Goal: Task Accomplishment & Management: Complete application form

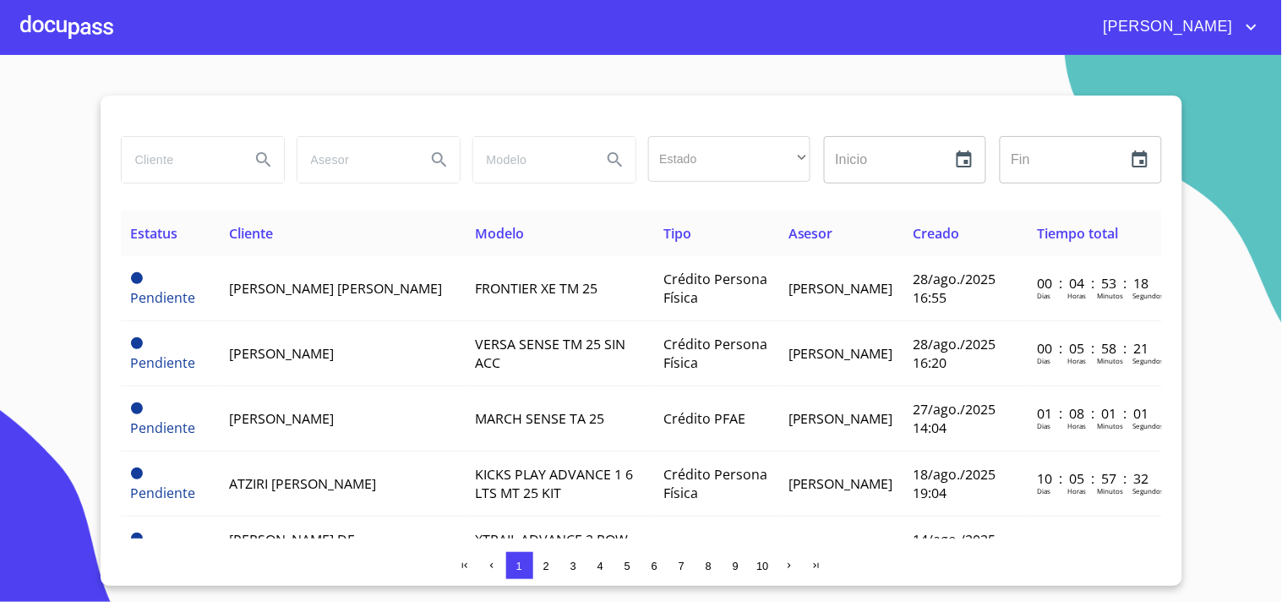
click at [1220, 285] on section "Estado ​ ​ Inicio ​ Fin ​ Estatus Cliente Modelo Tipo Asesor Creado Tiempo tota…" at bounding box center [641, 328] width 1282 height 547
drag, startPoint x: 21, startPoint y: 21, endPoint x: 52, endPoint y: 35, distance: 33.6
click at [52, 35] on div at bounding box center [66, 27] width 93 height 54
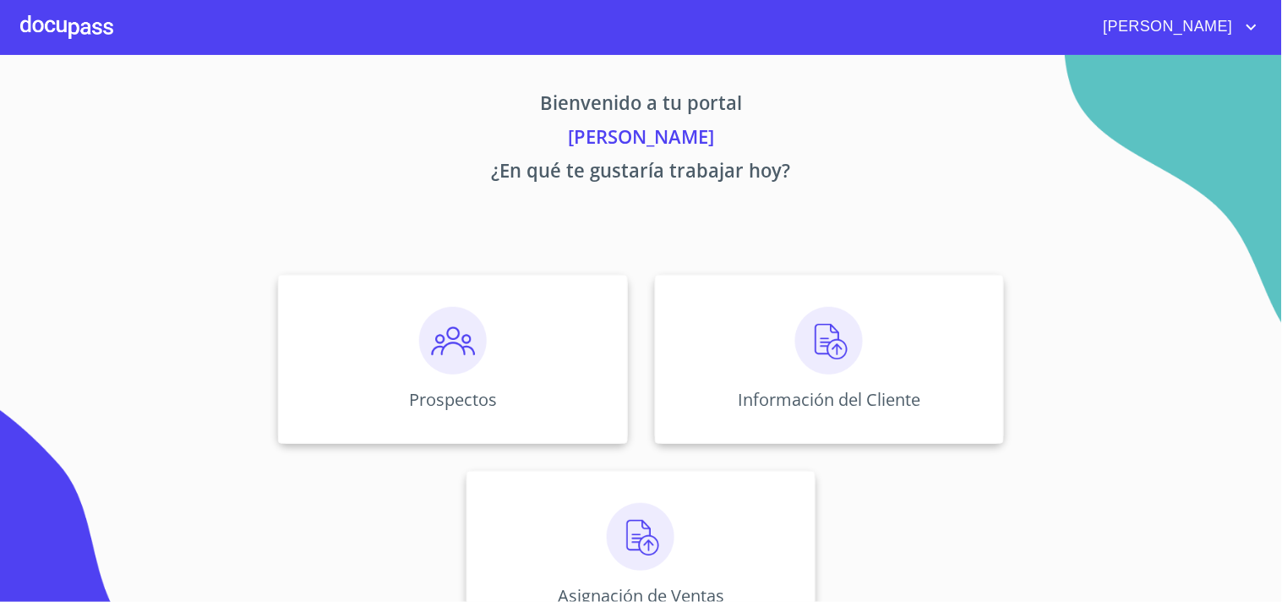
click at [157, 319] on div "Prospectos Información del Cliente Asignación de Ventas" at bounding box center [641, 457] width 1048 height 392
click at [215, 239] on div "Bienvenido a tu portal [PERSON_NAME] ¿En qué te gustaría trabajar hoy? Prospect…" at bounding box center [642, 352] width 1082 height 595
click at [438, 348] on img at bounding box center [453, 341] width 68 height 68
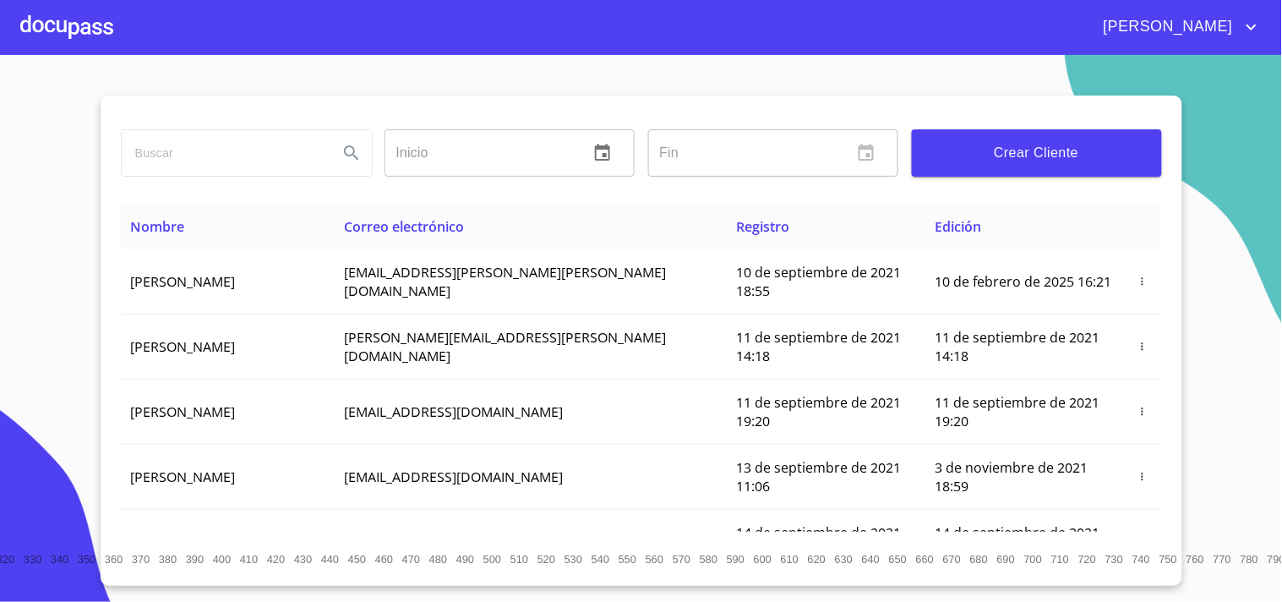
click at [156, 157] on input "search" at bounding box center [223, 153] width 203 height 46
type input "[PERSON_NAME] de [DEMOGRAPHIC_DATA]"
click at [351, 156] on icon "Search" at bounding box center [351, 153] width 20 height 20
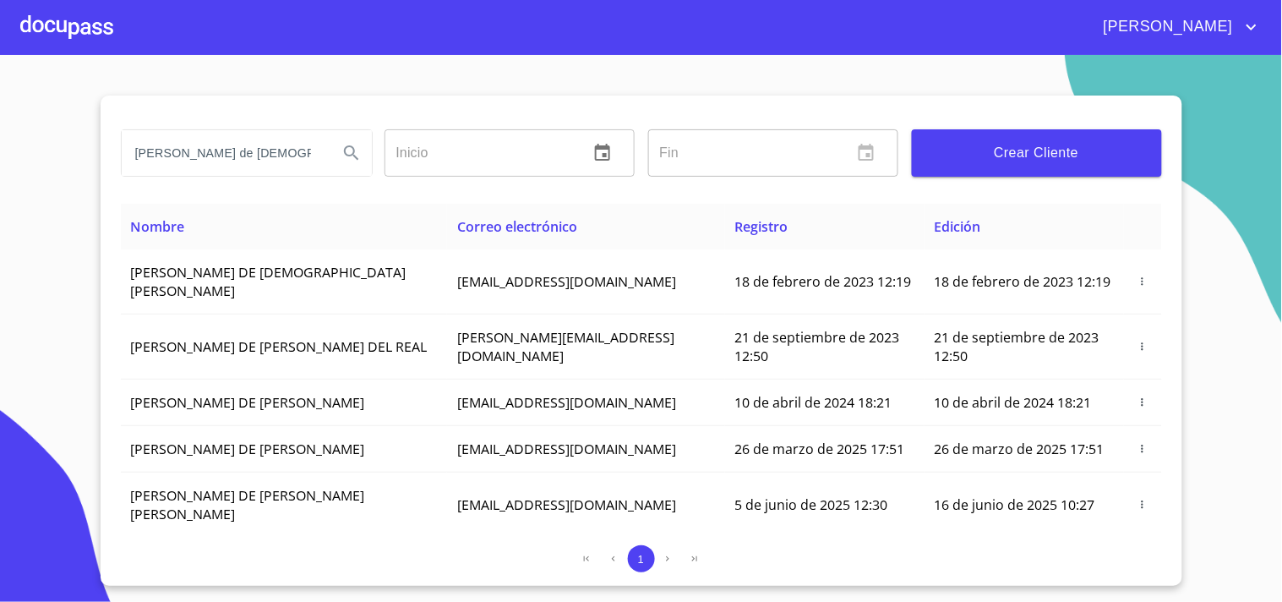
click at [68, 32] on div at bounding box center [66, 27] width 93 height 54
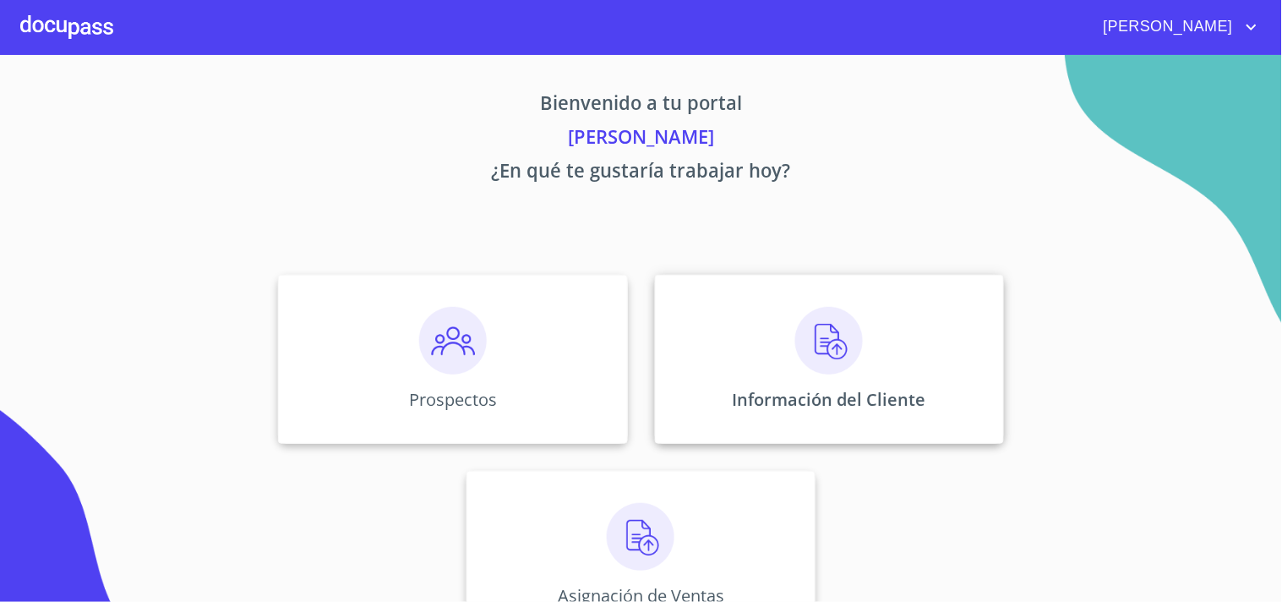
click at [811, 343] on img at bounding box center [829, 341] width 68 height 68
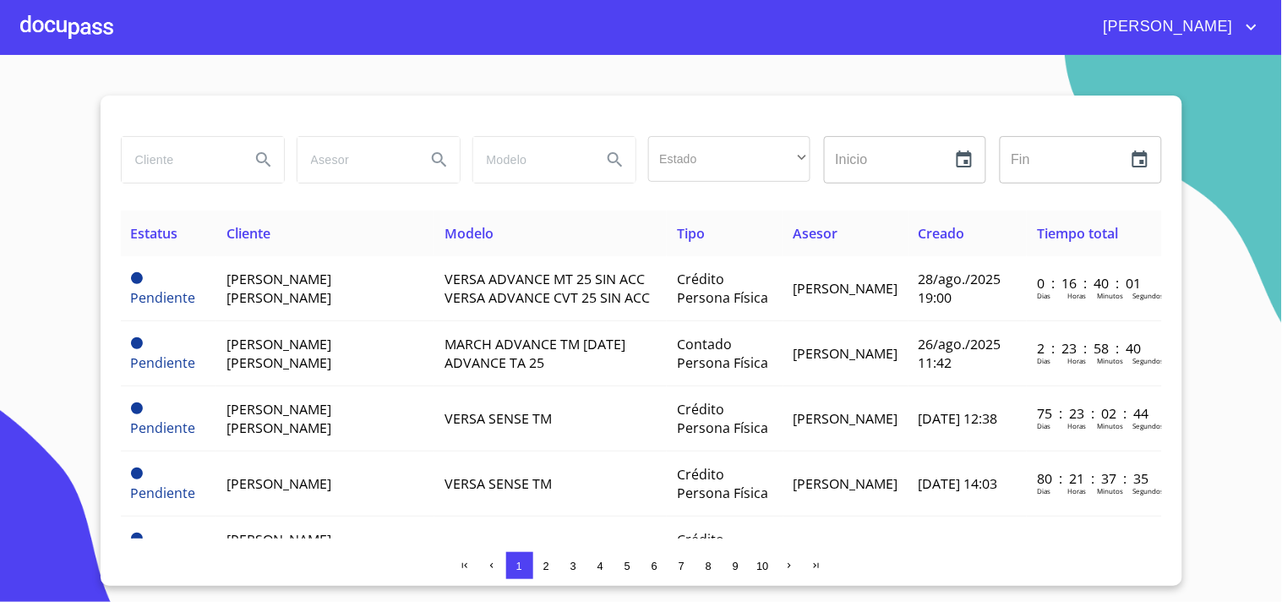
click at [150, 165] on input "search" at bounding box center [179, 160] width 115 height 46
type input "[PERSON_NAME] de [DEMOGRAPHIC_DATA]"
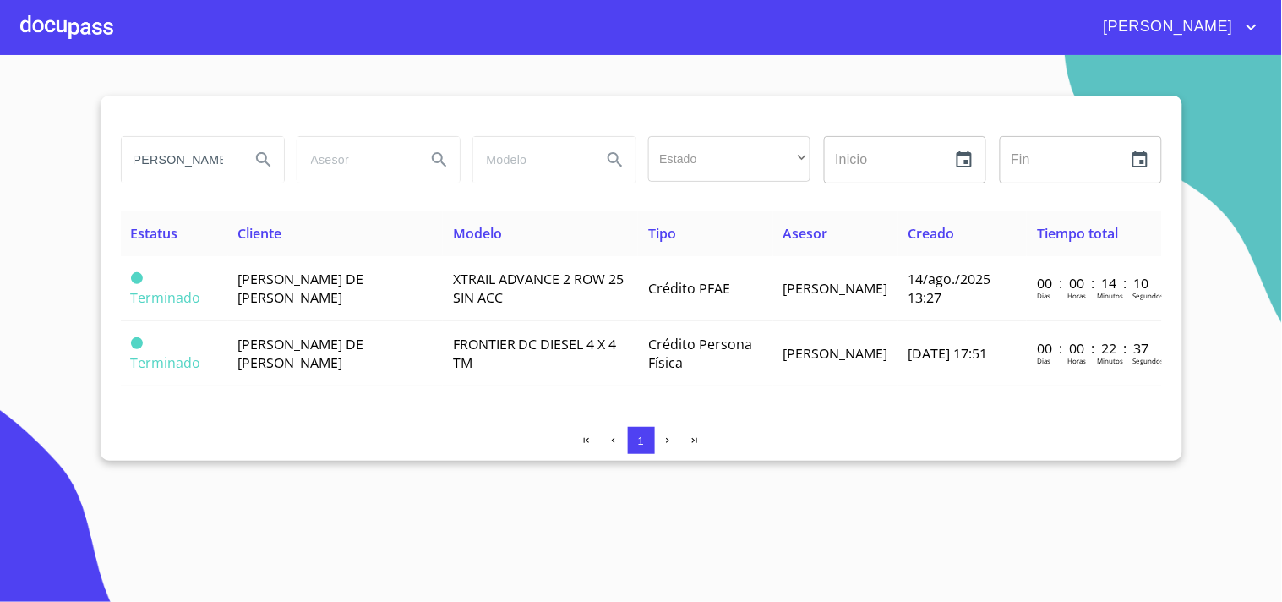
click at [57, 136] on section "[PERSON_NAME] de [PERSON_NAME] Estado ​ ​ Inicio ​ Fin ​ Estatus Cliente Modelo…" at bounding box center [641, 328] width 1282 height 547
click at [744, 495] on section "[PERSON_NAME] de [PERSON_NAME] Estado ​ ​ Inicio ​ Fin ​ Estatus Cliente Modelo…" at bounding box center [641, 328] width 1282 height 547
click at [35, 275] on section "[PERSON_NAME] de [PERSON_NAME] Estado ​ ​ Inicio ​ Fin ​ Estatus Cliente Modelo…" at bounding box center [641, 328] width 1282 height 547
click at [76, 37] on div at bounding box center [66, 27] width 93 height 54
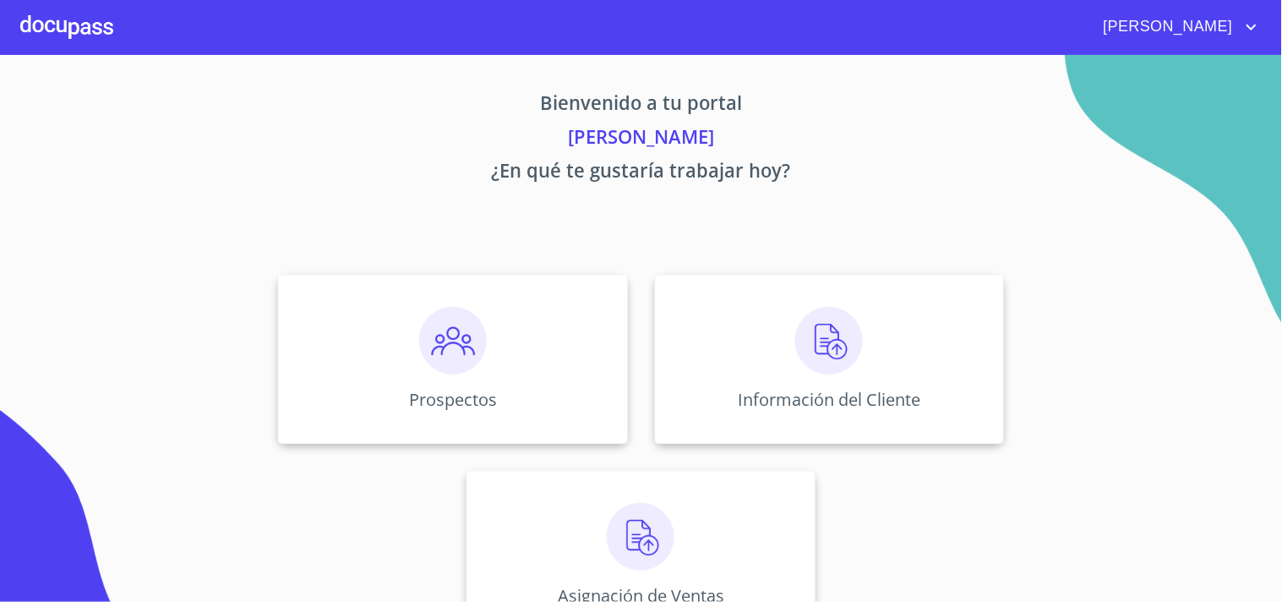
click at [449, 341] on img at bounding box center [453, 341] width 68 height 68
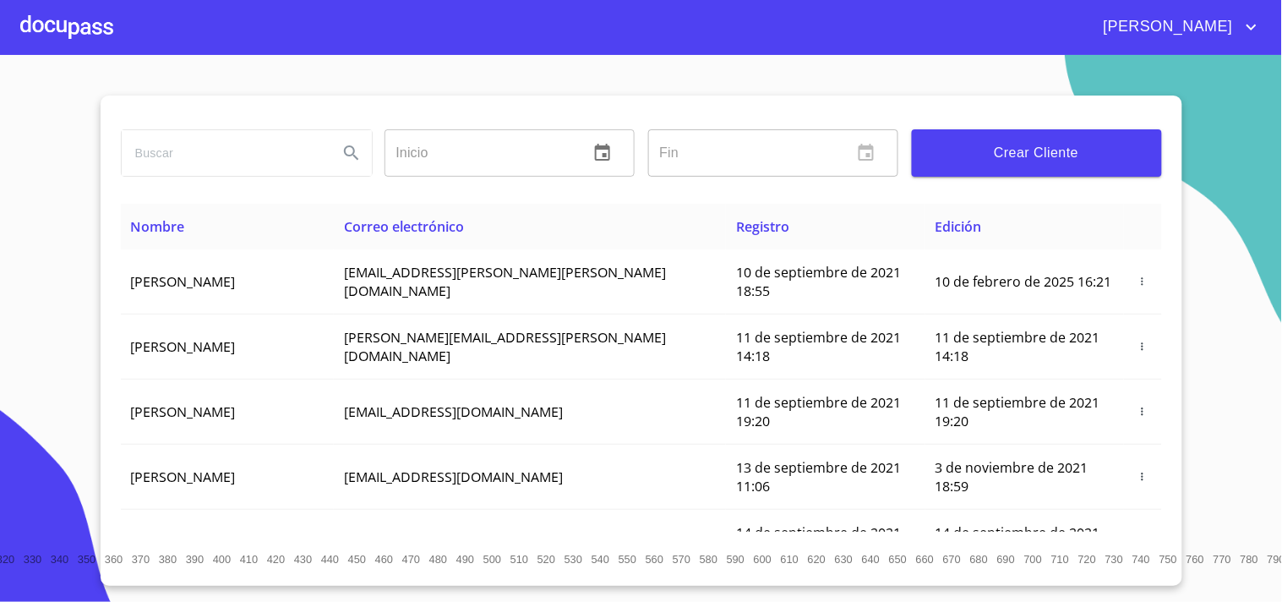
click at [199, 153] on input "search" at bounding box center [223, 153] width 203 height 46
type input "[PERSON_NAME] de [DEMOGRAPHIC_DATA]"
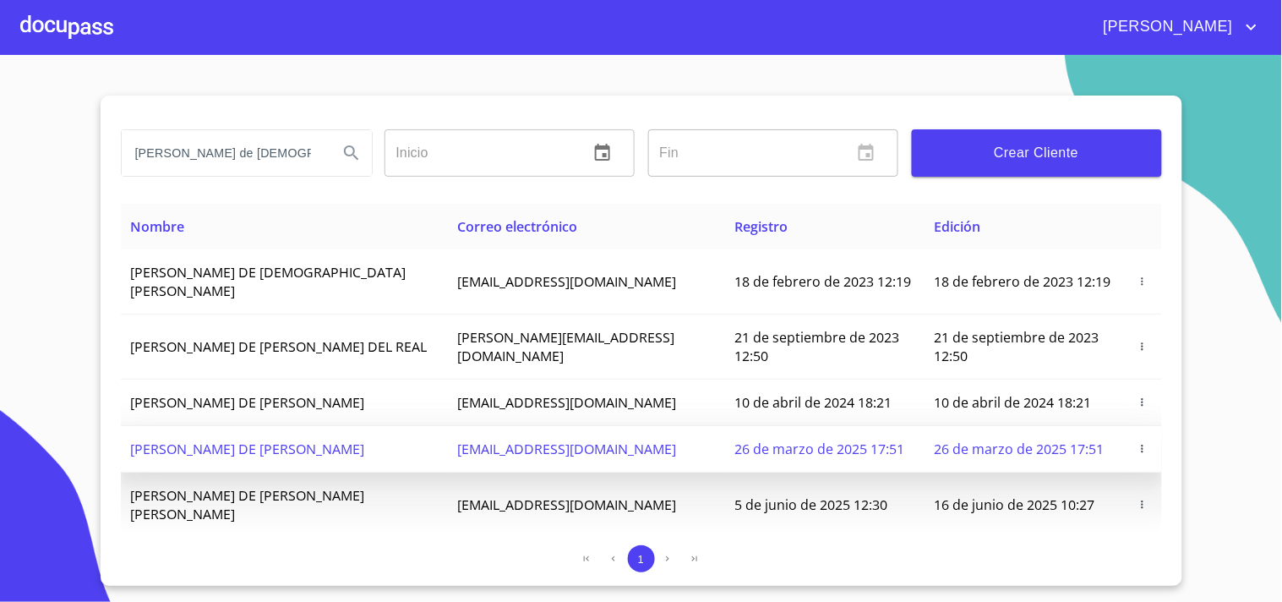
click at [319, 439] on span "[PERSON_NAME] DE [PERSON_NAME]" at bounding box center [248, 448] width 234 height 19
click at [1134, 440] on button "button" at bounding box center [1142, 448] width 17 height 17
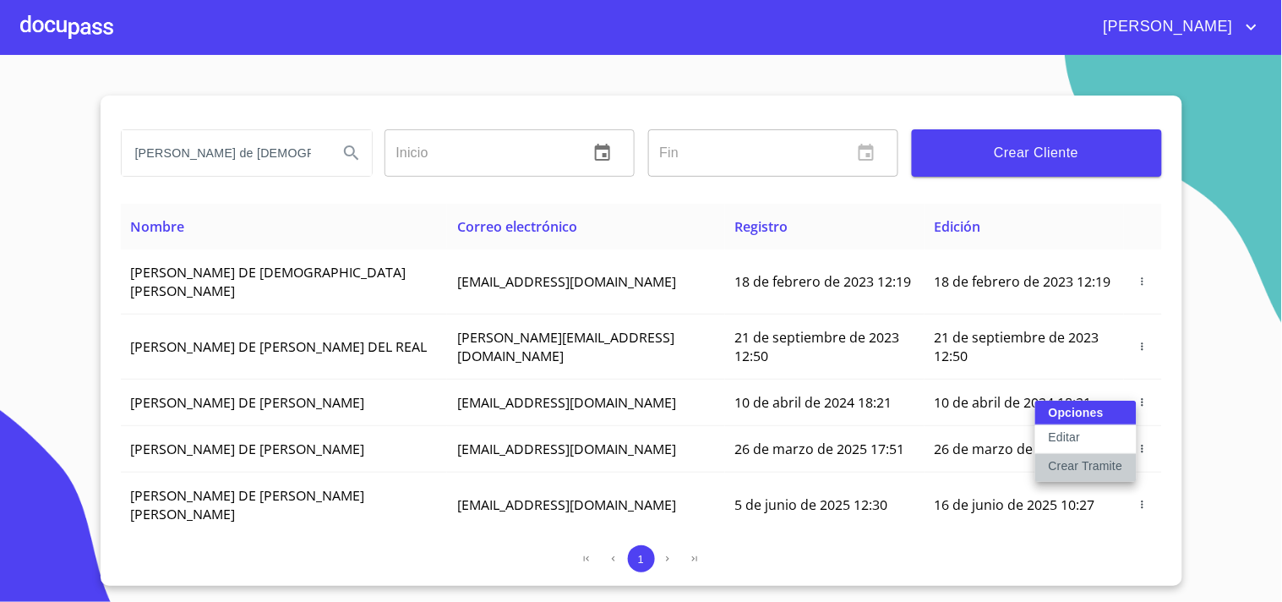
click at [1083, 465] on p "Crear Tramite" at bounding box center [1086, 465] width 74 height 17
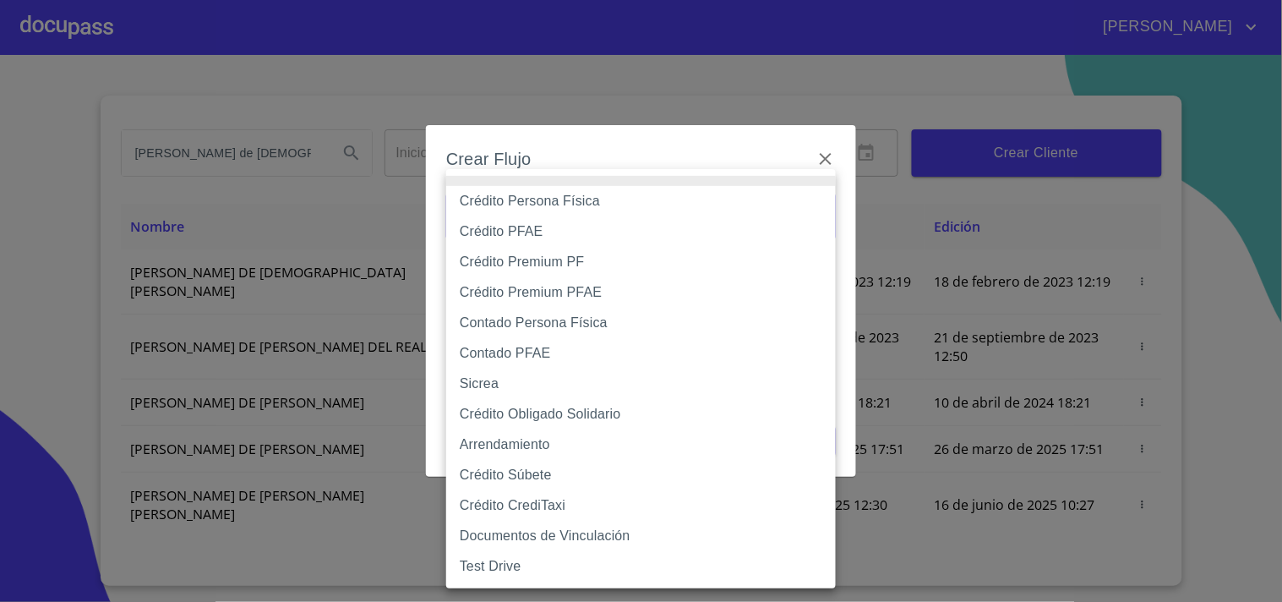
click at [597, 210] on body "[PERSON_NAME] de [PERSON_NAME] ​ Fin ​ Crear Cliente Nombre Correo electrónico …" at bounding box center [641, 301] width 1282 height 602
click at [588, 411] on li "Crédito Obligado Solidario" at bounding box center [641, 414] width 390 height 30
type input "61725509ab5355fc594ad23b"
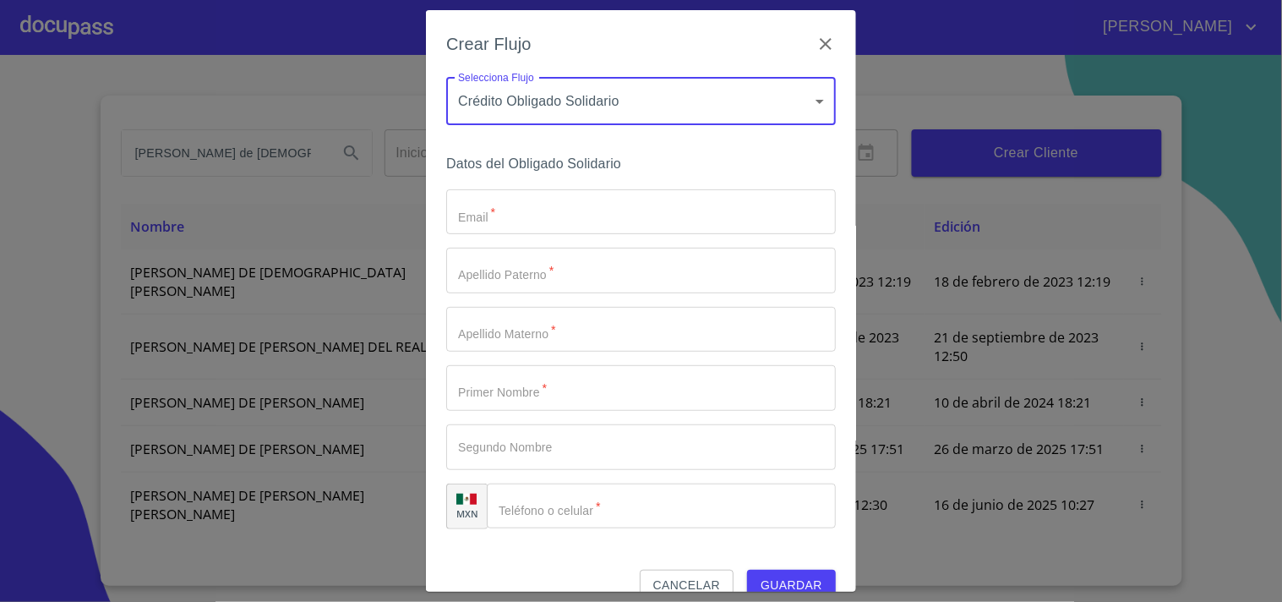
click at [501, 217] on input "Email   *" at bounding box center [641, 212] width 390 height 46
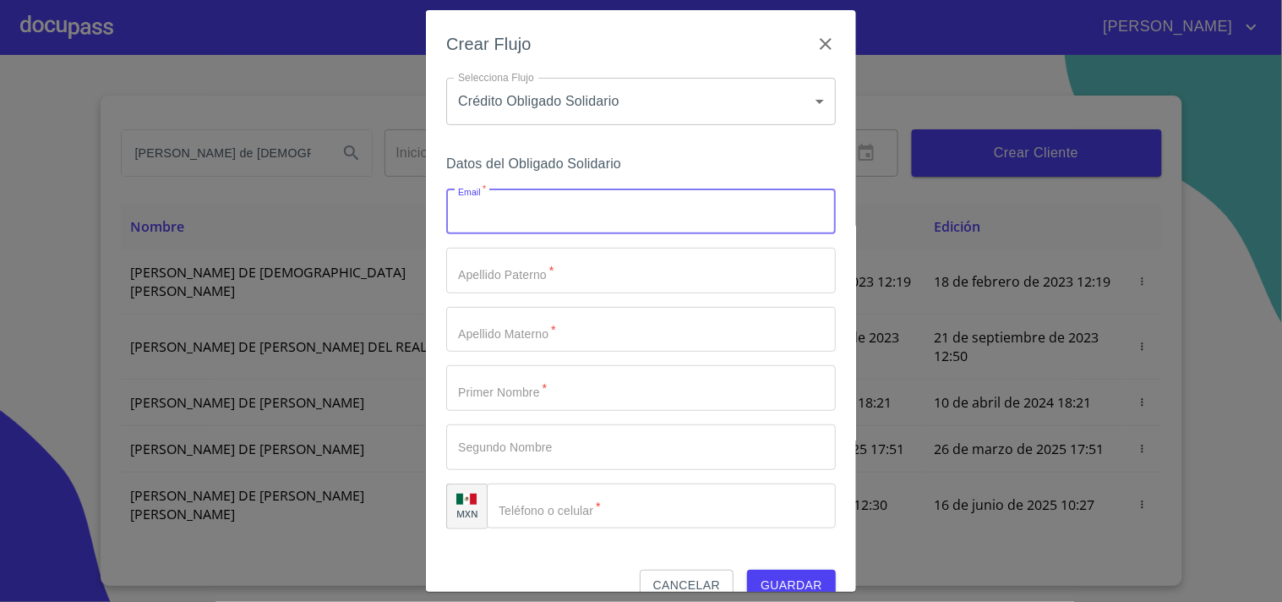
type input "u"
type input "j"
type input "[EMAIL_ADDRESS][DOMAIN_NAME]"
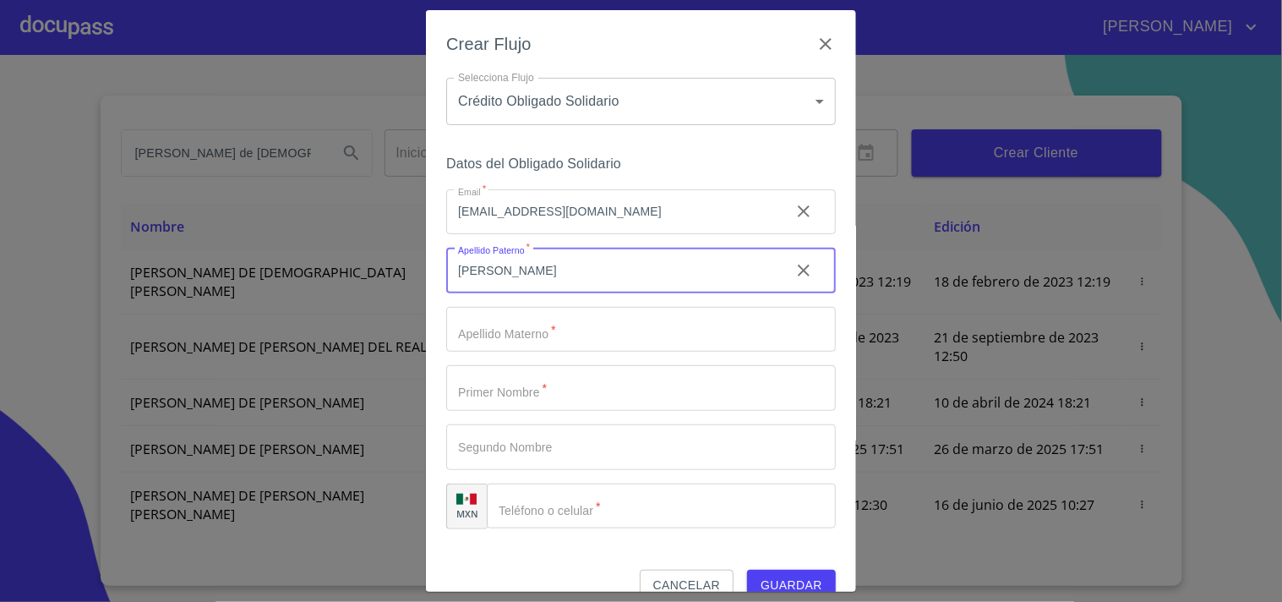
type input "[PERSON_NAME]"
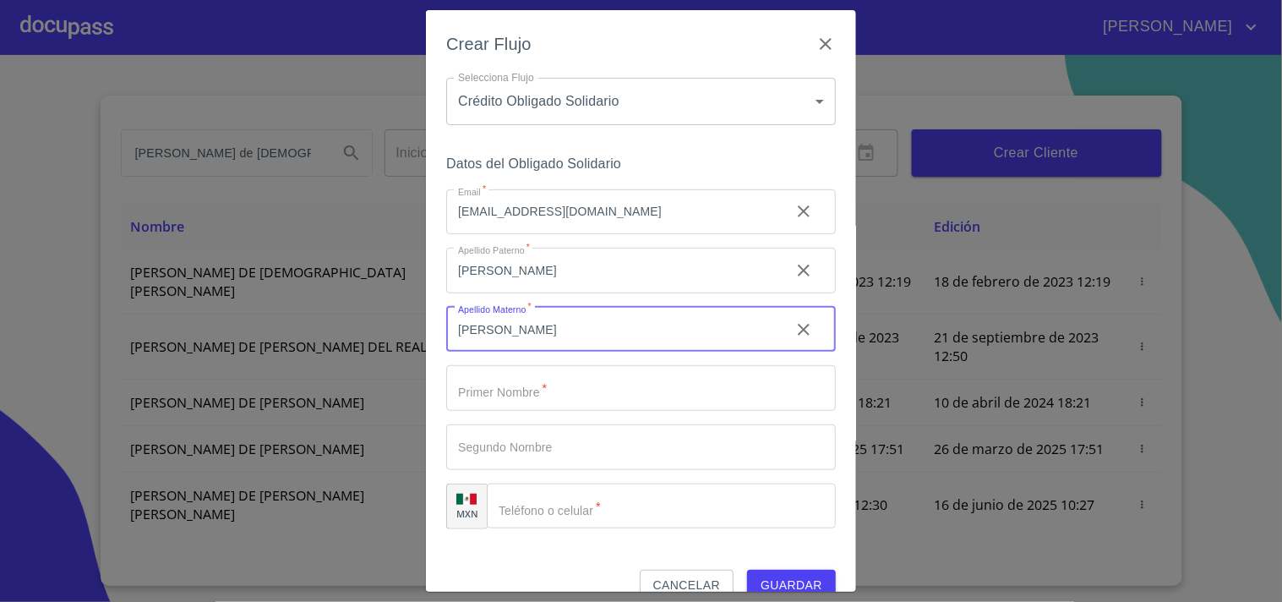
type input "[PERSON_NAME]"
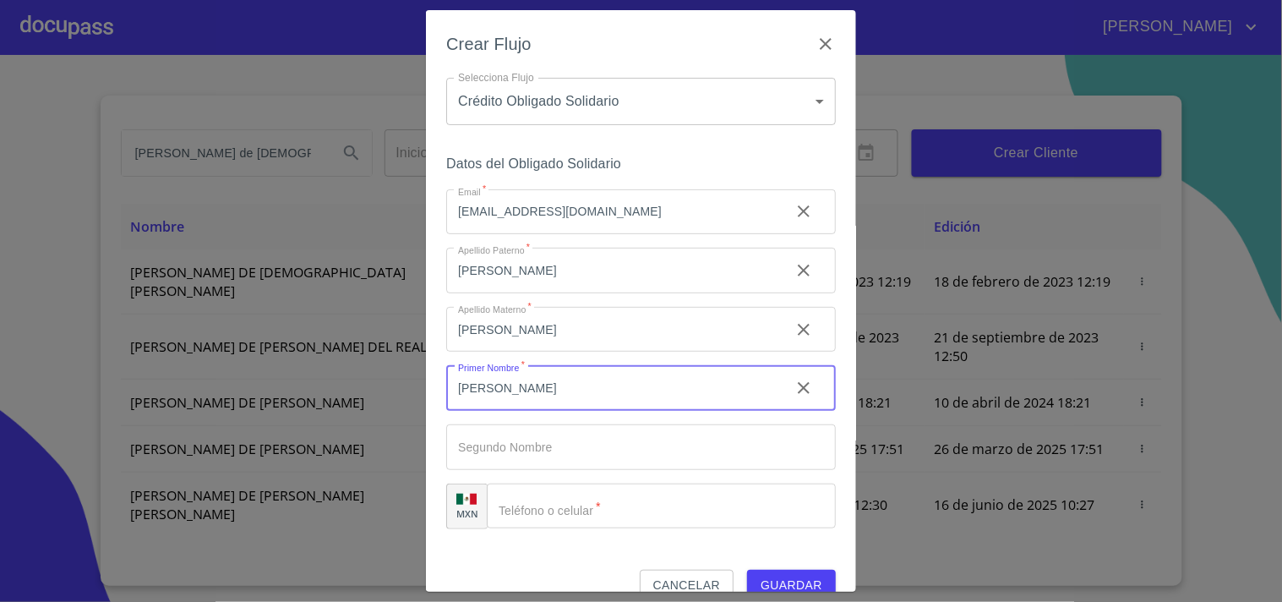
type input "[PERSON_NAME]"
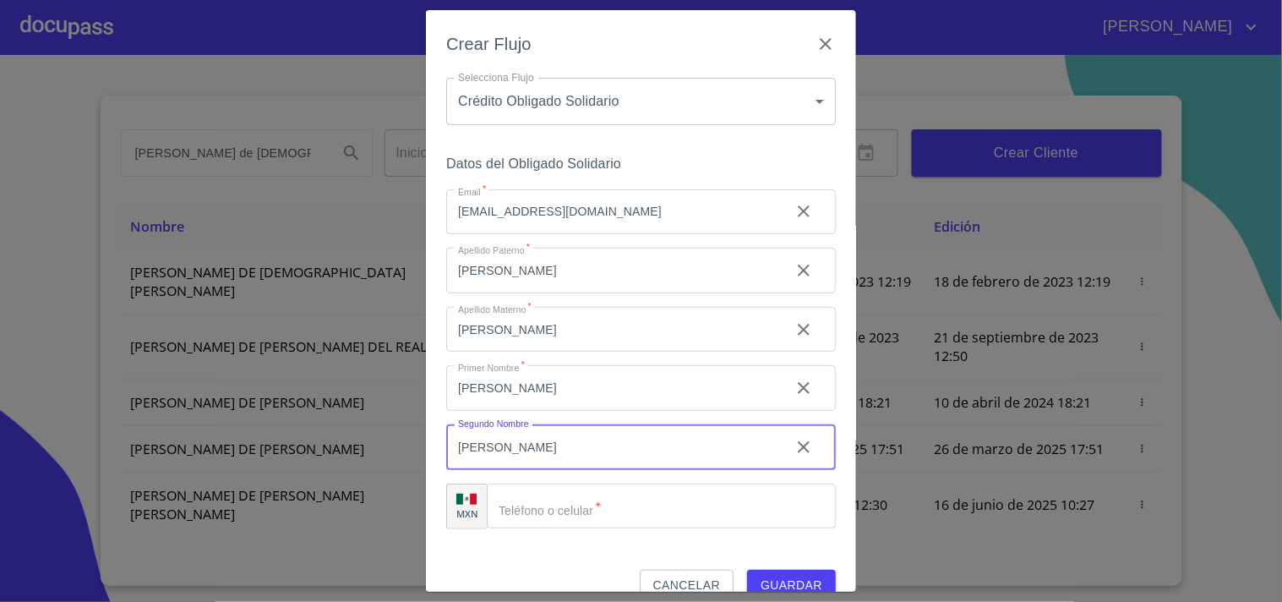
type input "[PERSON_NAME]"
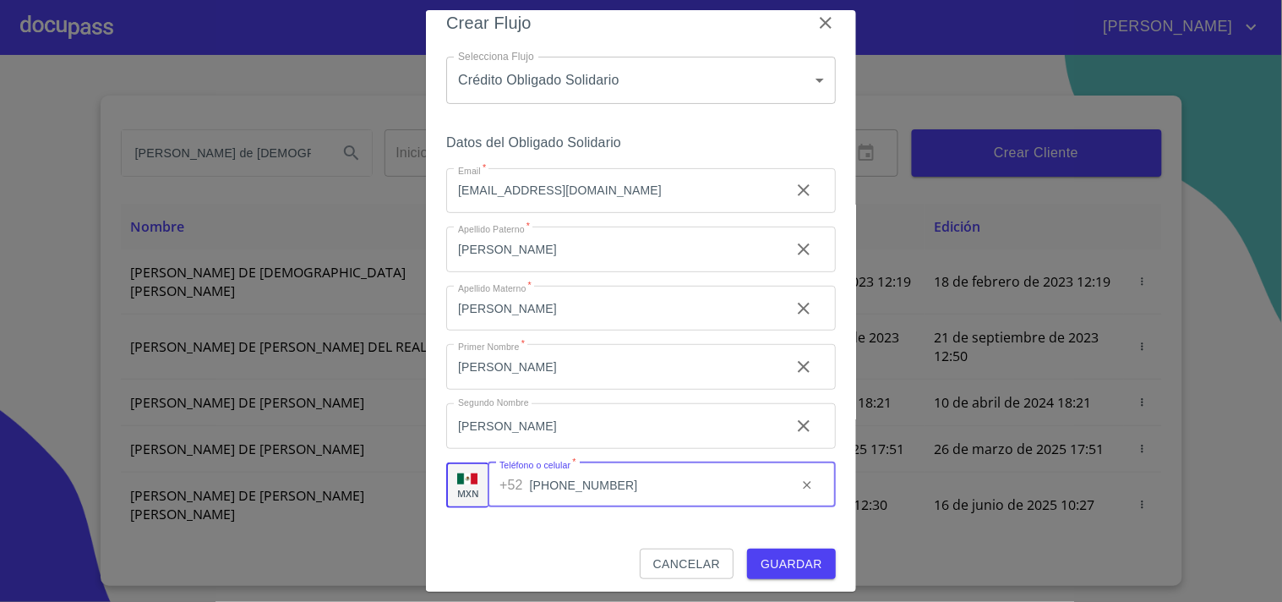
scroll to position [28, 0]
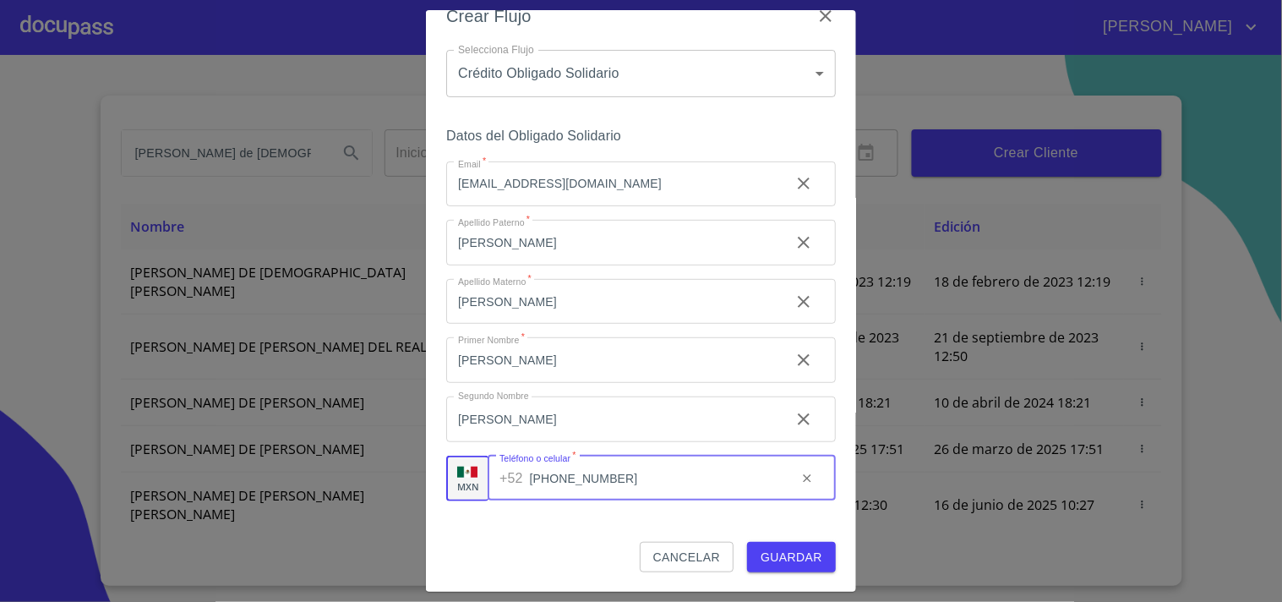
type input "[PHONE_NUMBER]"
click at [775, 568] on button "Guardar" at bounding box center [791, 557] width 89 height 31
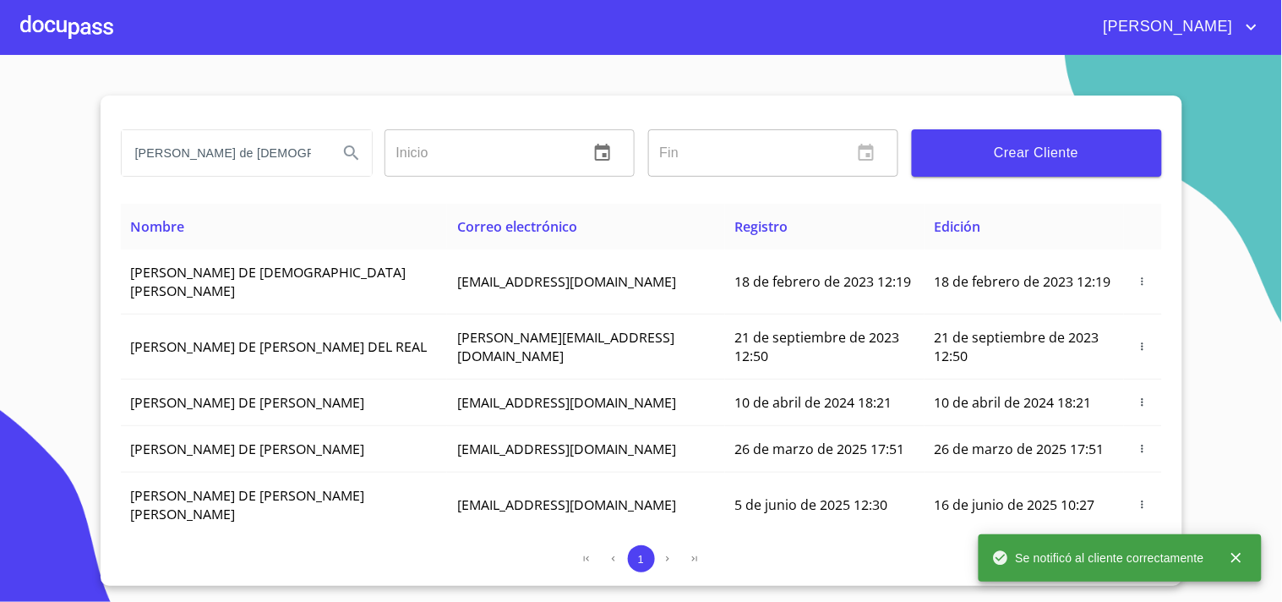
click at [60, 193] on section "[PERSON_NAME] de [PERSON_NAME] ​ Fin ​ Crear Cliente Nombre Correo electrónico …" at bounding box center [641, 328] width 1282 height 547
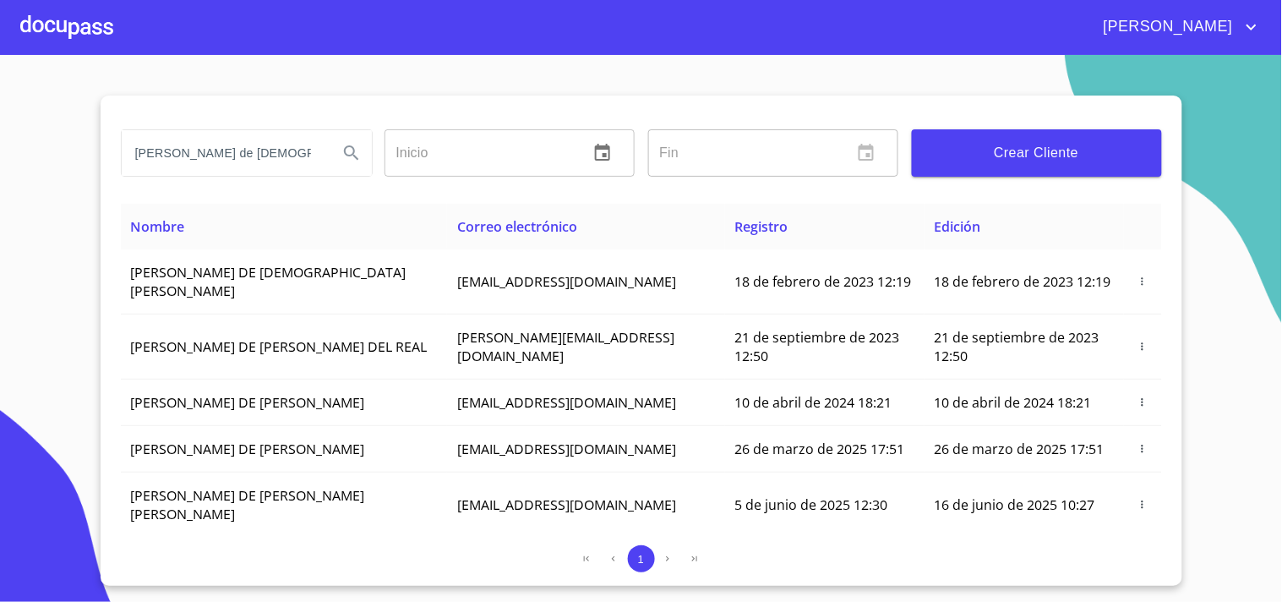
click at [87, 23] on div at bounding box center [66, 27] width 93 height 54
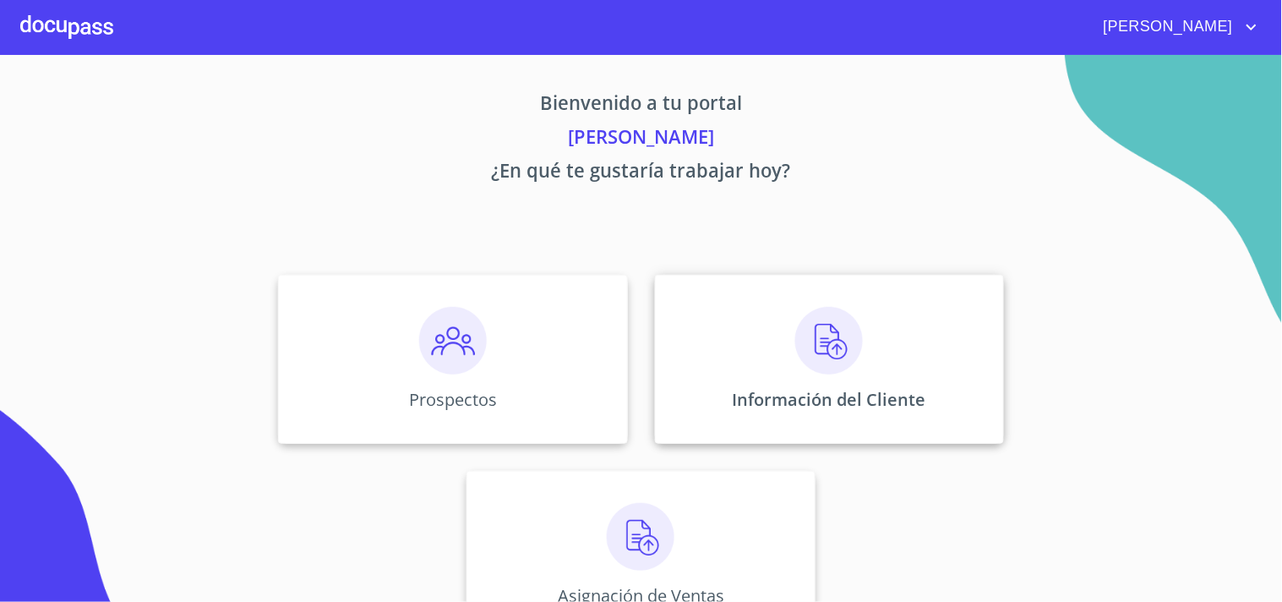
click at [837, 352] on img at bounding box center [829, 341] width 68 height 68
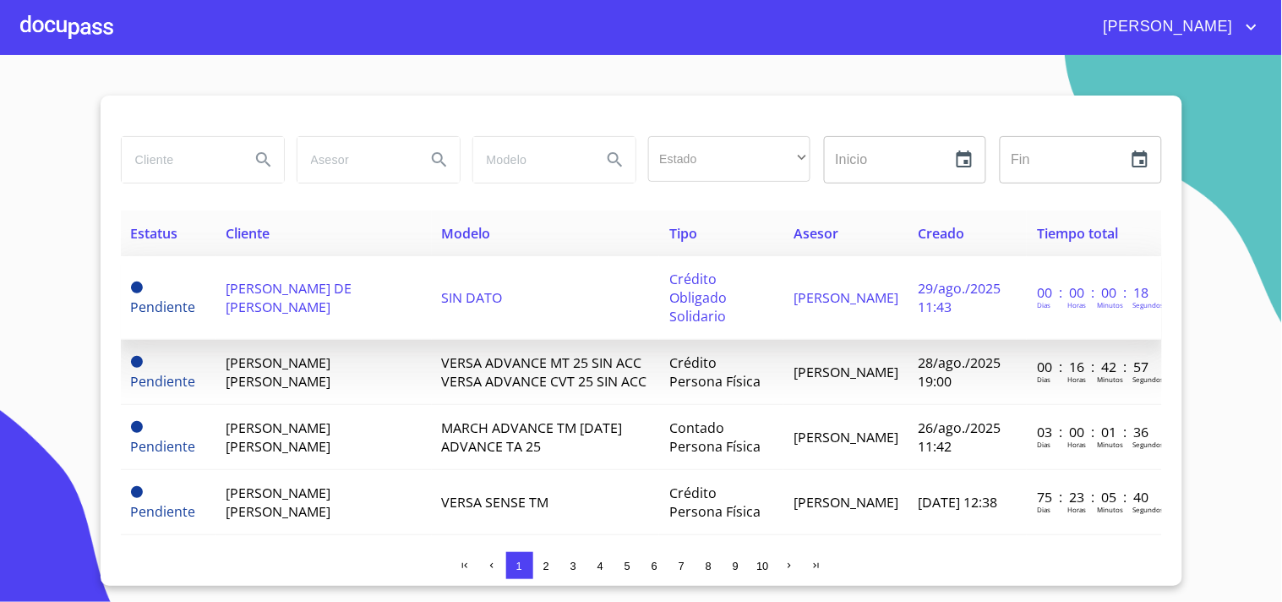
click at [298, 298] on td "[PERSON_NAME] DE [PERSON_NAME]" at bounding box center [323, 298] width 215 height 84
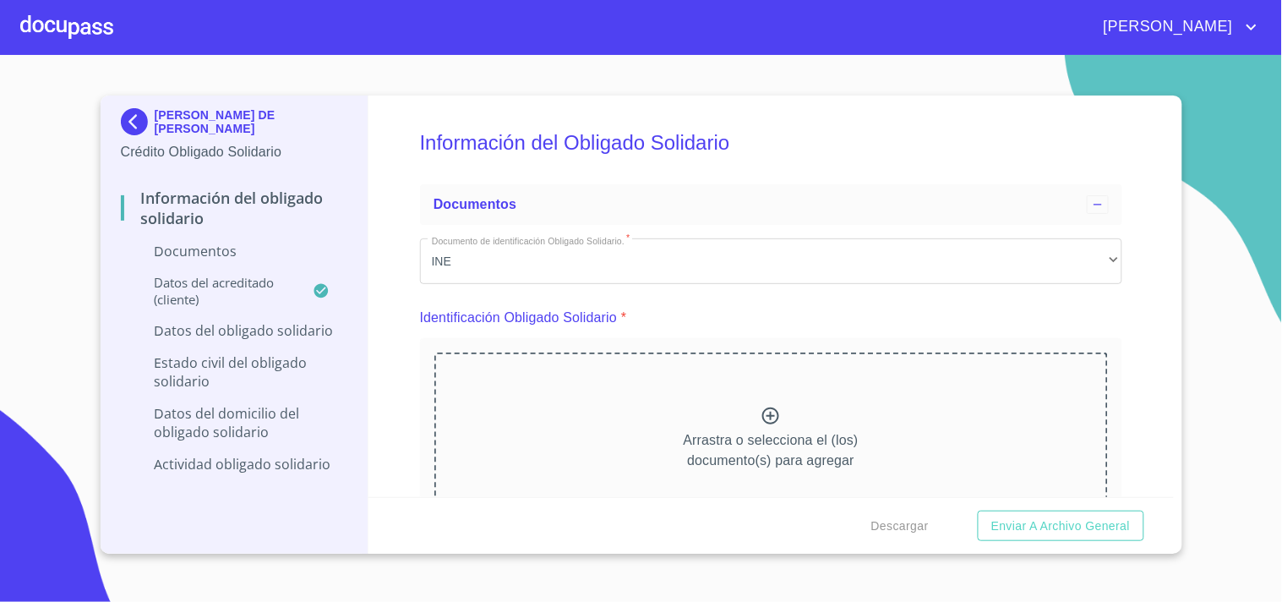
click at [40, 23] on div at bounding box center [66, 27] width 93 height 54
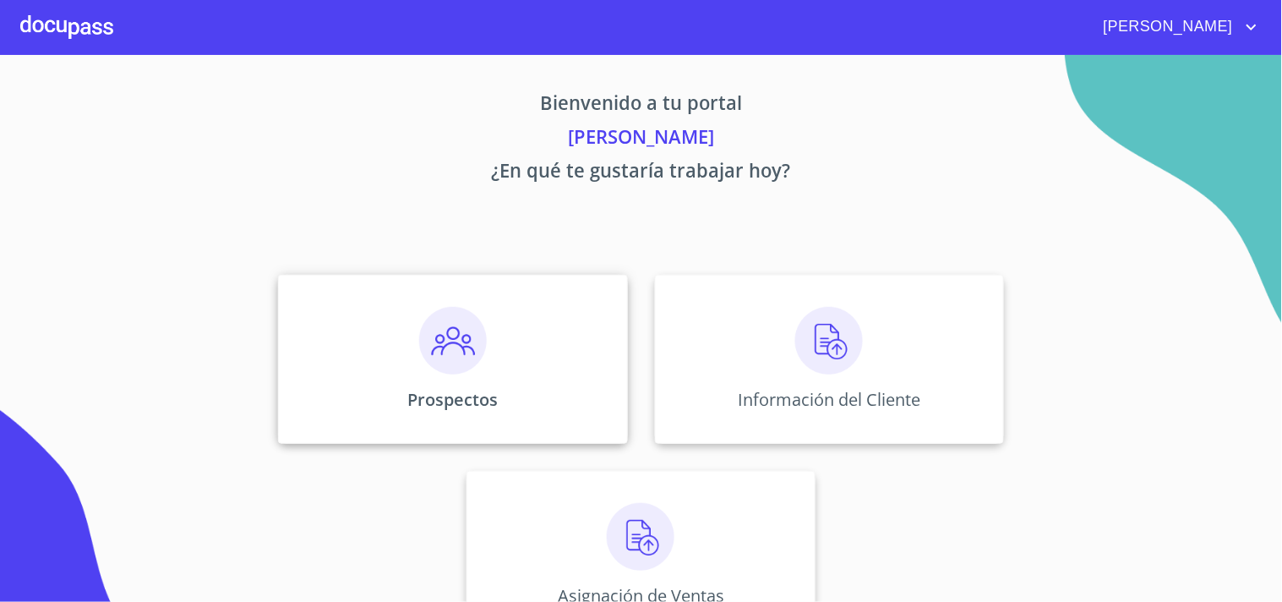
click at [435, 342] on img at bounding box center [453, 341] width 68 height 68
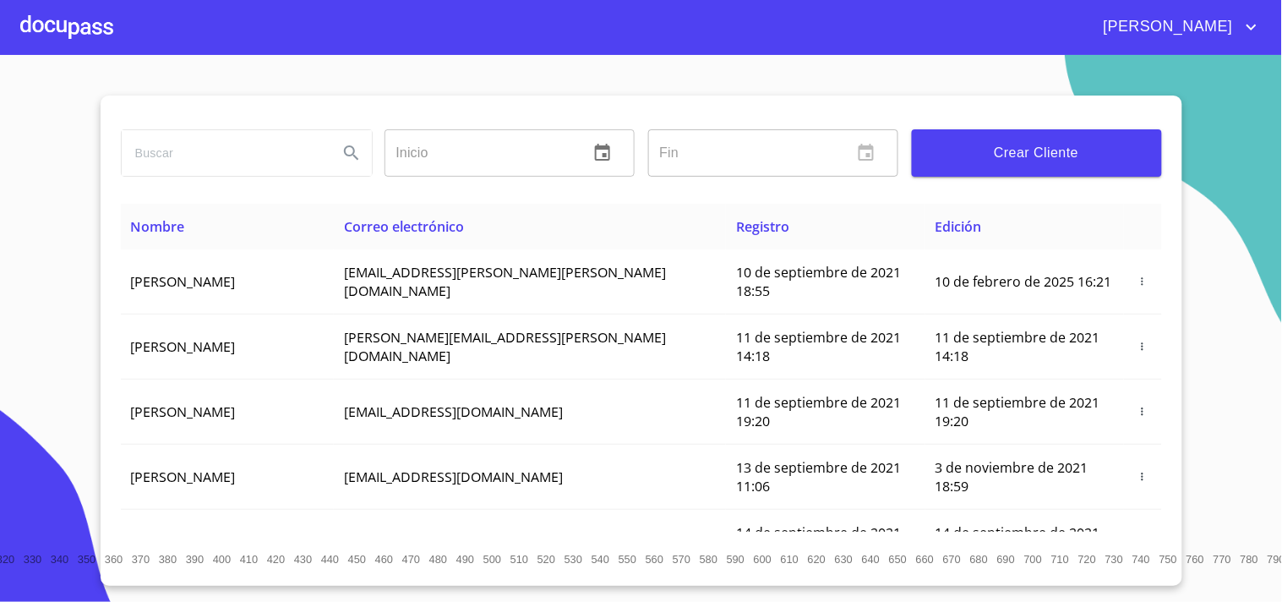
click at [950, 150] on span "Crear Cliente" at bounding box center [1036, 153] width 223 height 24
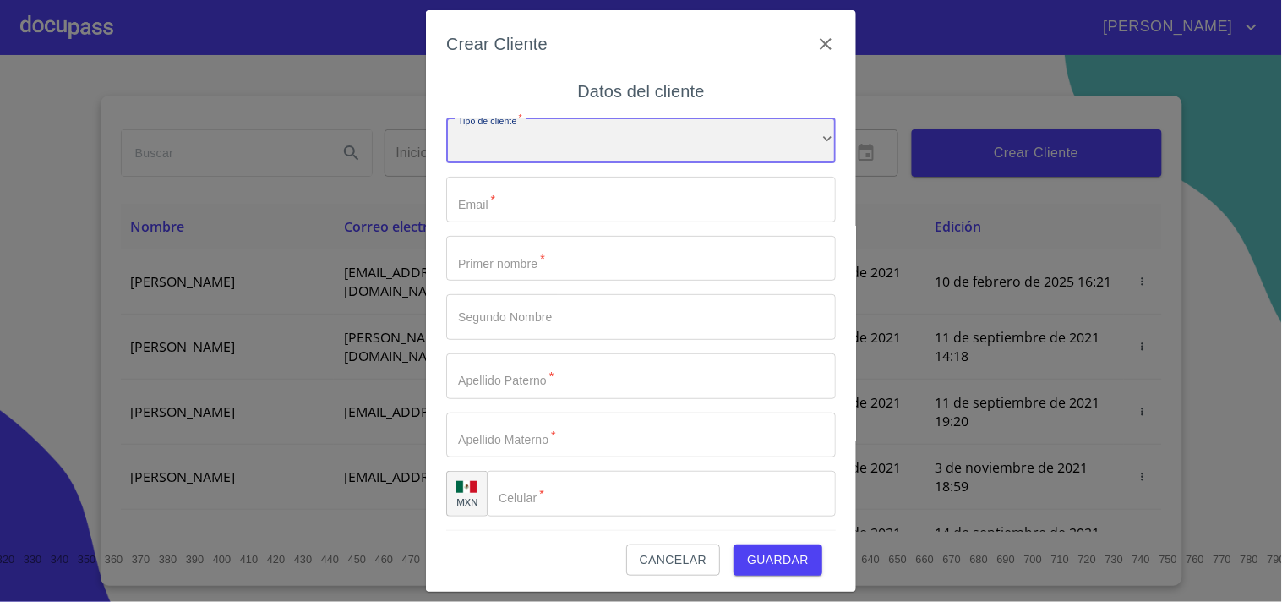
click at [509, 150] on div "​" at bounding box center [641, 141] width 390 height 46
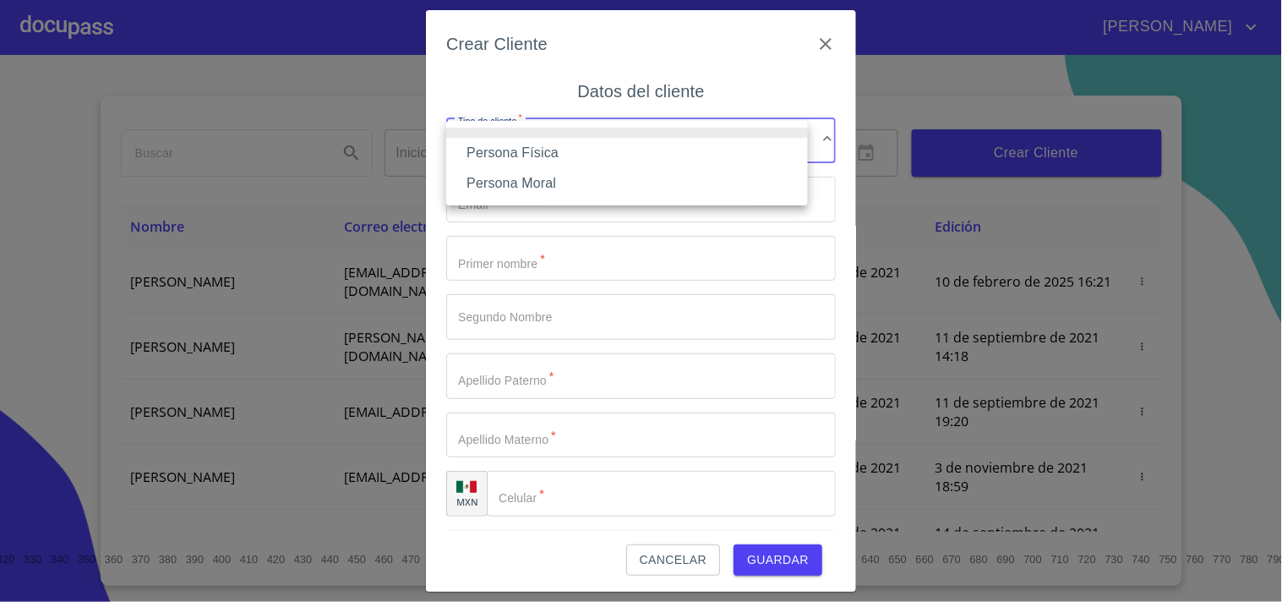
click at [515, 181] on li "Persona Moral" at bounding box center [627, 183] width 362 height 30
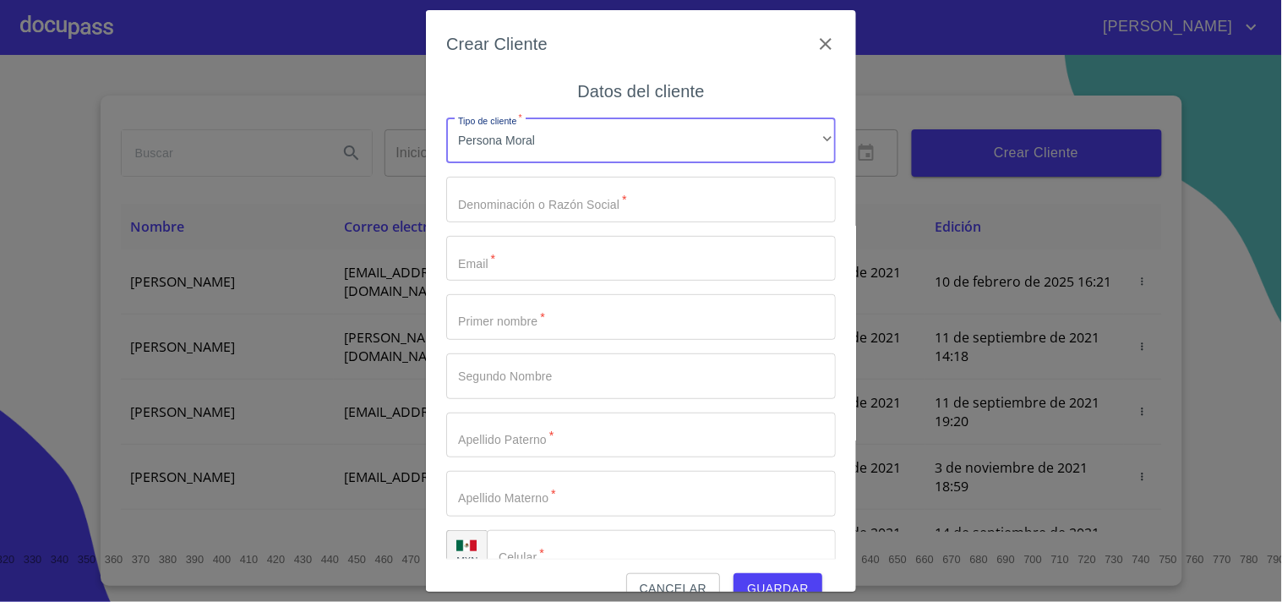
click at [573, 209] on input "Tipo de cliente   *" at bounding box center [641, 200] width 390 height 46
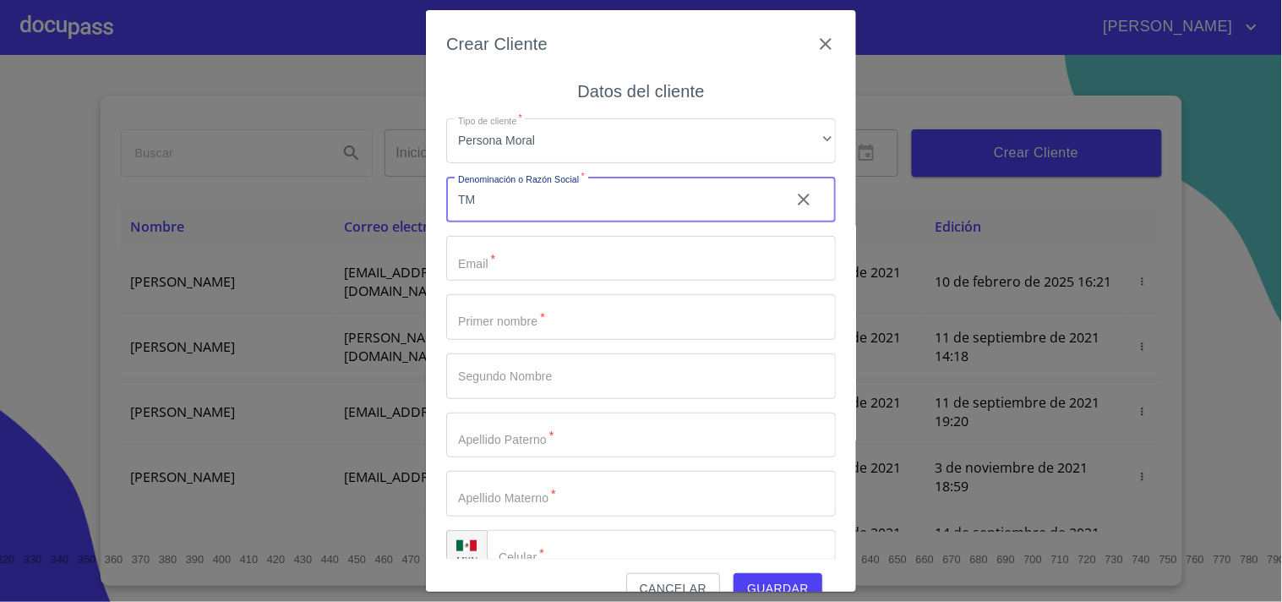
type input "T"
type input "A"
type input "a"
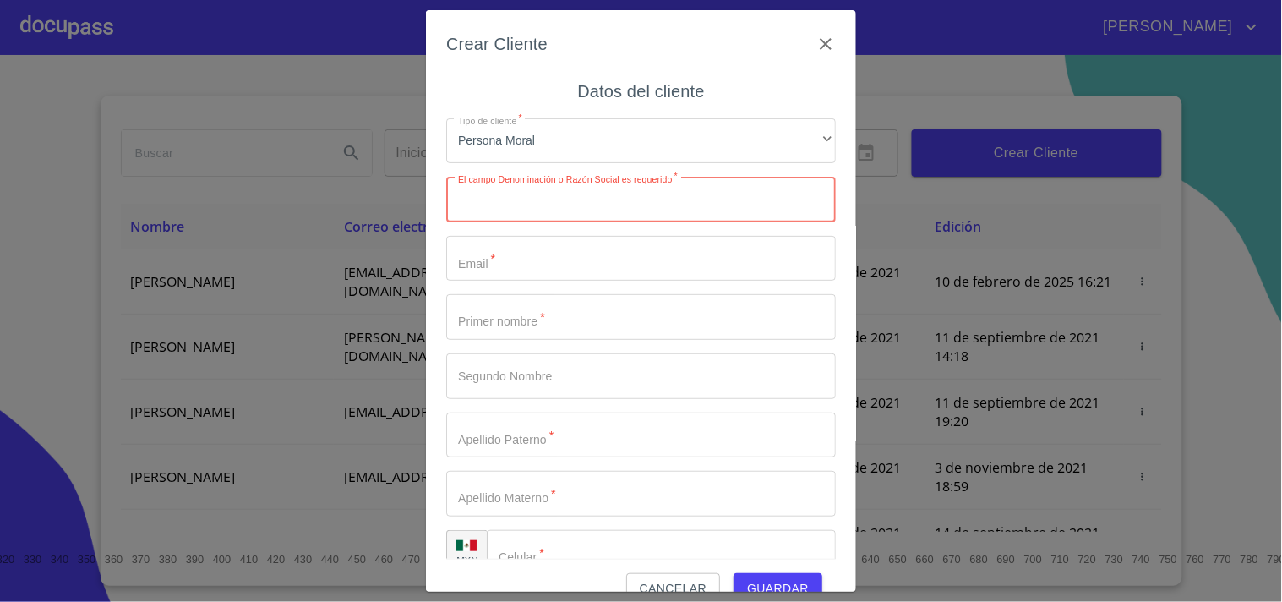
click at [478, 214] on input "Tipo de cliente   *" at bounding box center [641, 200] width 390 height 46
type input "[EMAIL_ADDRESS][DOMAIN_NAME]"
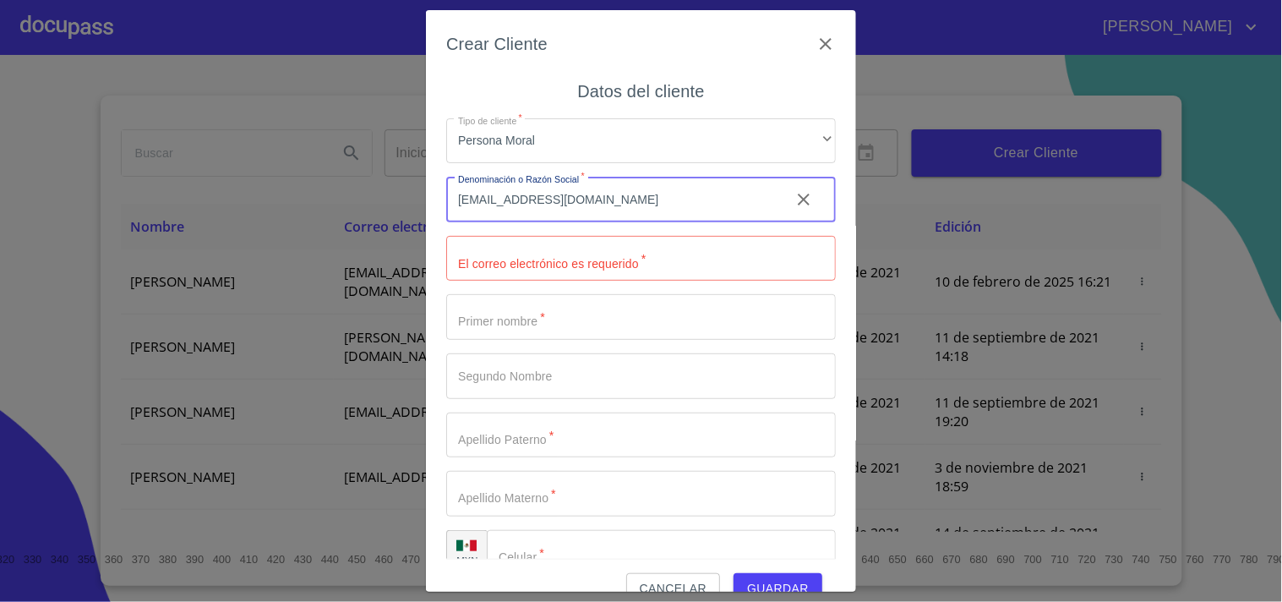
drag, startPoint x: 499, startPoint y: 195, endPoint x: 87, endPoint y: 232, distance: 413.1
click at [108, 225] on div "Crear Cliente Datos del cliente Tipo de cliente   * Persona Moral ​ Denominació…" at bounding box center [641, 301] width 1282 height 602
click at [499, 260] on input "Tipo de cliente   *" at bounding box center [641, 259] width 390 height 46
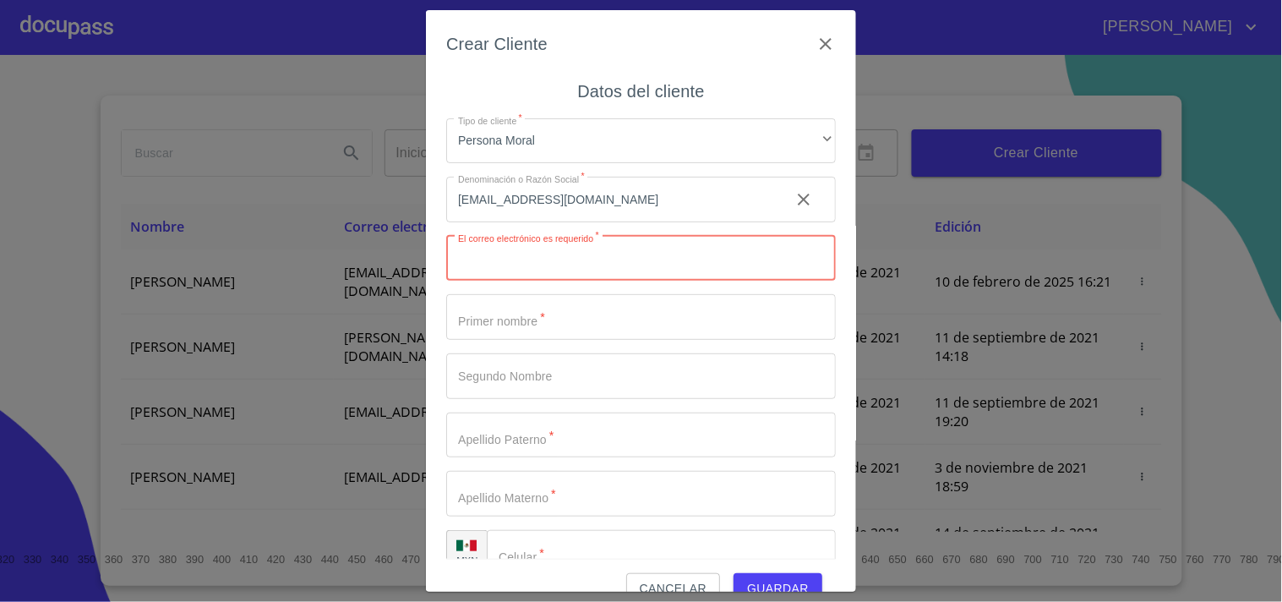
paste input "[EMAIL_ADDRESS][DOMAIN_NAME]"
type input "[EMAIL_ADDRESS][DOMAIN_NAME]"
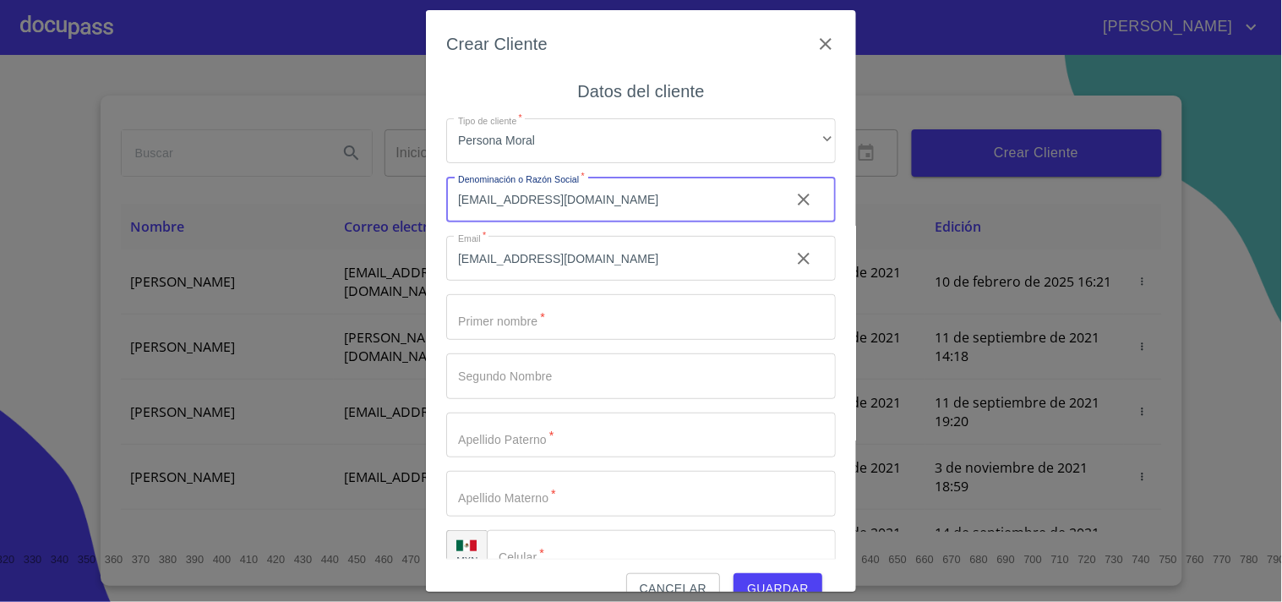
drag, startPoint x: 635, startPoint y: 201, endPoint x: 441, endPoint y: 208, distance: 194.5
click at [441, 208] on div "Crear Cliente Datos del cliente Tipo de cliente   * Persona Moral ​ Denominació…" at bounding box center [641, 301] width 430 height 582
type input "t"
type input "TMX LOGISTICS TRAGECA"
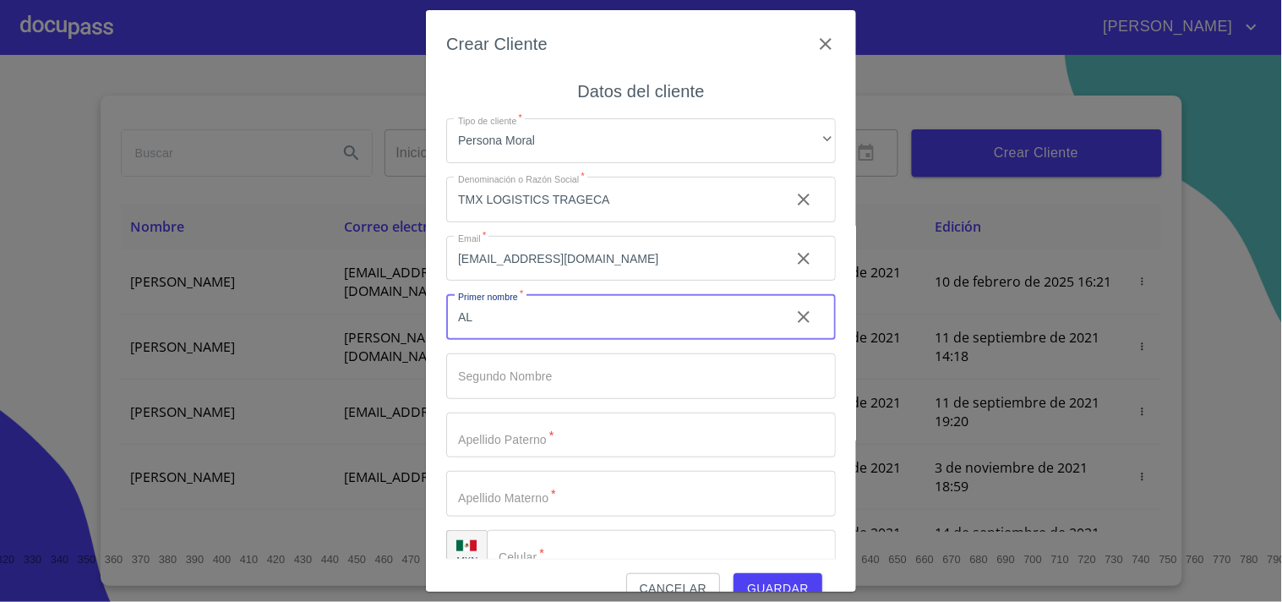
type input "A"
type input "[PERSON_NAME]"
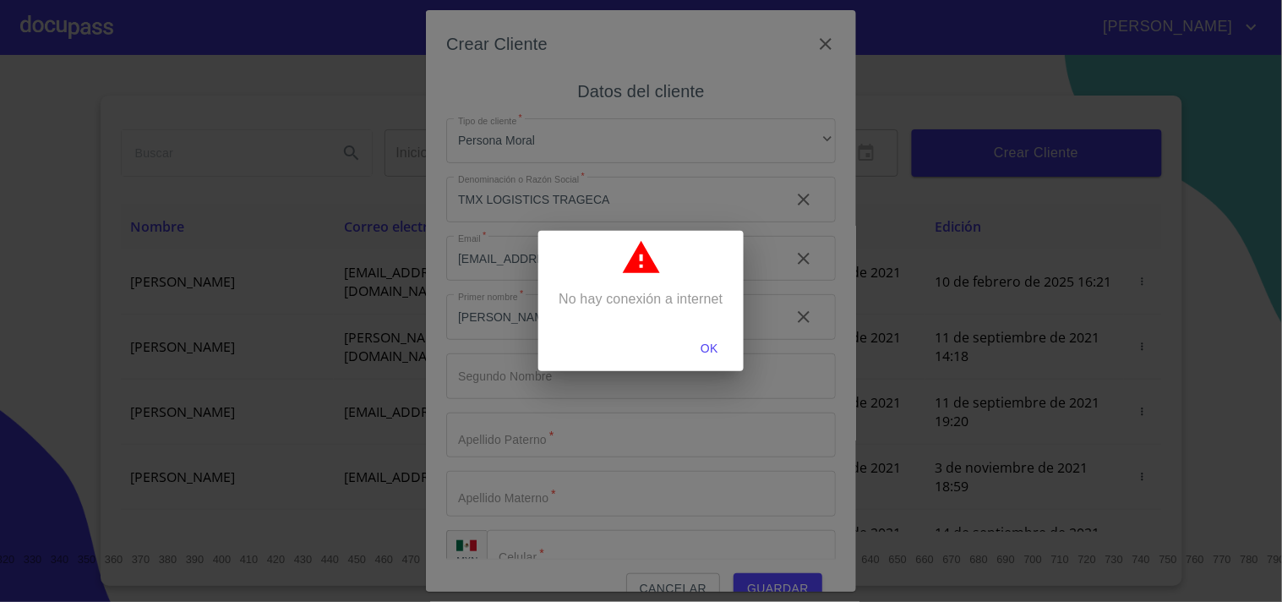
click at [711, 343] on span "OK" at bounding box center [710, 348] width 41 height 21
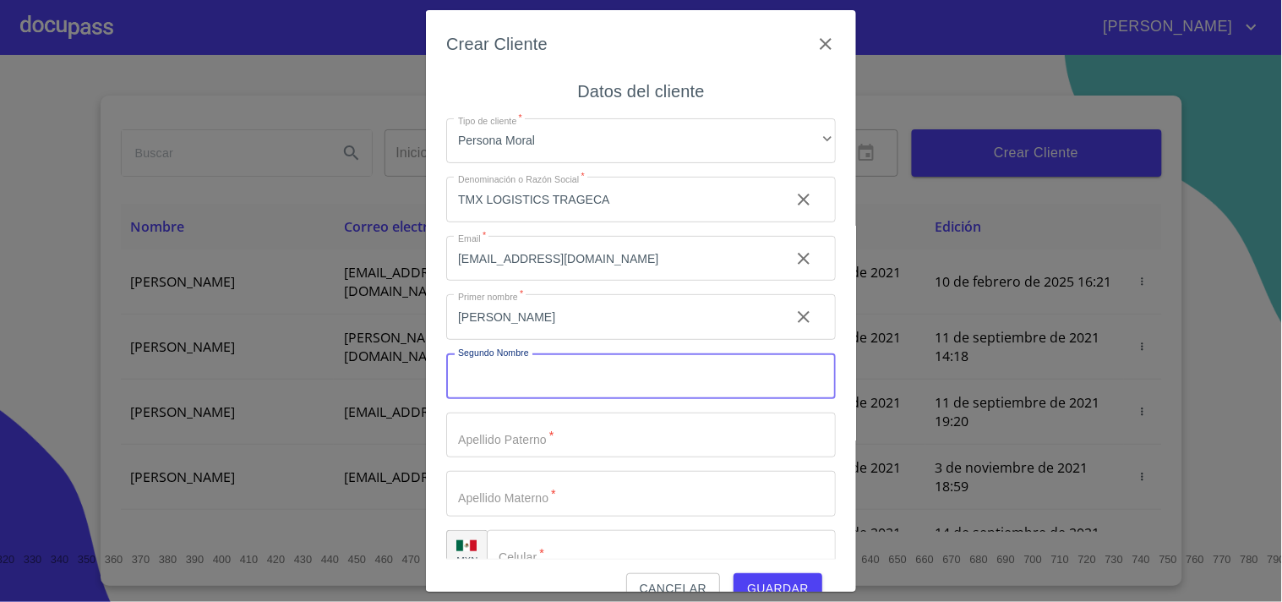
click at [520, 376] on input "Tipo de cliente   *" at bounding box center [641, 376] width 390 height 46
type input "[PERSON_NAME]"
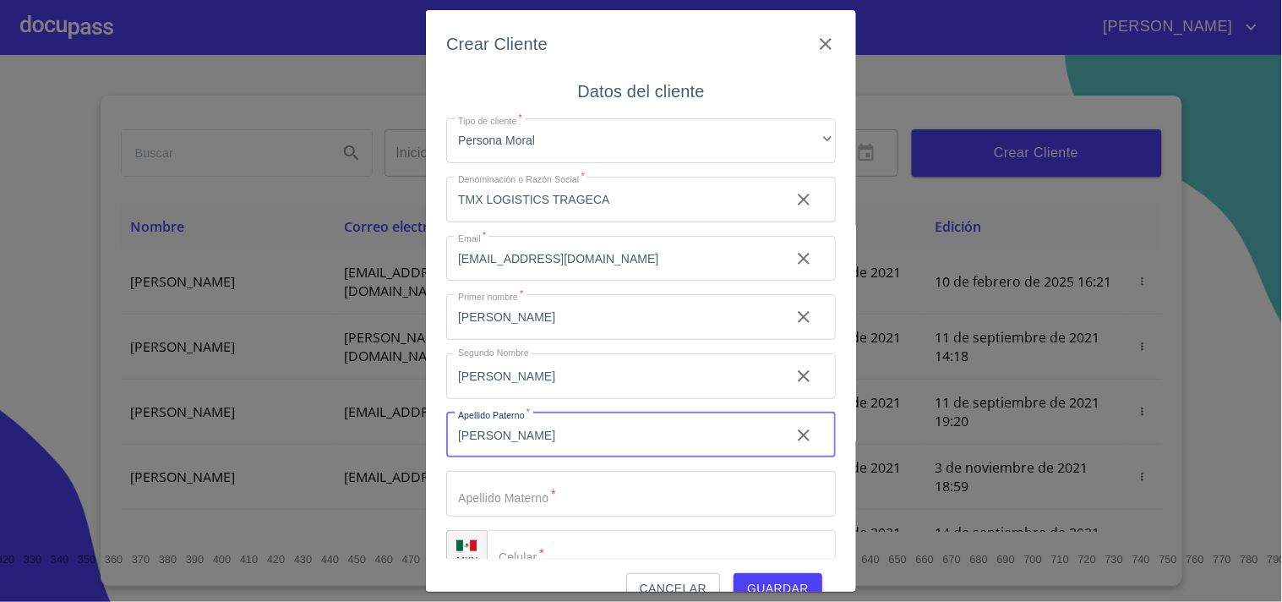
type input "[PERSON_NAME]"
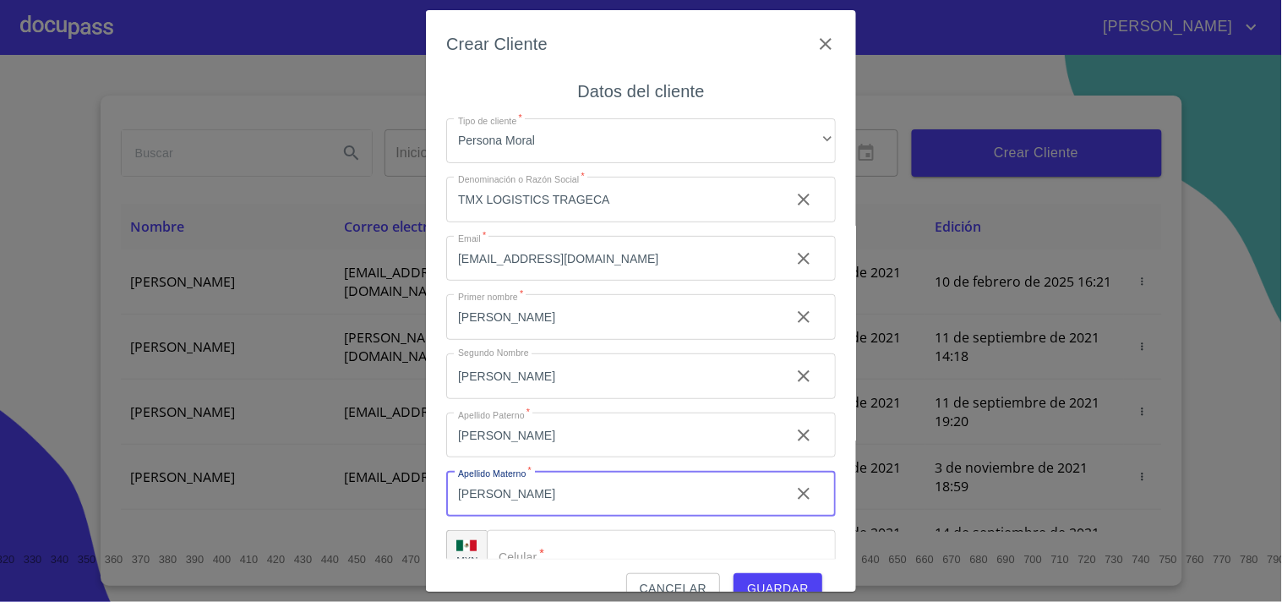
type input "[PERSON_NAME]"
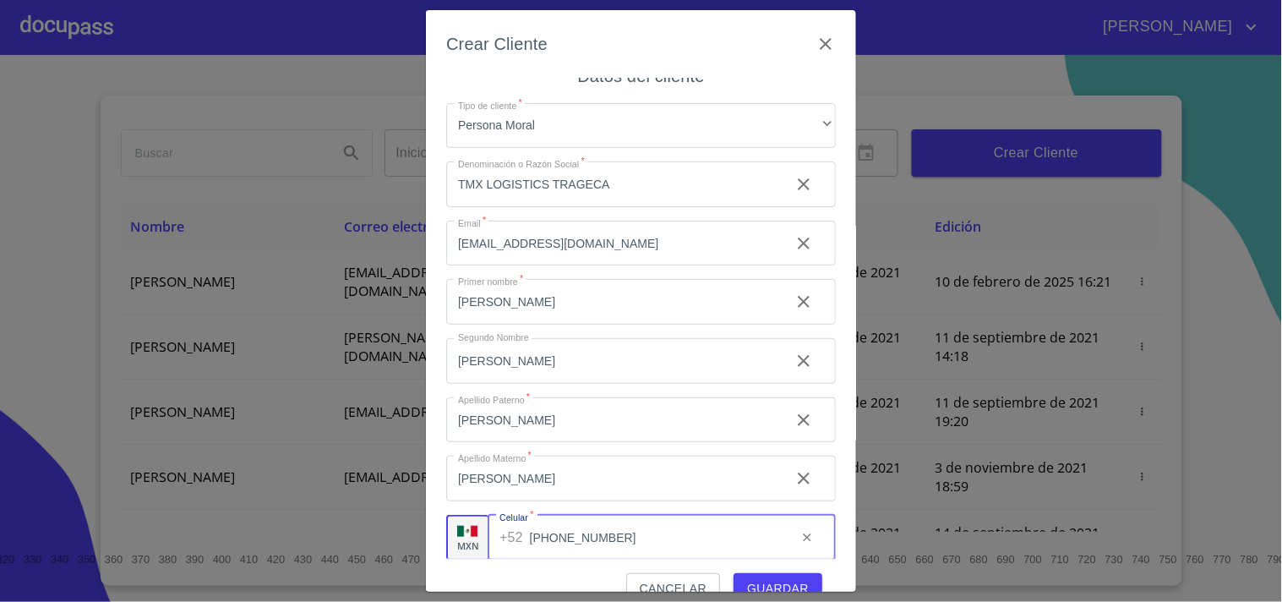
type input "[PHONE_NUMBER]"
click at [775, 578] on span "Guardar" at bounding box center [778, 588] width 62 height 21
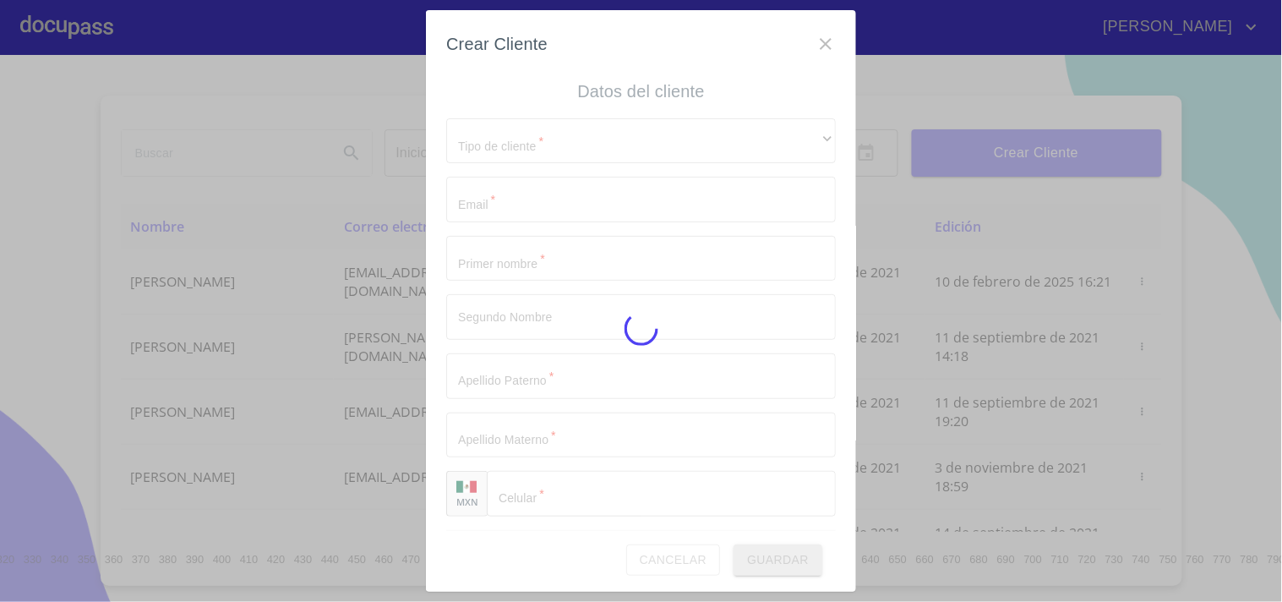
scroll to position [0, 0]
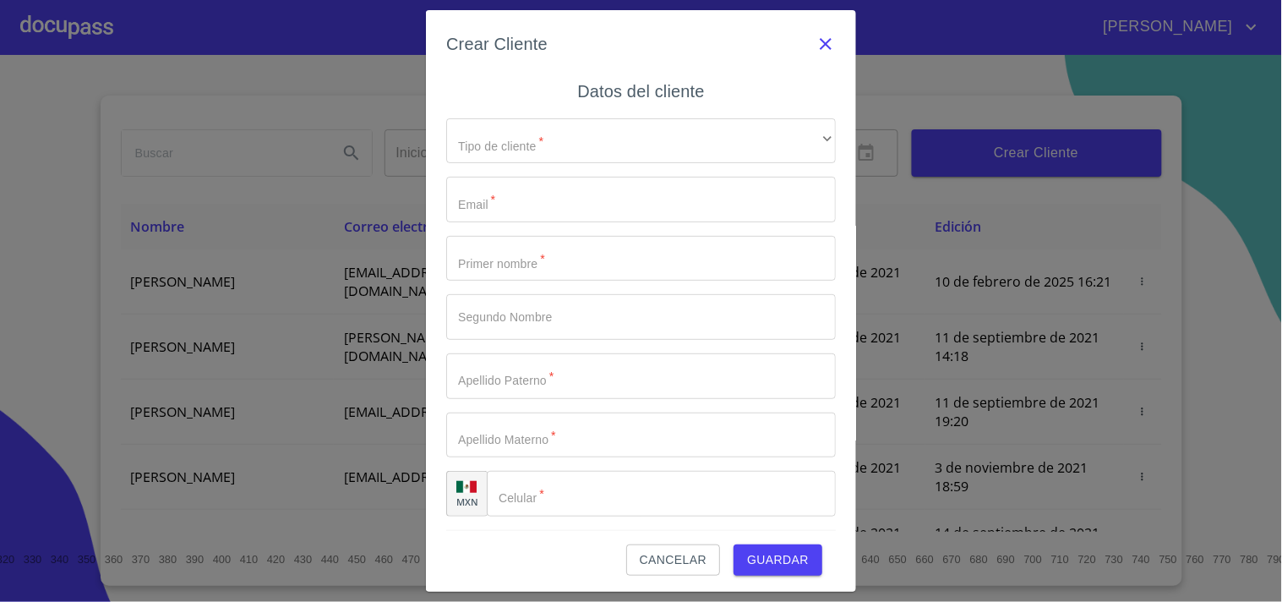
click at [815, 45] on icon "button" at bounding box center [825, 44] width 20 height 20
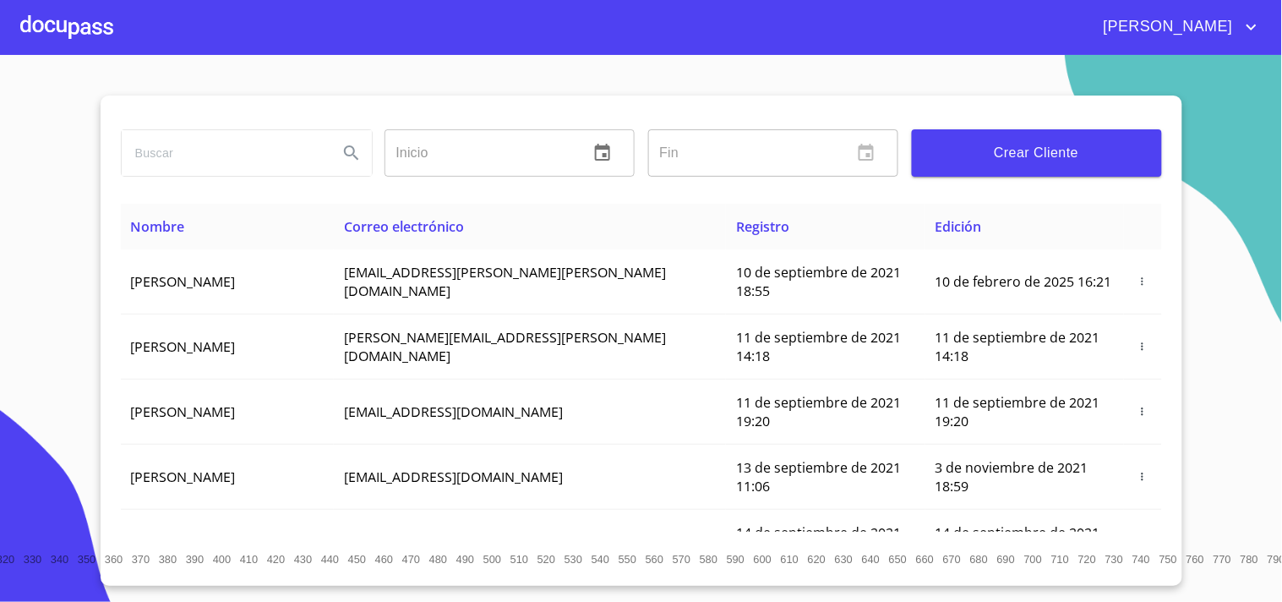
click at [88, 43] on div at bounding box center [66, 27] width 93 height 54
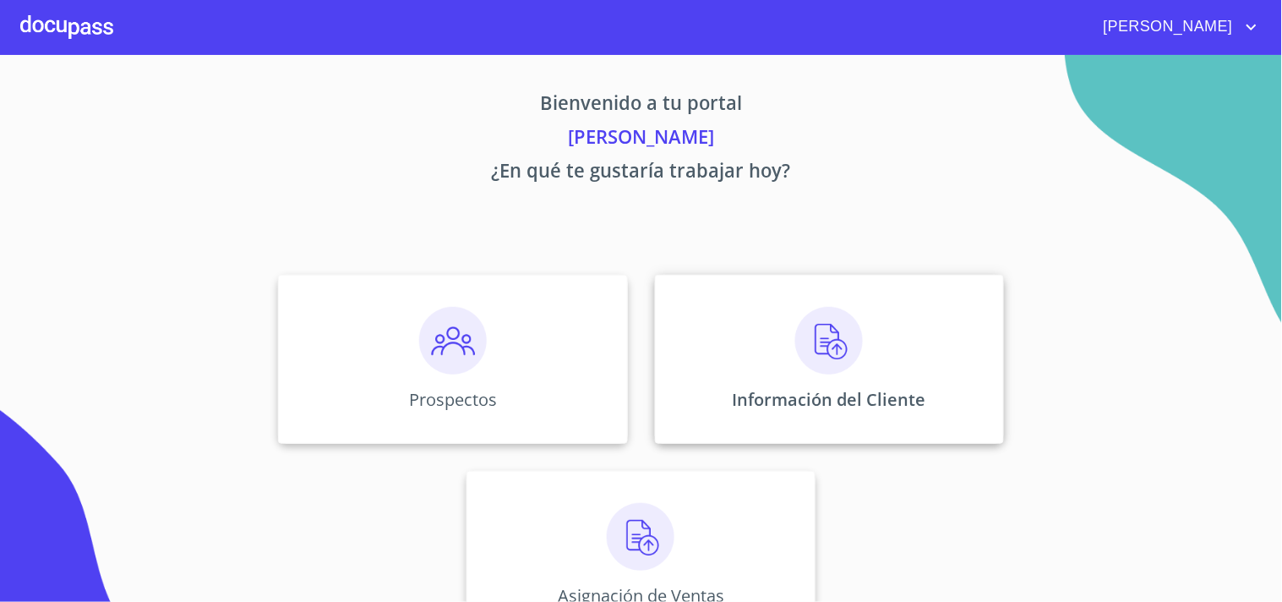
click at [800, 372] on img at bounding box center [829, 341] width 68 height 68
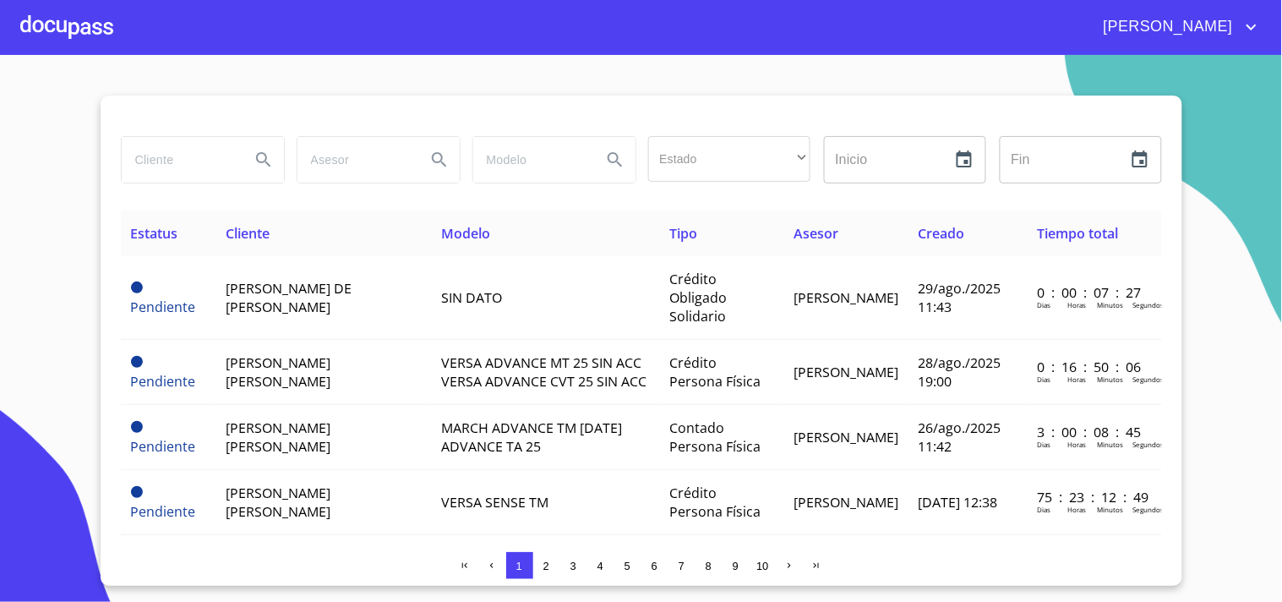
click at [63, 25] on div at bounding box center [66, 27] width 93 height 54
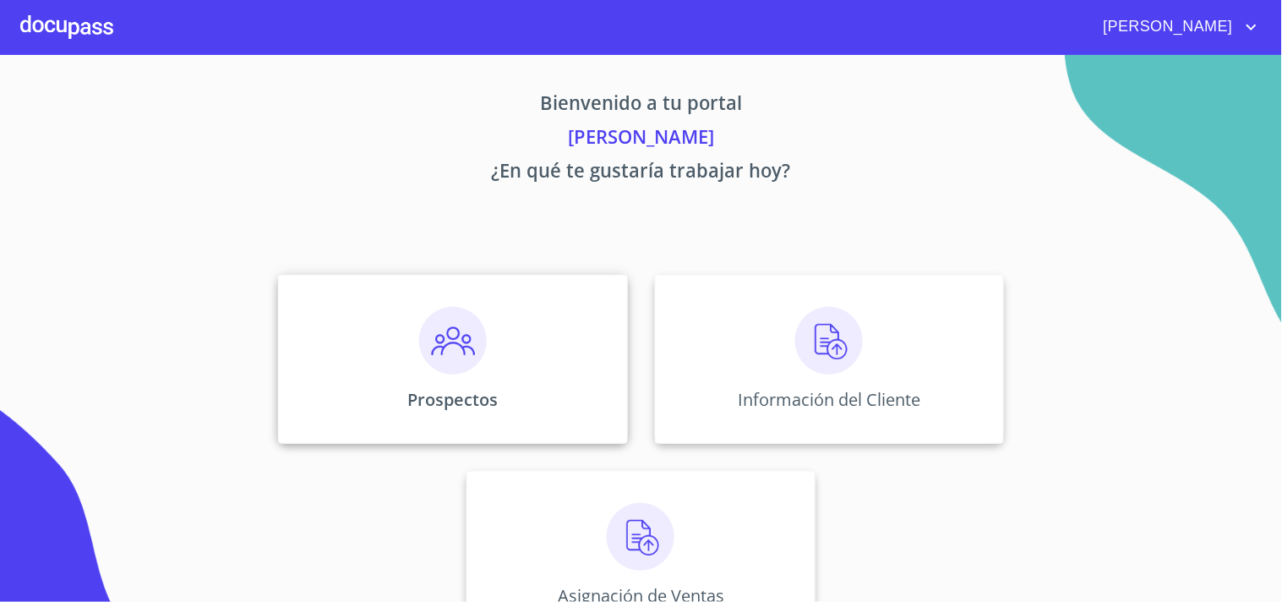
click at [443, 348] on img at bounding box center [453, 341] width 68 height 68
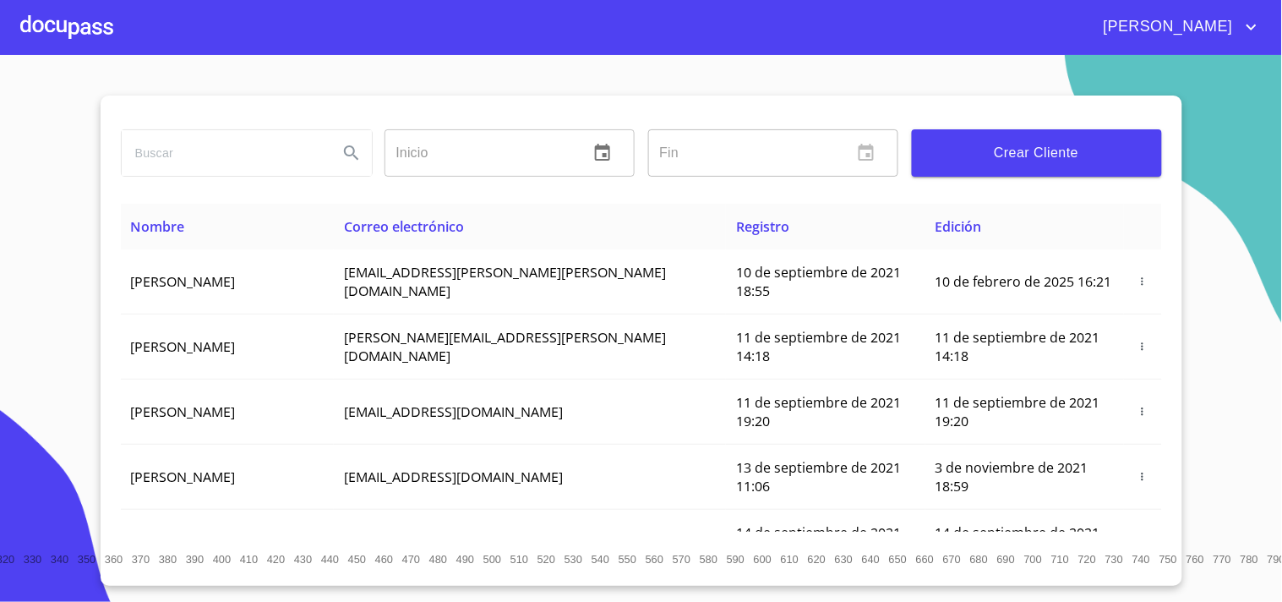
click at [1002, 141] on span "Crear Cliente" at bounding box center [1036, 153] width 223 height 24
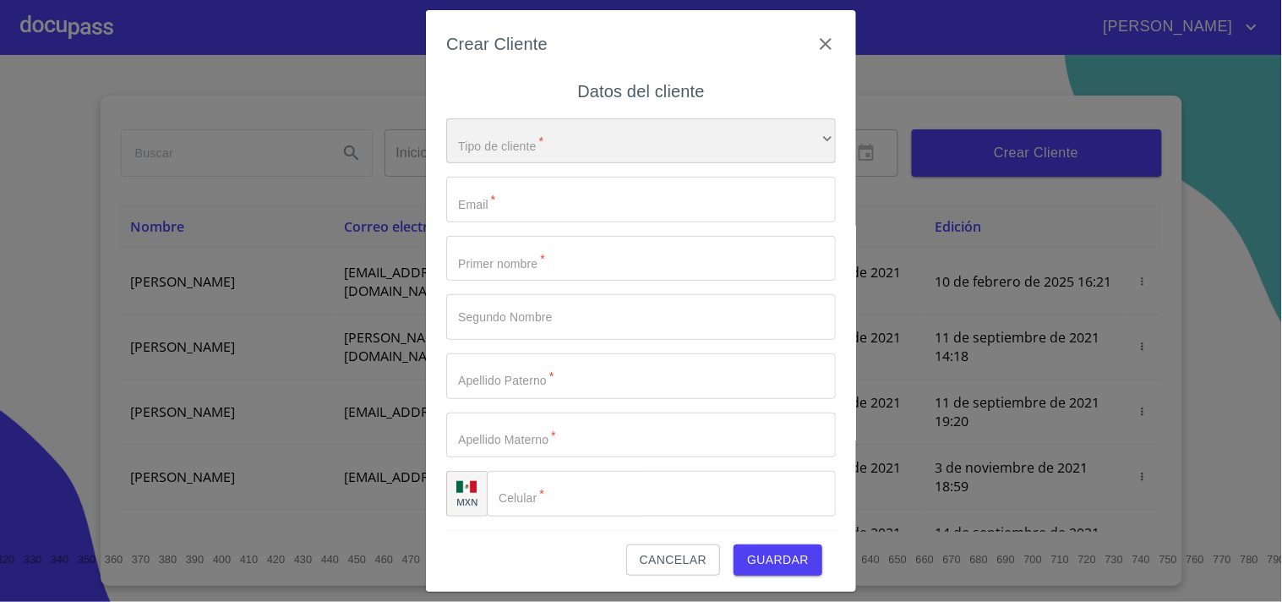
click at [508, 150] on div "​" at bounding box center [641, 141] width 390 height 46
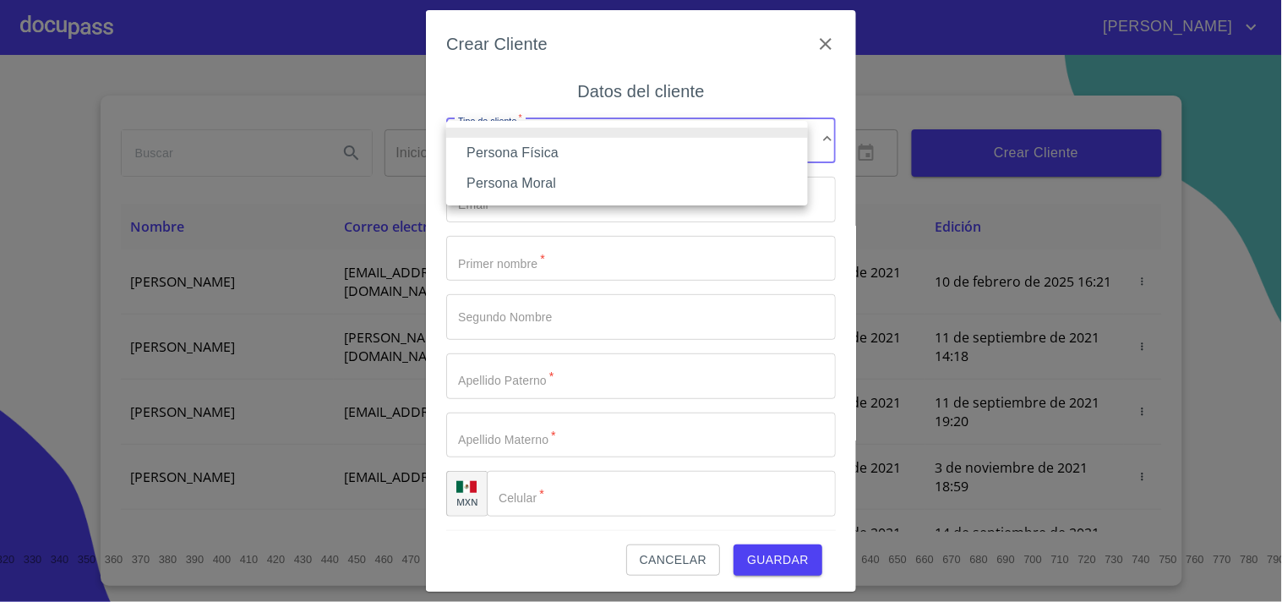
click at [515, 183] on li "Persona Moral" at bounding box center [627, 183] width 362 height 30
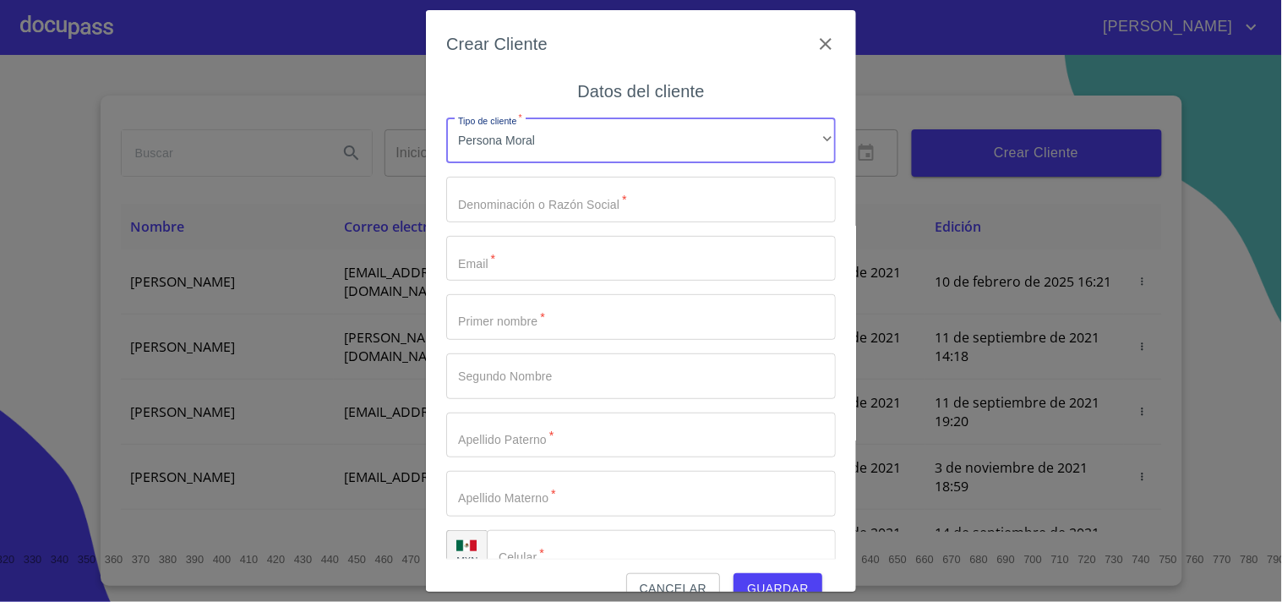
click at [534, 214] on input "Tipo de cliente   *" at bounding box center [641, 200] width 390 height 46
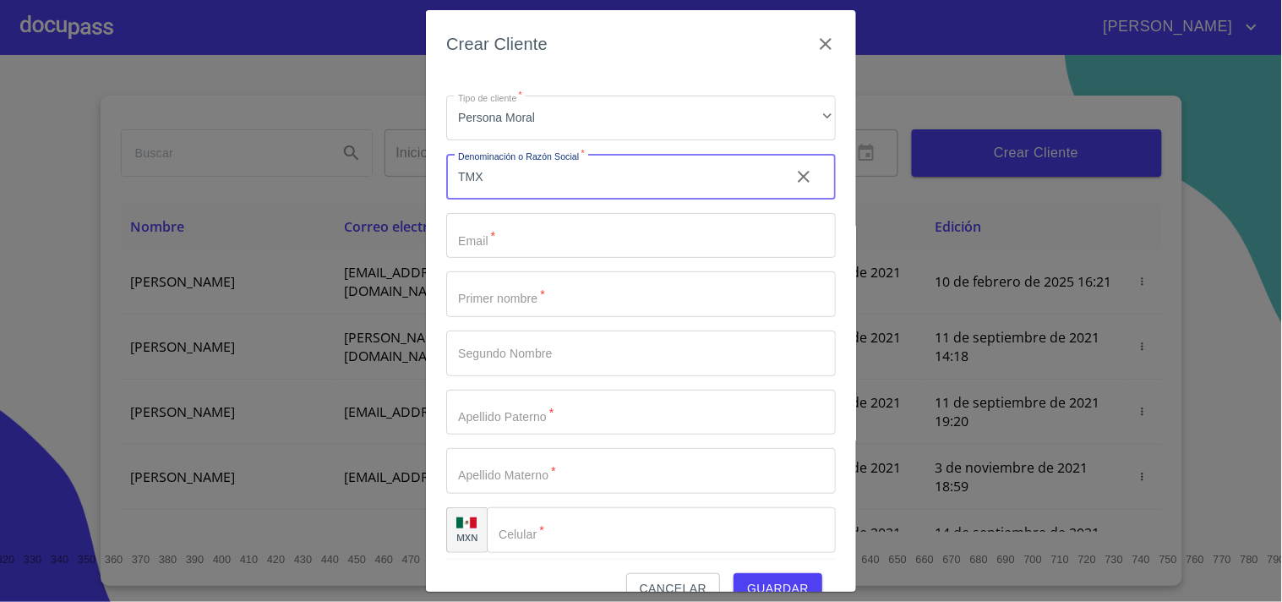
scroll to position [30, 0]
type input "TMX"
click at [570, 525] on input "Tipo de cliente   *" at bounding box center [661, 523] width 349 height 46
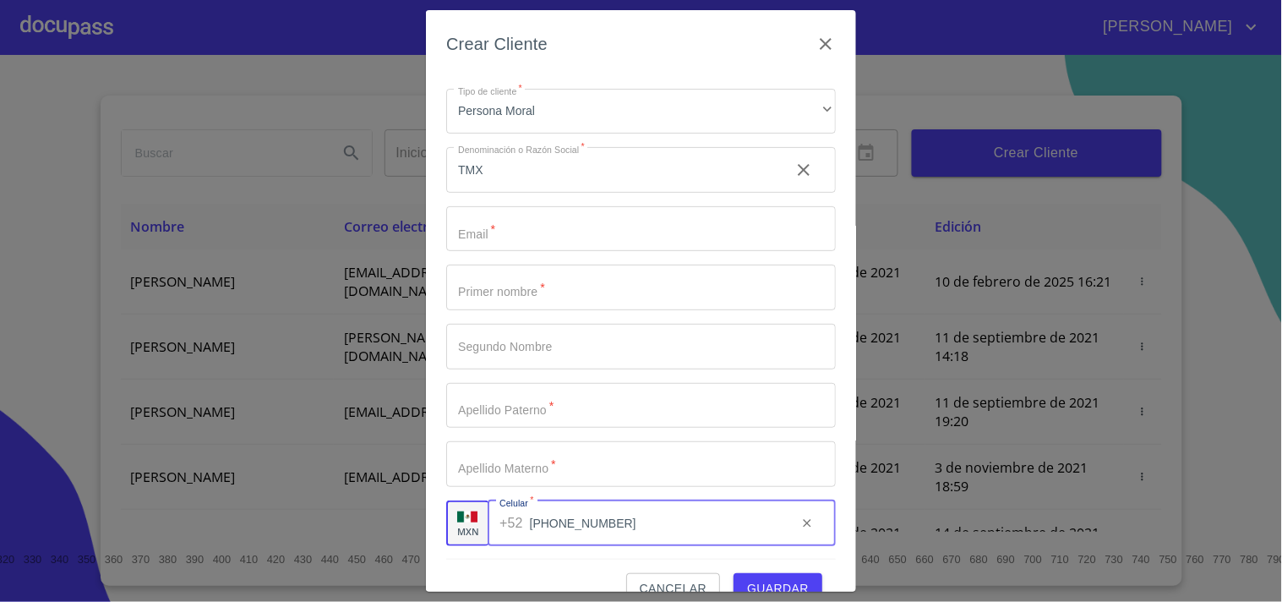
type input "[PHONE_NUMBER]"
click at [504, 175] on input "TMX" at bounding box center [611, 170] width 330 height 46
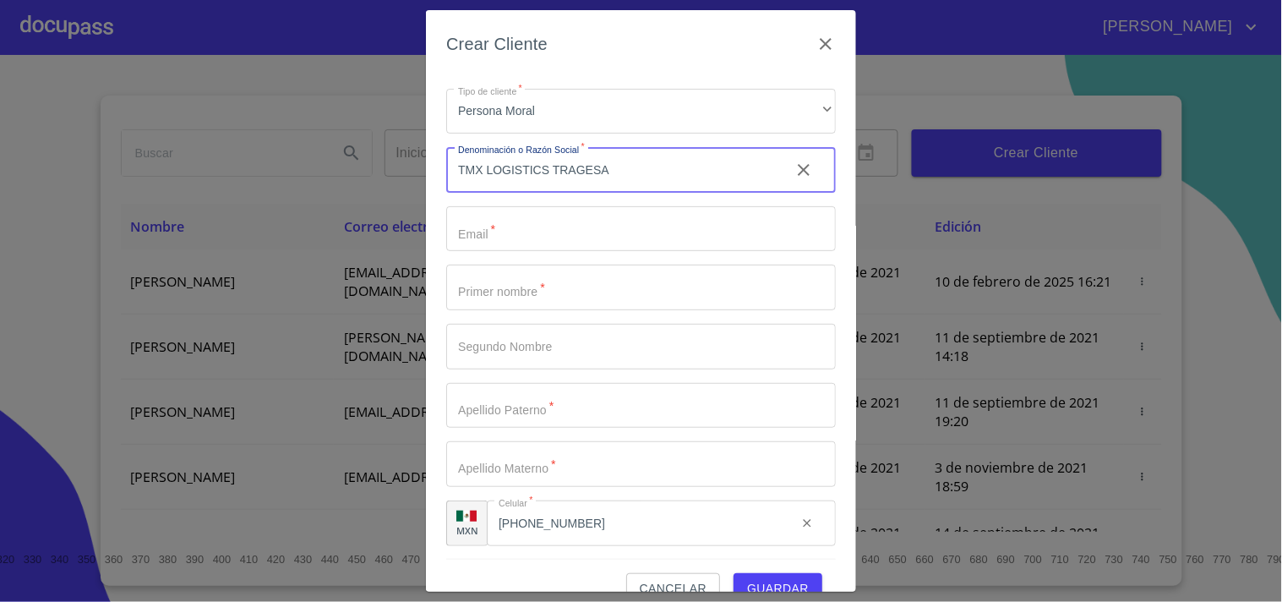
type input "TMX LOGISTICS TRAGESA"
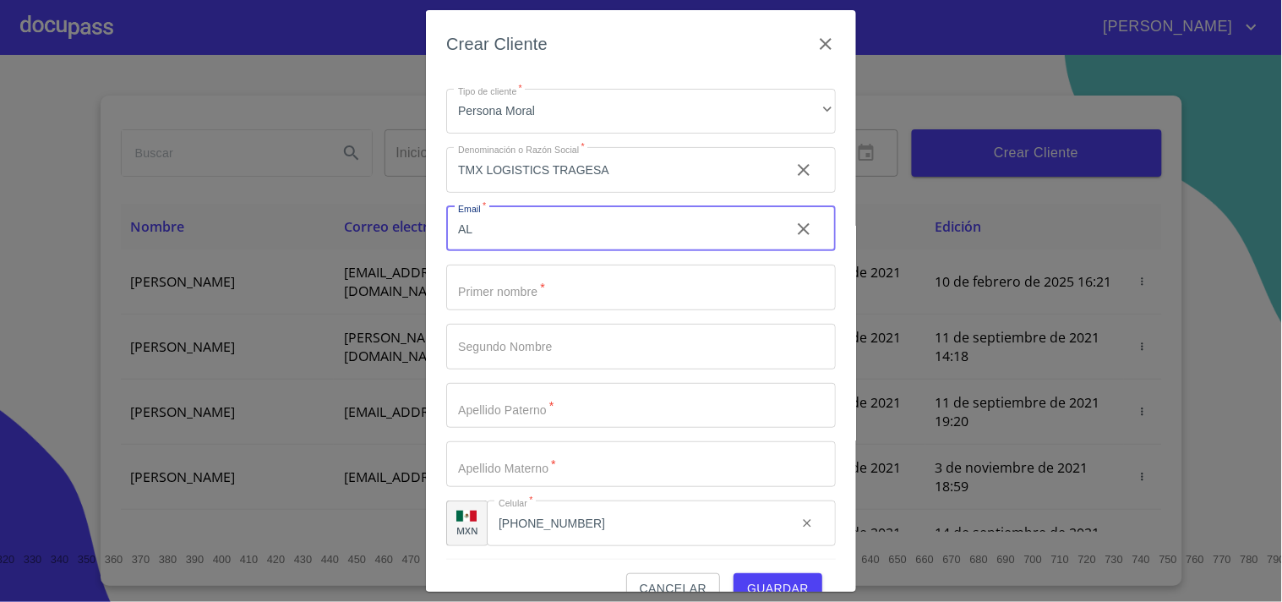
type input "A"
type input "[EMAIL_ADDRESS][DOMAIN_NAME]"
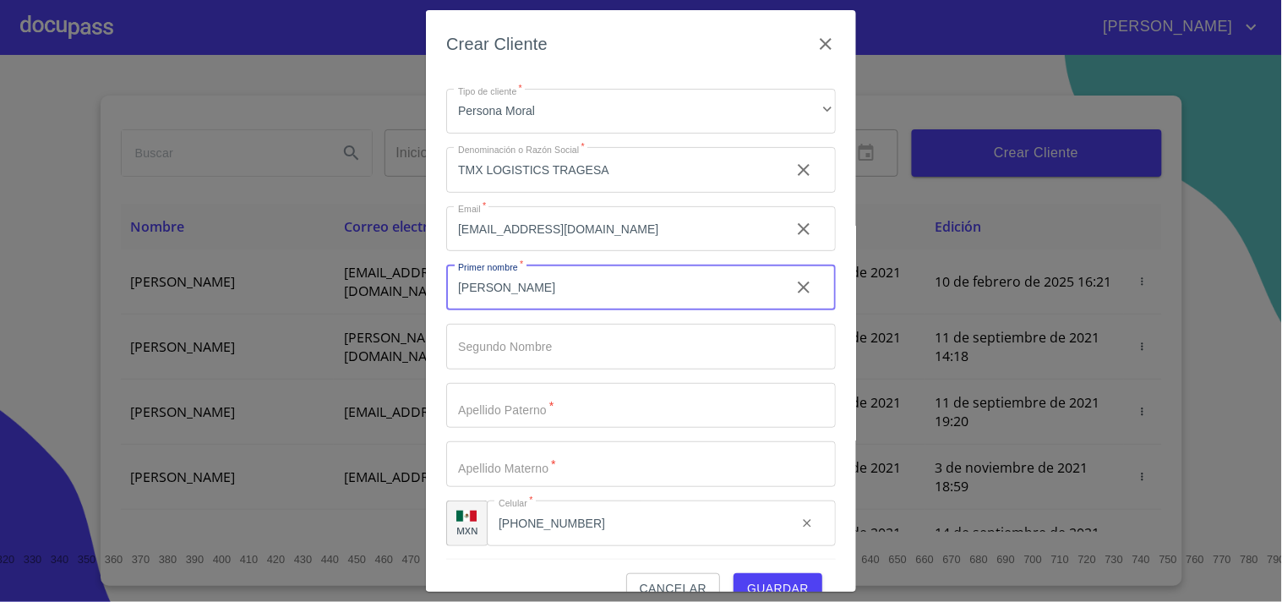
type input "[PERSON_NAME]"
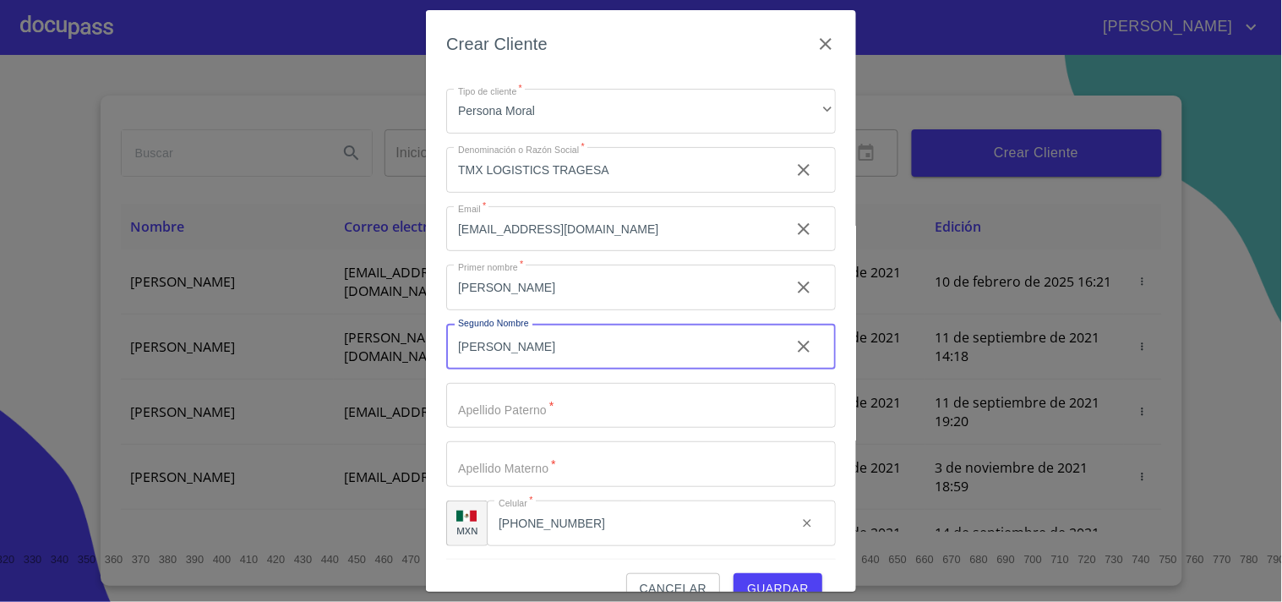
type input "[PERSON_NAME]"
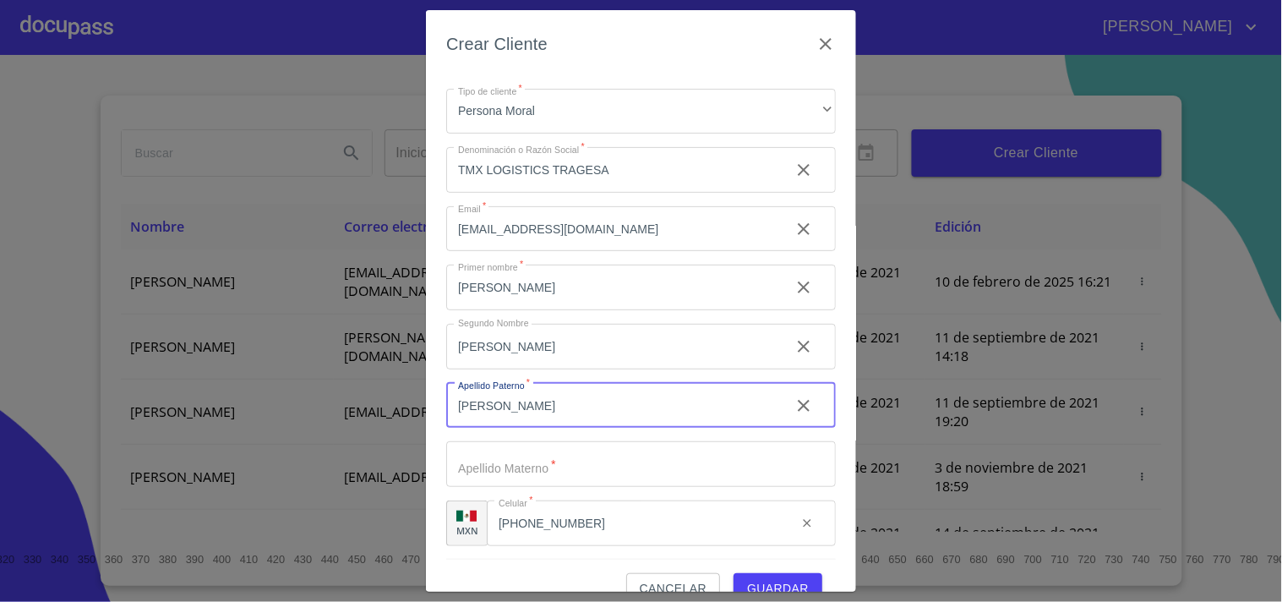
type input "[PERSON_NAME]"
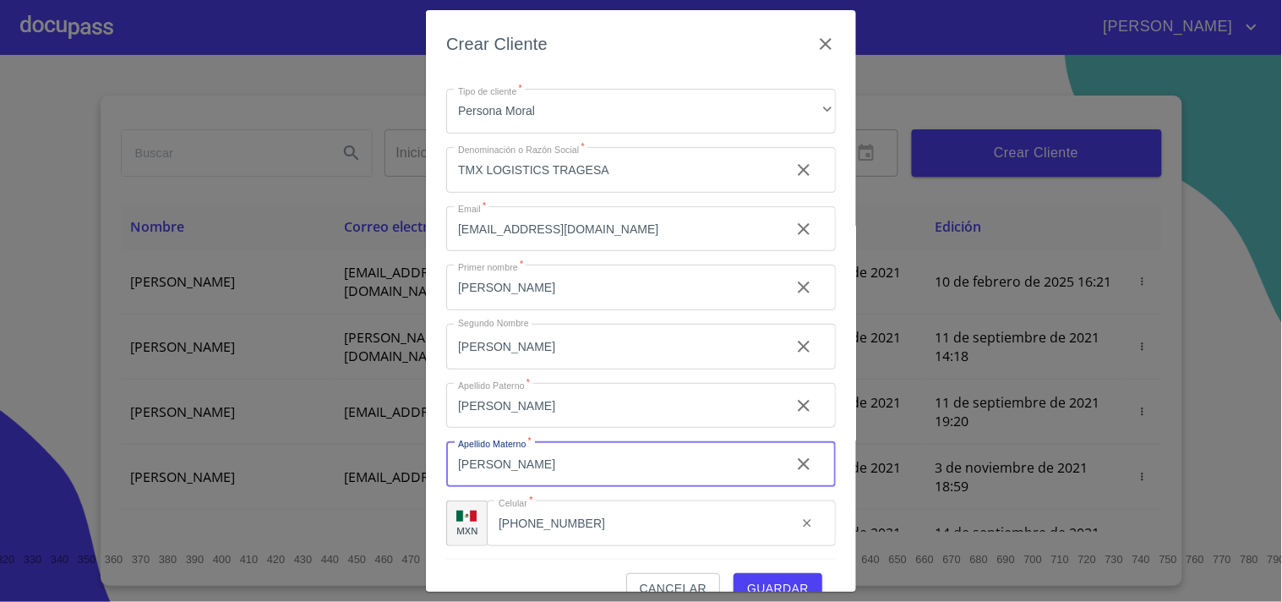
scroll to position [31, 0]
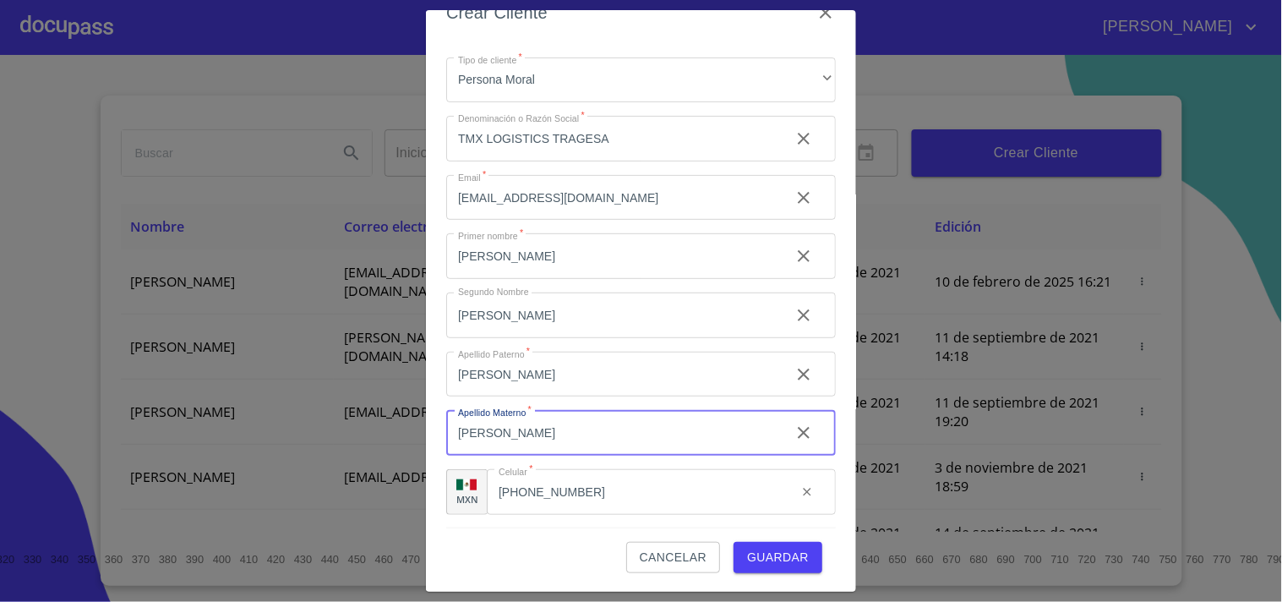
type input "[PERSON_NAME]"
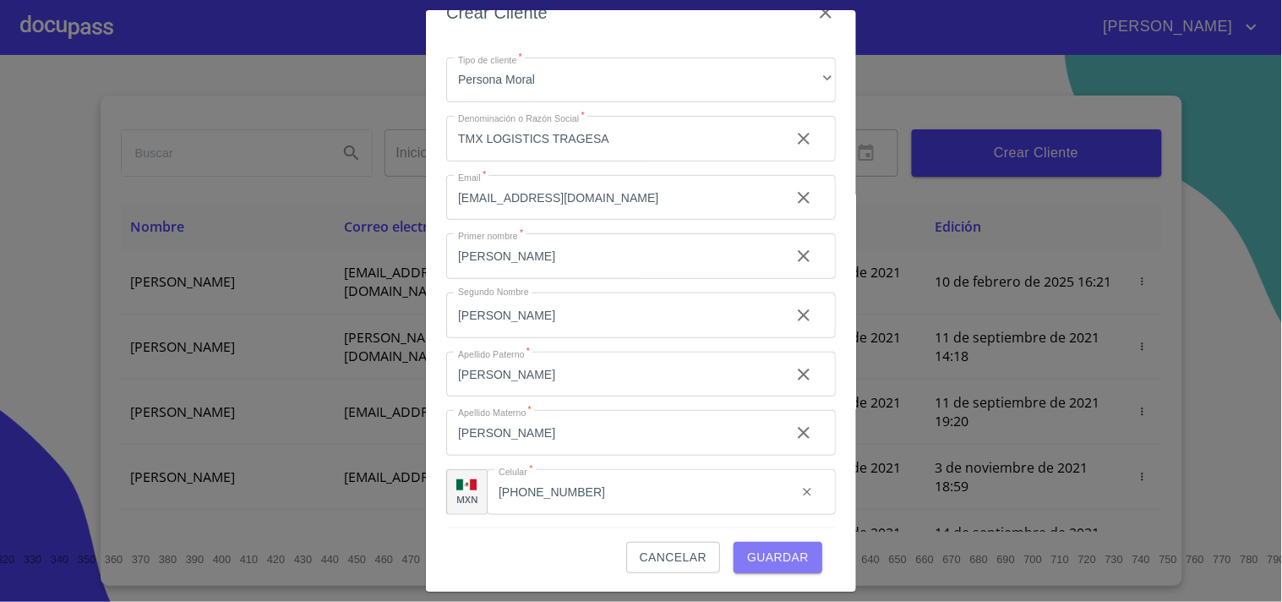
click at [770, 552] on span "Guardar" at bounding box center [778, 557] width 62 height 21
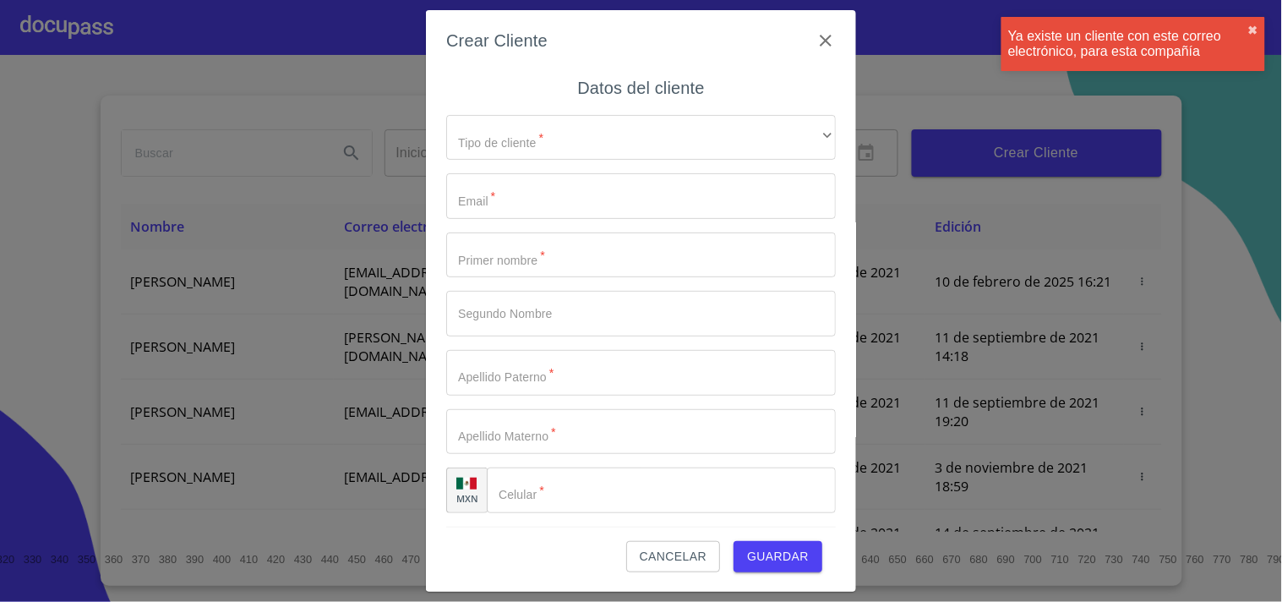
click at [1261, 34] on div "Ya existe un cliente con este correo electrónico, para esta compañía ✖︎" at bounding box center [1133, 44] width 264 height 54
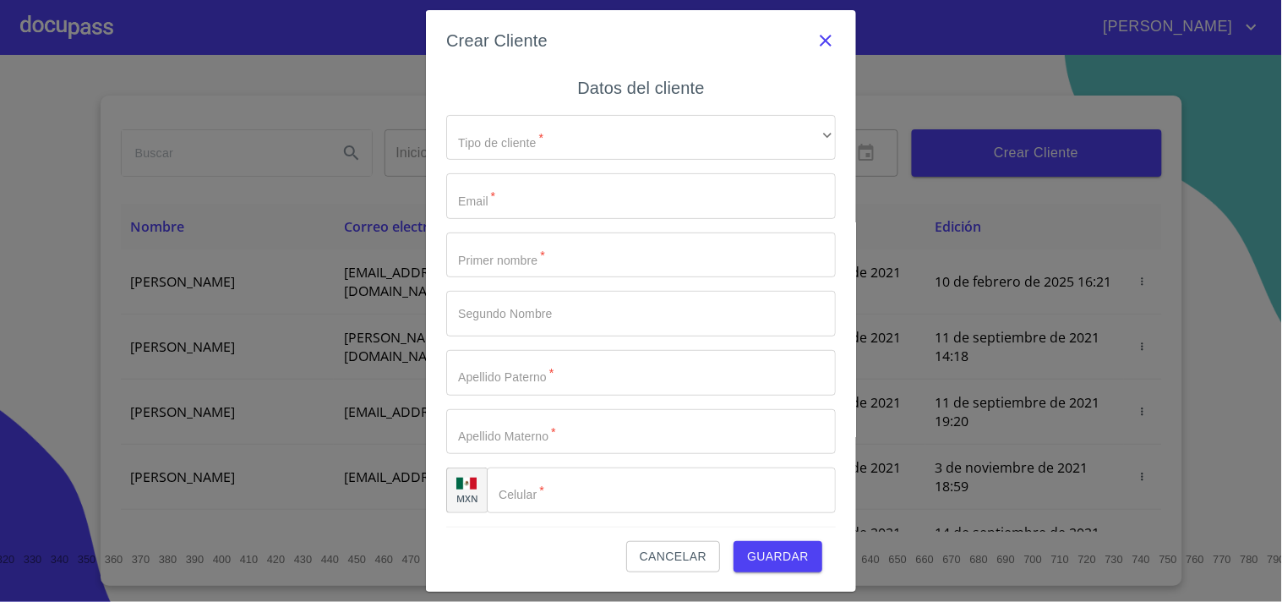
click at [815, 43] on icon "button" at bounding box center [825, 40] width 20 height 20
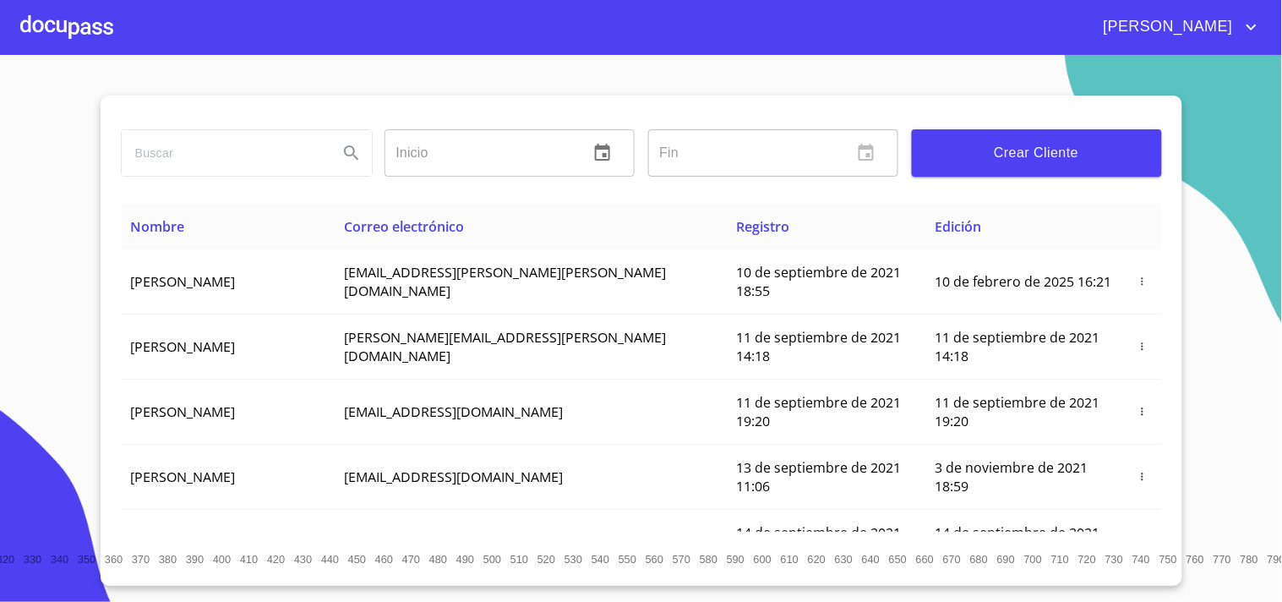
click at [188, 173] on input "search" at bounding box center [223, 153] width 203 height 46
click at [995, 173] on button "Crear Cliente" at bounding box center [1037, 152] width 250 height 47
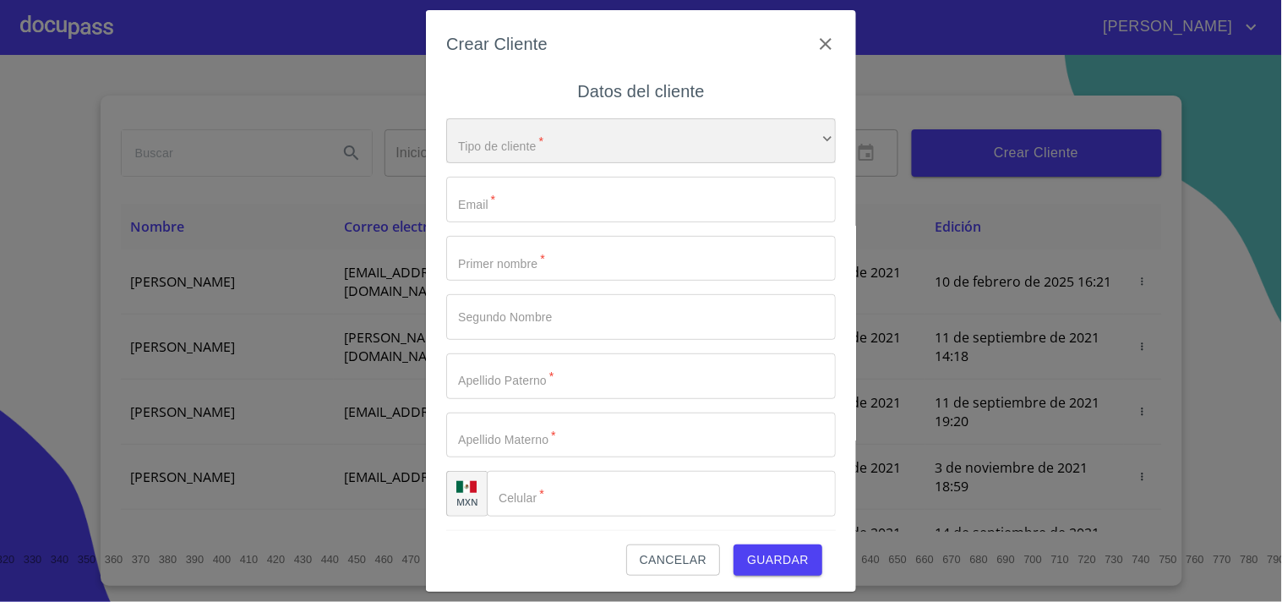
click at [520, 139] on div "​" at bounding box center [641, 141] width 390 height 46
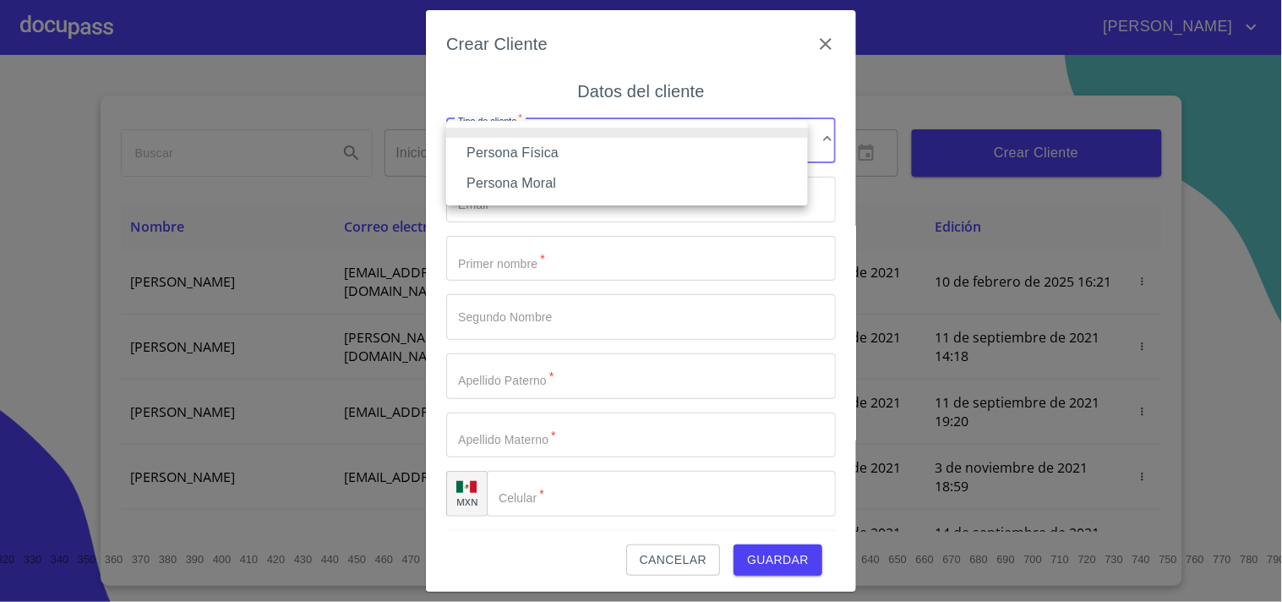
click at [510, 155] on li "Persona Física" at bounding box center [627, 153] width 362 height 30
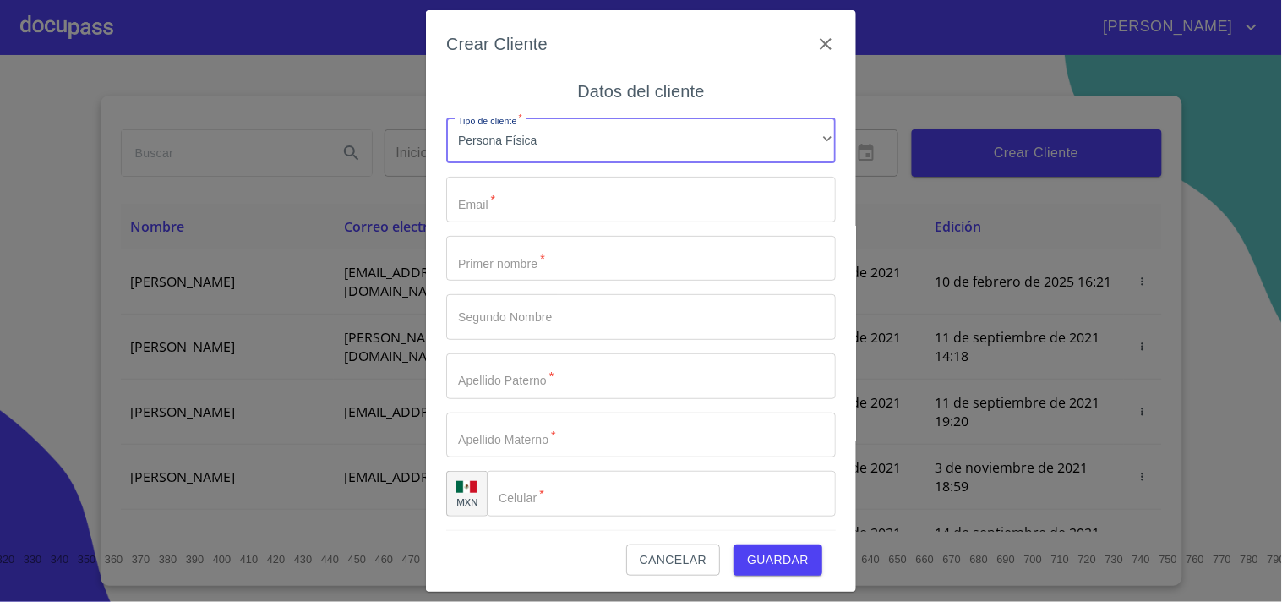
click at [520, 264] on input "Tipo de cliente   *" at bounding box center [641, 259] width 390 height 46
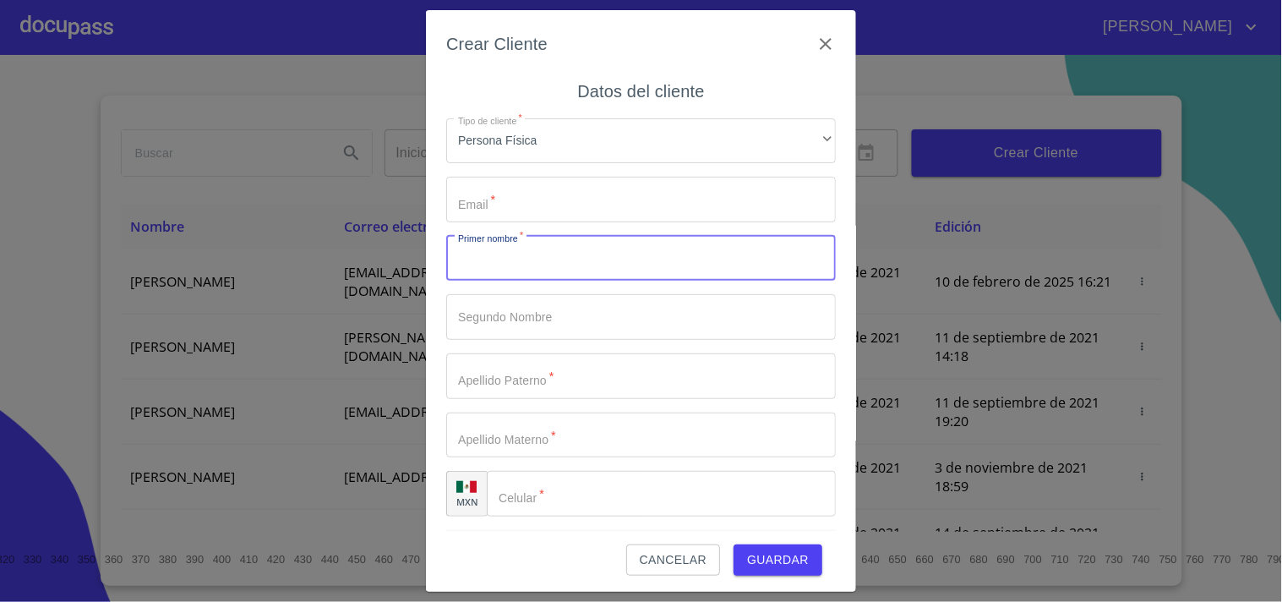
click at [510, 208] on input "Tipo de cliente   *" at bounding box center [641, 200] width 390 height 46
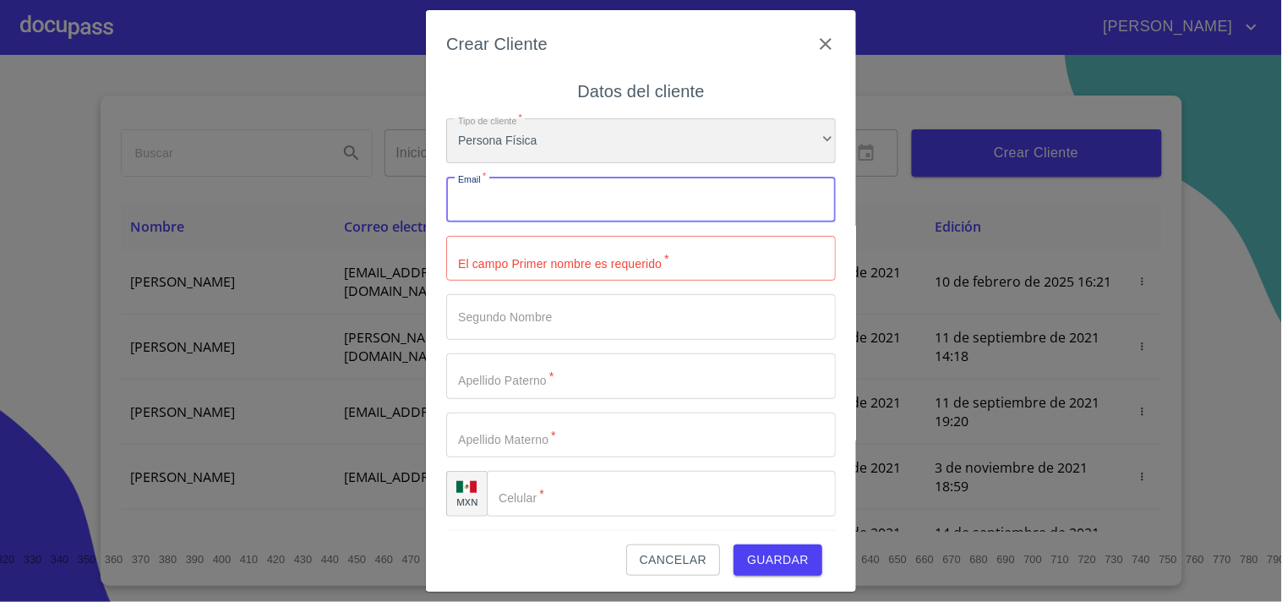
click at [538, 139] on div "Persona Física" at bounding box center [641, 141] width 390 height 46
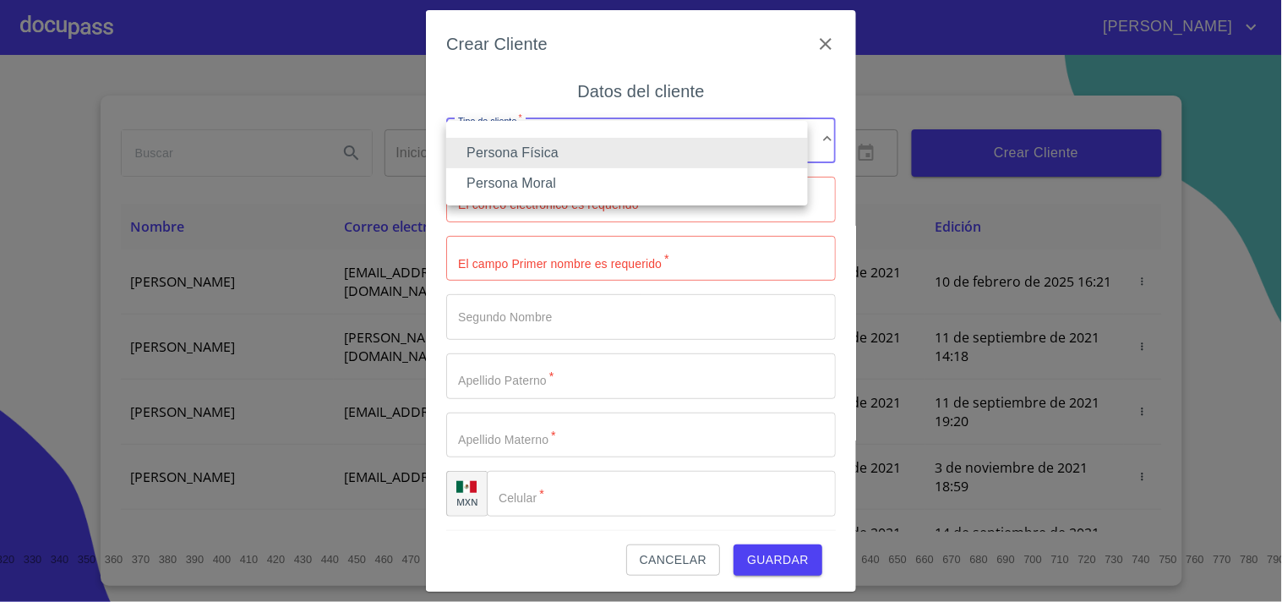
click at [522, 188] on li "Persona Moral" at bounding box center [627, 183] width 362 height 30
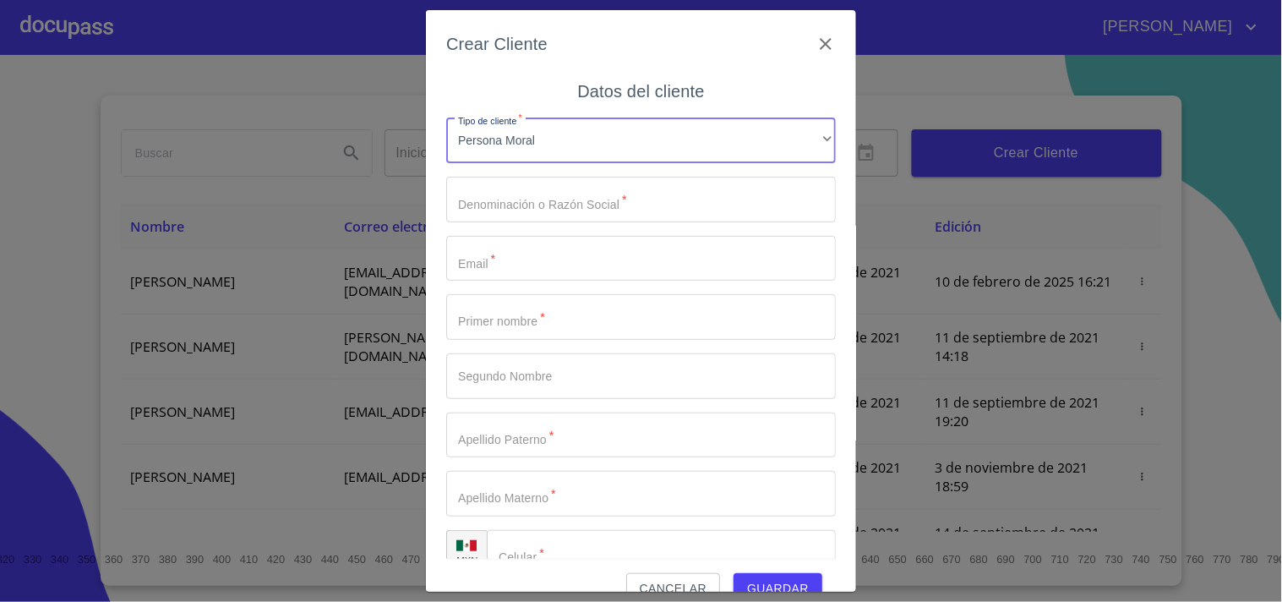
click at [485, 264] on input "Tipo de cliente   *" at bounding box center [641, 259] width 390 height 46
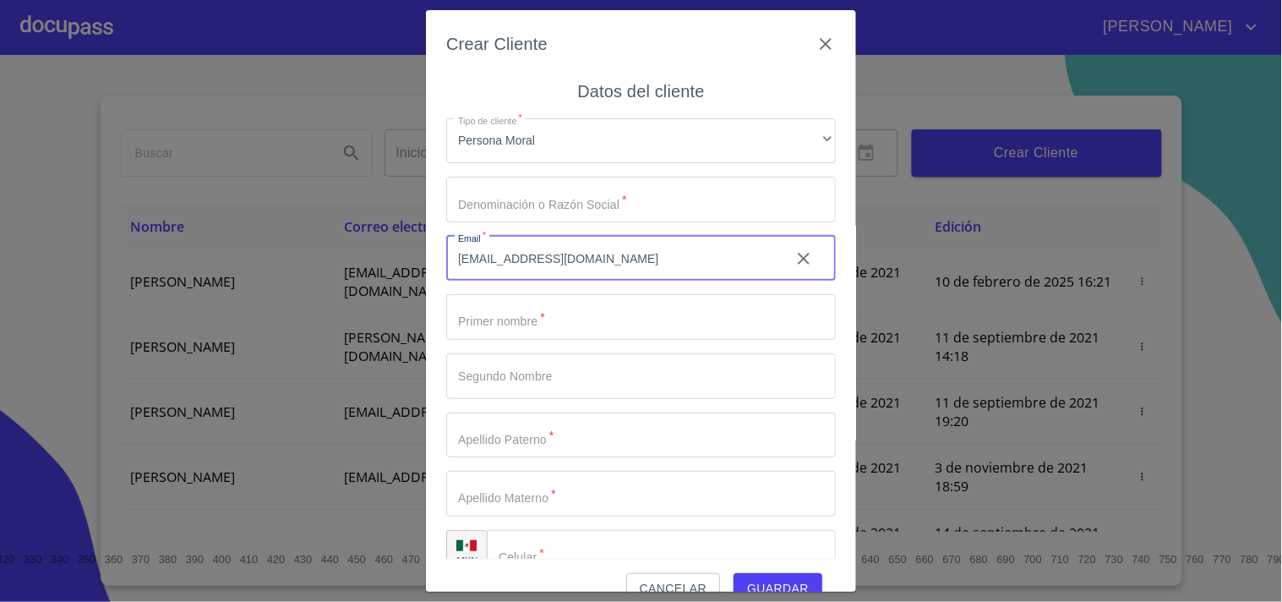
type input "[EMAIL_ADDRESS][DOMAIN_NAME]"
click at [487, 205] on input "Tipo de cliente   *" at bounding box center [641, 200] width 390 height 46
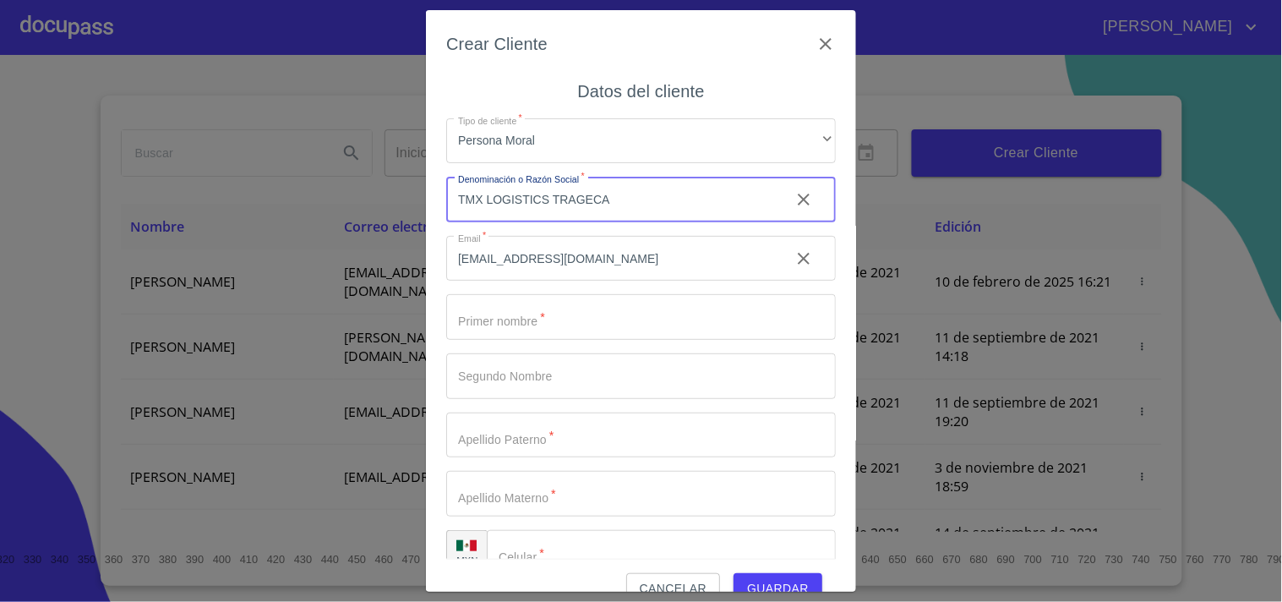
type input "TMX LOGISTICS TRAGECA"
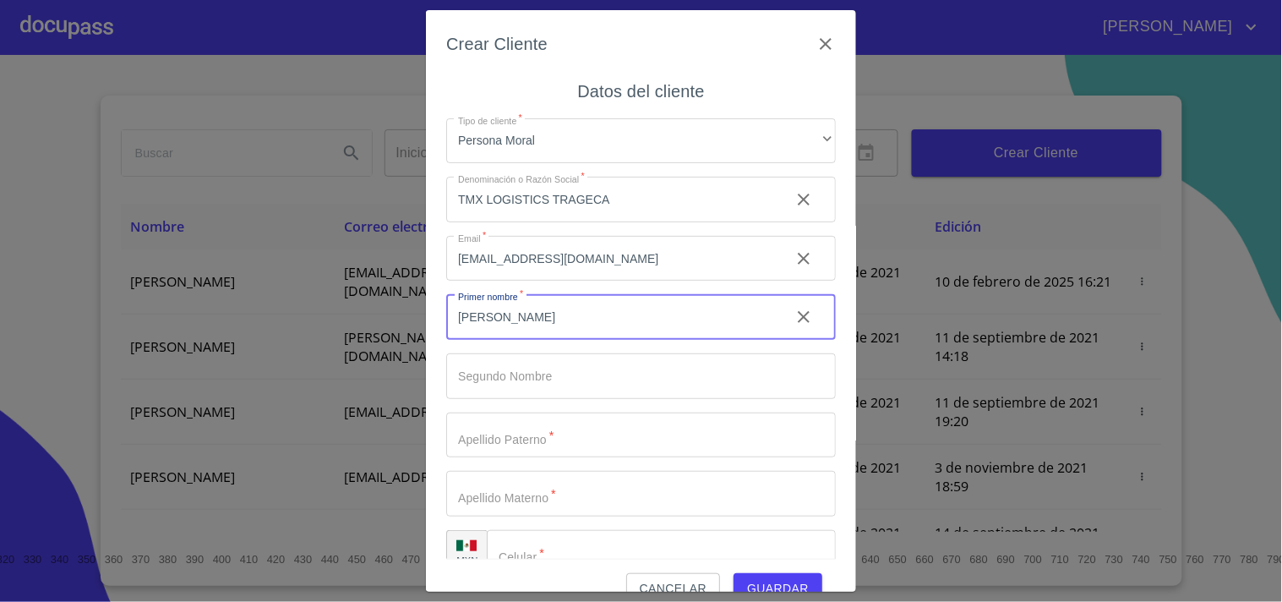
type input "J"
type input "[PERSON_NAME]"
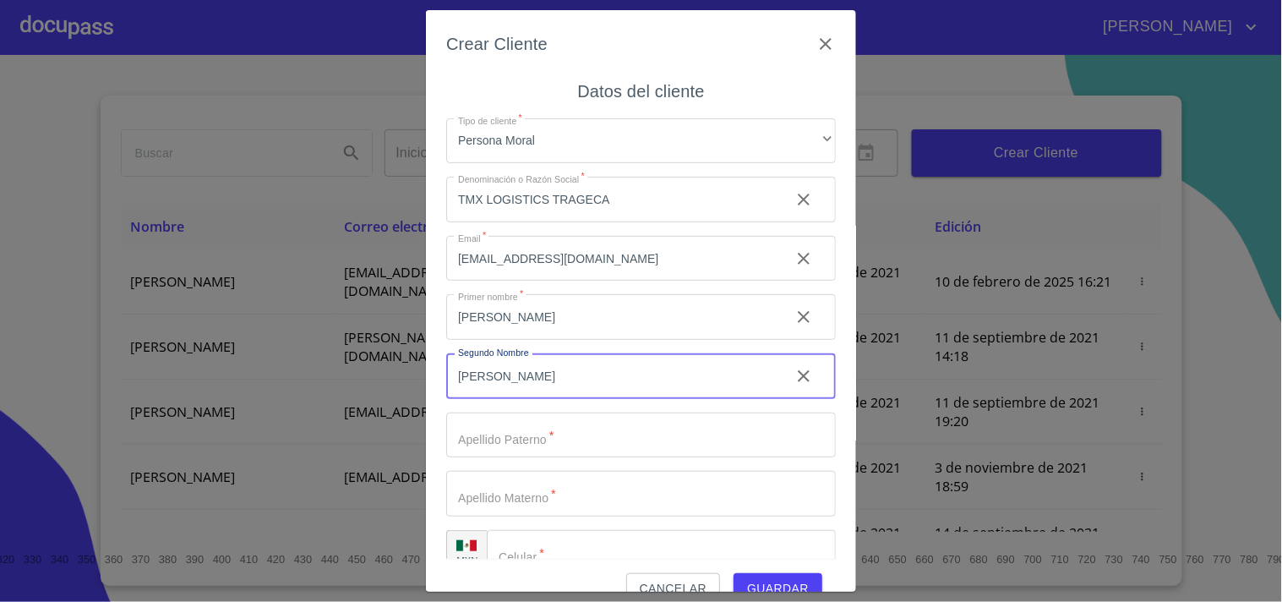
type input "[PERSON_NAME]"
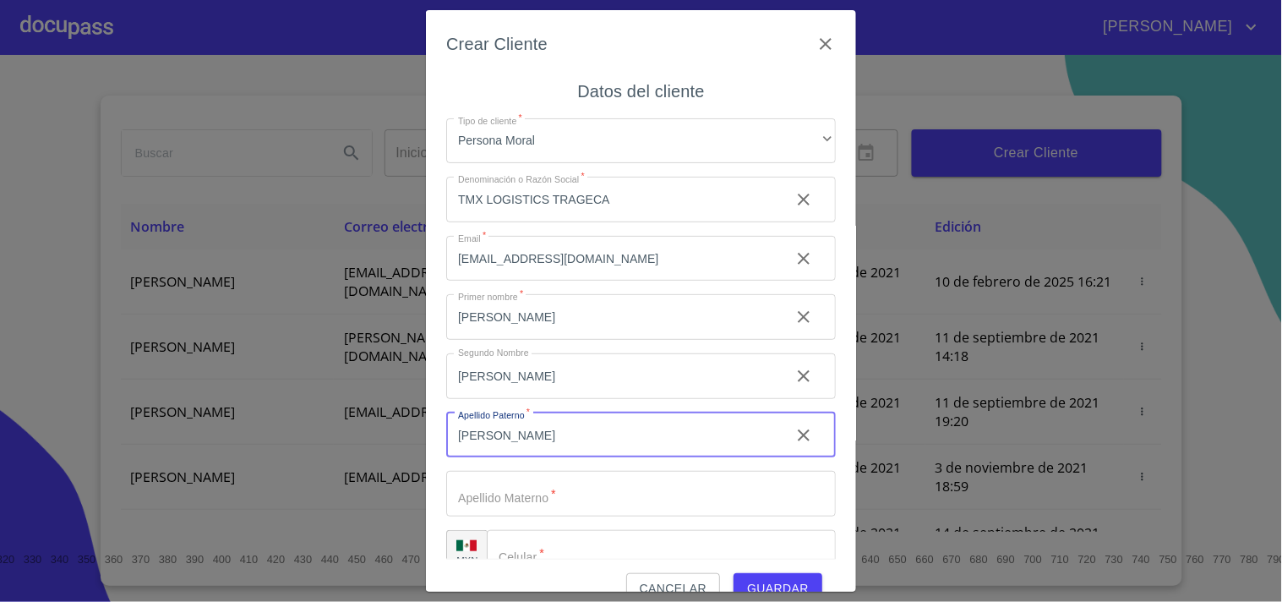
type input "[PERSON_NAME]"
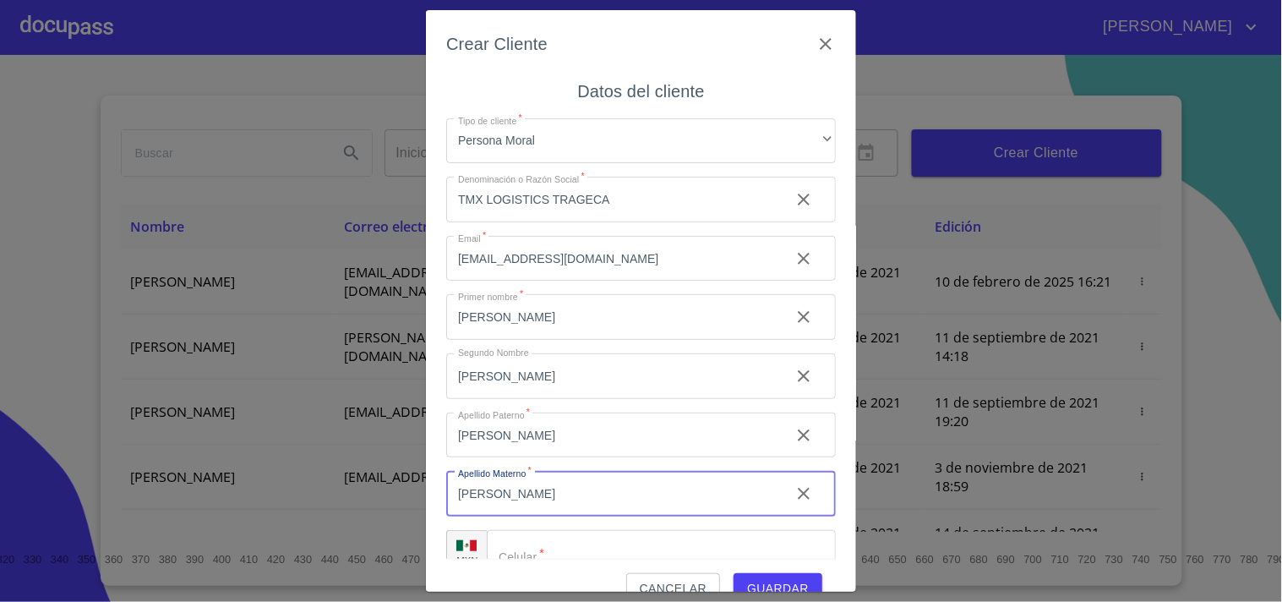
type input "[PERSON_NAME]"
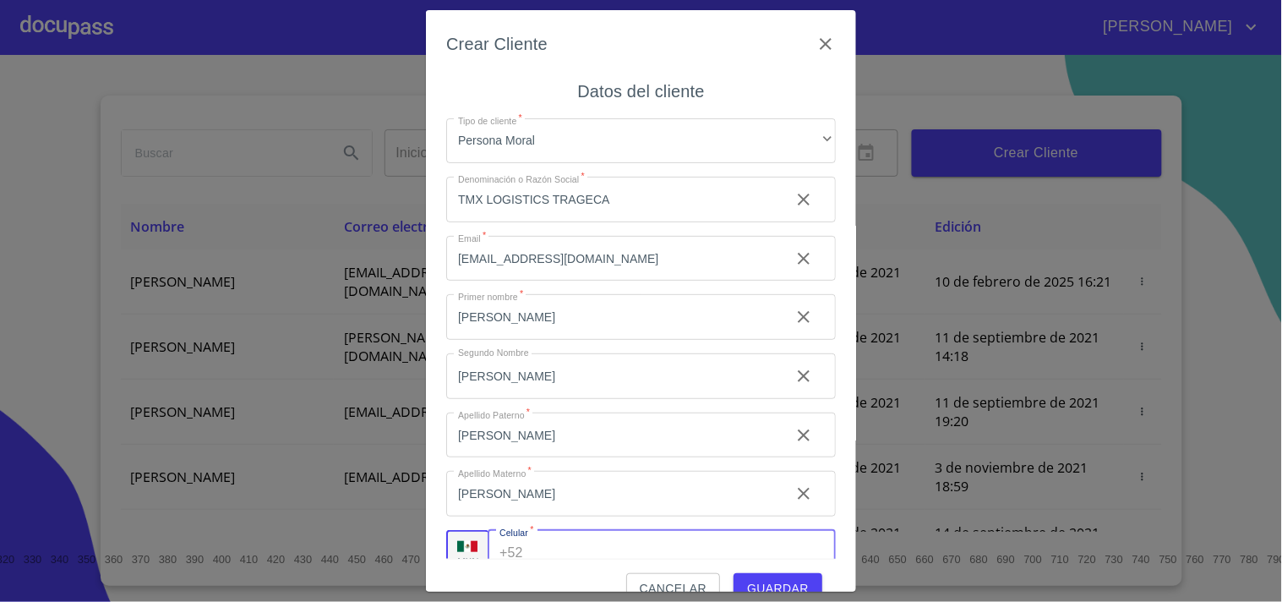
scroll to position [15, 0]
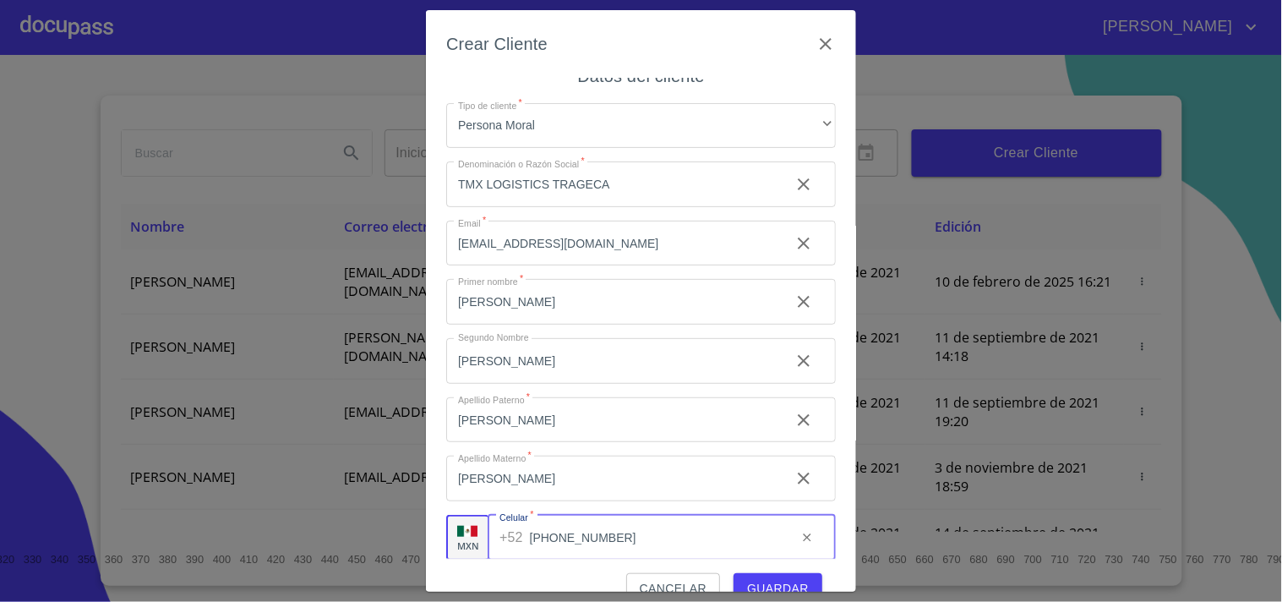
type input "[PHONE_NUMBER]"
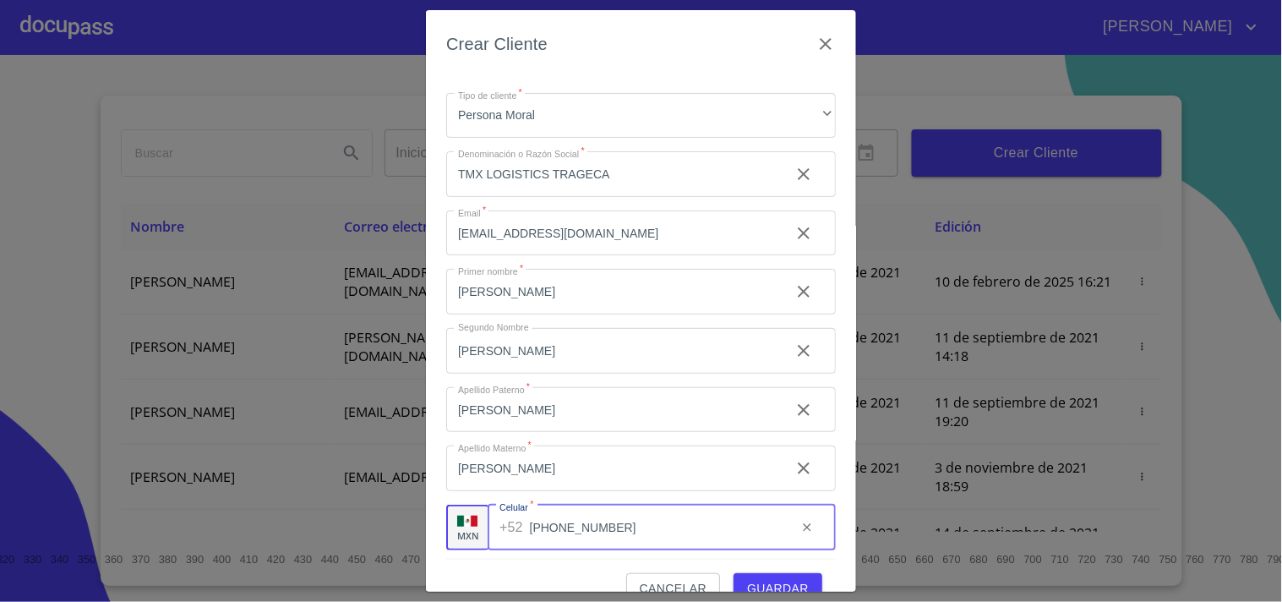
scroll to position [30, 0]
click at [756, 583] on span "Guardar" at bounding box center [778, 588] width 62 height 21
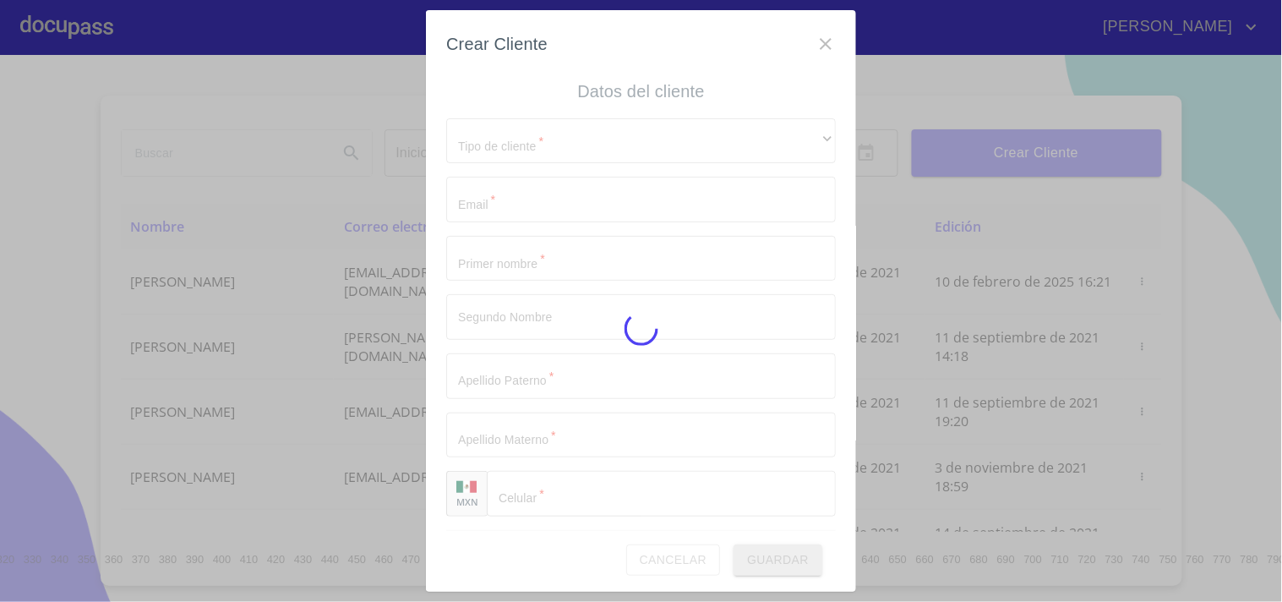
scroll to position [0, 0]
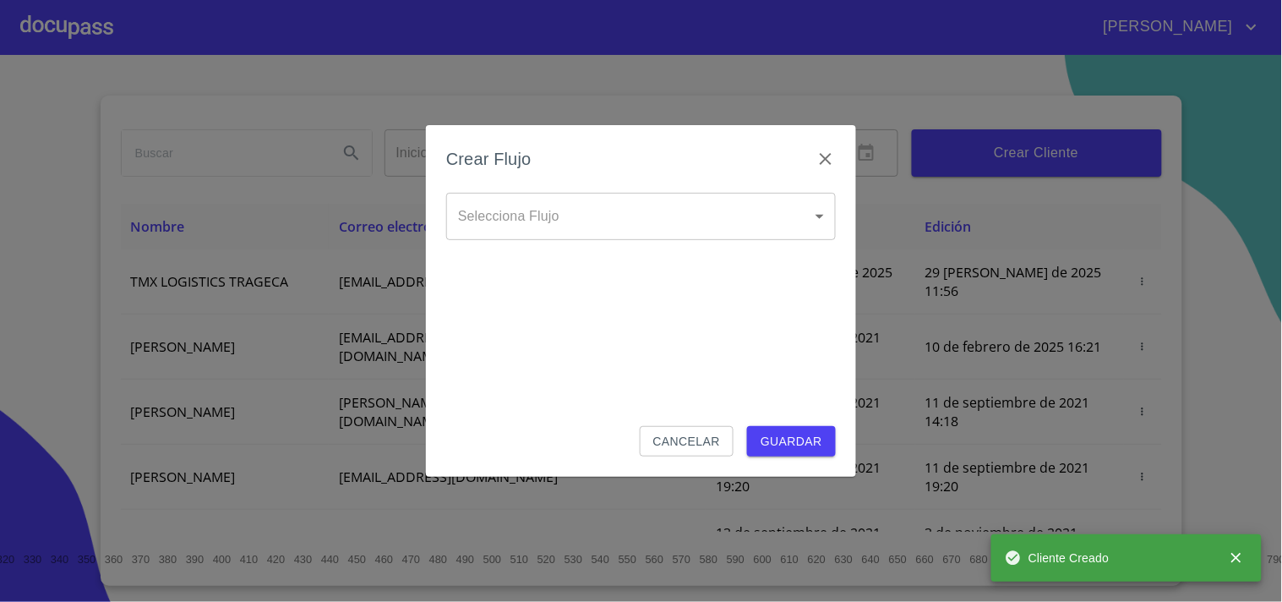
click at [630, 211] on body "[PERSON_NAME] ​ Fin ​ Crear Cliente Nombre Correo electrónico Registro Edición …" at bounding box center [641, 301] width 1282 height 602
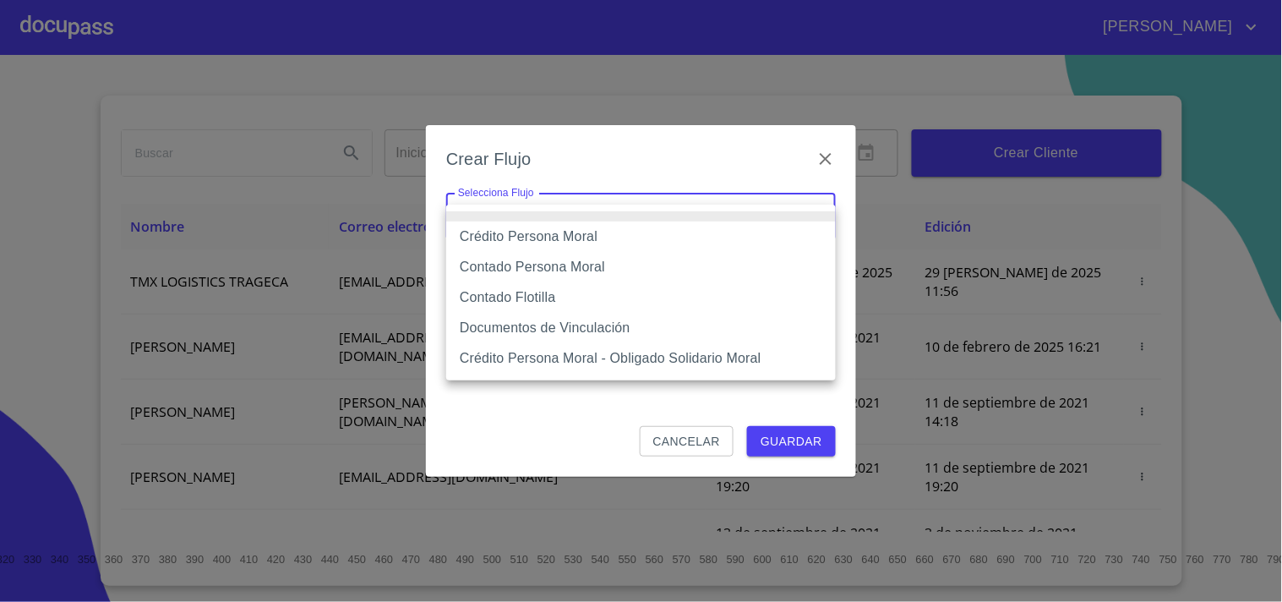
click at [518, 240] on li "Crédito Persona Moral" at bounding box center [641, 236] width 390 height 30
type input "614ae8207e49d67341f8d0cd"
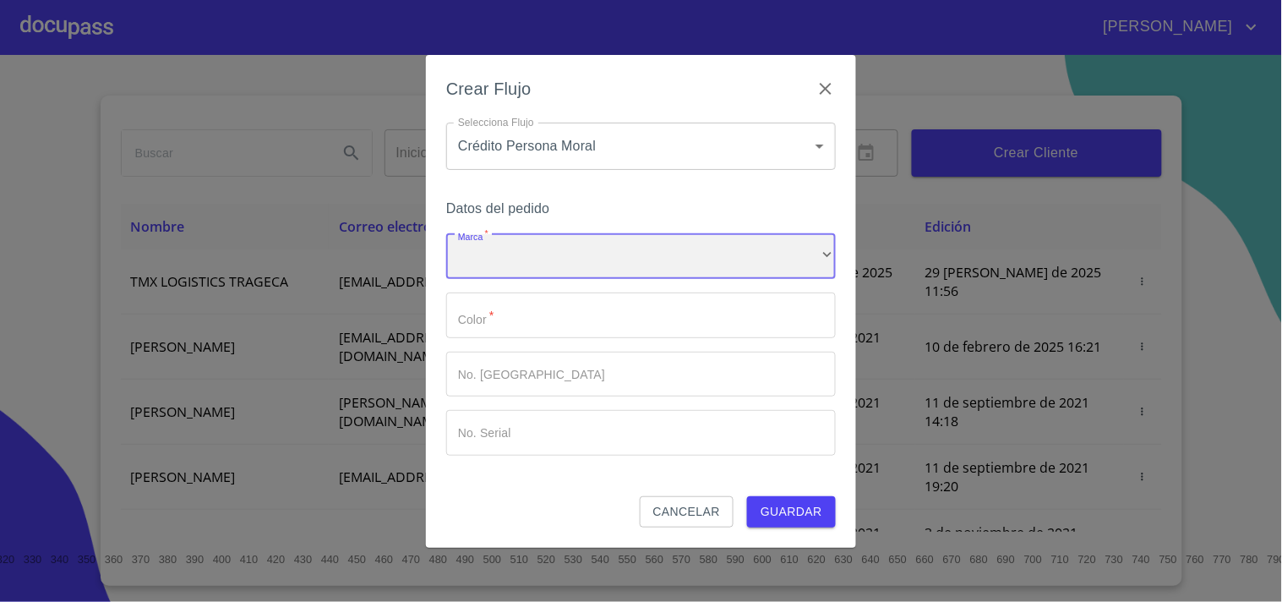
click at [477, 256] on div "​" at bounding box center [641, 257] width 390 height 46
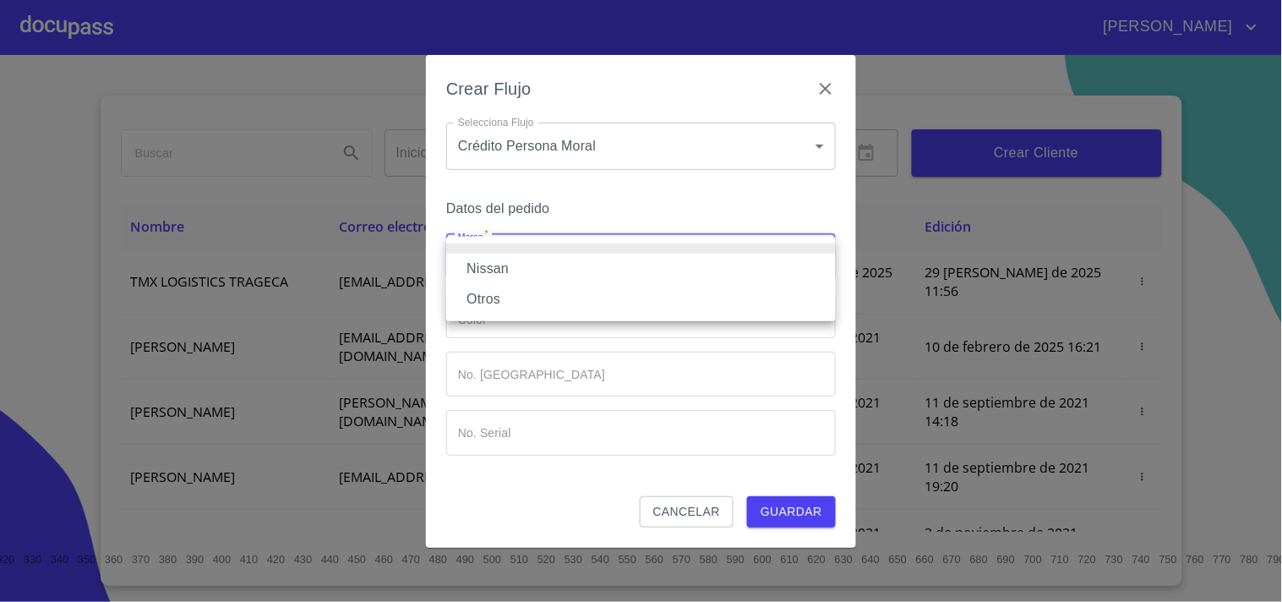
click at [495, 268] on li "Nissan" at bounding box center [641, 269] width 390 height 30
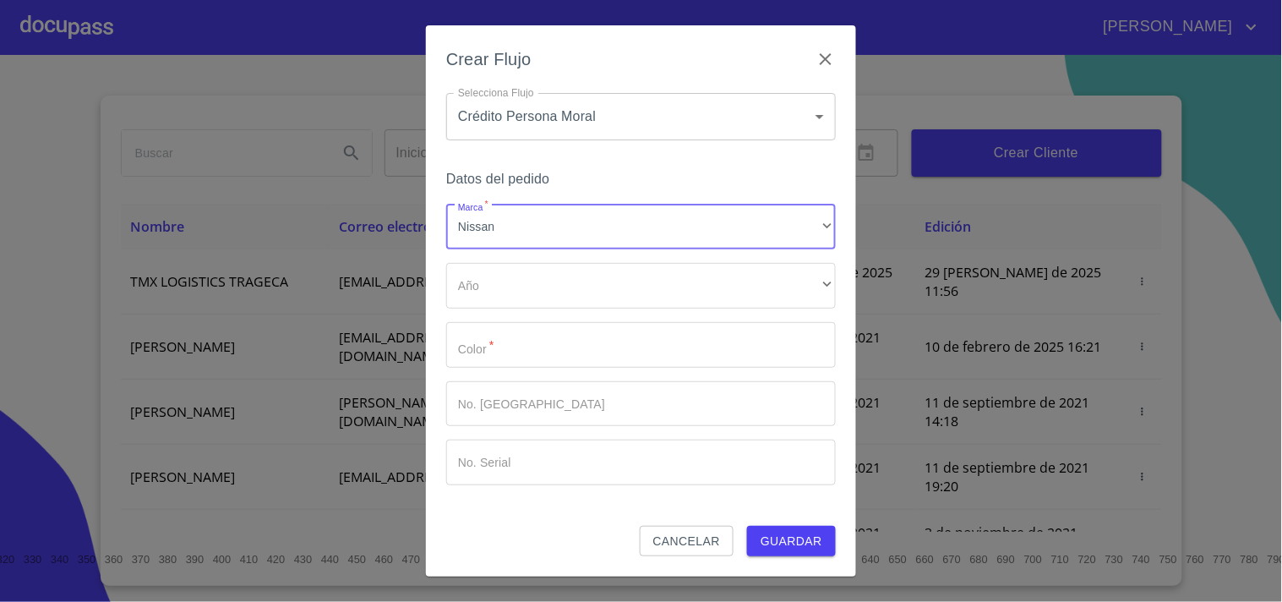
click at [482, 309] on div "Marca   * Nissan ​ Año ​ ​ Color   * ​ No. Pedido ​ No. Serial ​" at bounding box center [641, 344] width 390 height 281
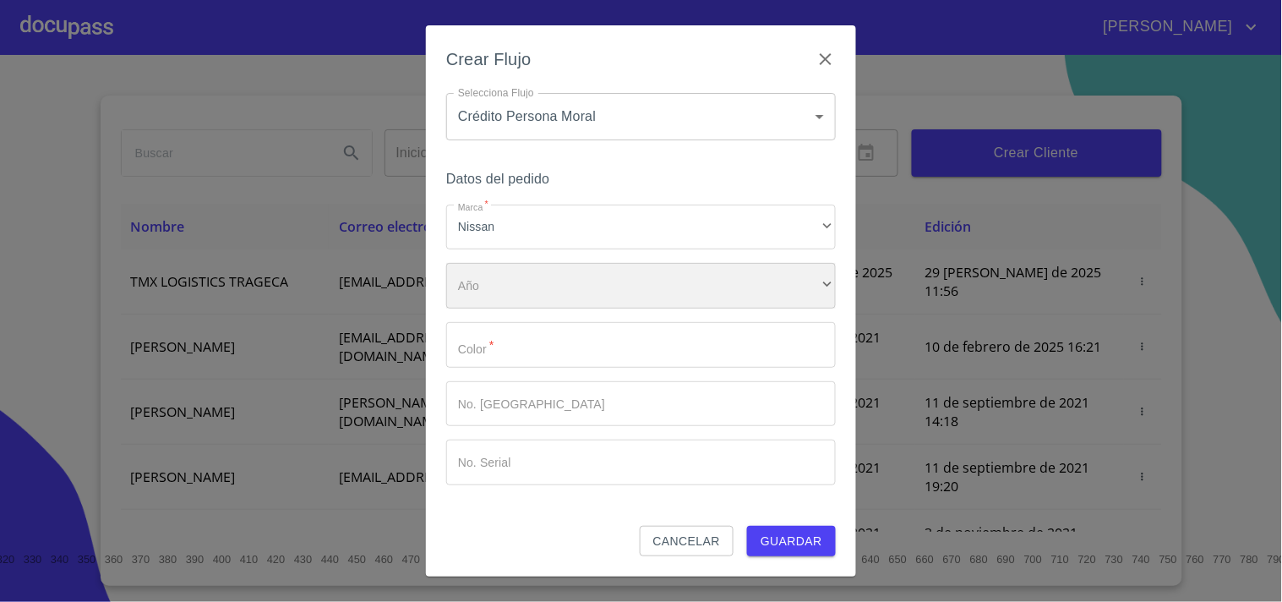
click at [474, 292] on div "​" at bounding box center [641, 286] width 390 height 46
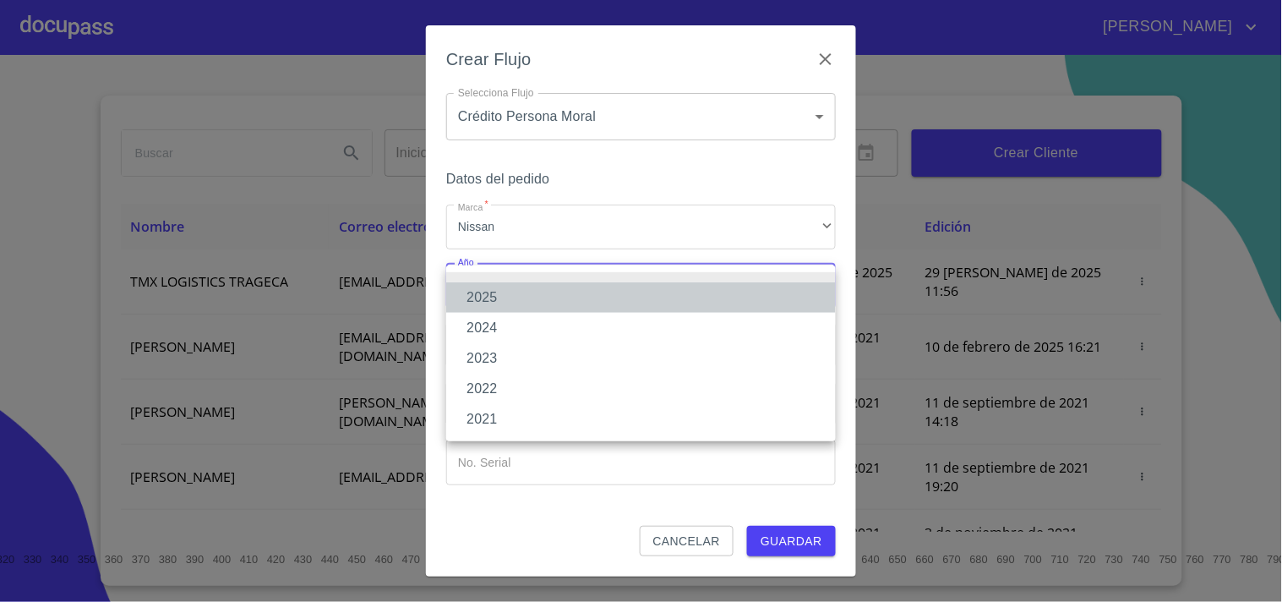
click at [495, 294] on li "2025" at bounding box center [641, 297] width 390 height 30
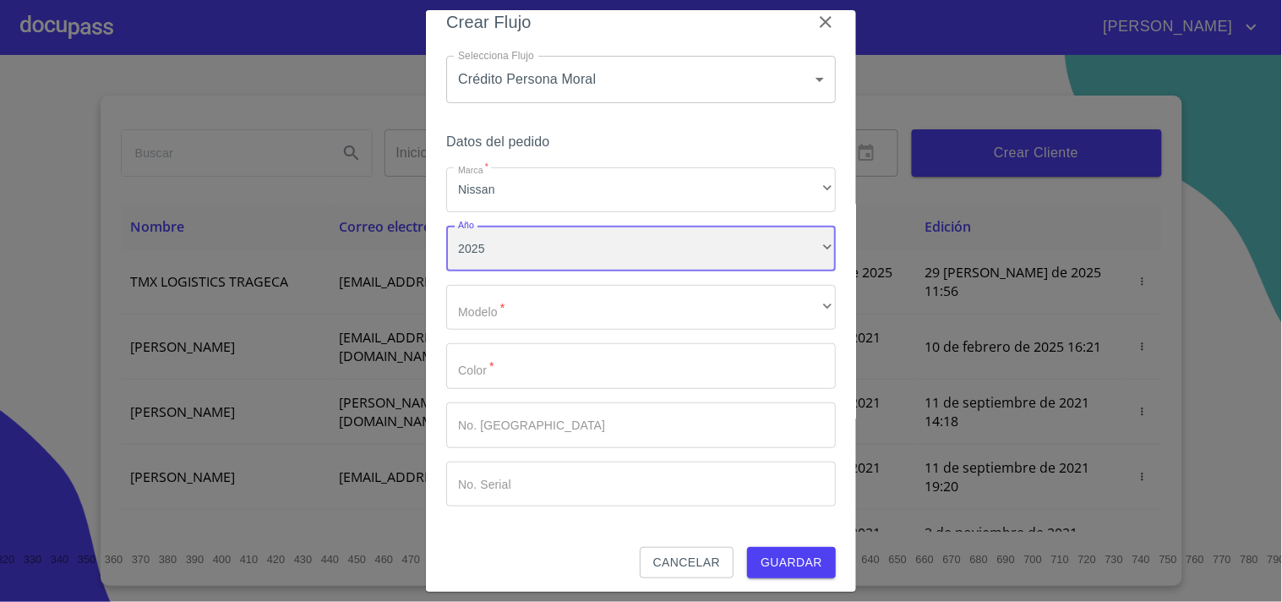
scroll to position [27, 0]
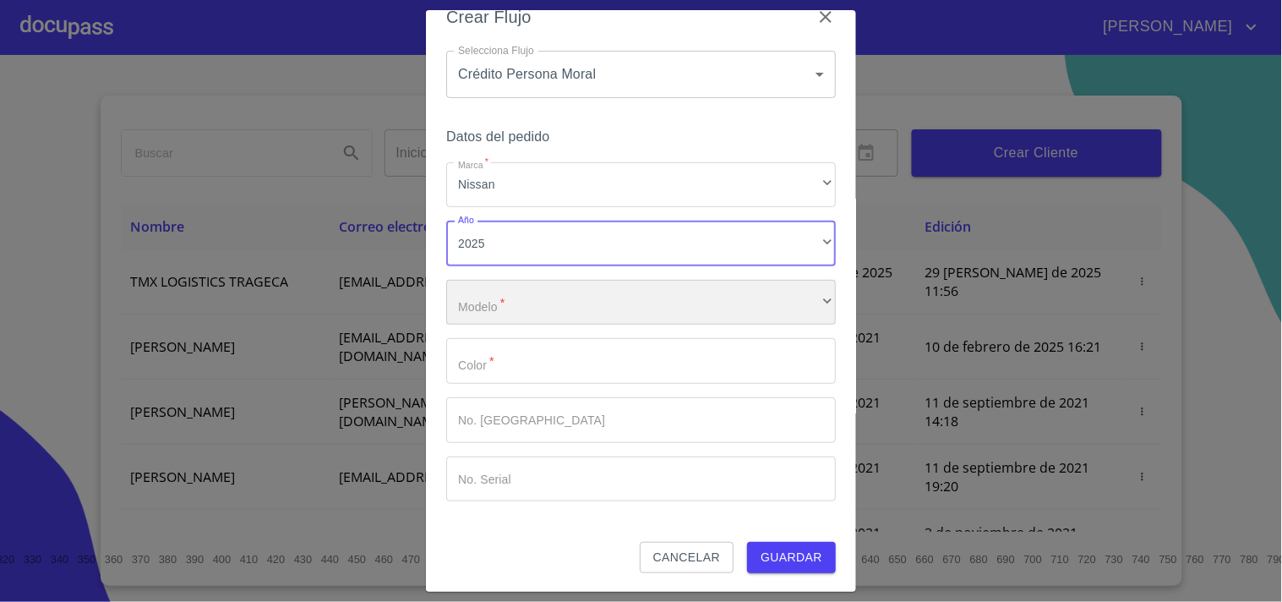
click at [509, 306] on div "​" at bounding box center [641, 303] width 390 height 46
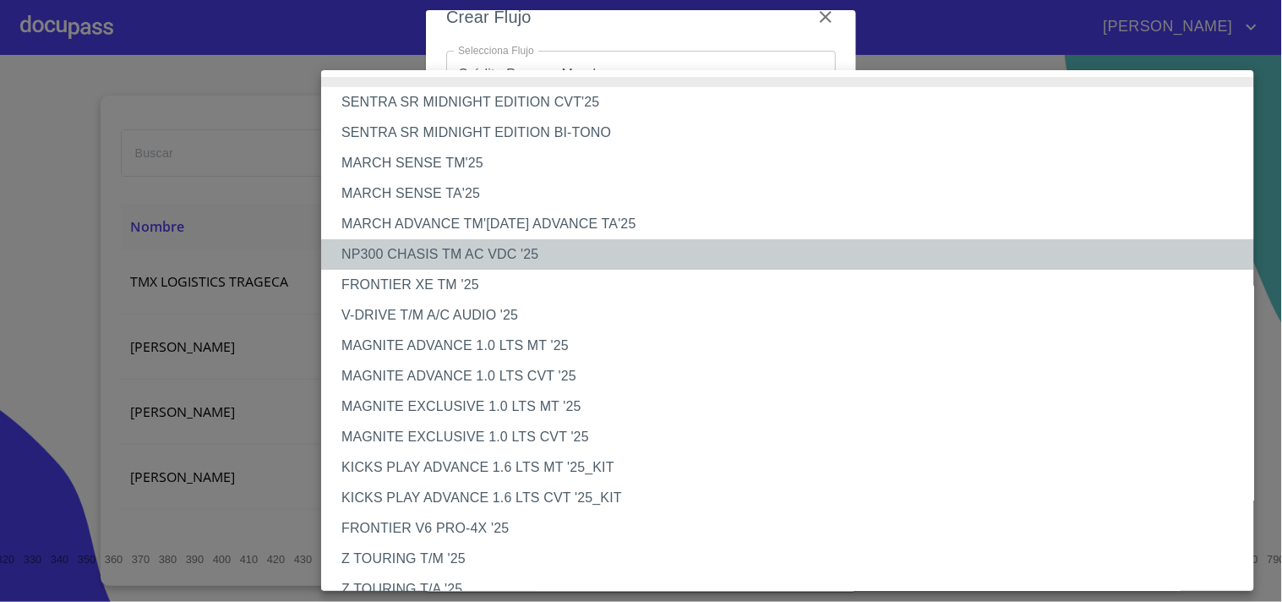
drag, startPoint x: 404, startPoint y: 252, endPoint x: 537, endPoint y: 363, distance: 174.0
click at [406, 252] on li "NP300 CHASIS TM AC VDC '25" at bounding box center [794, 254] width 947 height 30
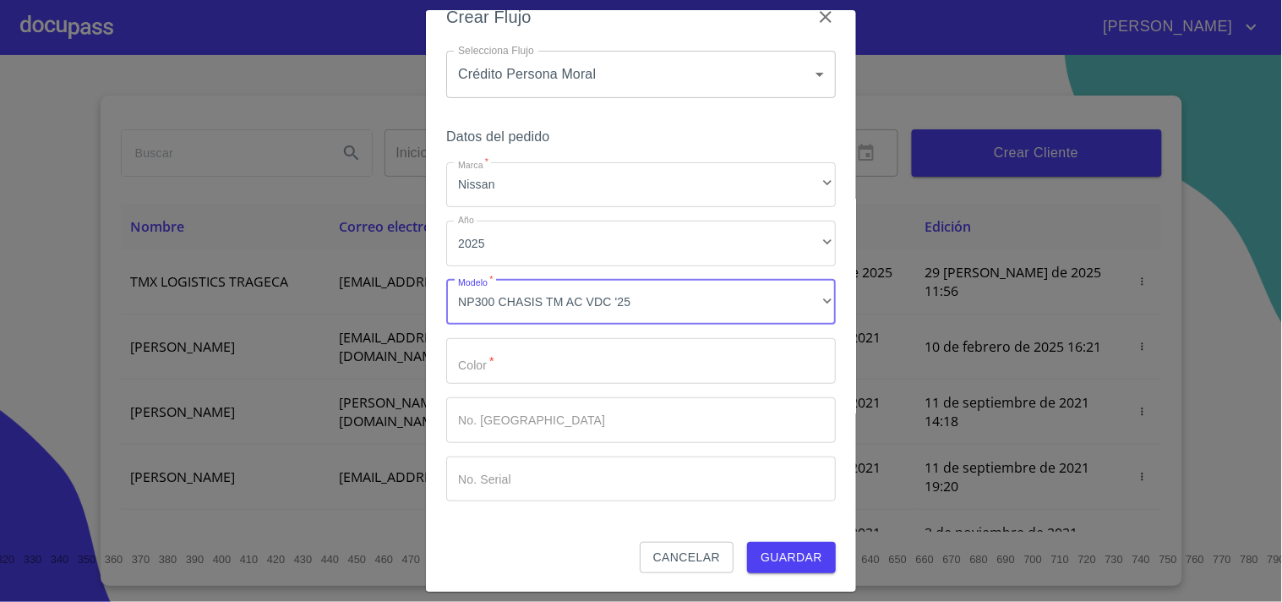
click at [536, 364] on input "Marca   *" at bounding box center [641, 361] width 390 height 46
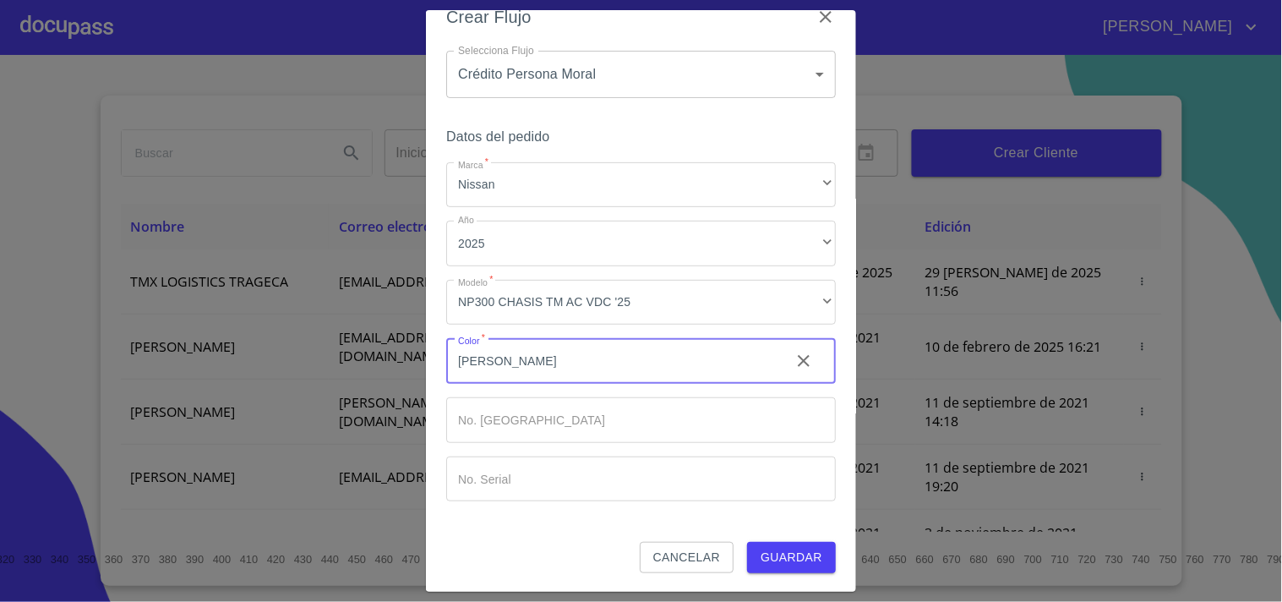
type input "[PERSON_NAME]"
click at [761, 561] on span "Guardar" at bounding box center [792, 557] width 62 height 21
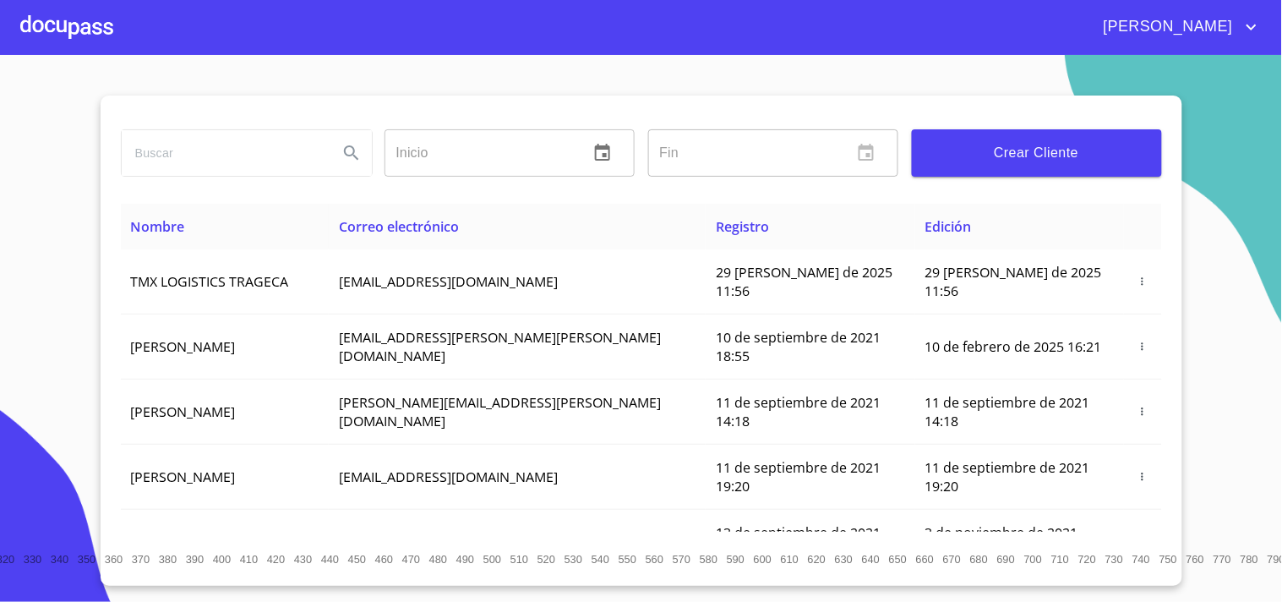
click at [79, 39] on div at bounding box center [66, 27] width 93 height 54
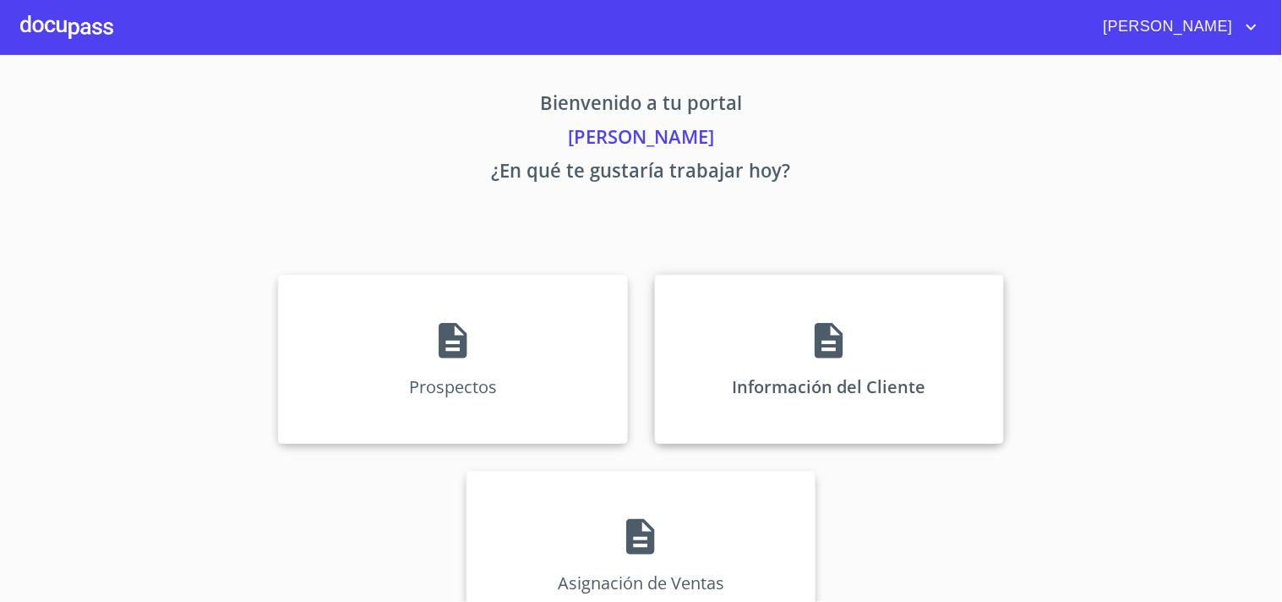
click at [833, 341] on icon at bounding box center [829, 340] width 28 height 35
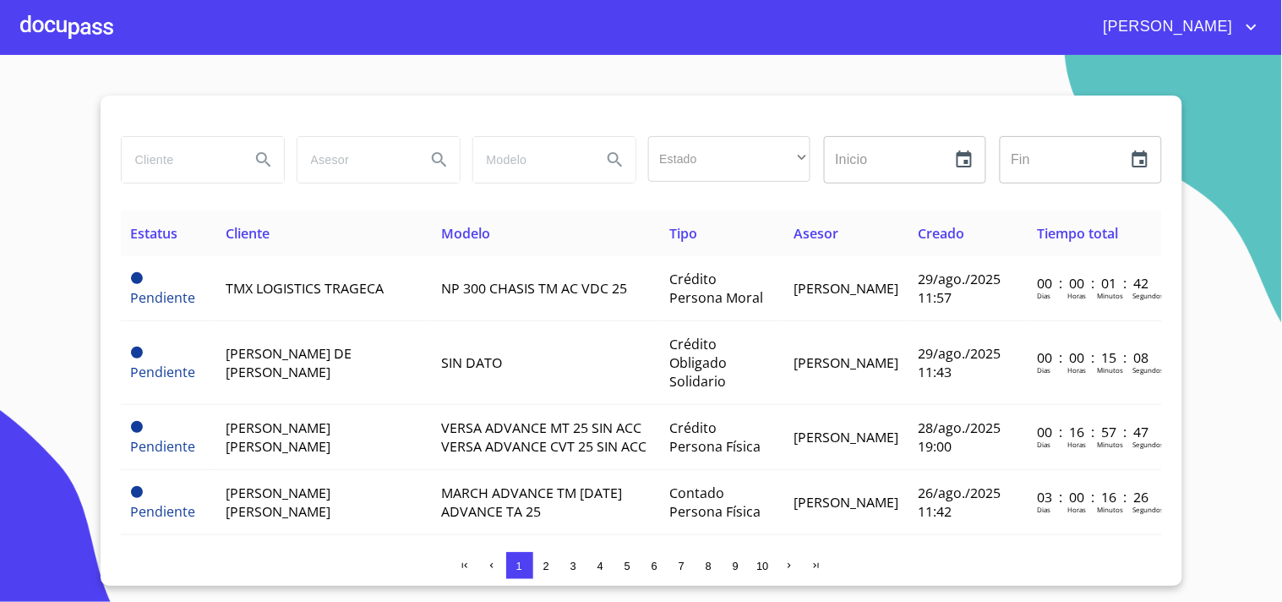
click at [66, 30] on div at bounding box center [66, 27] width 93 height 54
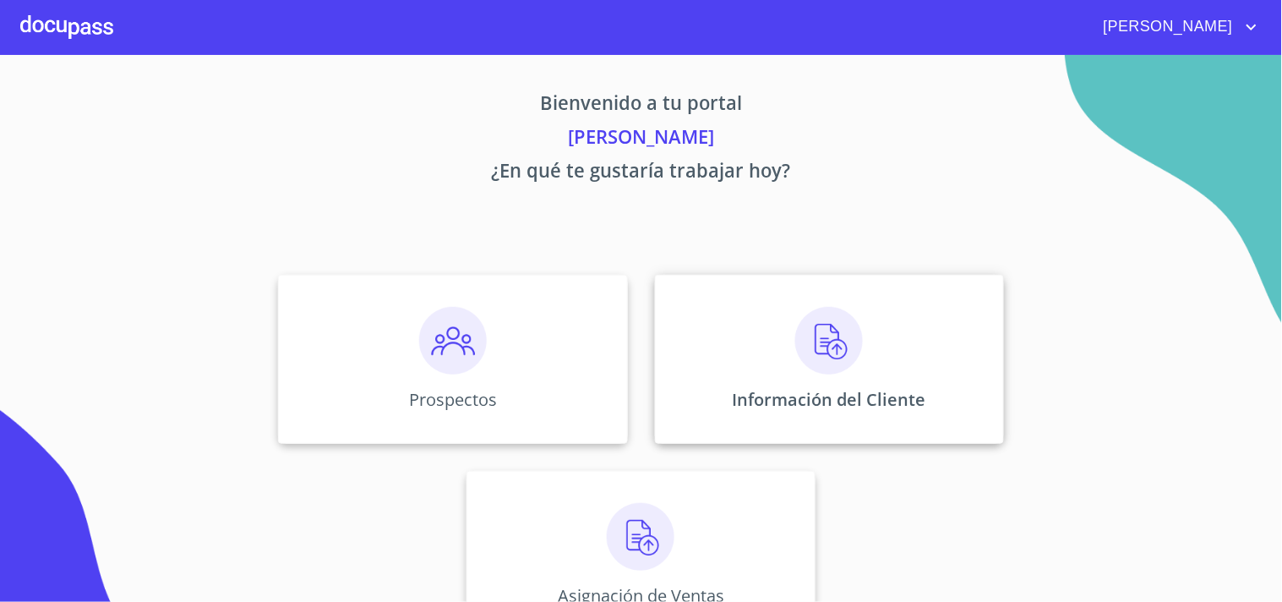
click at [830, 339] on img at bounding box center [829, 341] width 68 height 68
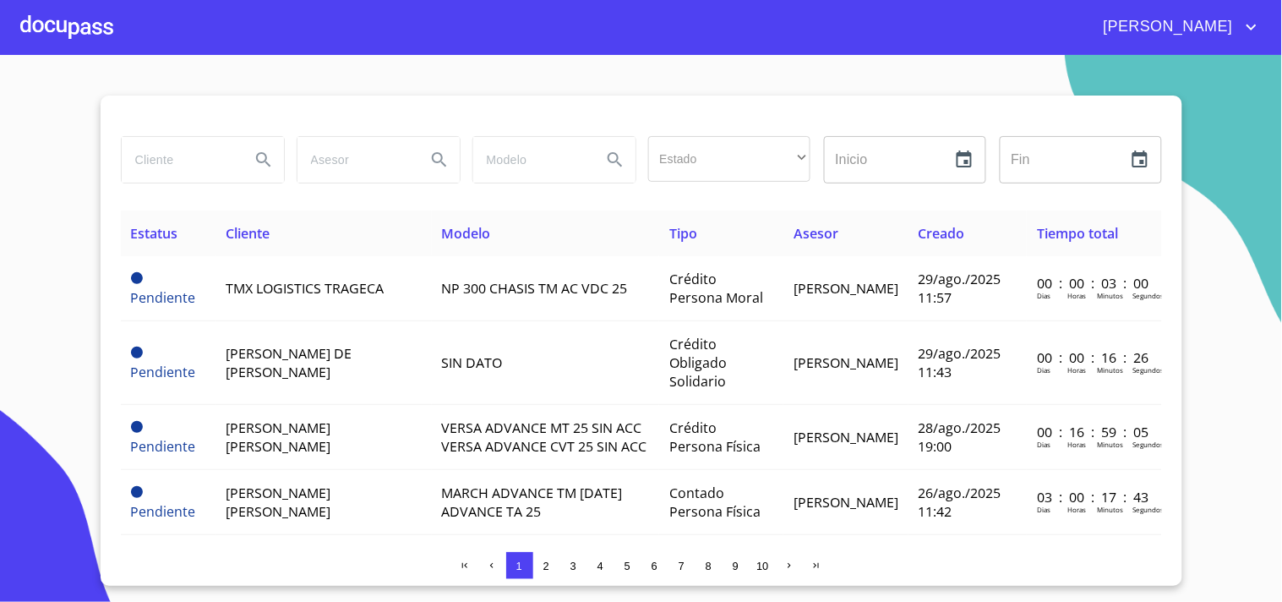
click at [51, 28] on div at bounding box center [66, 27] width 93 height 54
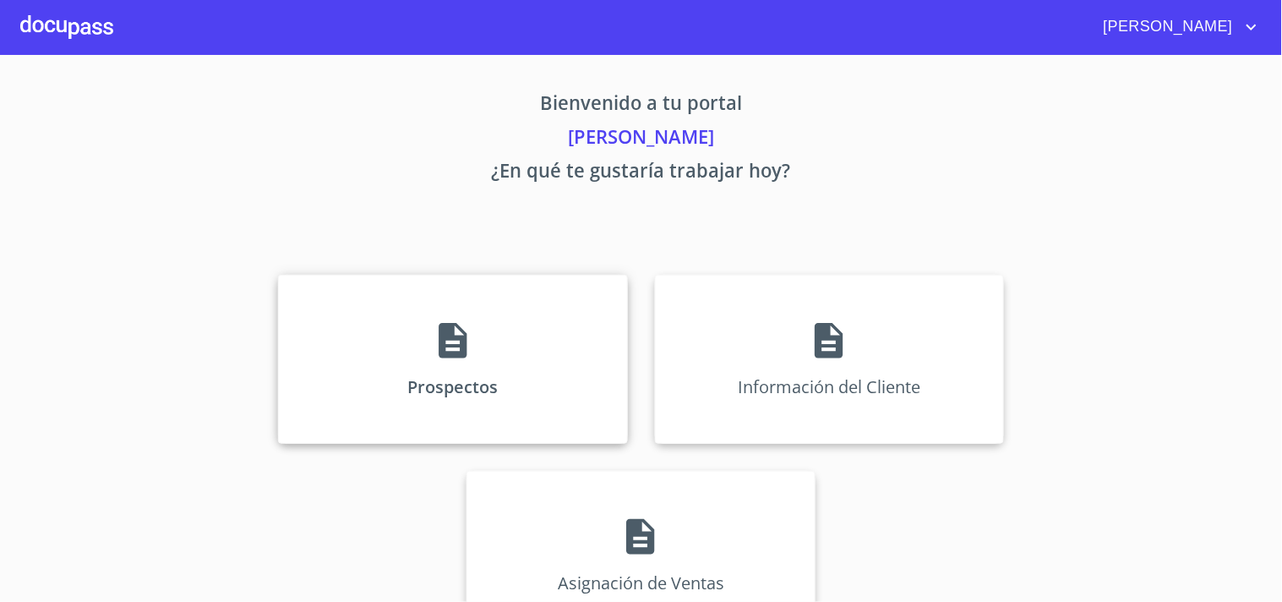
click at [456, 343] on icon at bounding box center [453, 340] width 28 height 35
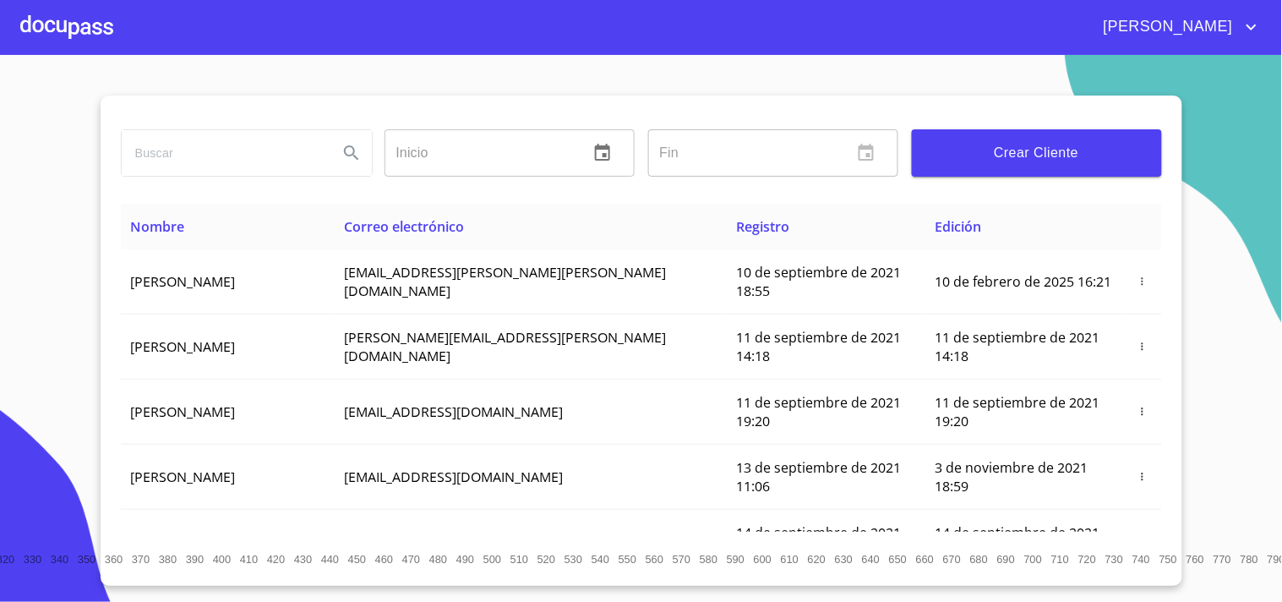
click at [1026, 155] on span "Crear Cliente" at bounding box center [1036, 153] width 223 height 24
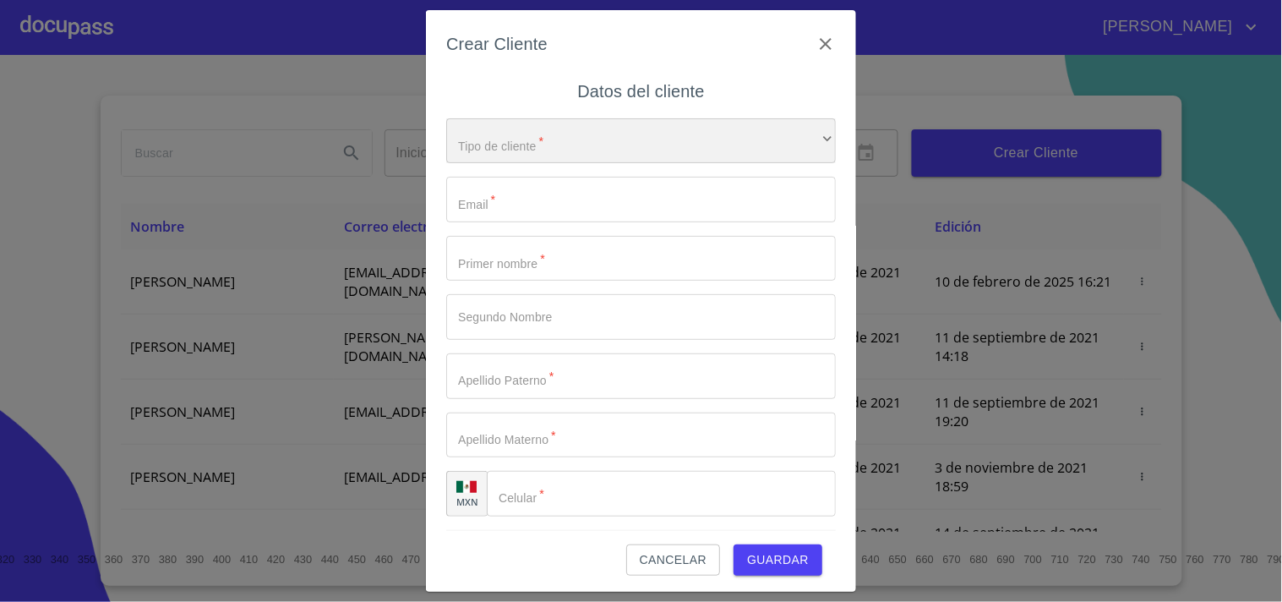
click at [495, 154] on div "​" at bounding box center [641, 141] width 390 height 46
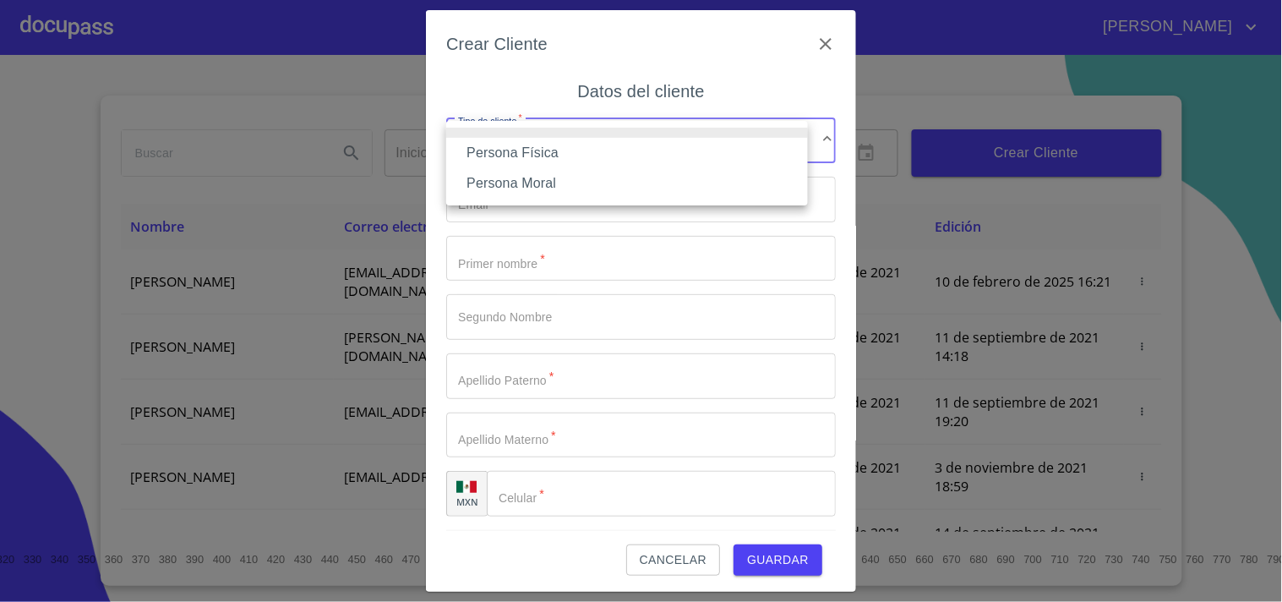
click at [526, 161] on li "Persona Física" at bounding box center [627, 153] width 362 height 30
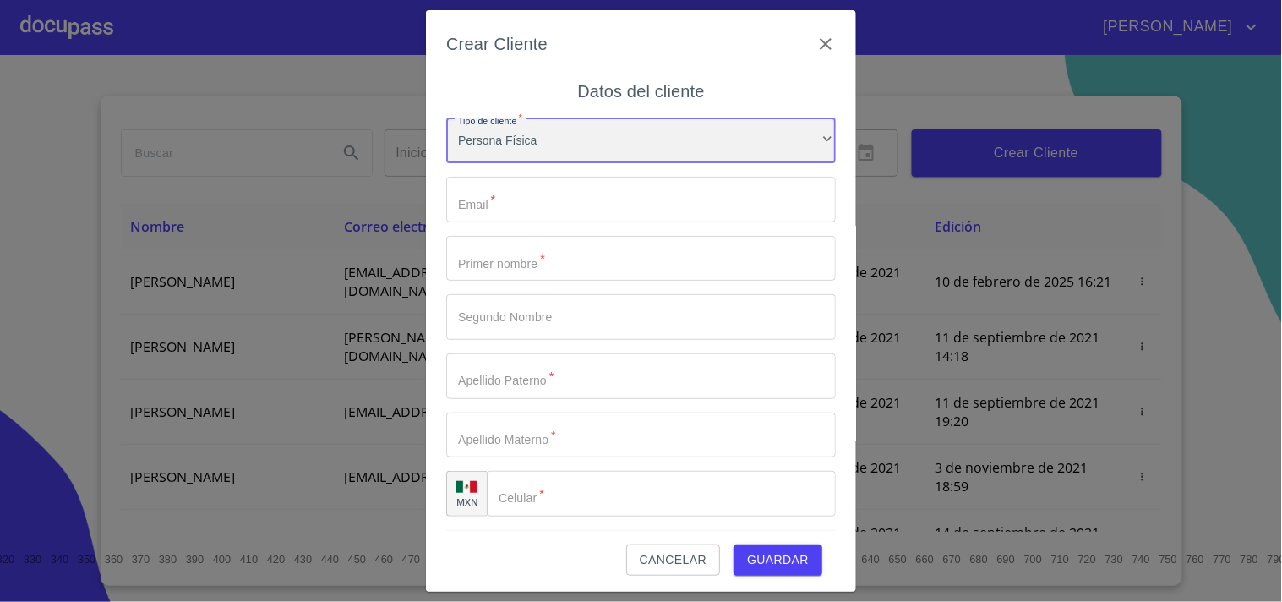
click at [525, 127] on div "Persona Física" at bounding box center [641, 141] width 390 height 46
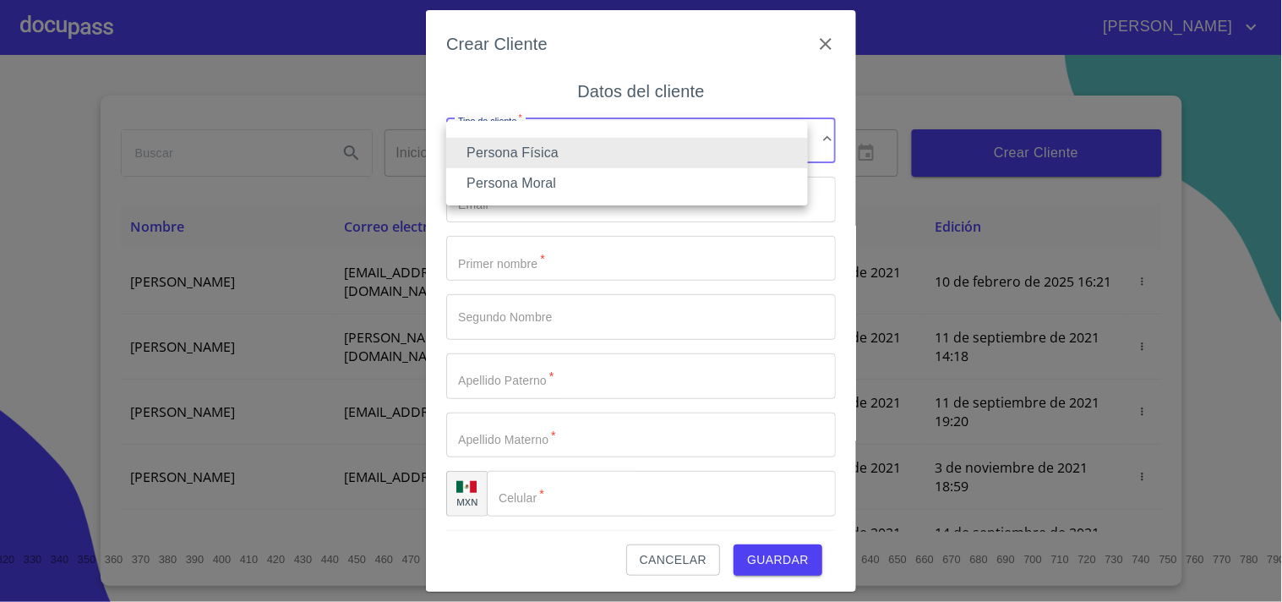
click at [525, 182] on li "Persona Moral" at bounding box center [627, 183] width 362 height 30
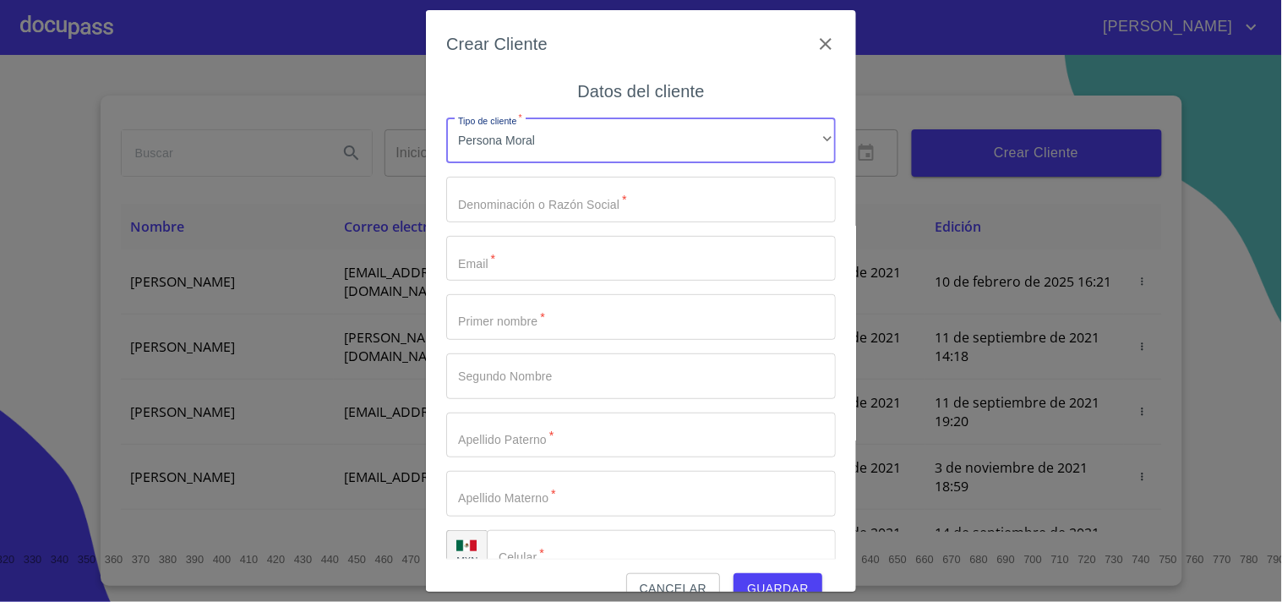
click at [522, 201] on input "Tipo de cliente   *" at bounding box center [641, 200] width 390 height 46
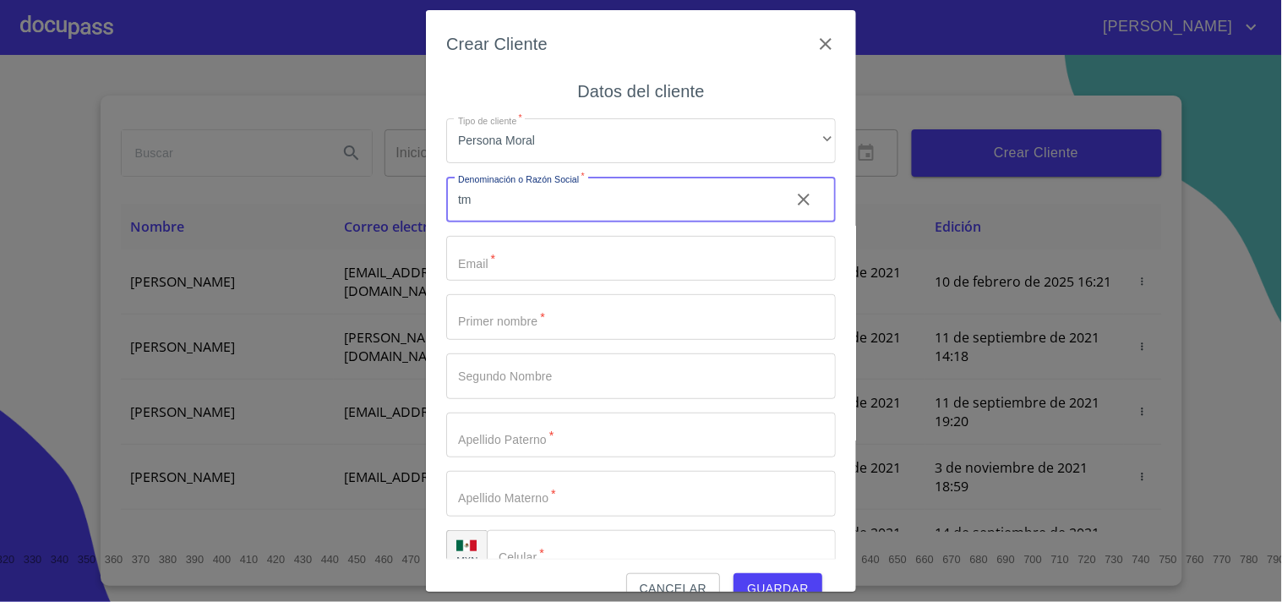
type input "t"
type input "TMX LOGISTICS TRAGECA"
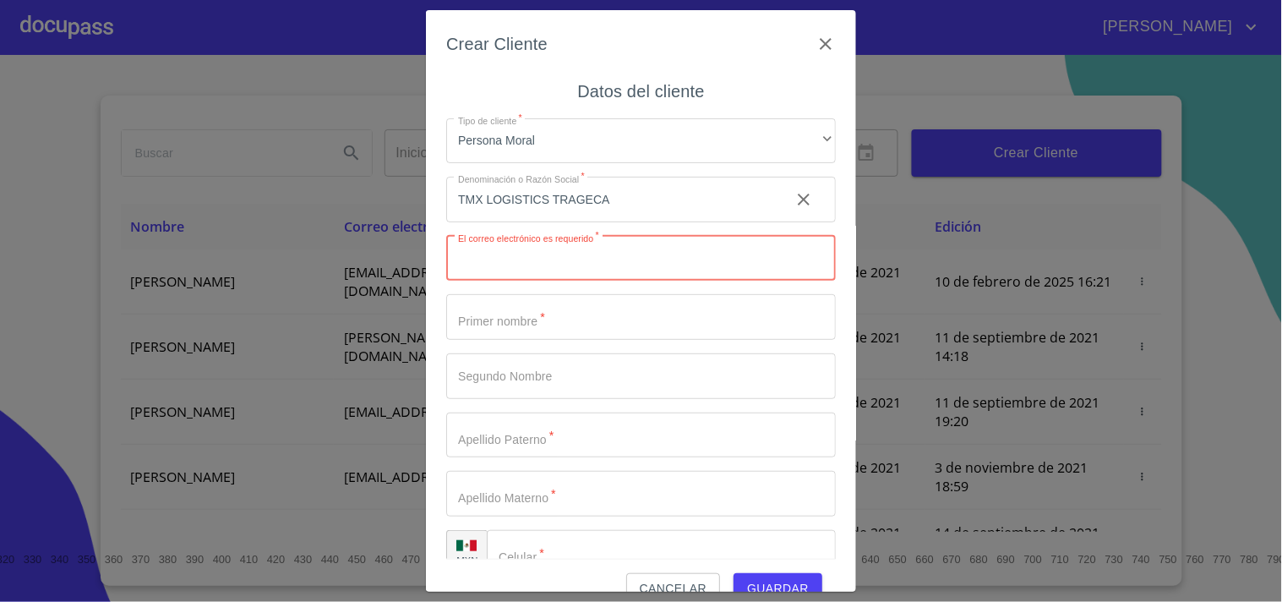
click at [493, 265] on input "Tipo de cliente   *" at bounding box center [641, 259] width 390 height 46
paste input "[EMAIL_ADDRESS][DOMAIN_NAME]"
type input "[EMAIL_ADDRESS][DOMAIN_NAME]"
click at [490, 222] on input "Tipo de cliente   *" at bounding box center [611, 200] width 330 height 46
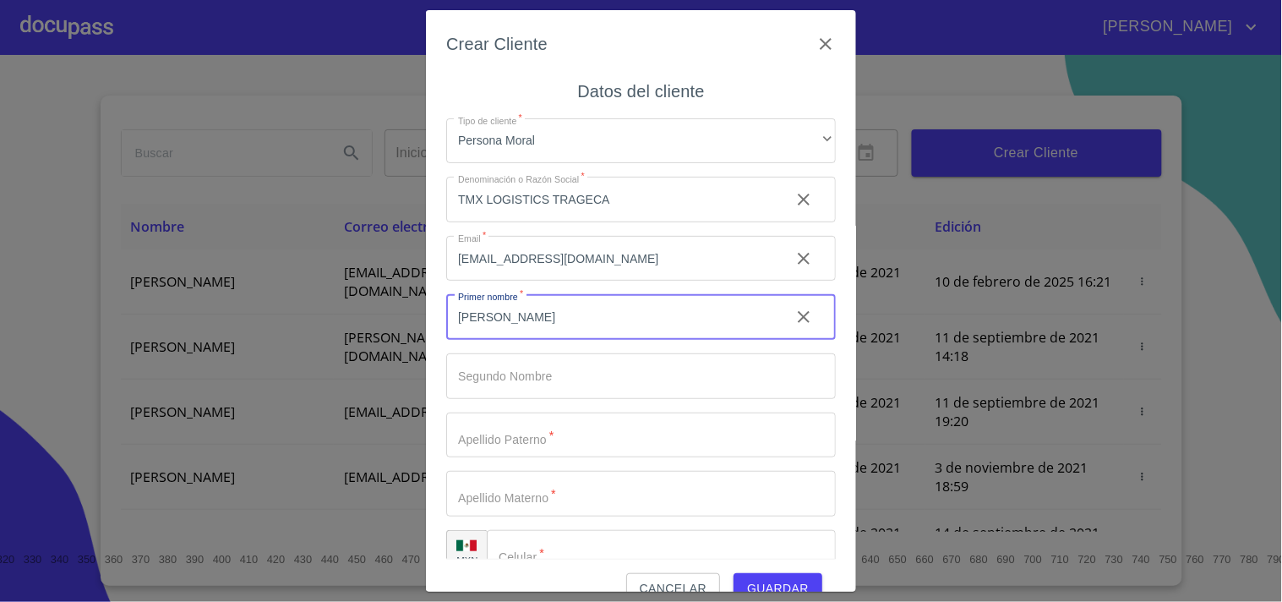
type input "[PERSON_NAME]"
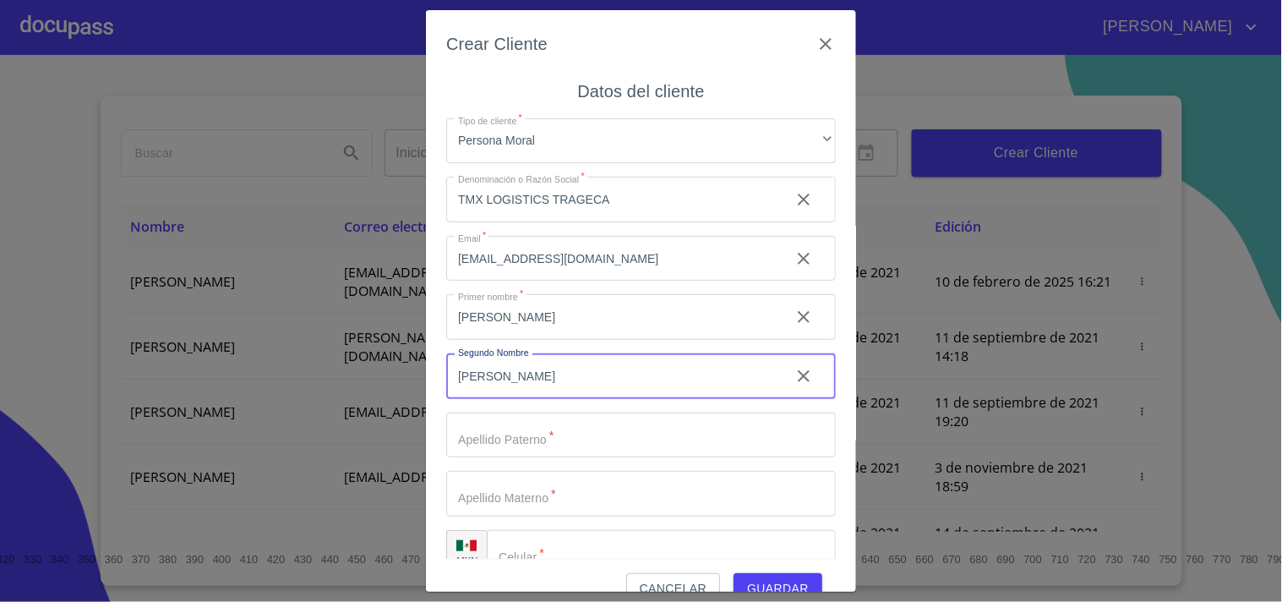
type input "[PERSON_NAME]"
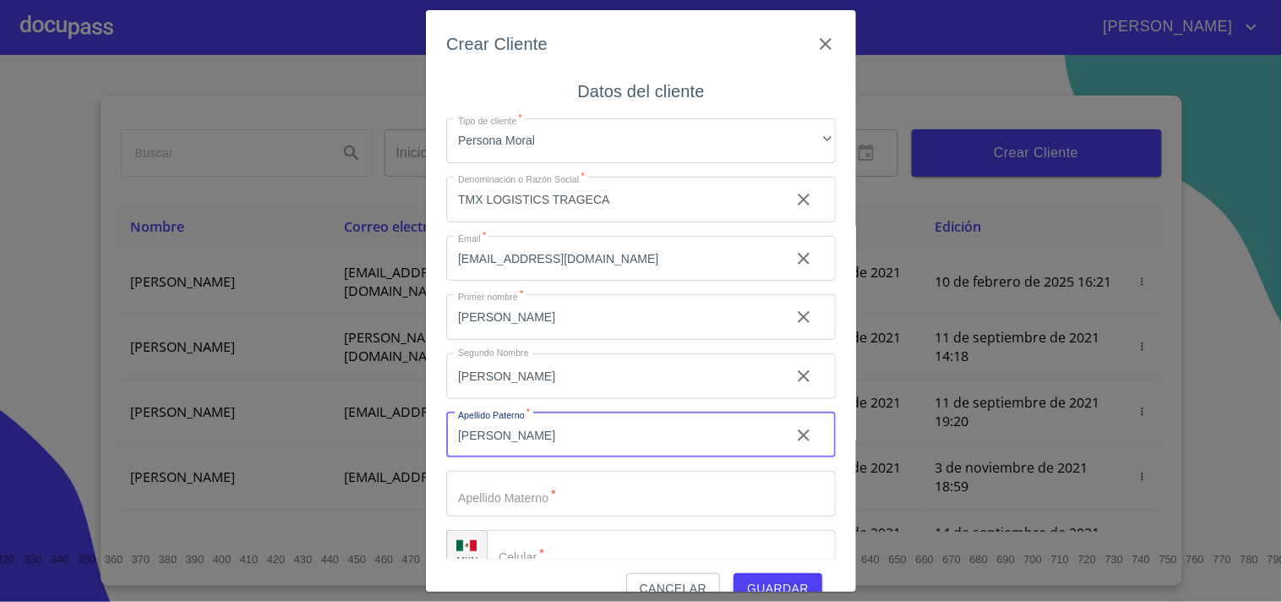
type input "[PERSON_NAME]"
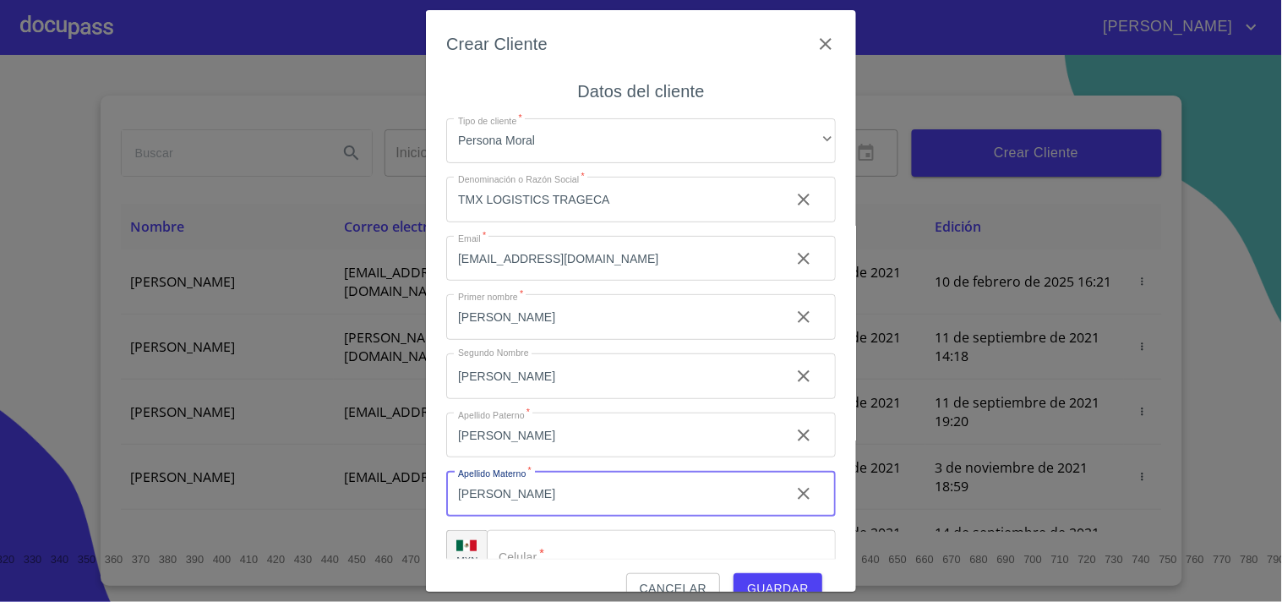
type input "[PERSON_NAME]"
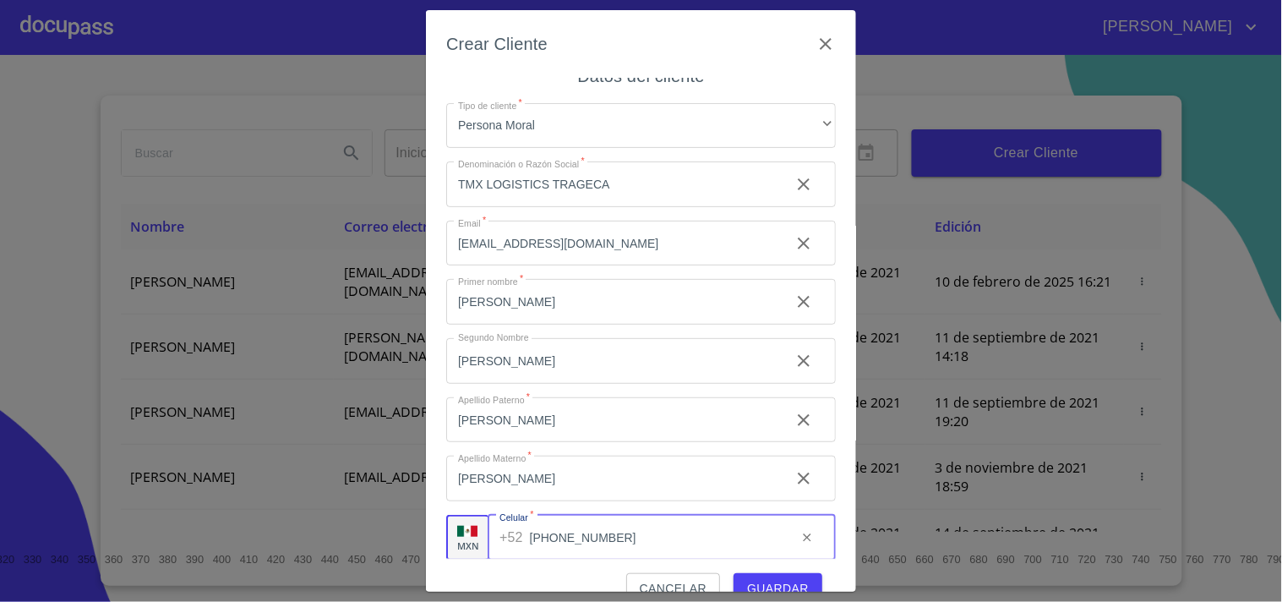
scroll to position [30, 0]
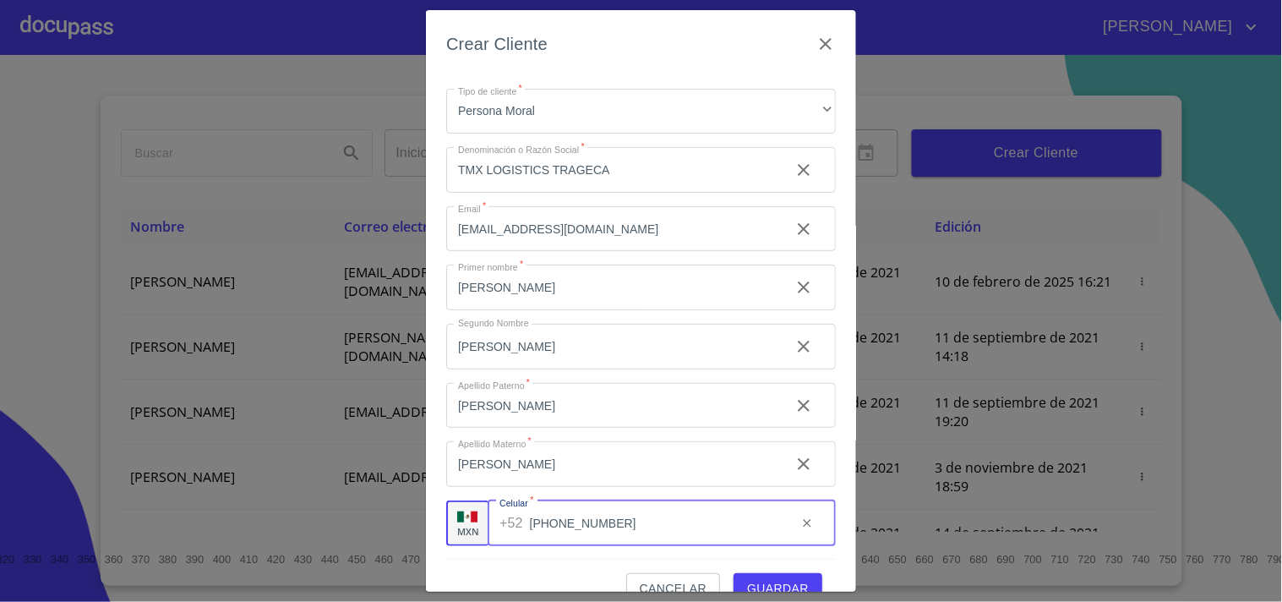
type input "[PHONE_NUMBER]"
click at [763, 586] on span "Guardar" at bounding box center [778, 588] width 62 height 21
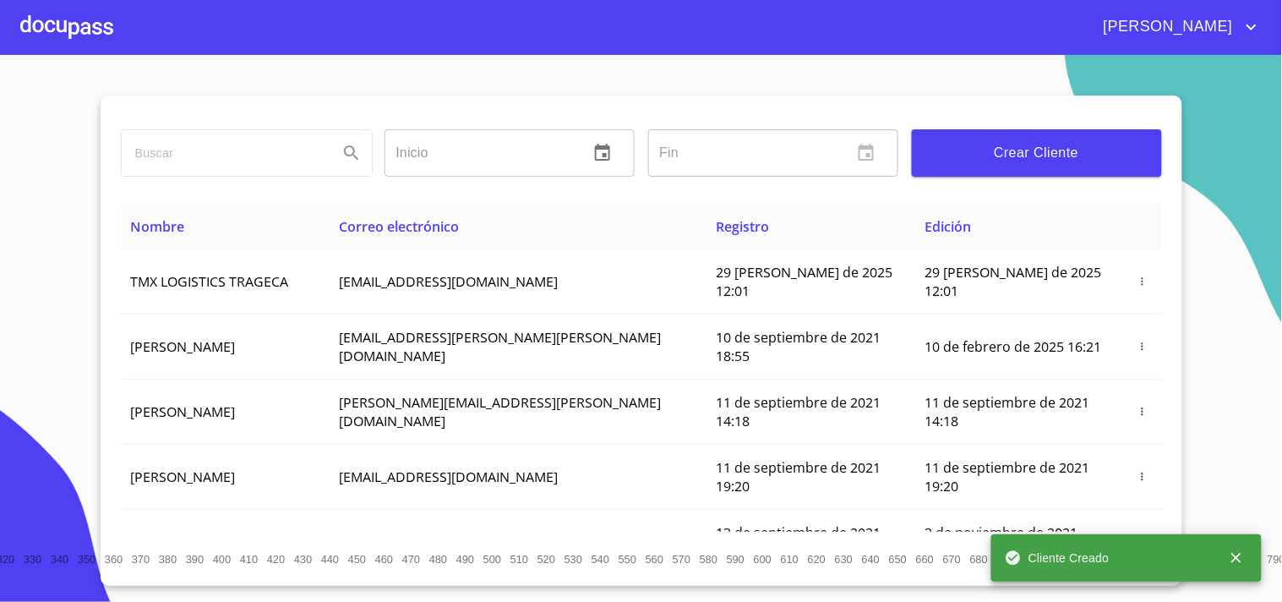
click at [1211, 423] on body "[PERSON_NAME] ​ Fin ​ Crear Cliente Nombre Correo electrónico Registro Edición …" at bounding box center [641, 301] width 1282 height 602
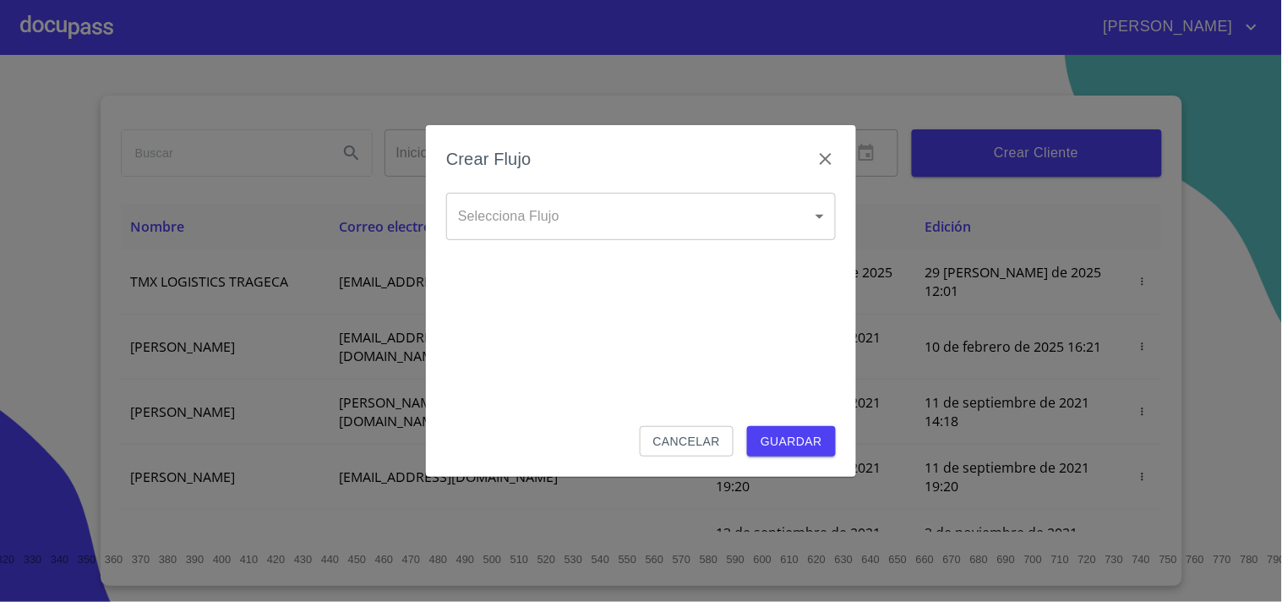
click at [826, 221] on body "[PERSON_NAME] ​ Fin ​ Crear Cliente Nombre Correo electrónico Registro Edición …" at bounding box center [641, 301] width 1282 height 602
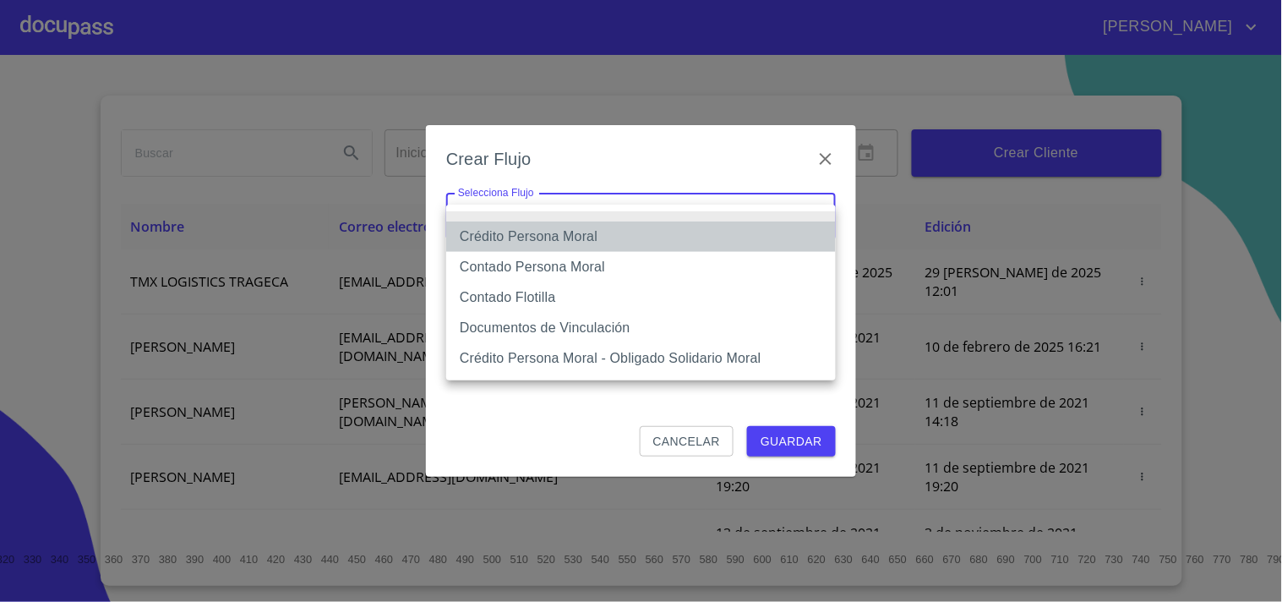
click at [521, 232] on li "Crédito Persona Moral" at bounding box center [641, 236] width 390 height 30
type input "614ae8207e49d67341f8d0cd"
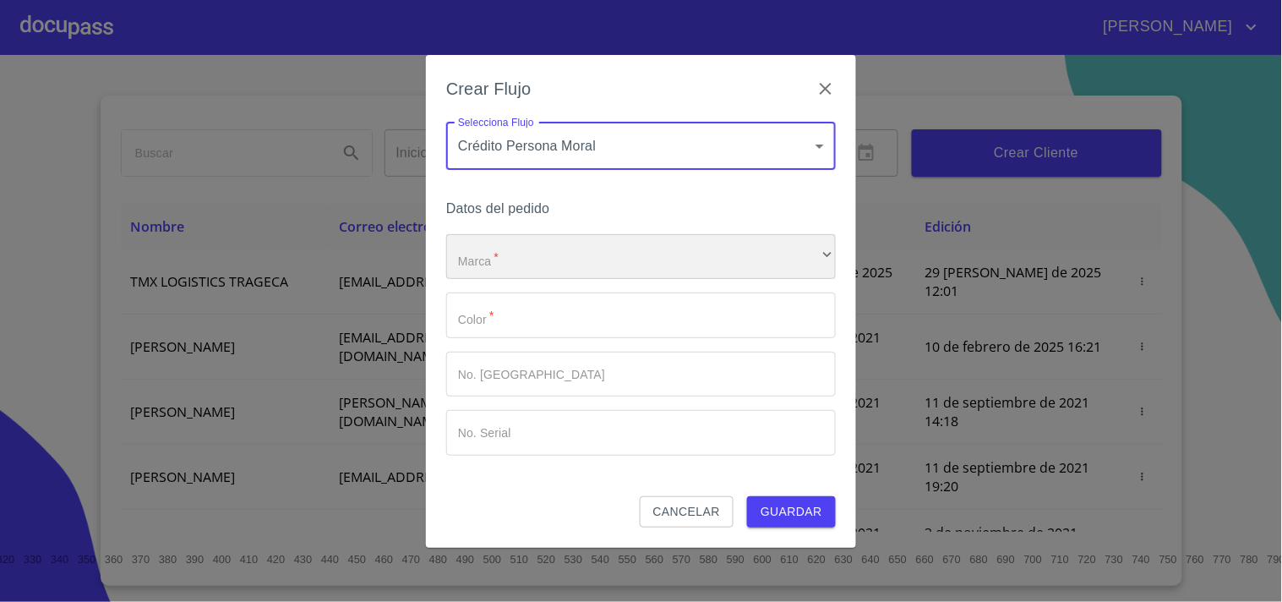
click at [485, 273] on div "​" at bounding box center [641, 257] width 390 height 46
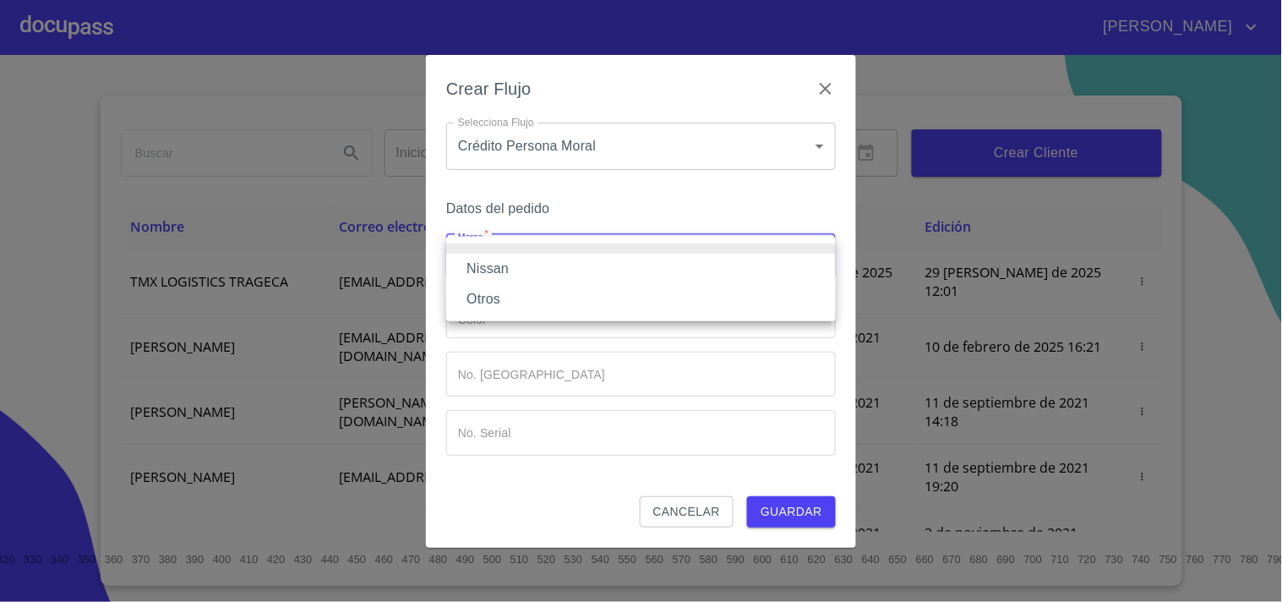
click at [501, 264] on li "Nissan" at bounding box center [641, 269] width 390 height 30
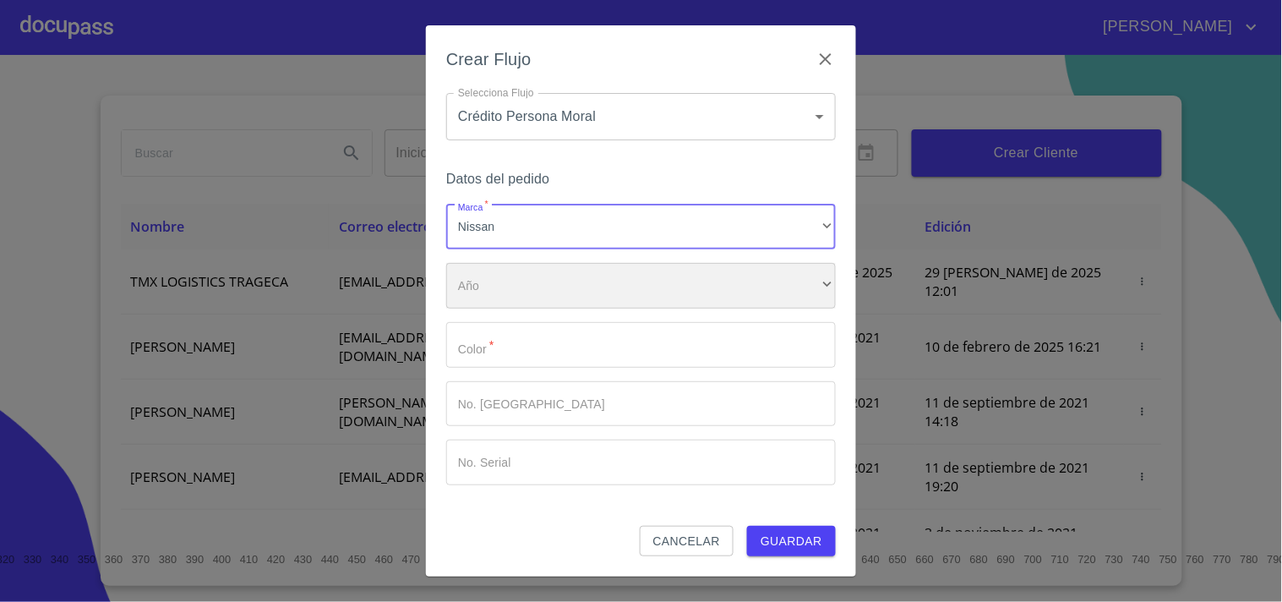
click at [491, 292] on div "​" at bounding box center [641, 286] width 390 height 46
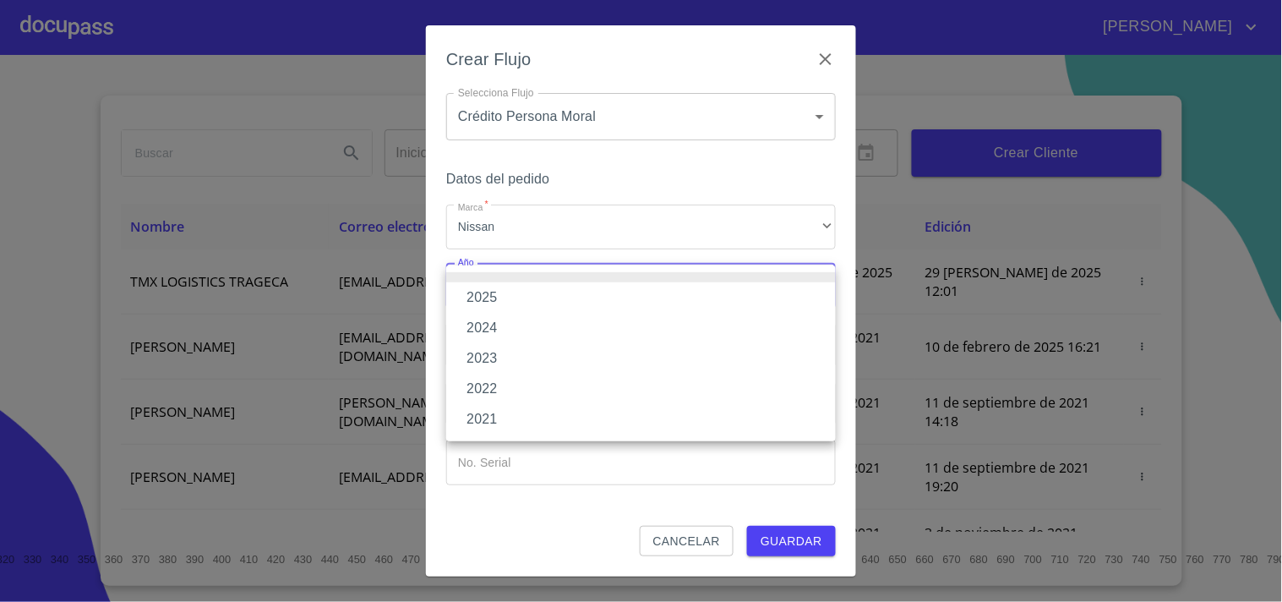
click at [505, 291] on li "2025" at bounding box center [641, 297] width 390 height 30
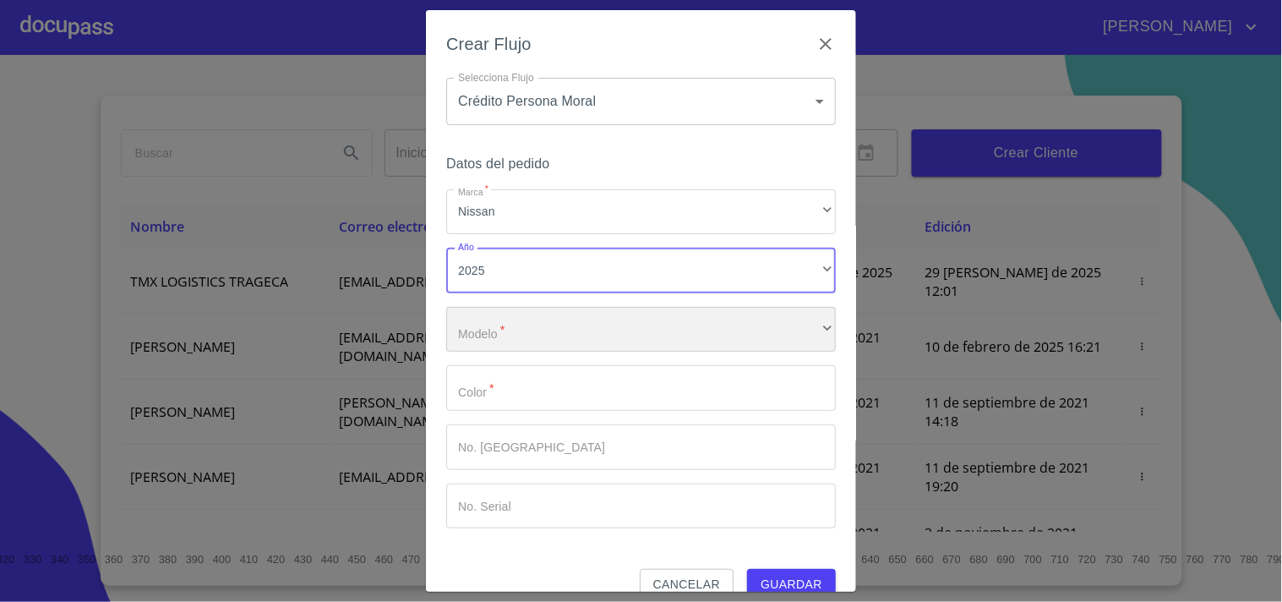
click at [488, 323] on div "​" at bounding box center [641, 330] width 390 height 46
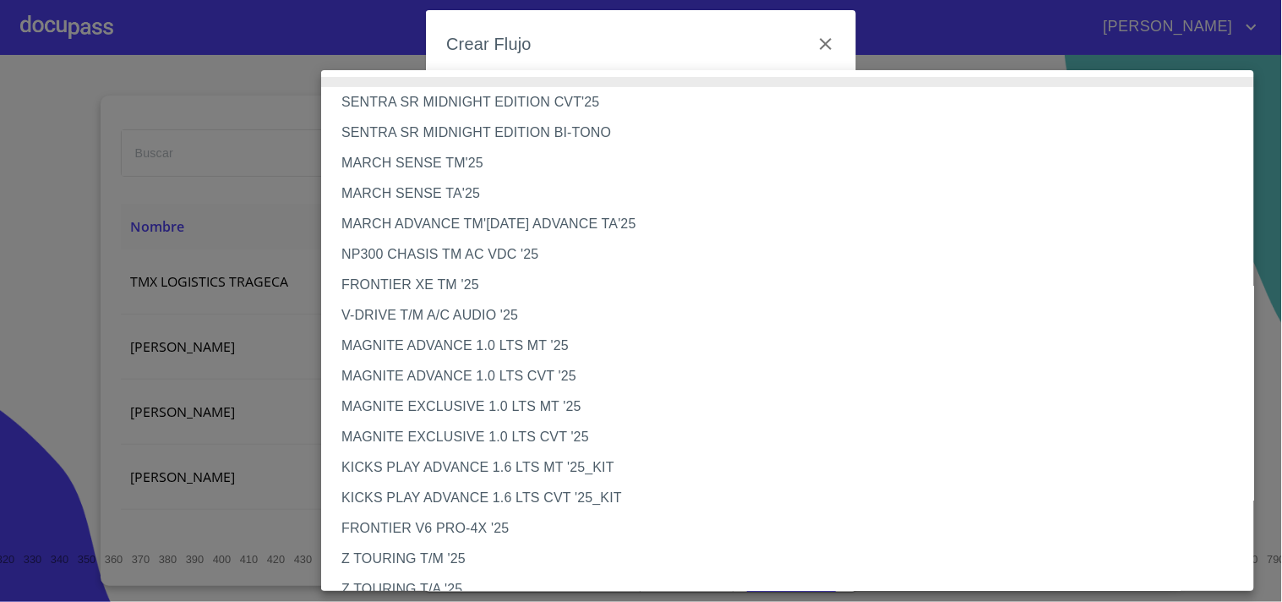
click at [368, 248] on li "NP300 CHASIS TM AC VDC '25" at bounding box center [794, 254] width 947 height 30
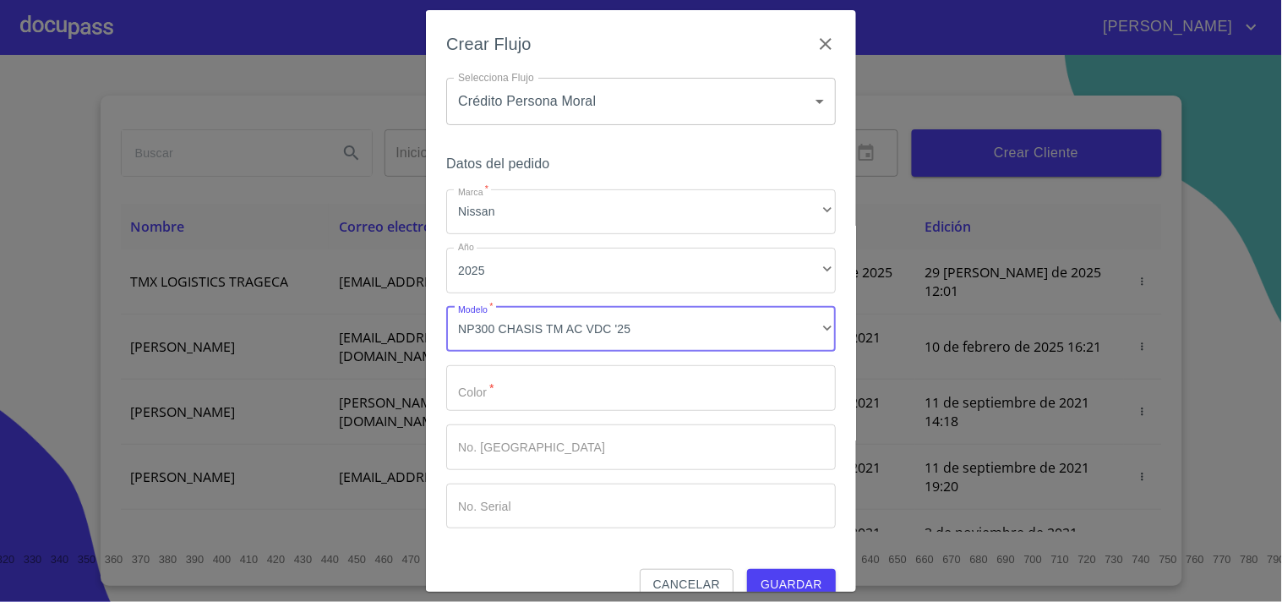
click at [526, 395] on input "Marca   *" at bounding box center [641, 388] width 390 height 46
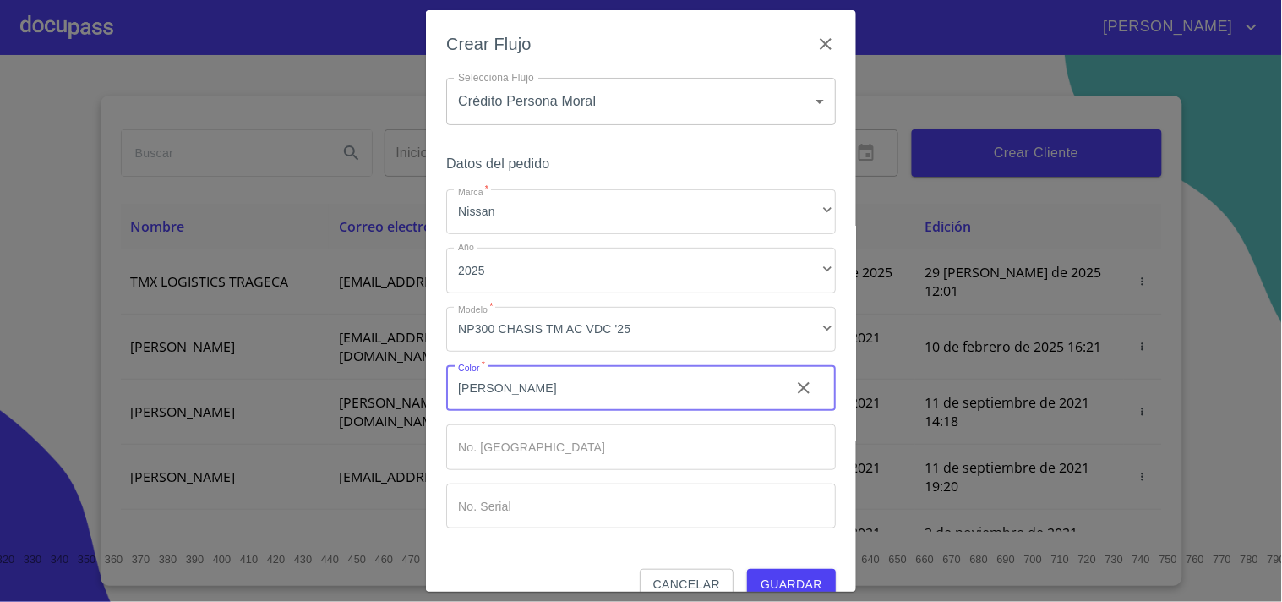
type input "[PERSON_NAME]"
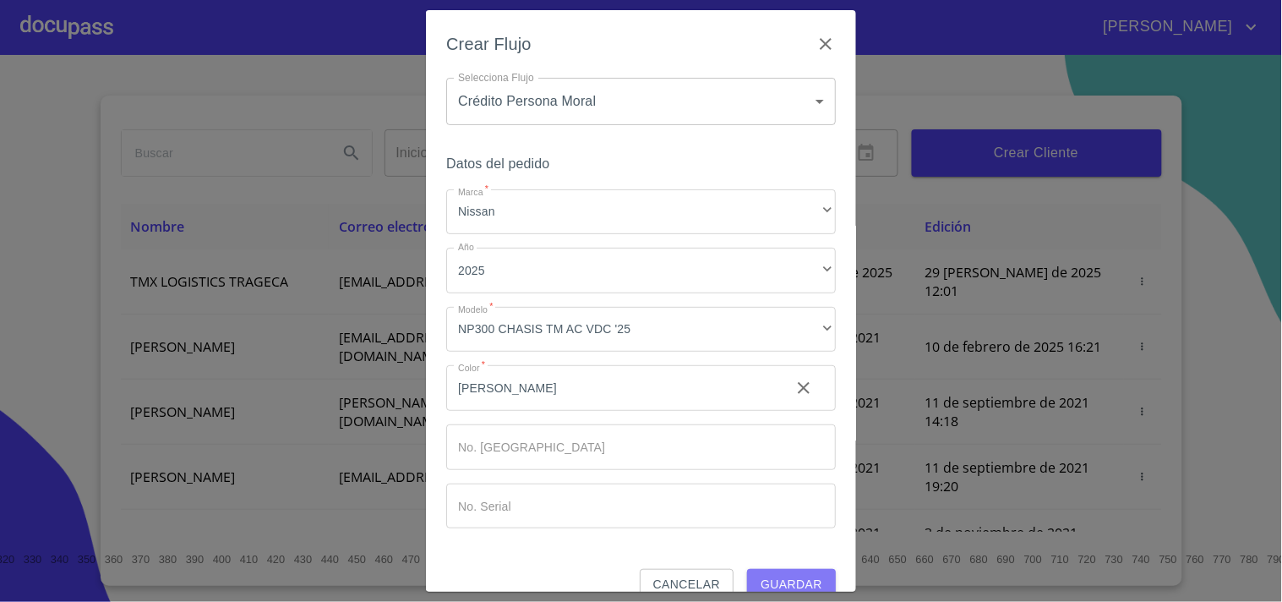
click at [767, 581] on span "Guardar" at bounding box center [792, 584] width 62 height 21
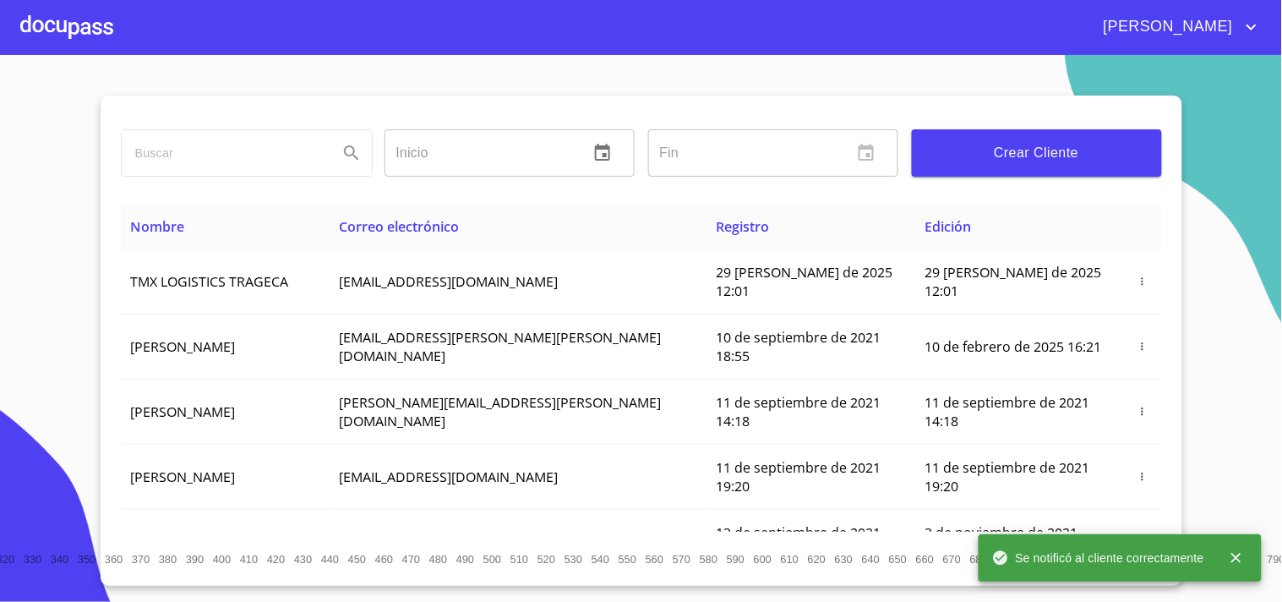
click at [97, 23] on div at bounding box center [66, 27] width 93 height 54
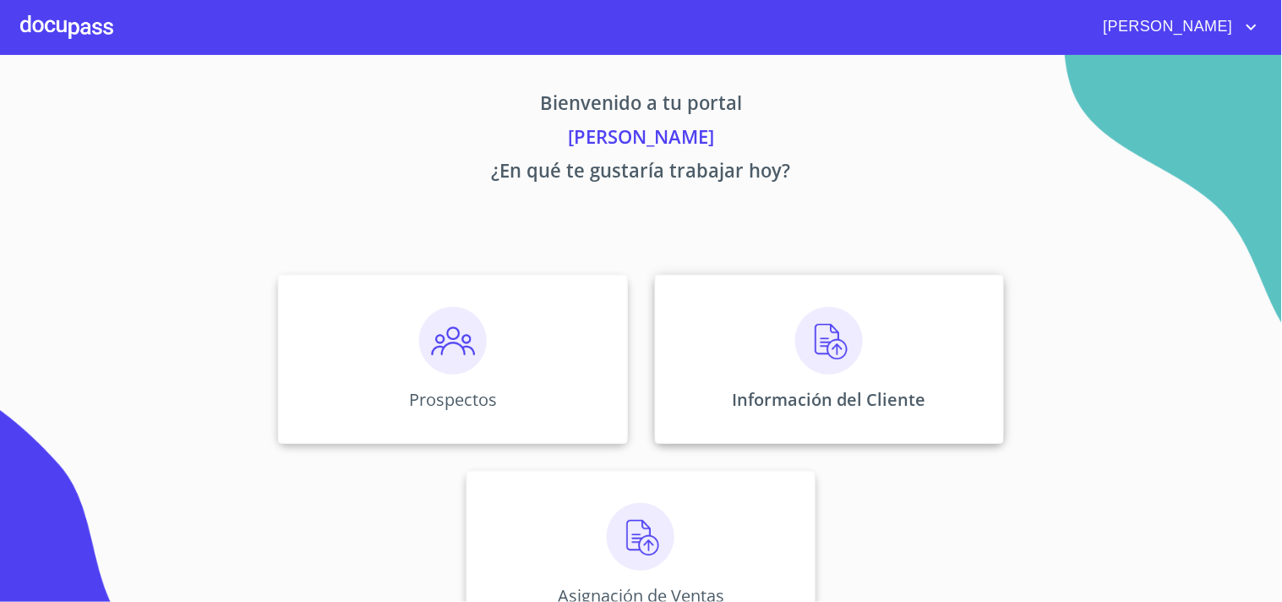
click at [832, 339] on img at bounding box center [829, 341] width 68 height 68
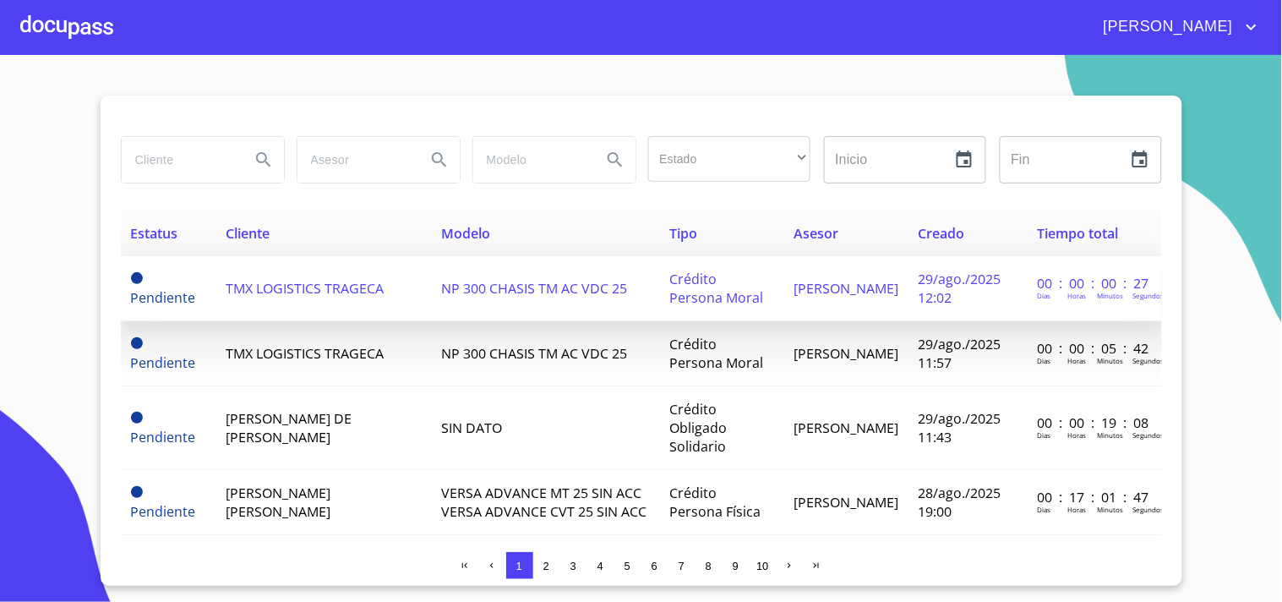
click at [314, 291] on span "TMX LOGISTICS TRAGECA" at bounding box center [305, 288] width 158 height 19
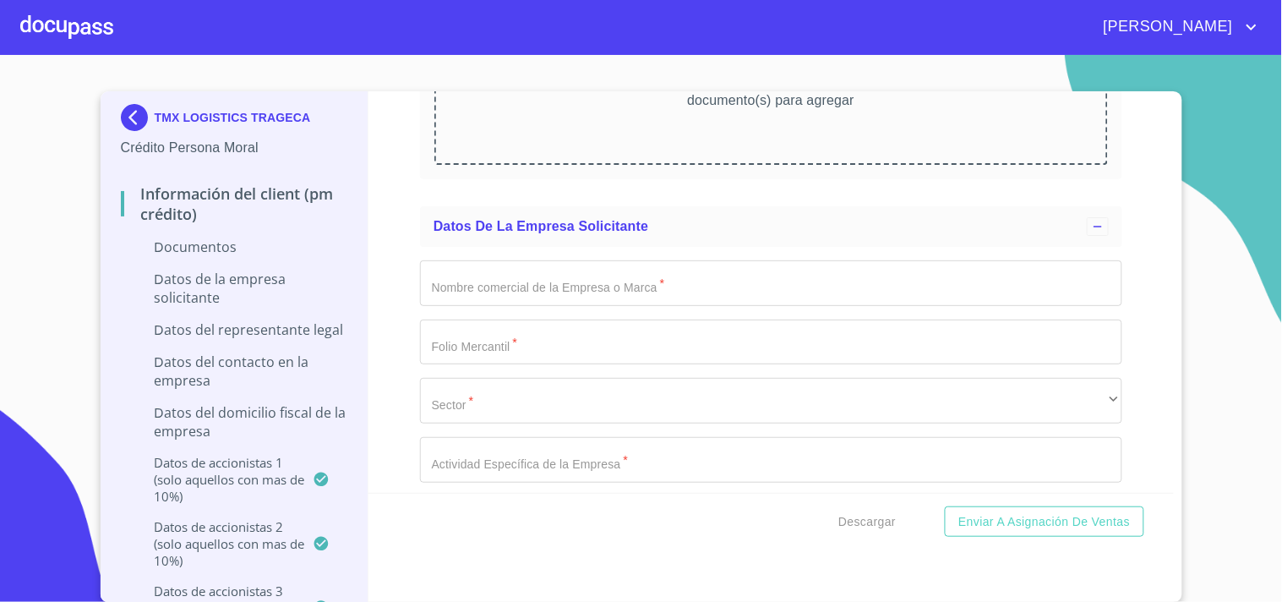
scroll to position [8074, 0]
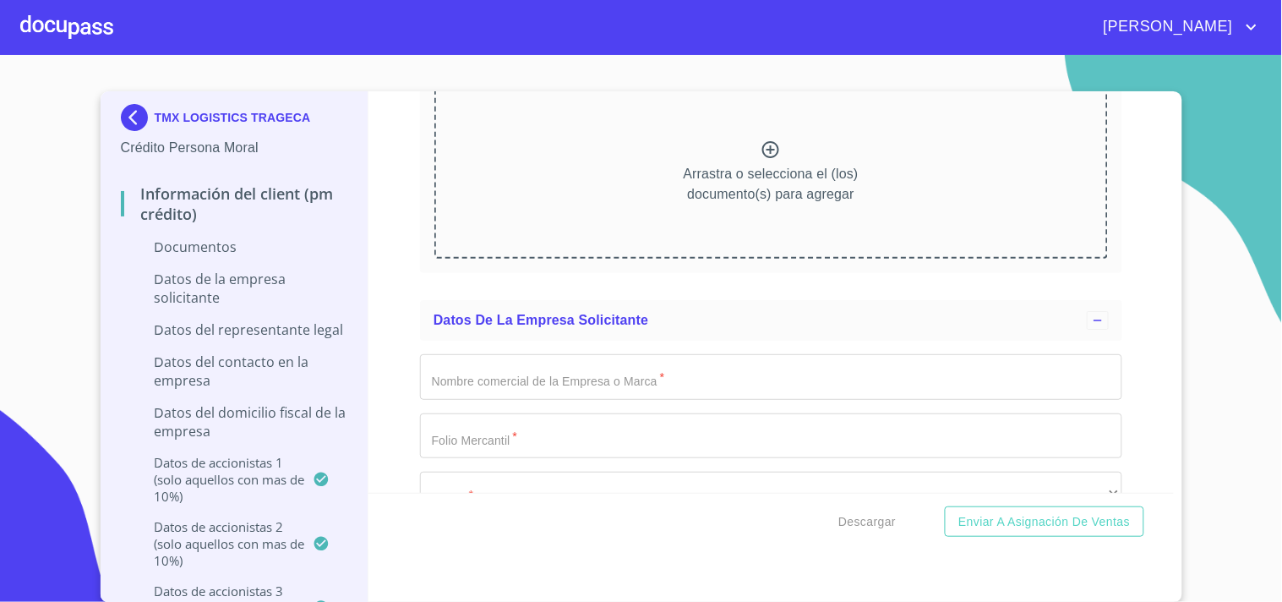
click at [49, 8] on div at bounding box center [66, 27] width 93 height 54
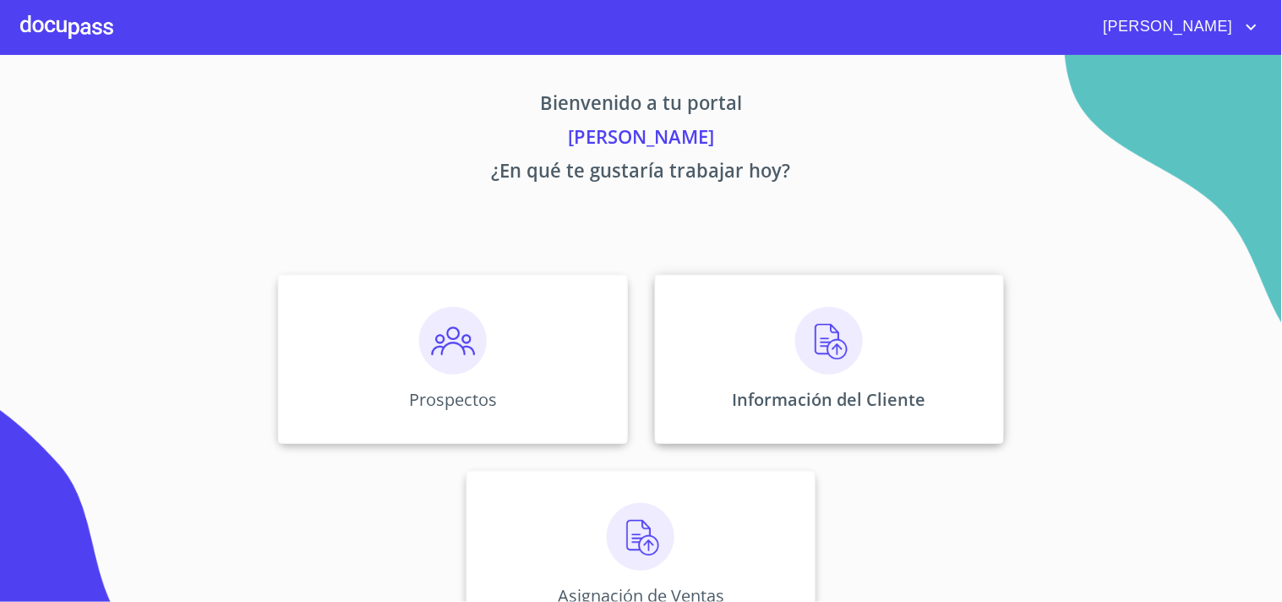
click at [806, 346] on img at bounding box center [829, 341] width 68 height 68
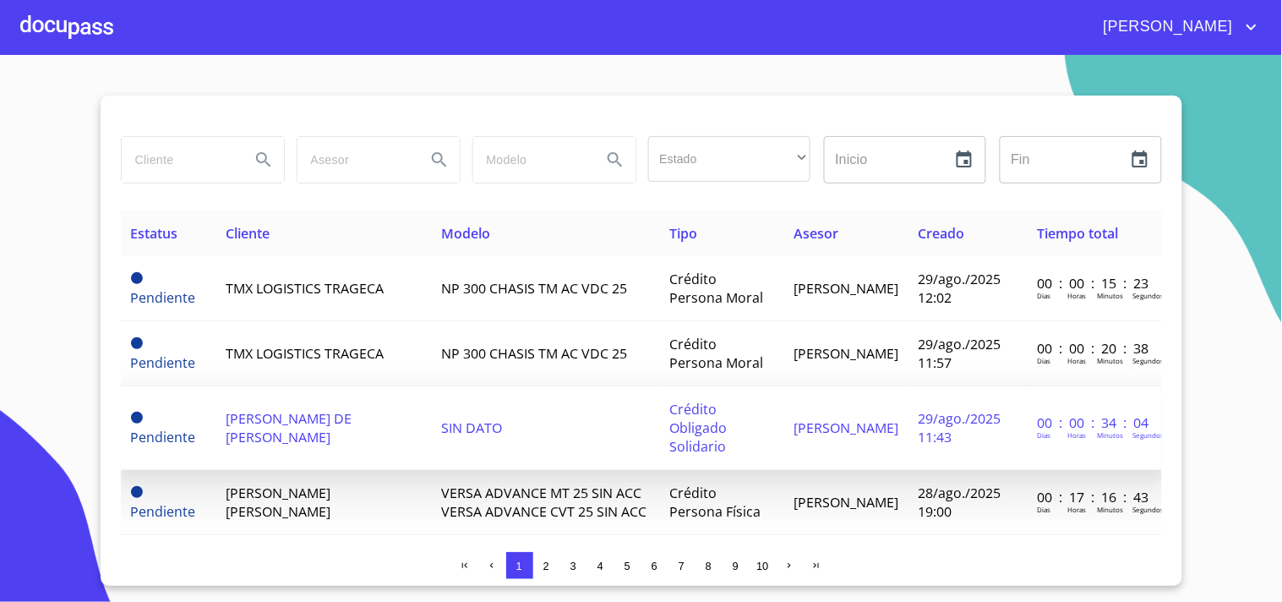
click at [288, 428] on td "[PERSON_NAME] DE [PERSON_NAME]" at bounding box center [323, 428] width 215 height 84
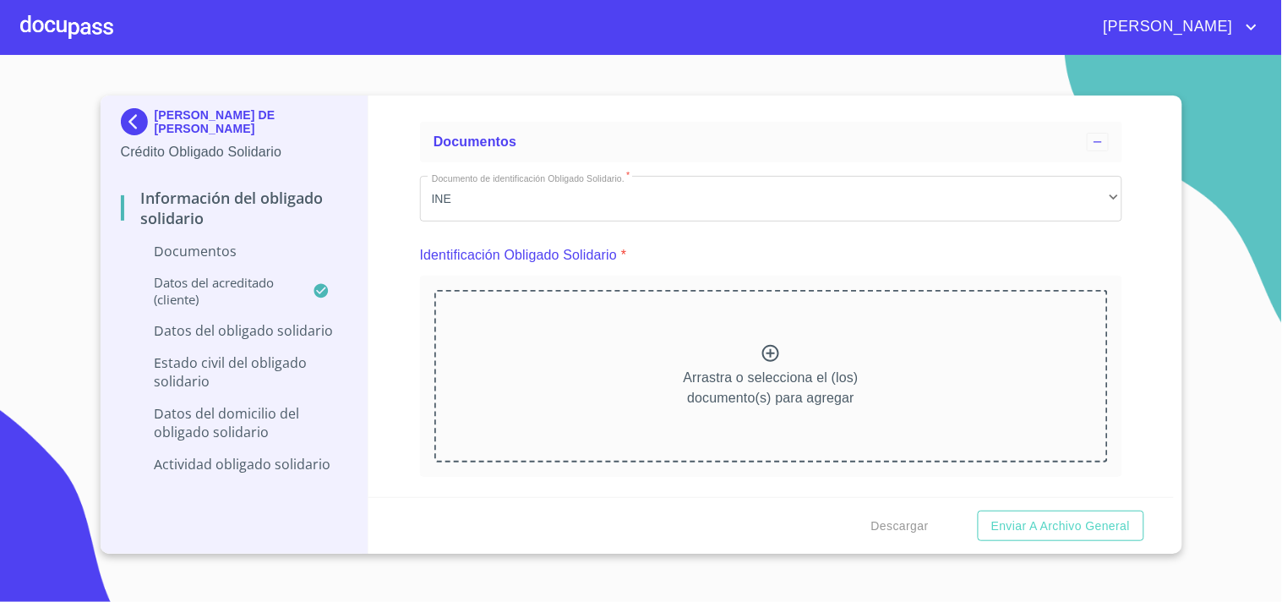
scroll to position [94, 0]
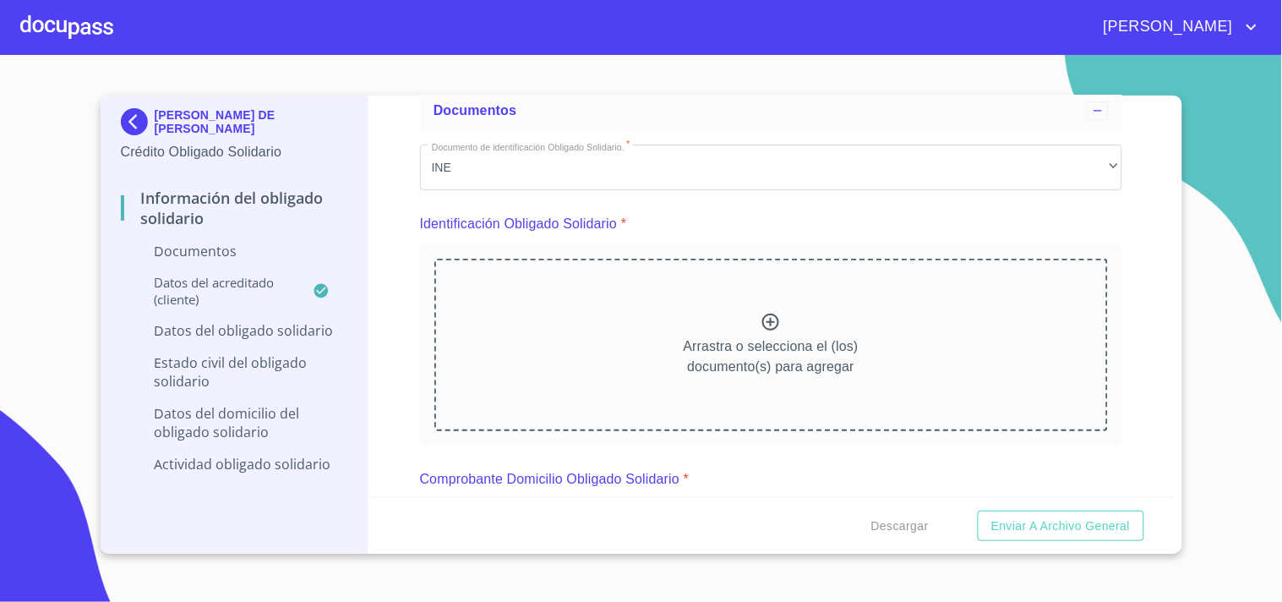
click at [379, 232] on div "Información del Obligado Solidario Documentos Documento de identificación Oblig…" at bounding box center [770, 295] width 805 height 401
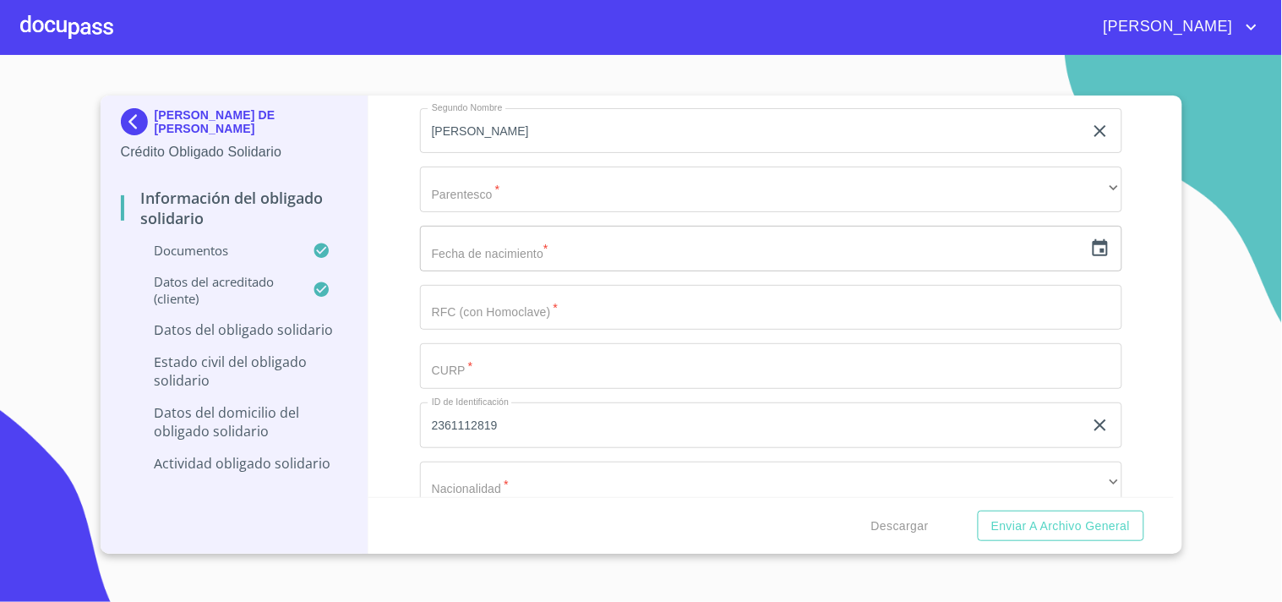
scroll to position [5164, 0]
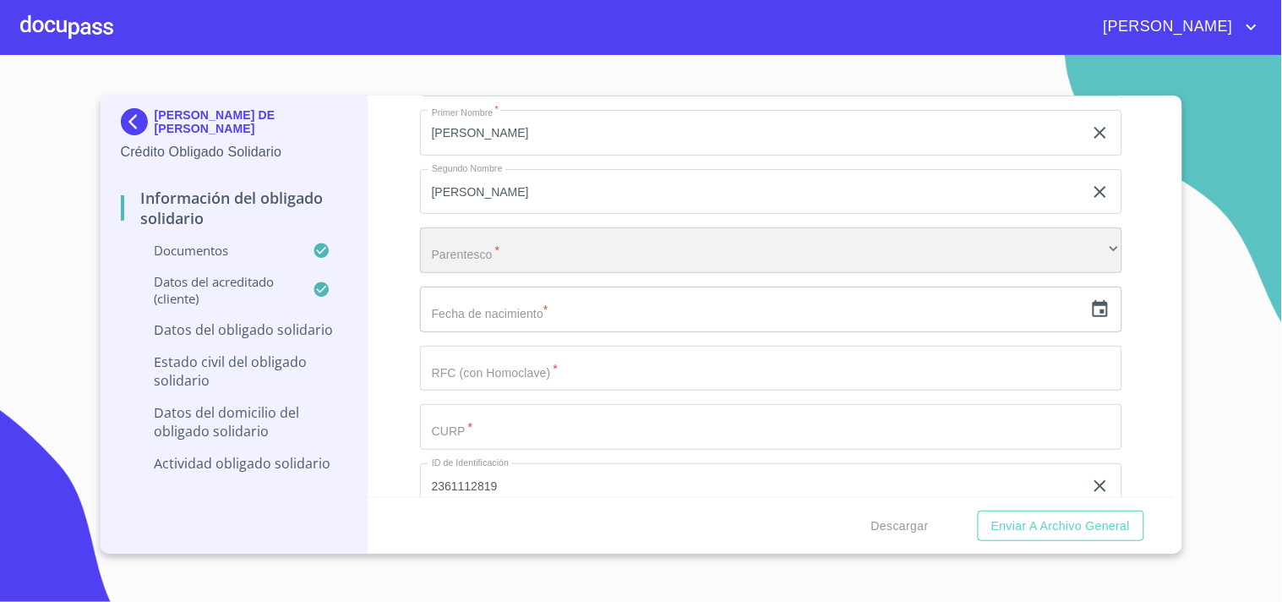
click at [493, 240] on div "​" at bounding box center [771, 250] width 702 height 46
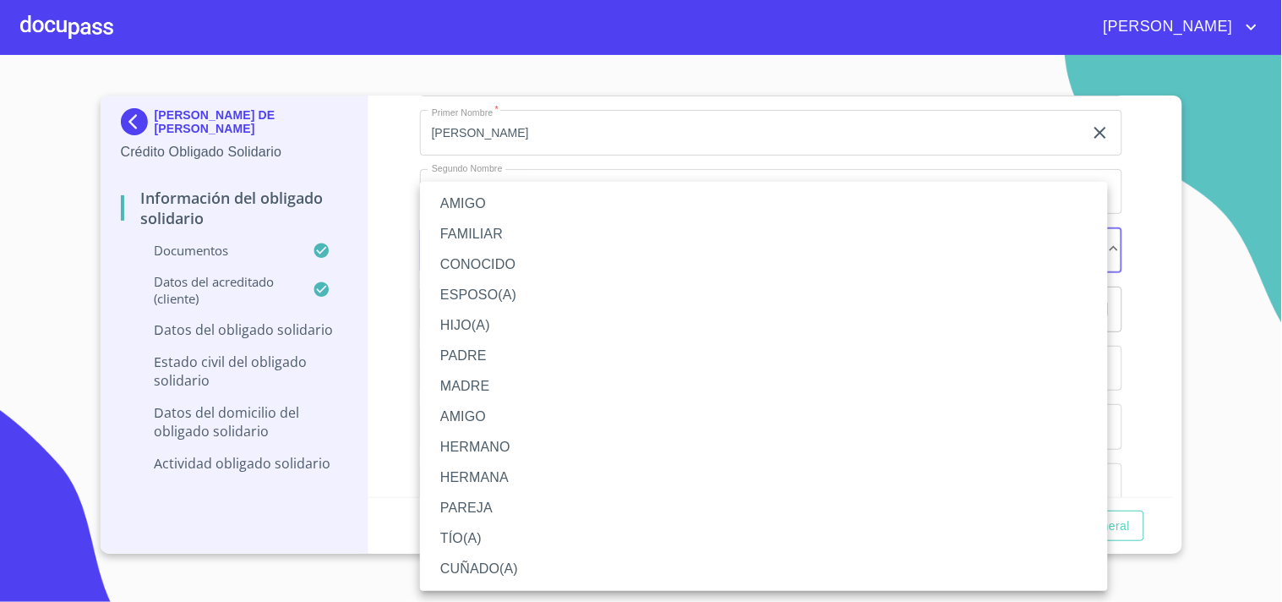
drag, startPoint x: 476, startPoint y: 196, endPoint x: 570, endPoint y: 243, distance: 105.1
click at [483, 198] on li "AMIGO" at bounding box center [764, 203] width 688 height 30
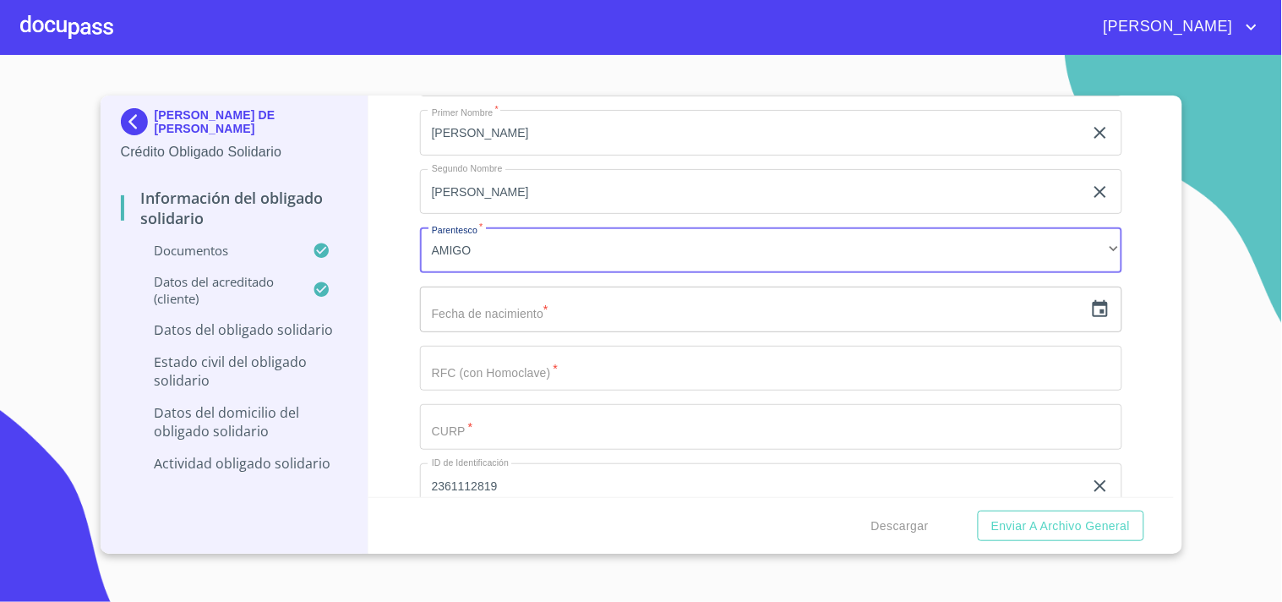
drag, startPoint x: 512, startPoint y: 308, endPoint x: 536, endPoint y: 309, distance: 23.7
click at [513, 308] on input "text" at bounding box center [751, 309] width 663 height 46
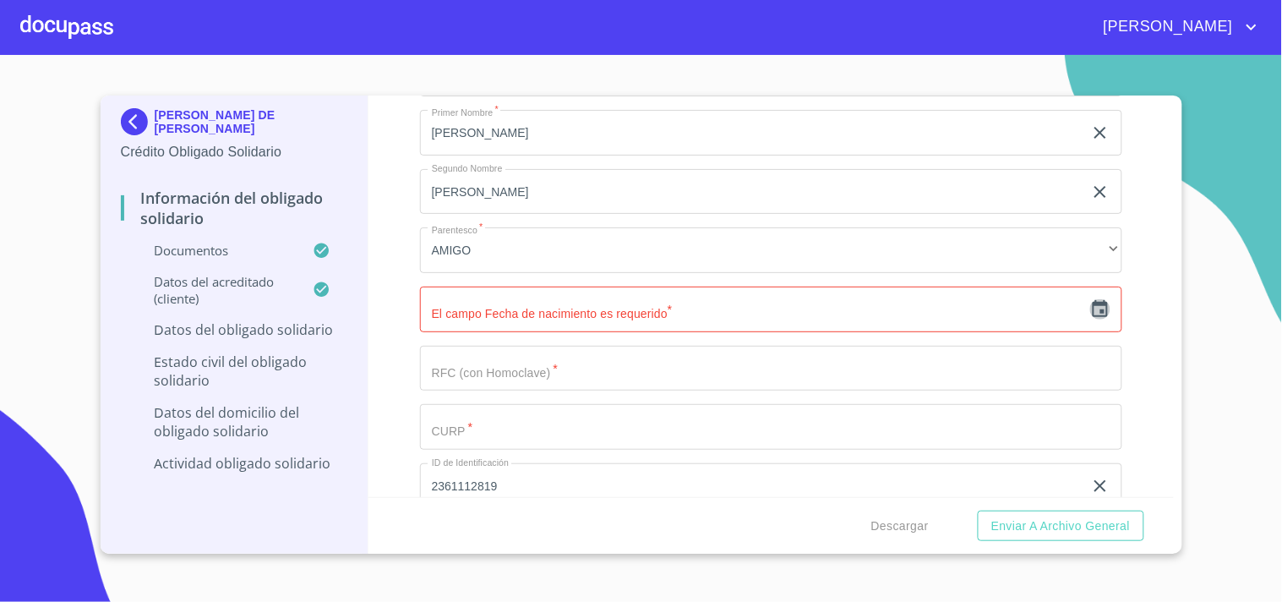
click at [1090, 304] on icon "button" at bounding box center [1100, 309] width 20 height 20
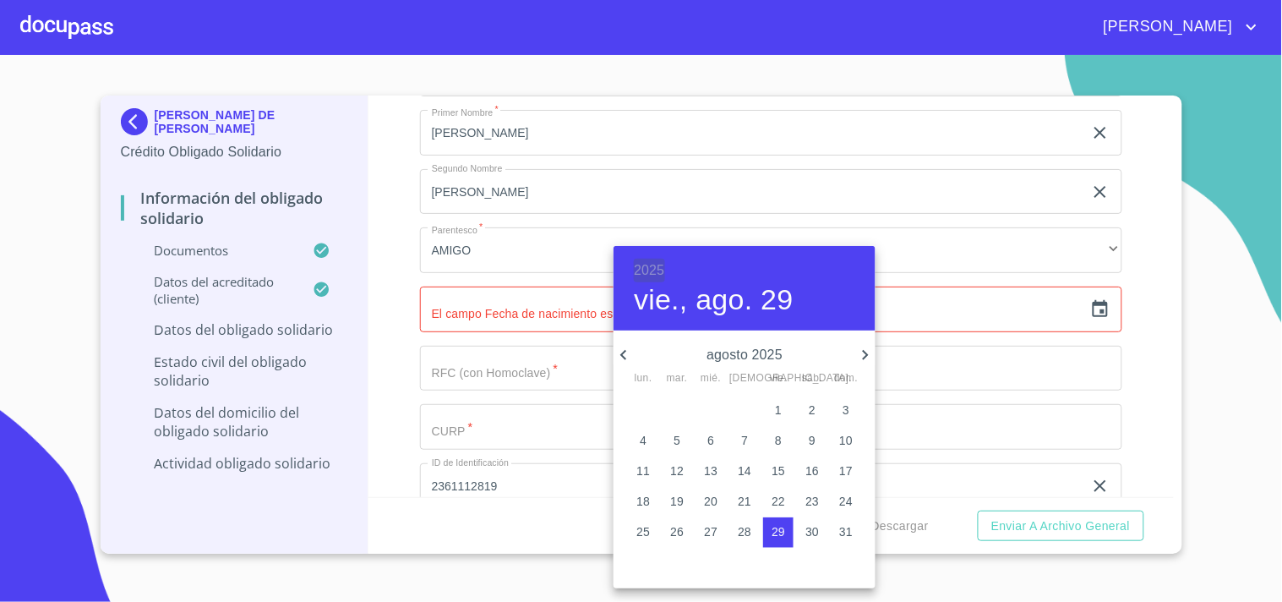
click at [652, 266] on h6 "2025" at bounding box center [649, 271] width 30 height 24
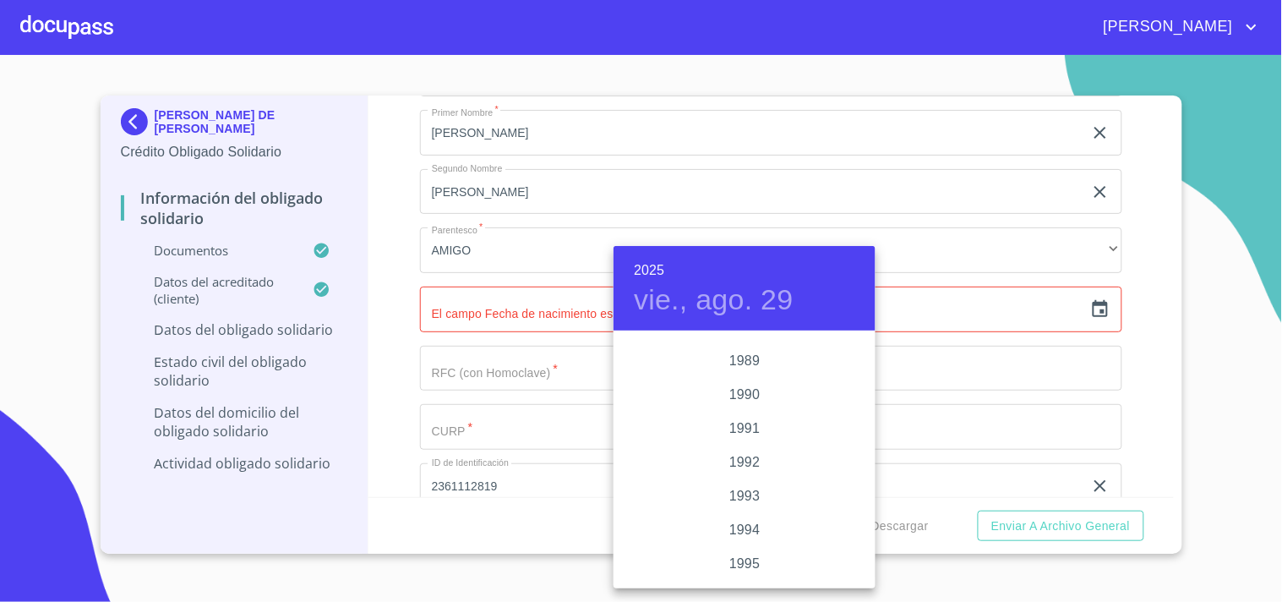
scroll to position [2151, 0]
click at [744, 361] on div "1989" at bounding box center [744, 362] width 262 height 34
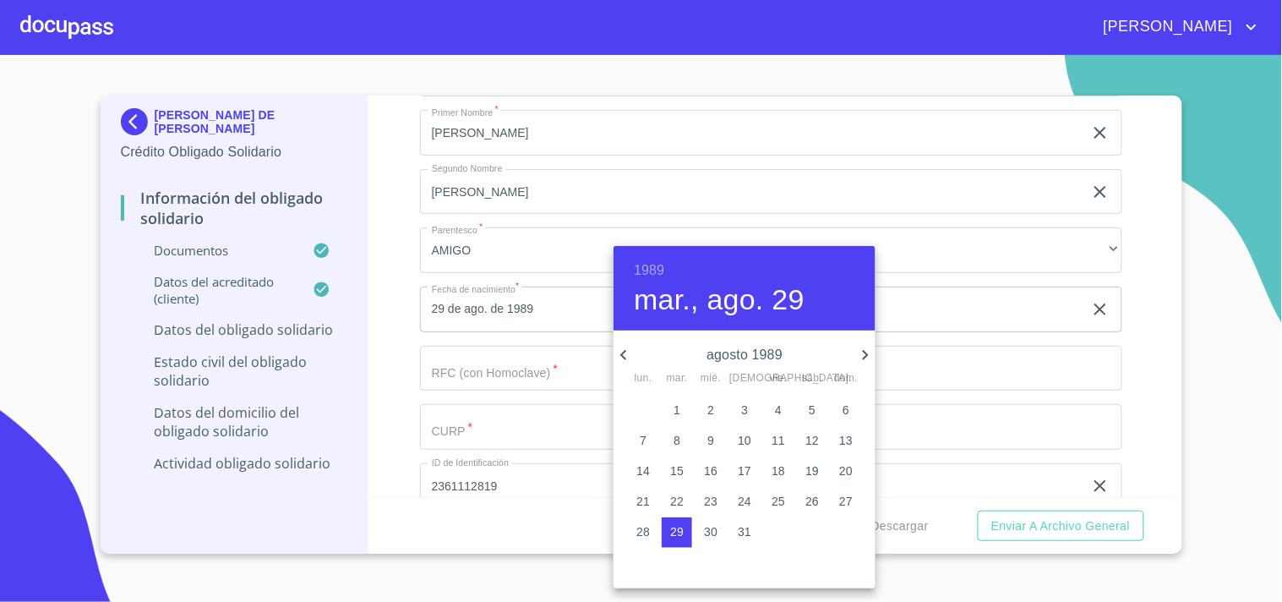
click at [624, 358] on icon "button" at bounding box center [623, 355] width 20 height 20
click at [681, 468] on p "11" at bounding box center [677, 470] width 14 height 17
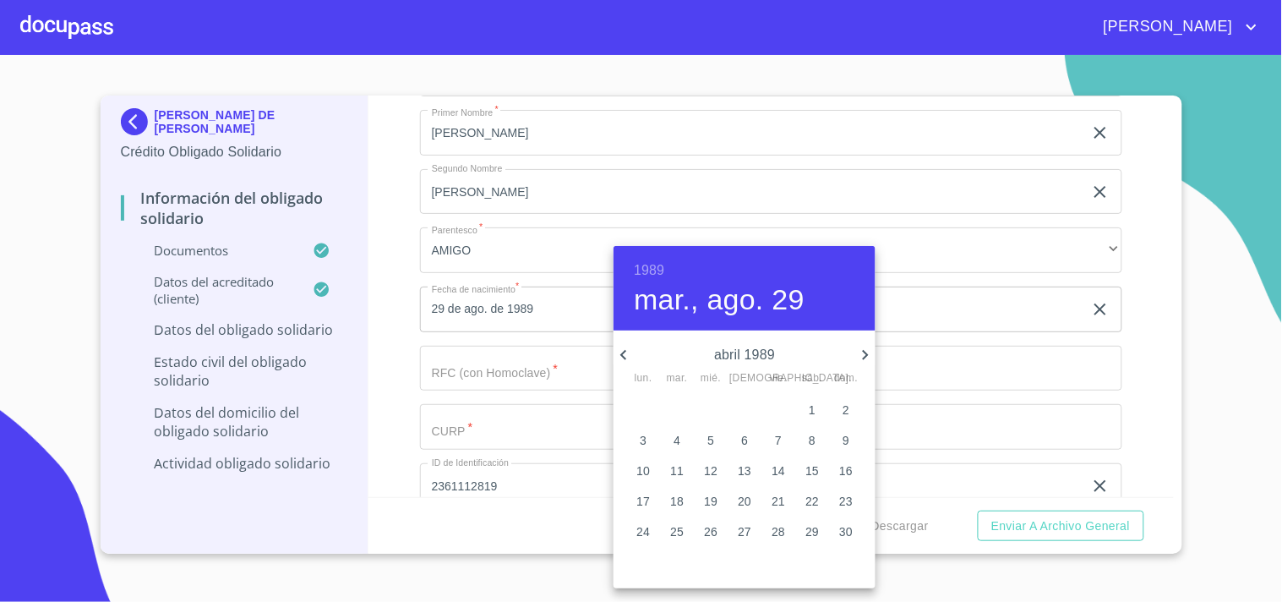
type input "11 de abr. de 1989"
click at [484, 359] on div at bounding box center [641, 301] width 1282 height 602
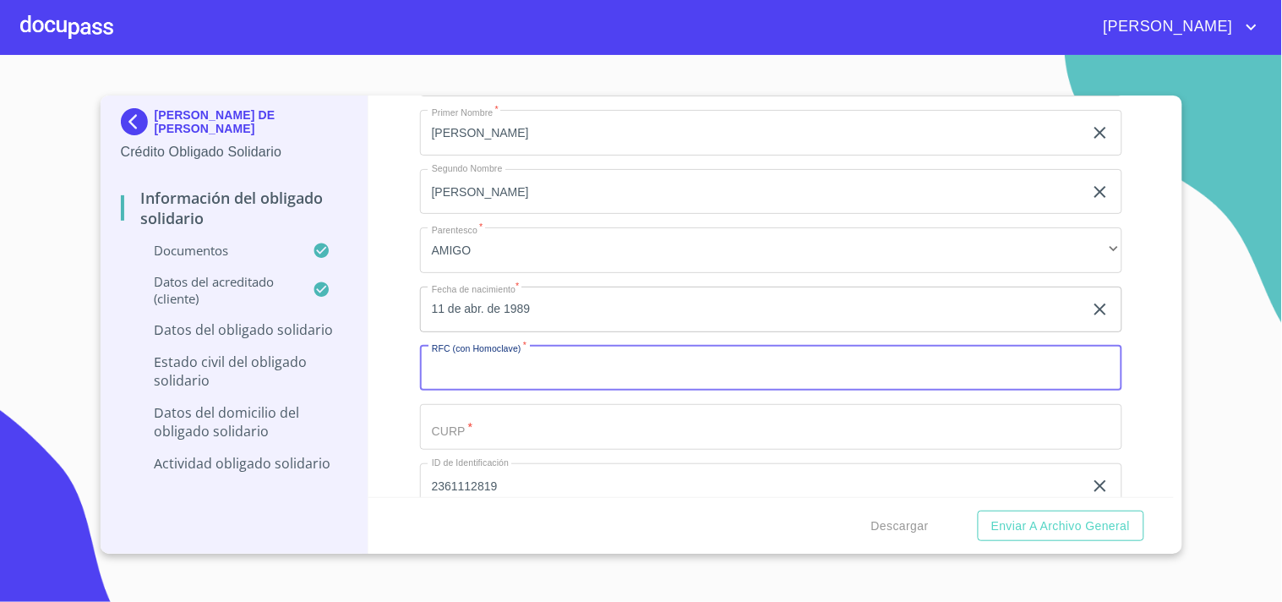
click at [484, 359] on input "Documento de identificación Obligado Solidario.   *" at bounding box center [771, 369] width 702 height 46
type input "GUGJ8904114W9"
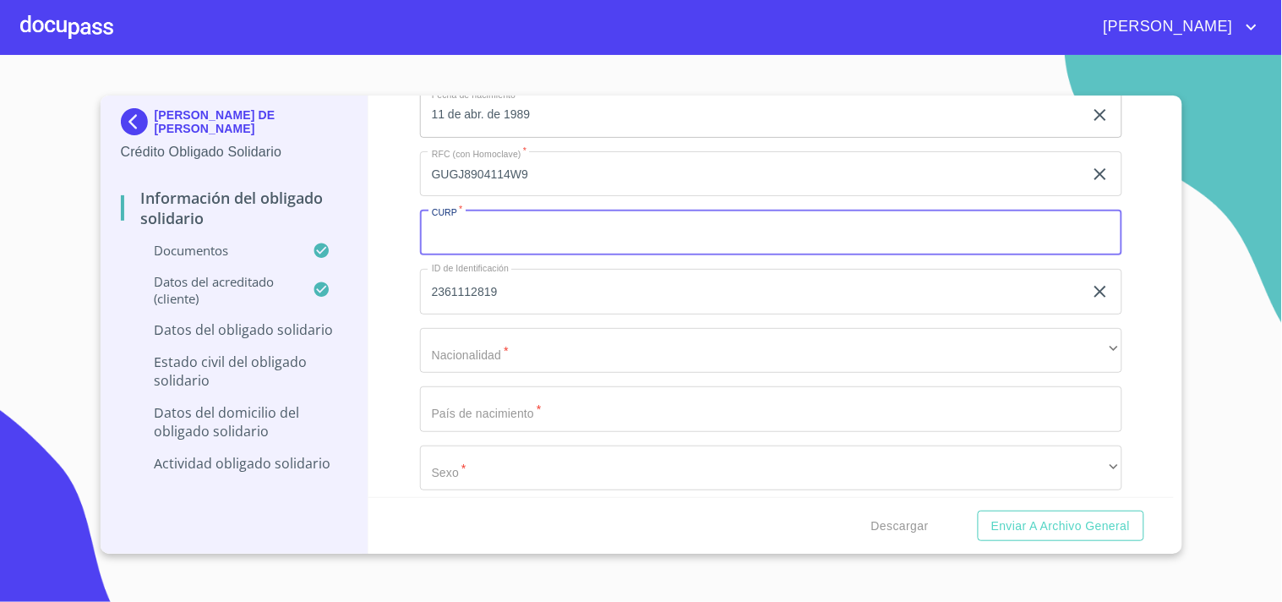
scroll to position [5352, 0]
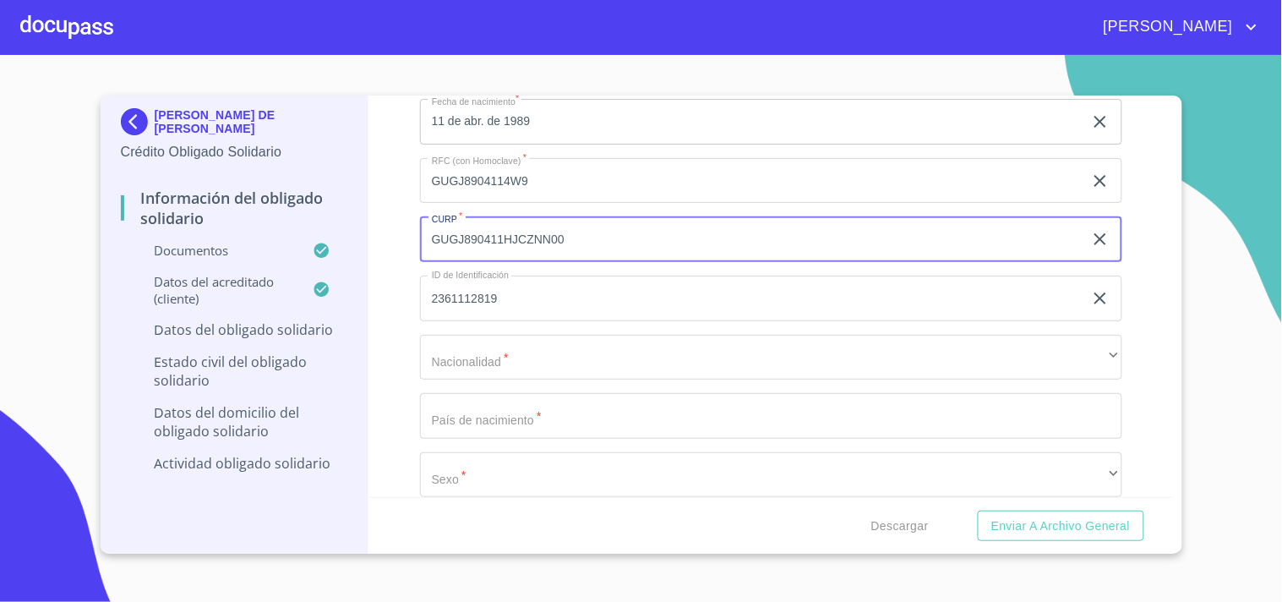
type input "GUGJ890411HJCZNN00"
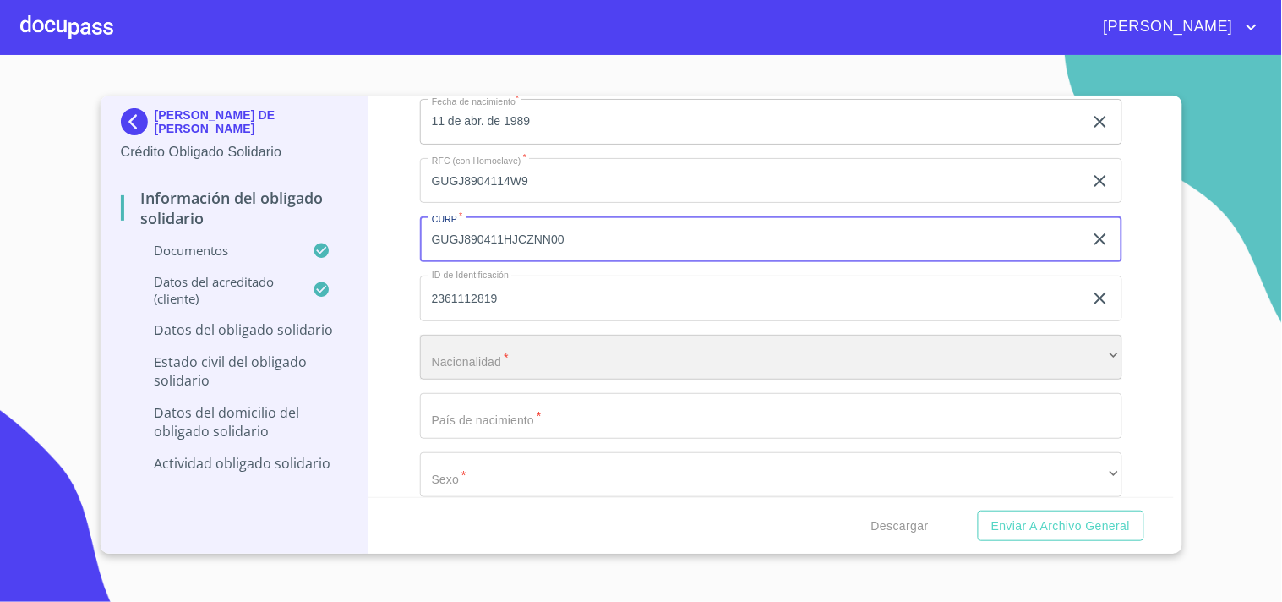
click at [494, 360] on div "​" at bounding box center [771, 358] width 702 height 46
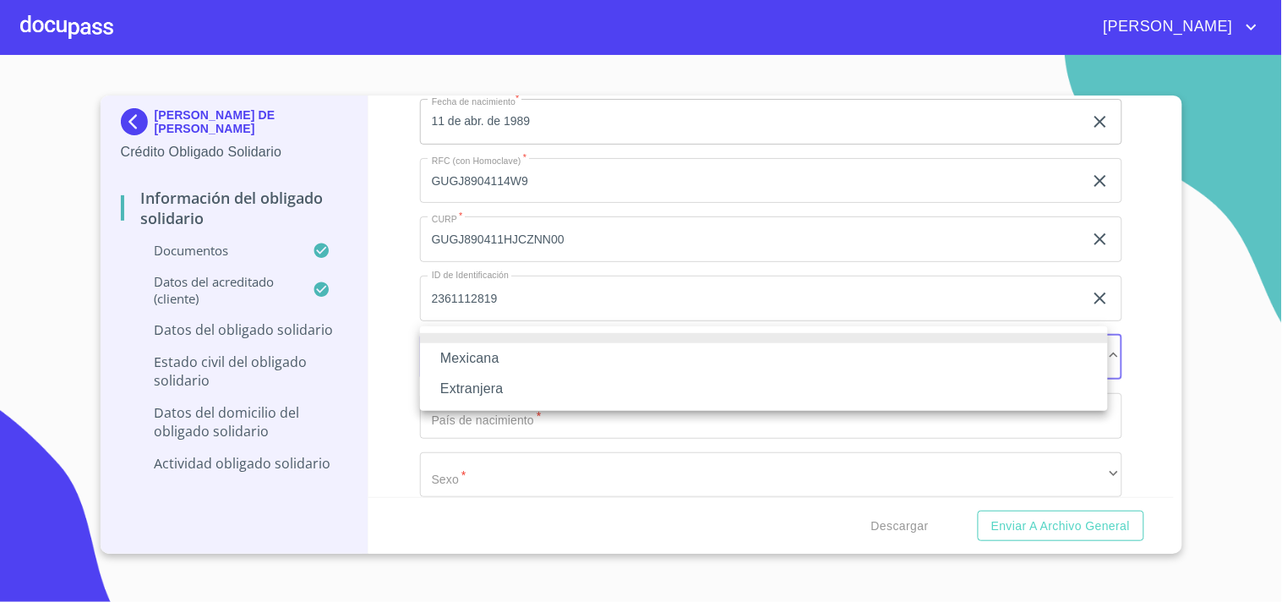
click at [479, 357] on li "Mexicana" at bounding box center [764, 358] width 688 height 30
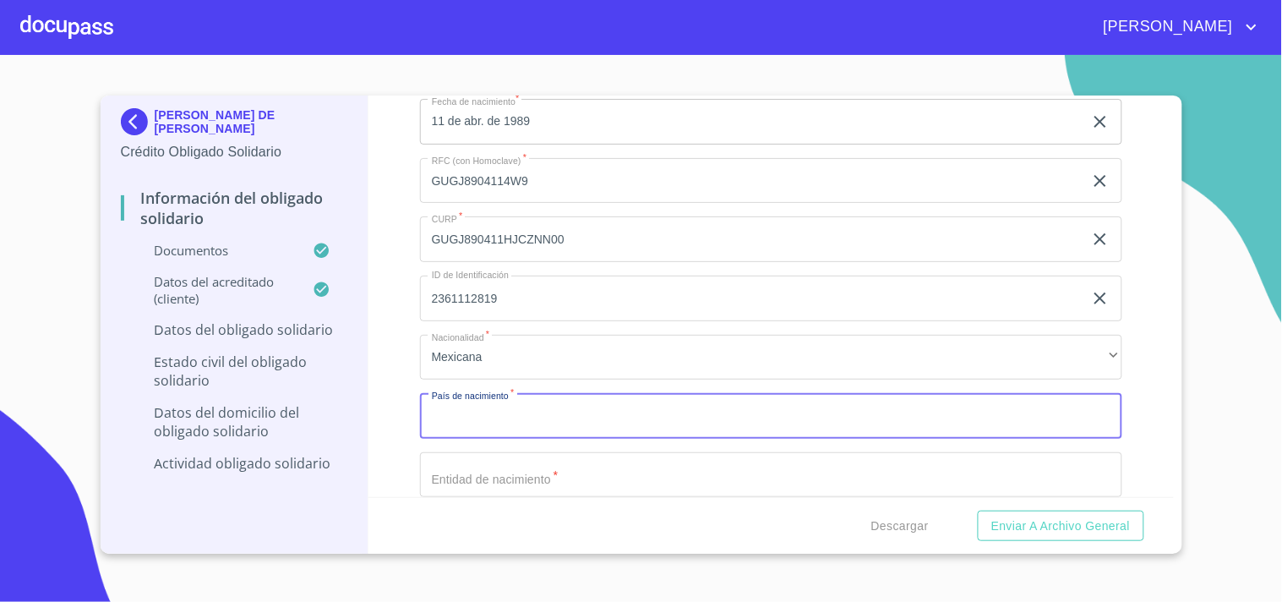
click at [521, 416] on input "Documento de identificación Obligado Solidario.   *" at bounding box center [771, 416] width 702 height 46
type input "[GEOGRAPHIC_DATA]"
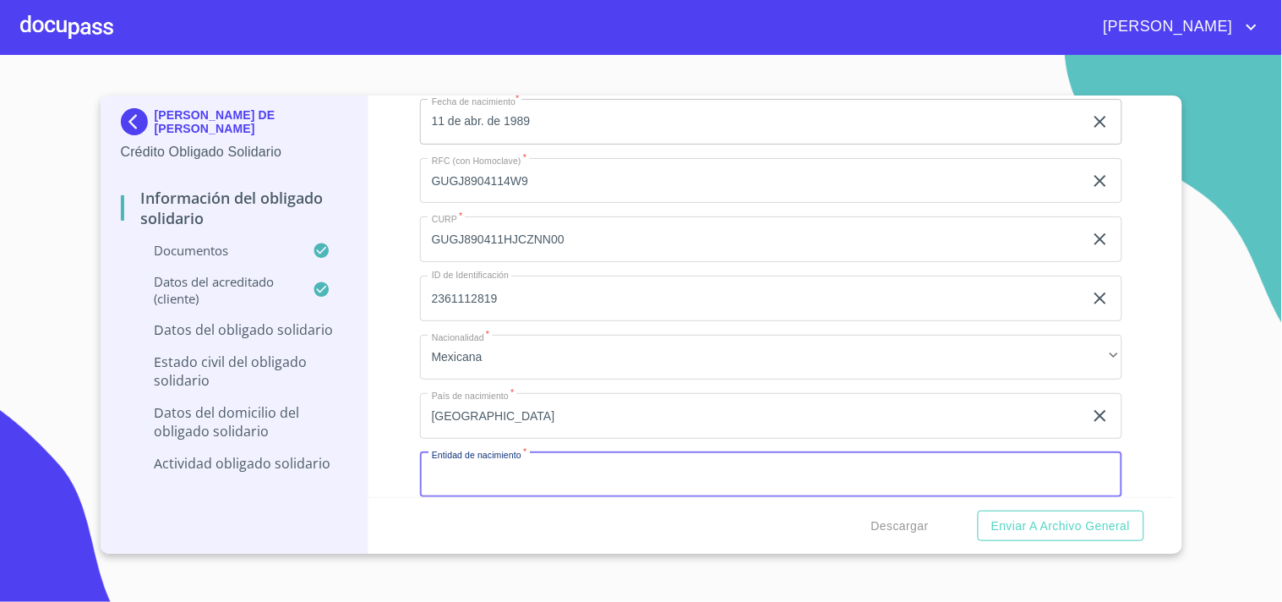
click at [555, 482] on input "Documento de identificación Obligado Solidario.   *" at bounding box center [771, 475] width 702 height 46
type input "[GEOGRAPHIC_DATA]"
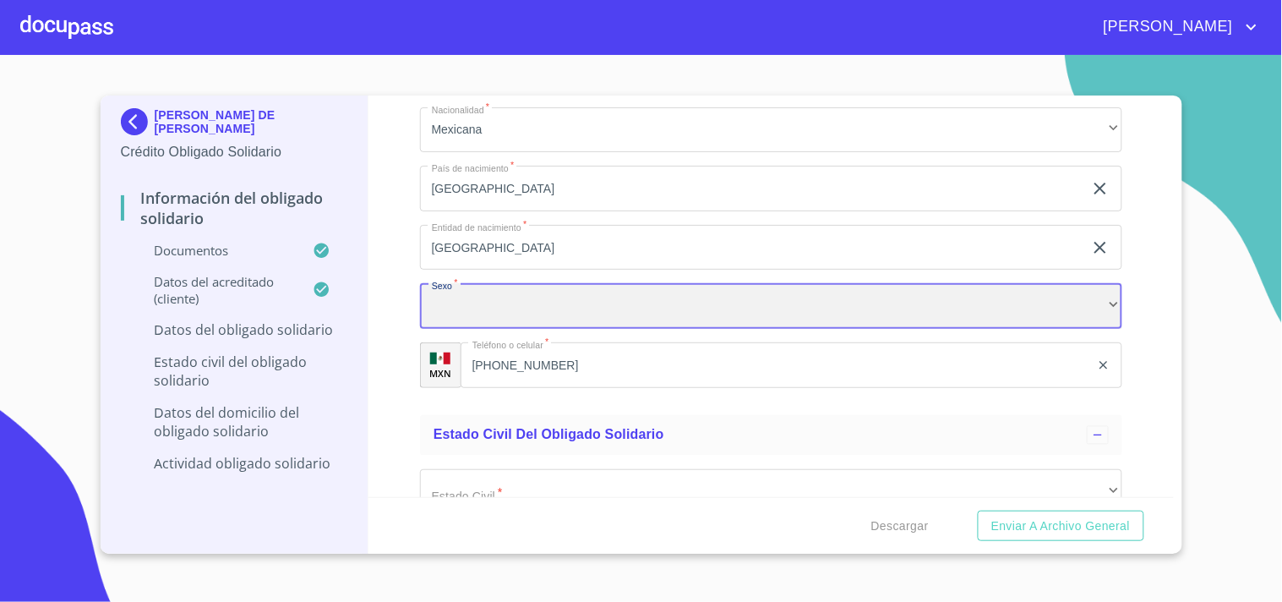
click at [490, 303] on div "​" at bounding box center [771, 306] width 702 height 46
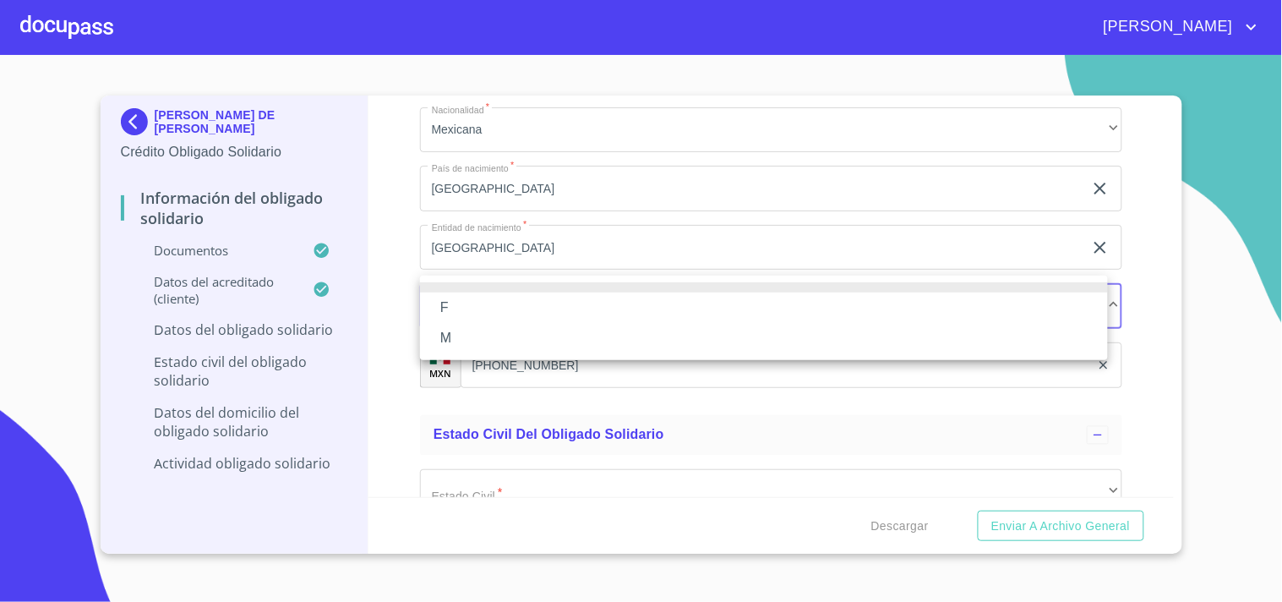
click at [448, 307] on li "F" at bounding box center [764, 307] width 688 height 30
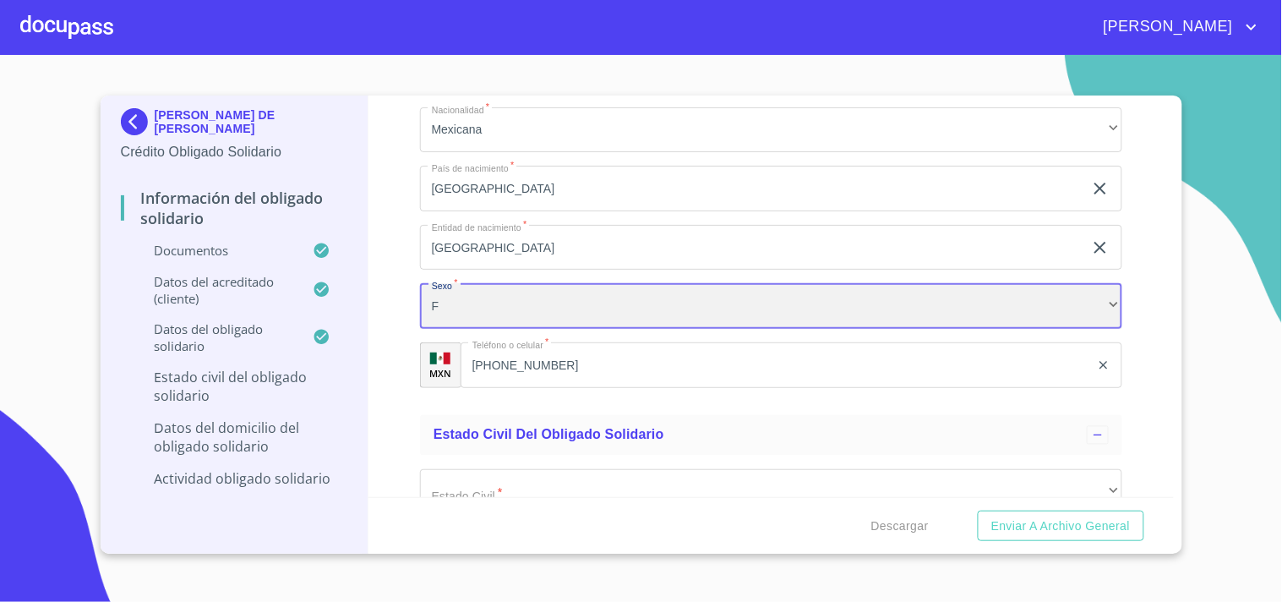
scroll to position [5767, 0]
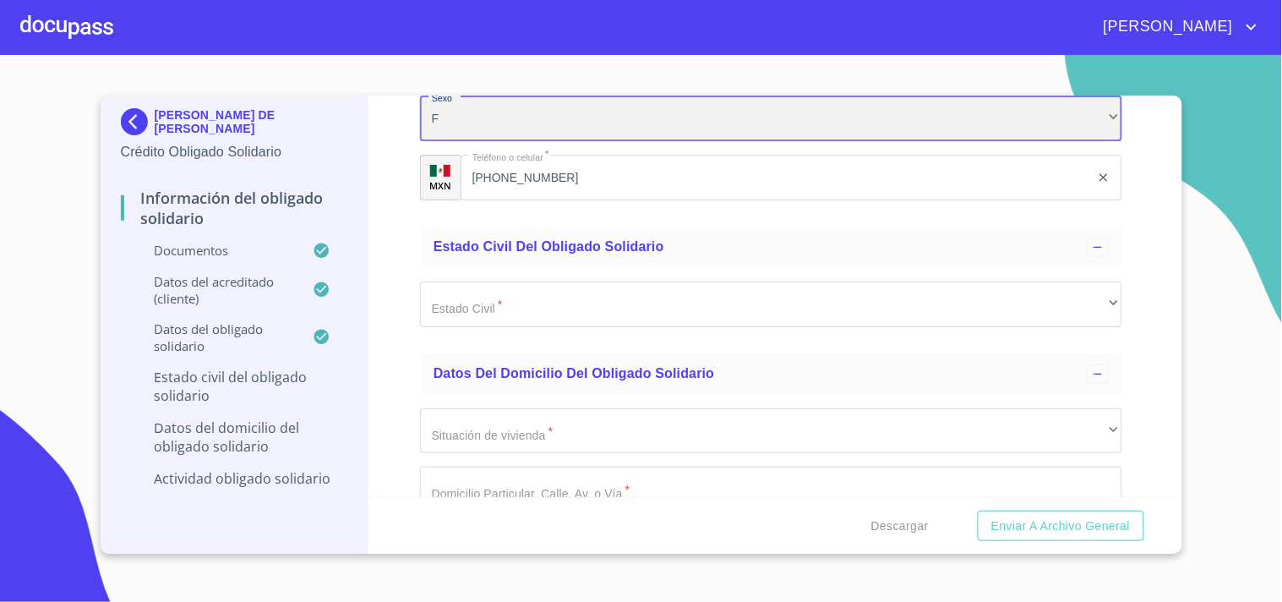
click at [449, 123] on div "F" at bounding box center [771, 118] width 702 height 46
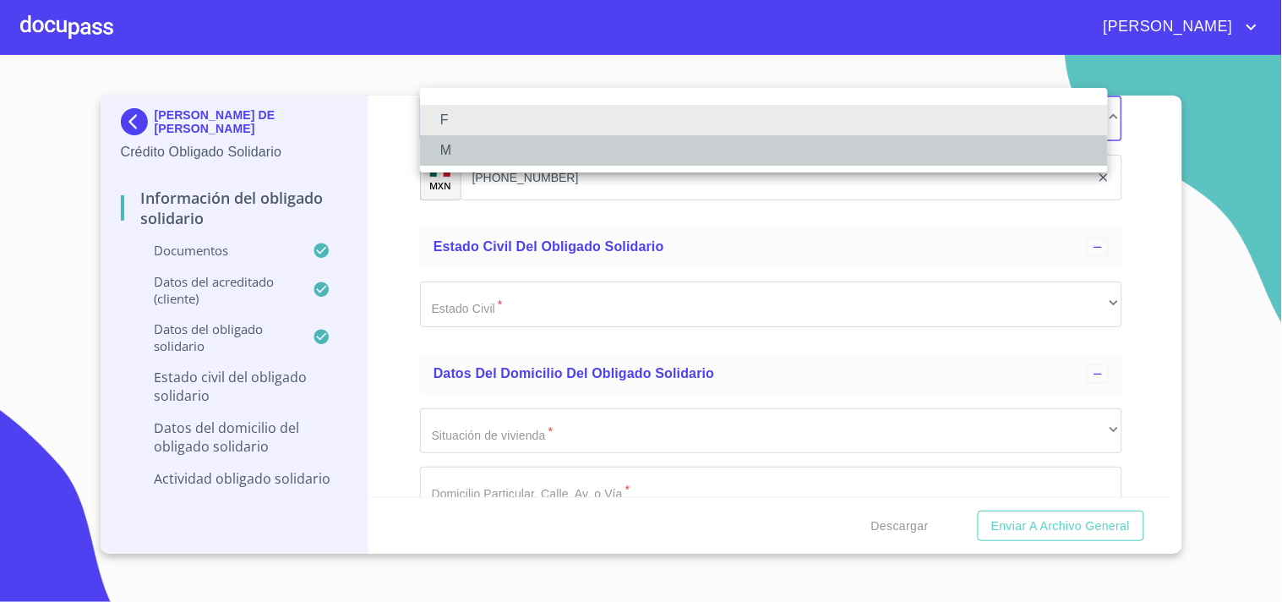
click at [453, 146] on li "M" at bounding box center [764, 150] width 688 height 30
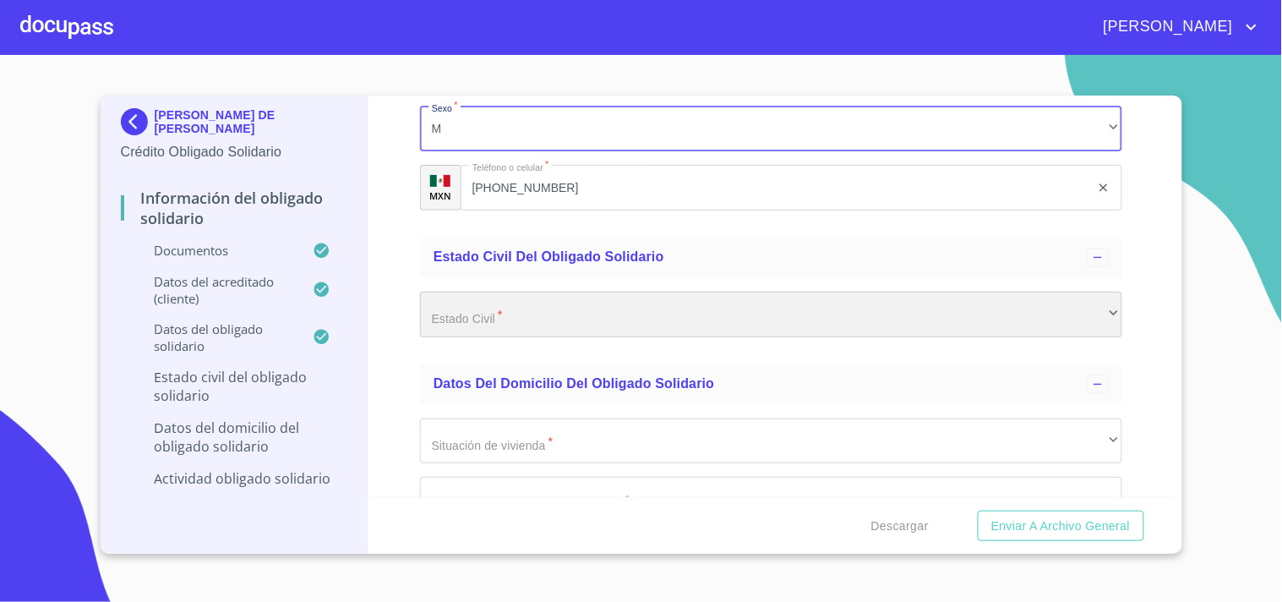
click at [499, 314] on div "​" at bounding box center [771, 315] width 702 height 46
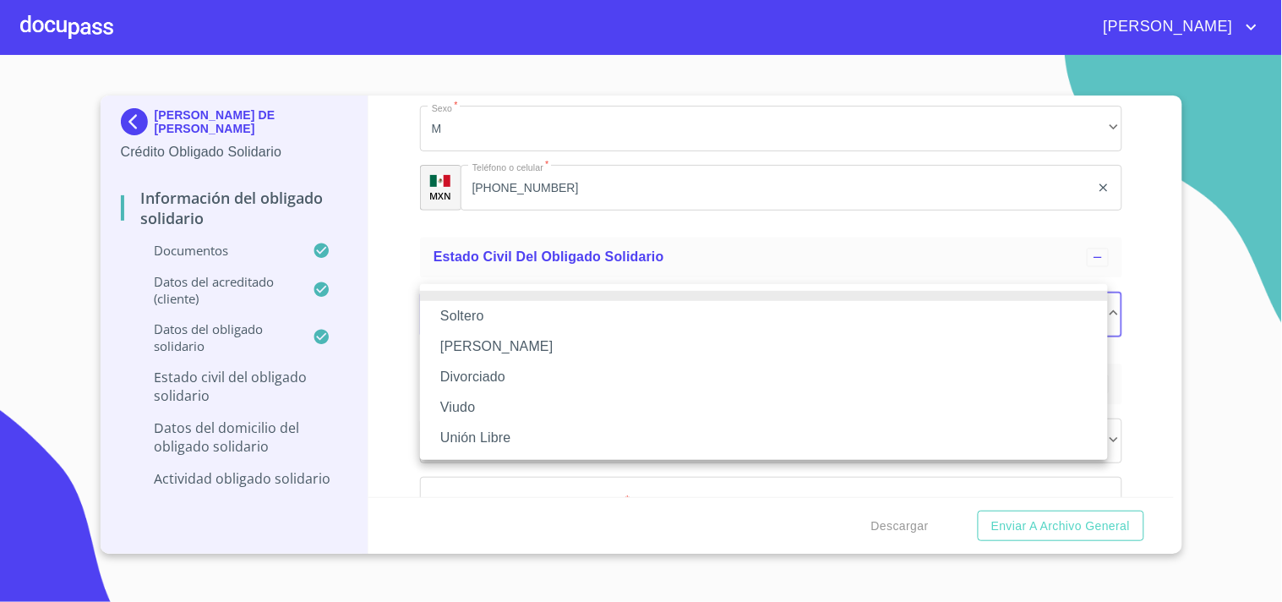
drag, startPoint x: 504, startPoint y: 311, endPoint x: 564, endPoint y: 333, distance: 63.9
click at [503, 311] on li "Soltero" at bounding box center [764, 316] width 688 height 30
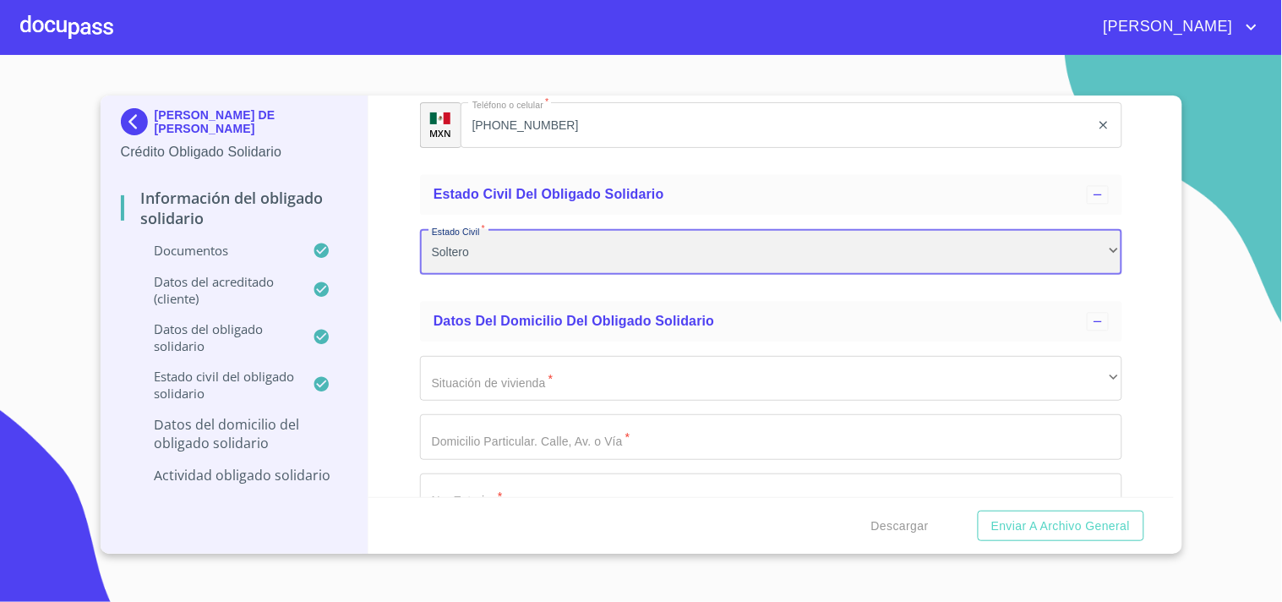
scroll to position [5850, 0]
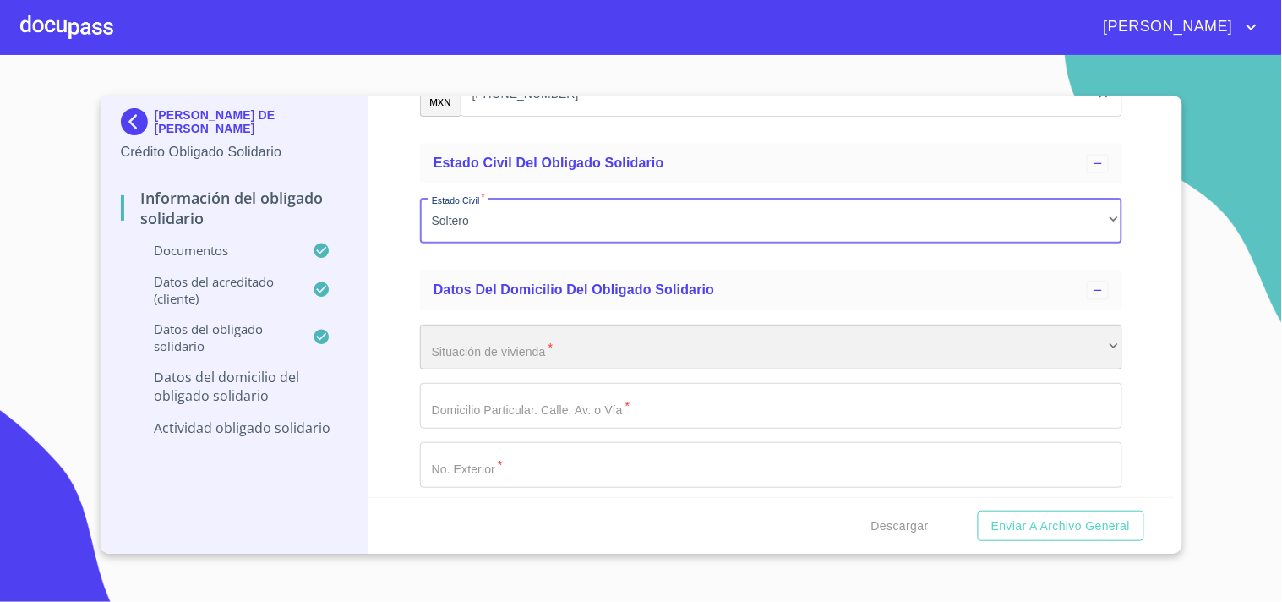
click at [487, 333] on div "​" at bounding box center [771, 347] width 702 height 46
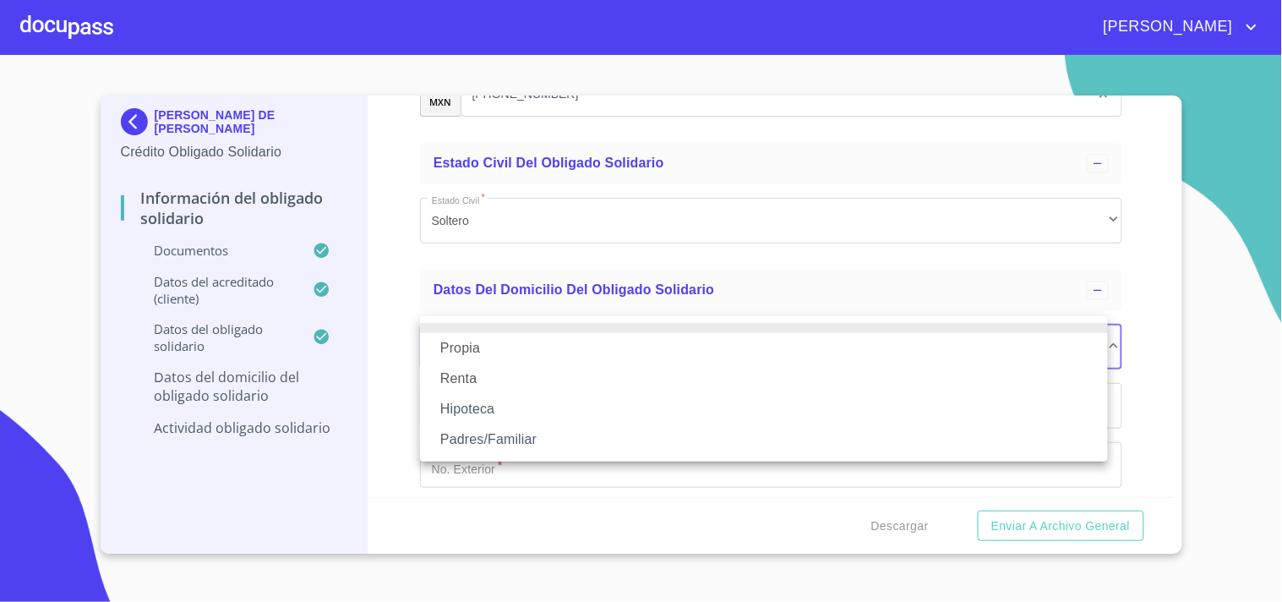
click at [474, 348] on li "Propia" at bounding box center [764, 348] width 688 height 30
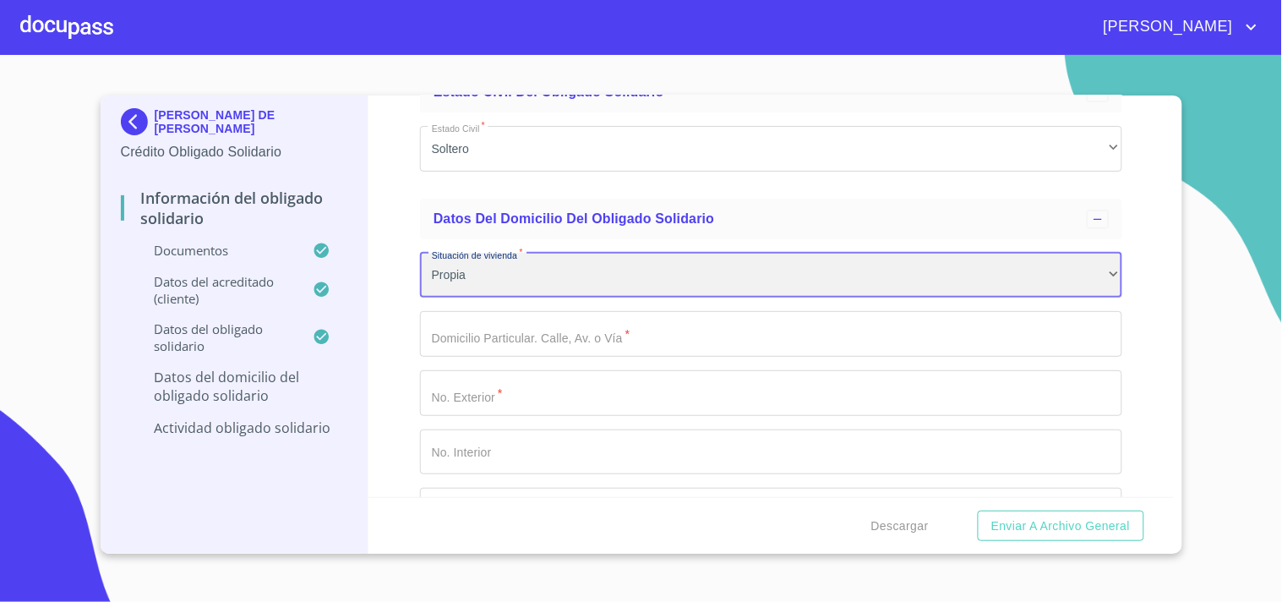
scroll to position [5944, 0]
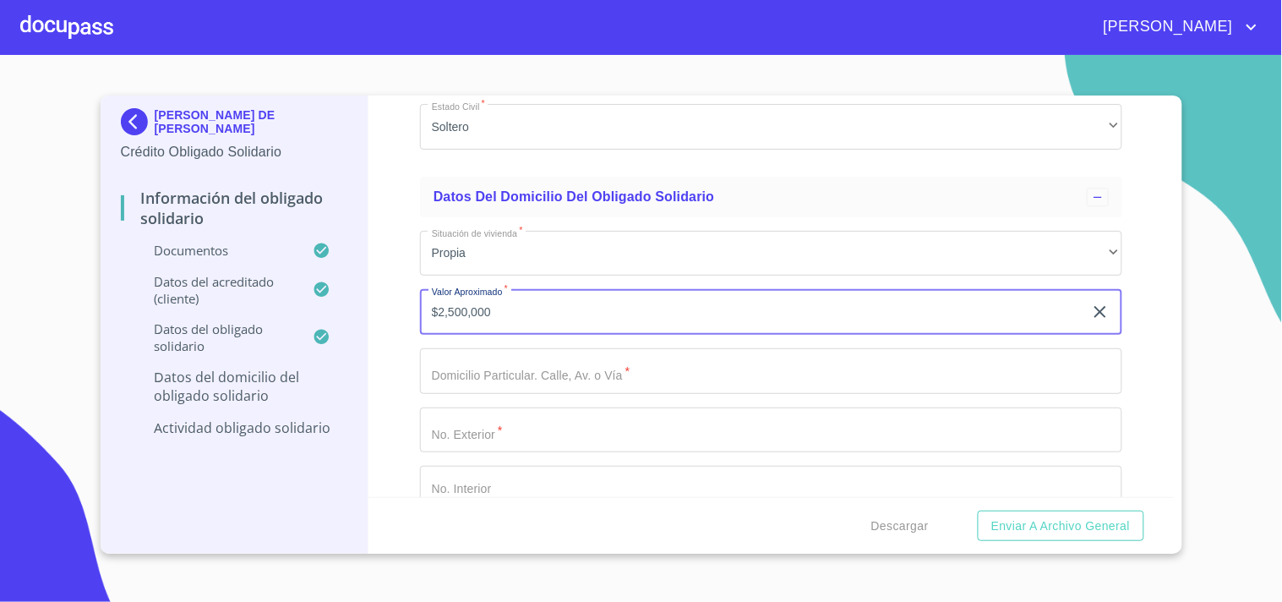
type input "$2,500,000"
click at [455, 304] on input "$2,500,000" at bounding box center [751, 312] width 663 height 46
click at [472, 351] on input "Documento de identificación Obligado Solidario.   *" at bounding box center [771, 371] width 702 height 46
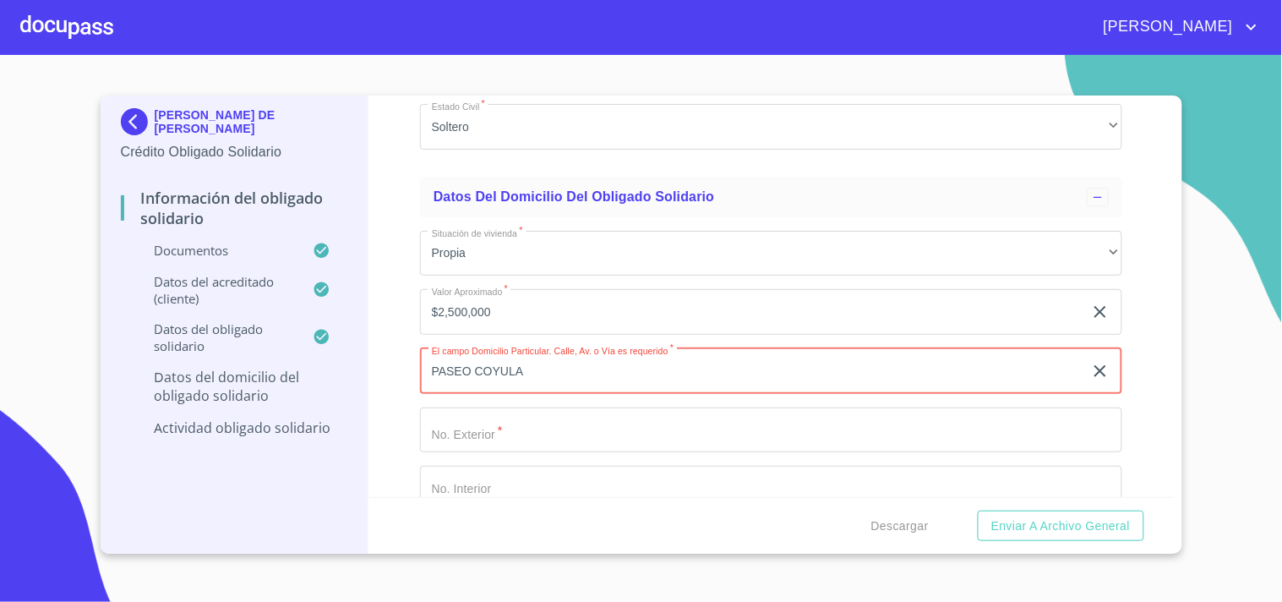
type input "PASEO COYULA"
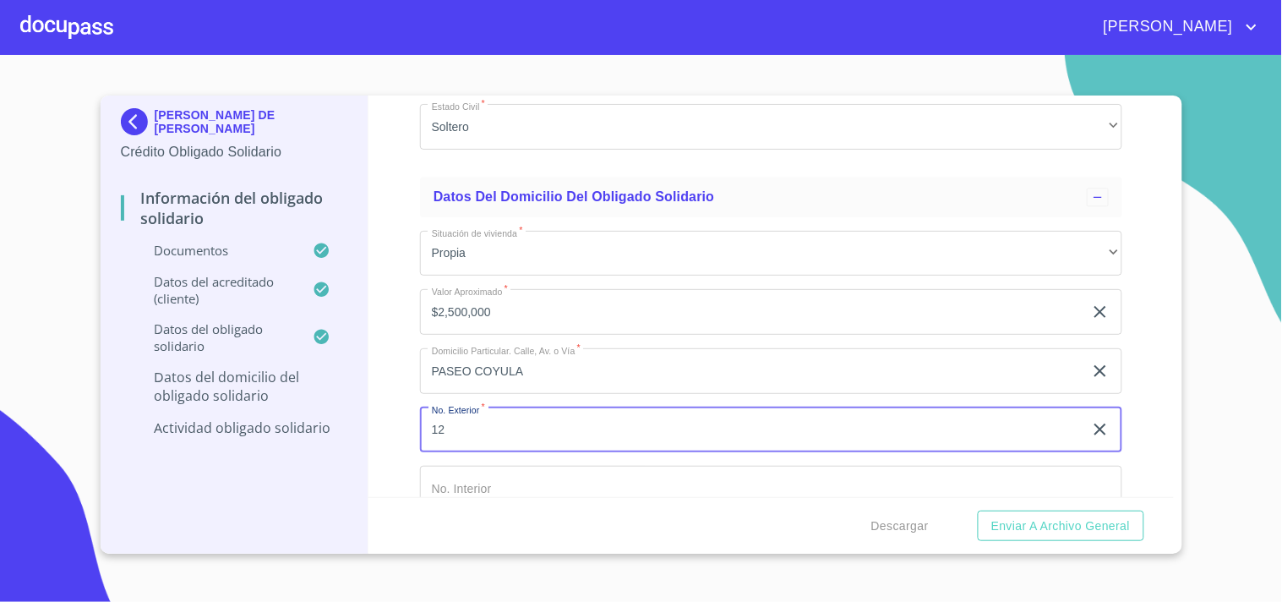
type input "12"
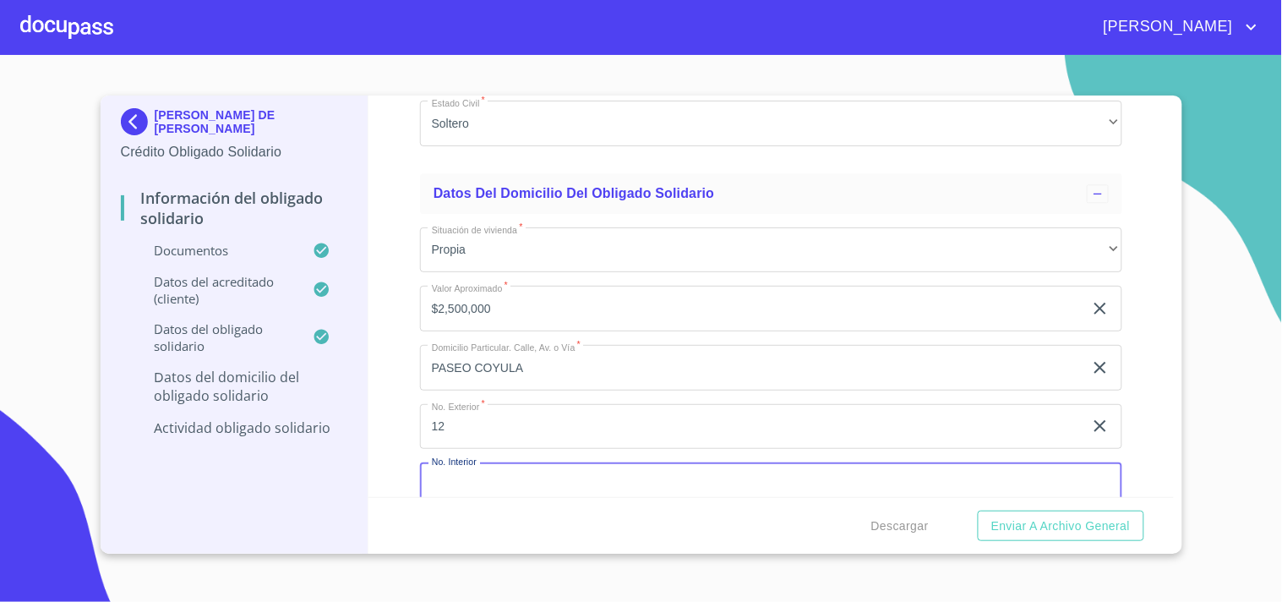
scroll to position [6184, 0]
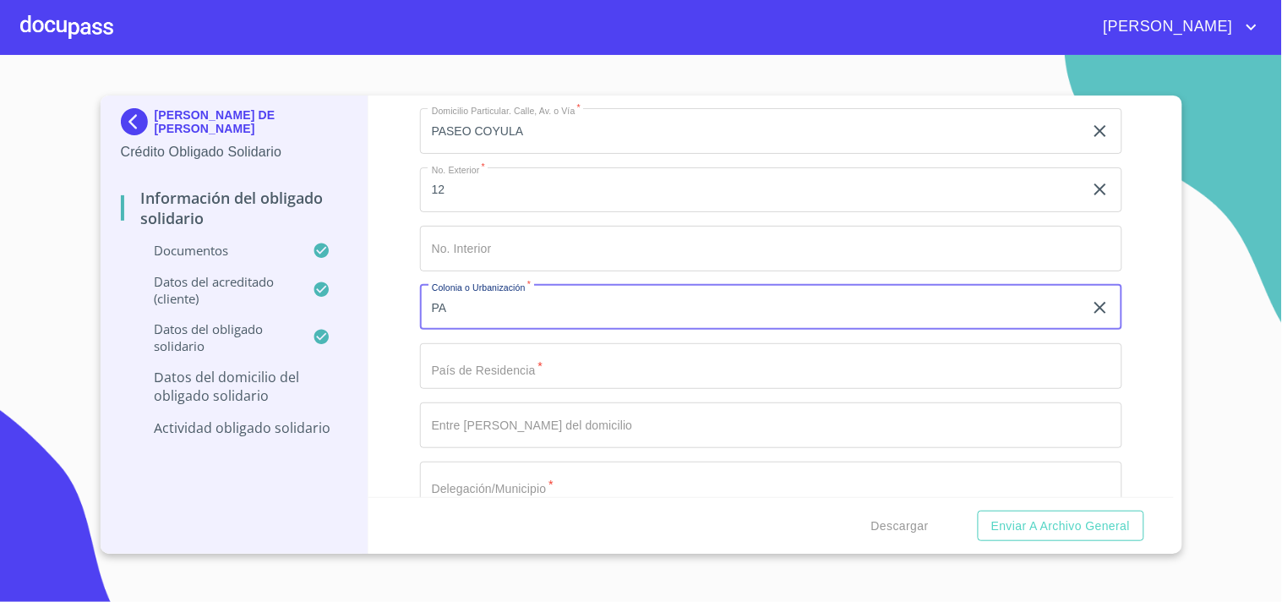
type input "P"
type input "[PERSON_NAME] DE ZALATITAN 2DA SECC"
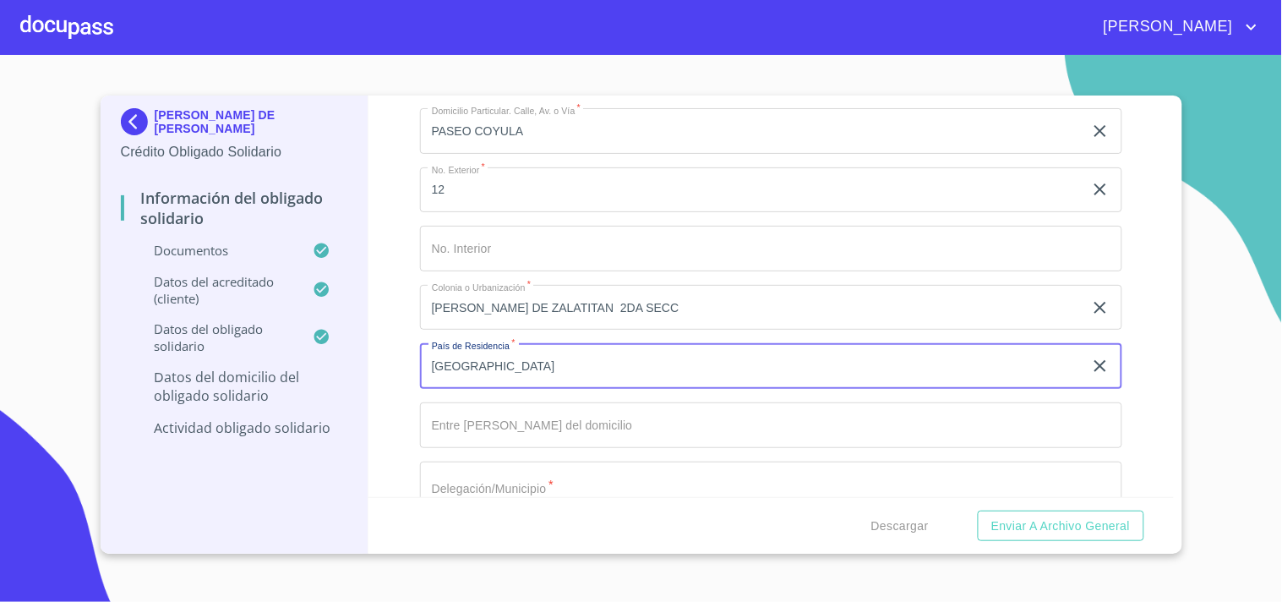
type input "[GEOGRAPHIC_DATA]"
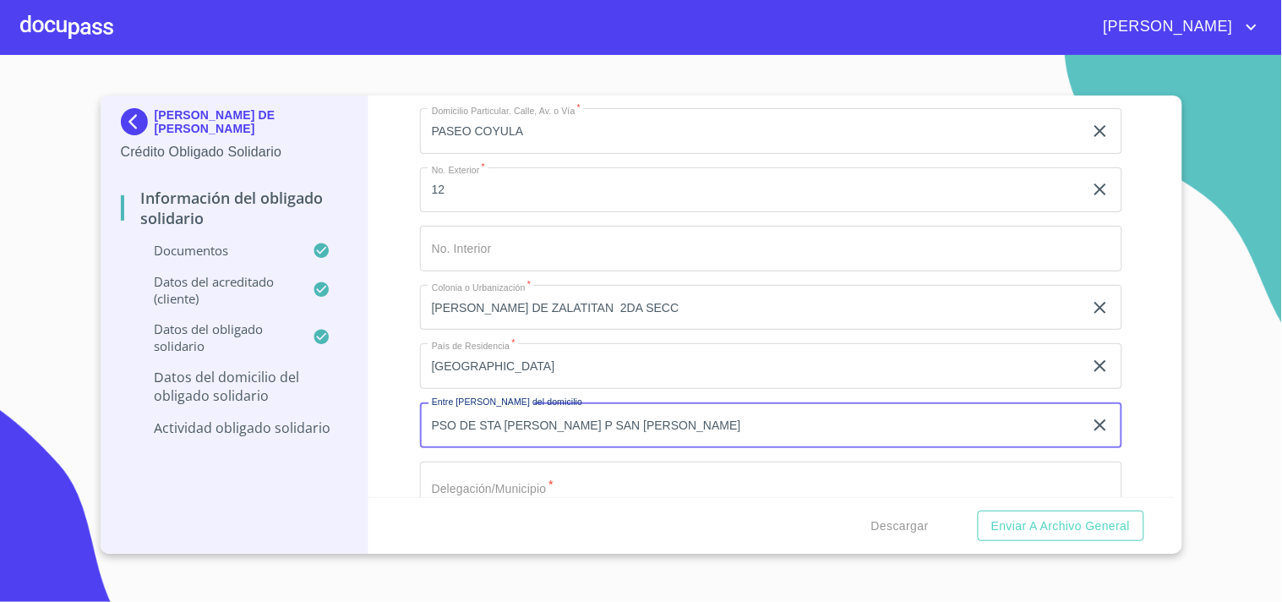
type input "PSO DE STA [PERSON_NAME] P SAN [PERSON_NAME]"
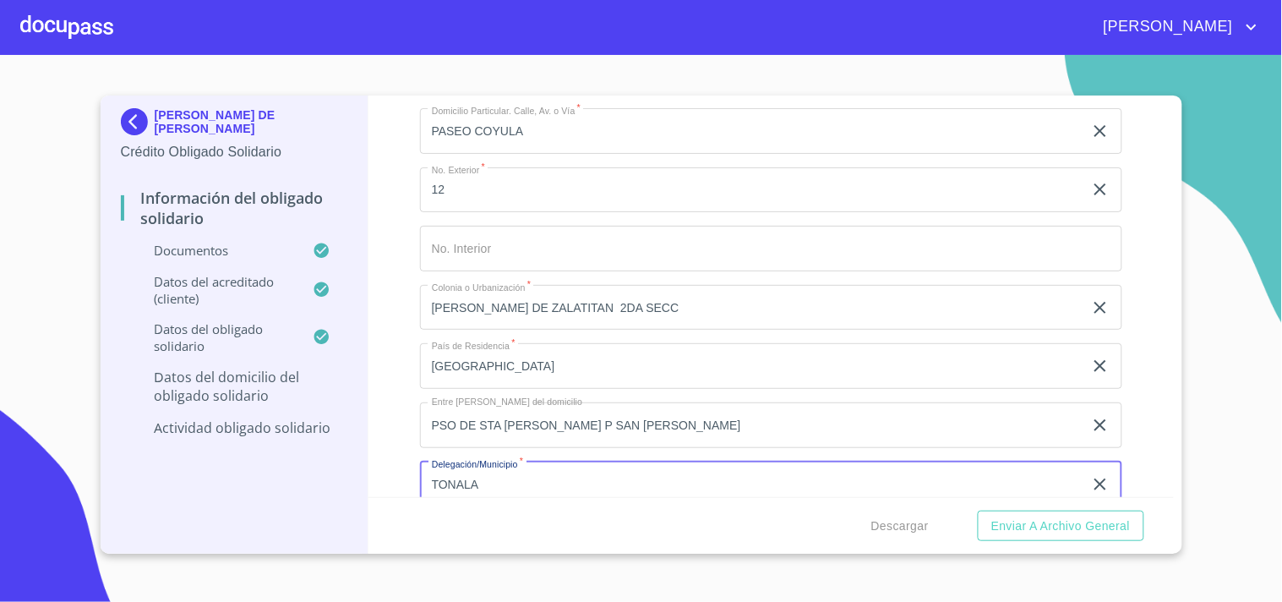
type input "TONALA"
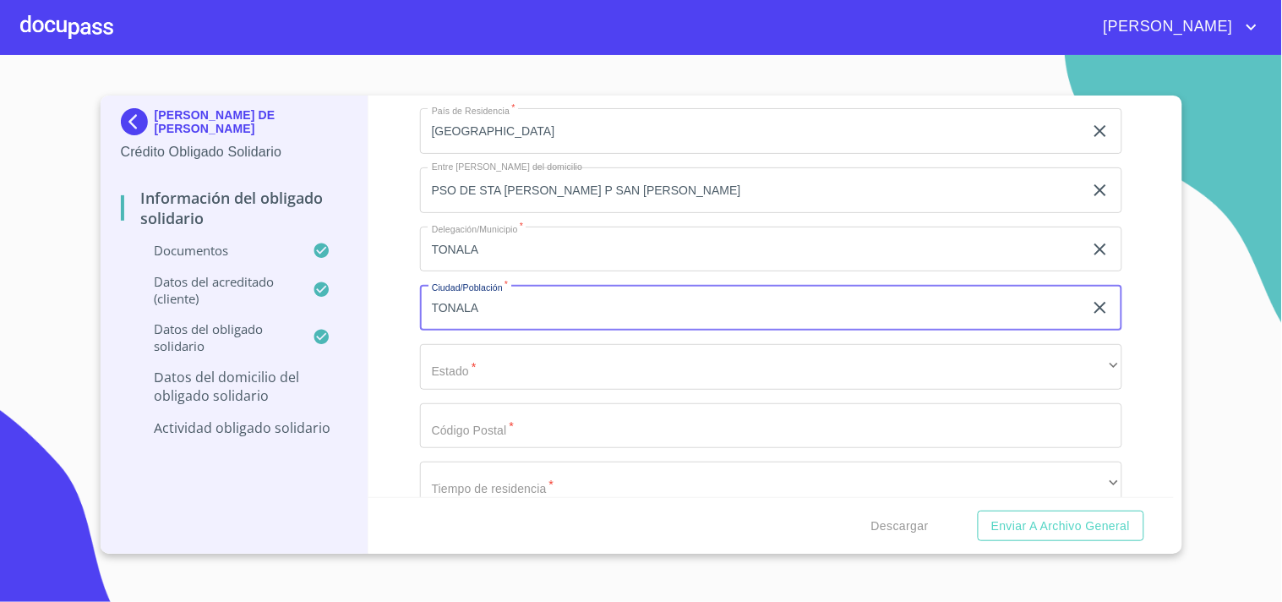
type input "TONALA"
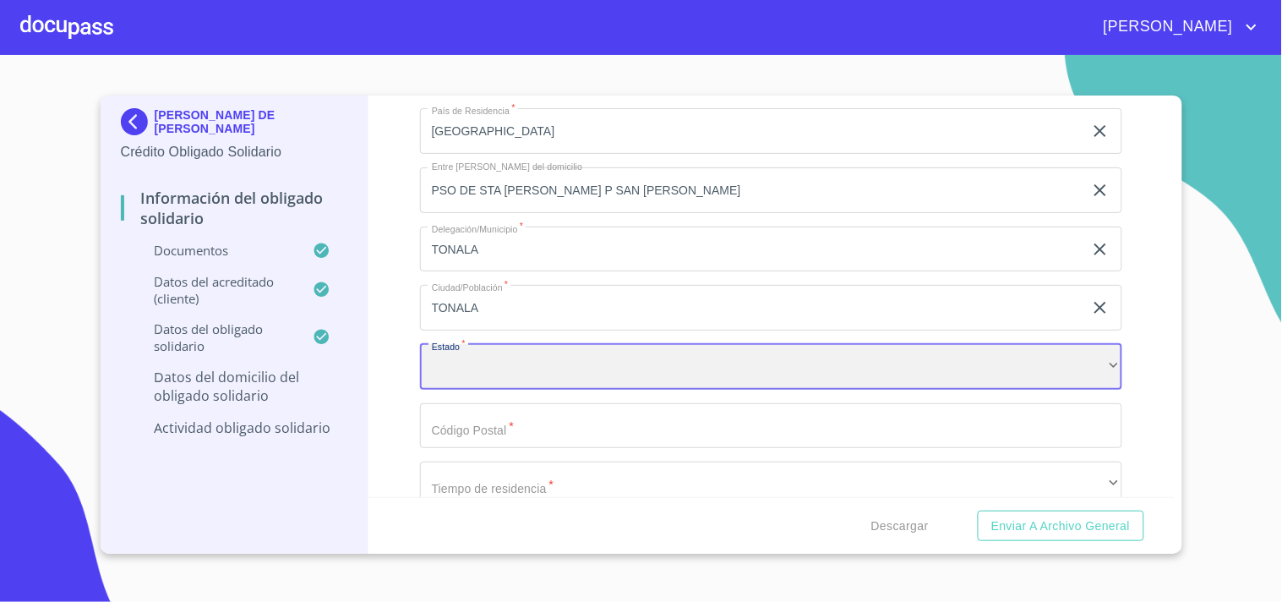
click at [1088, 359] on div "​" at bounding box center [771, 367] width 702 height 46
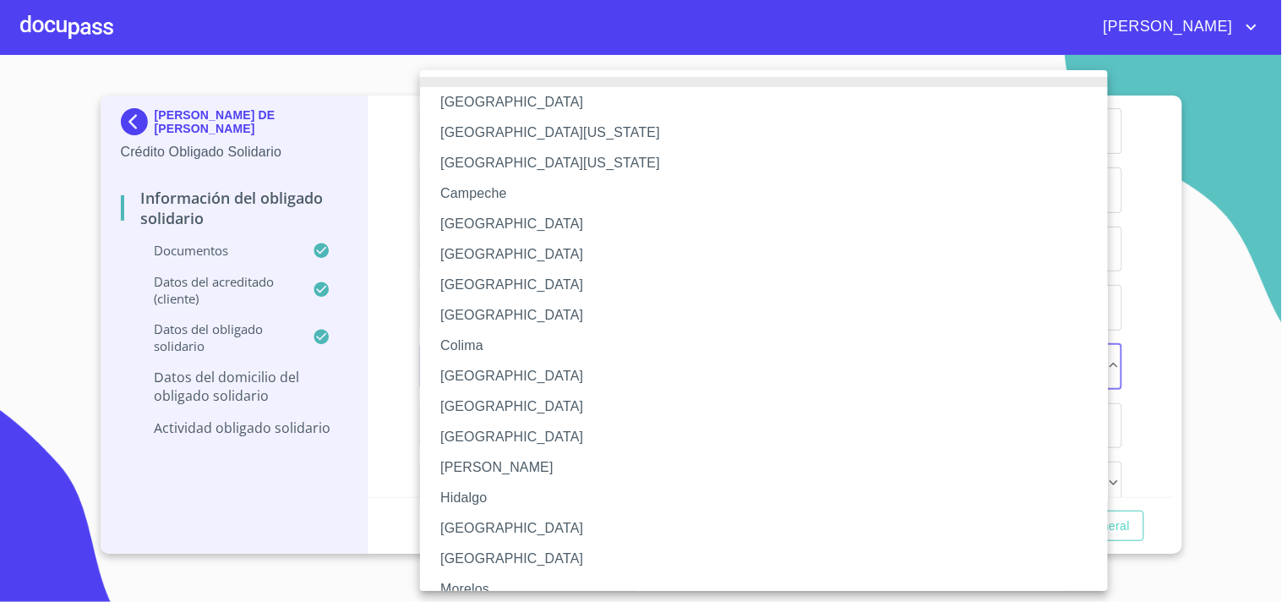
click at [471, 529] on li "[GEOGRAPHIC_DATA]" at bounding box center [771, 528] width 702 height 30
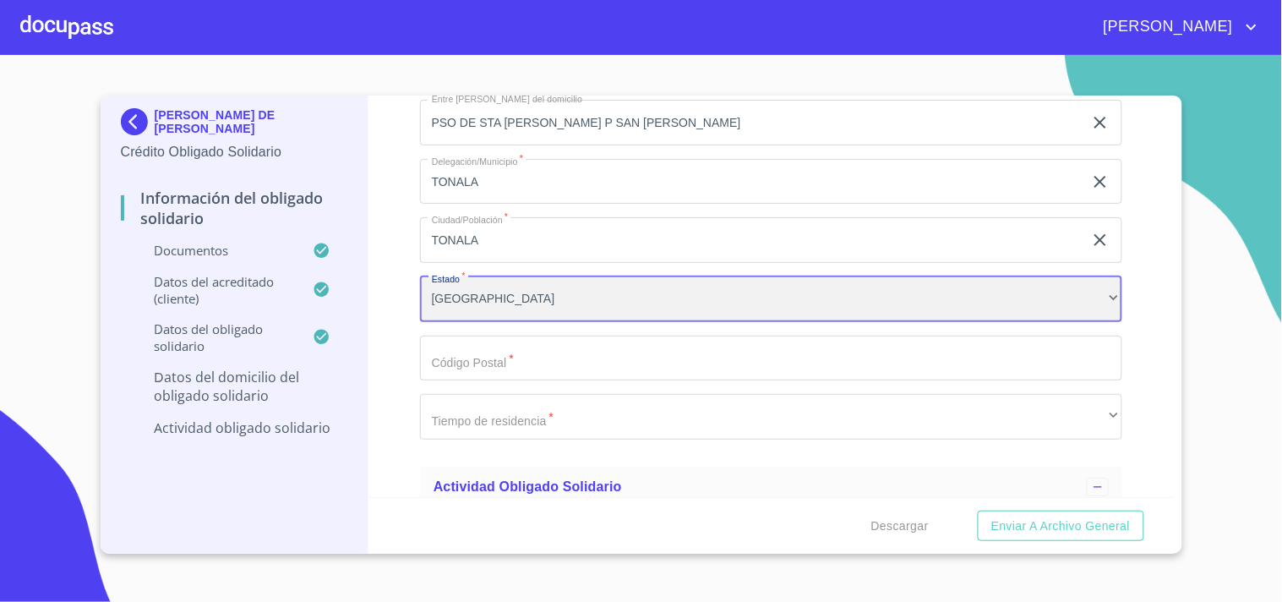
scroll to position [6513, 0]
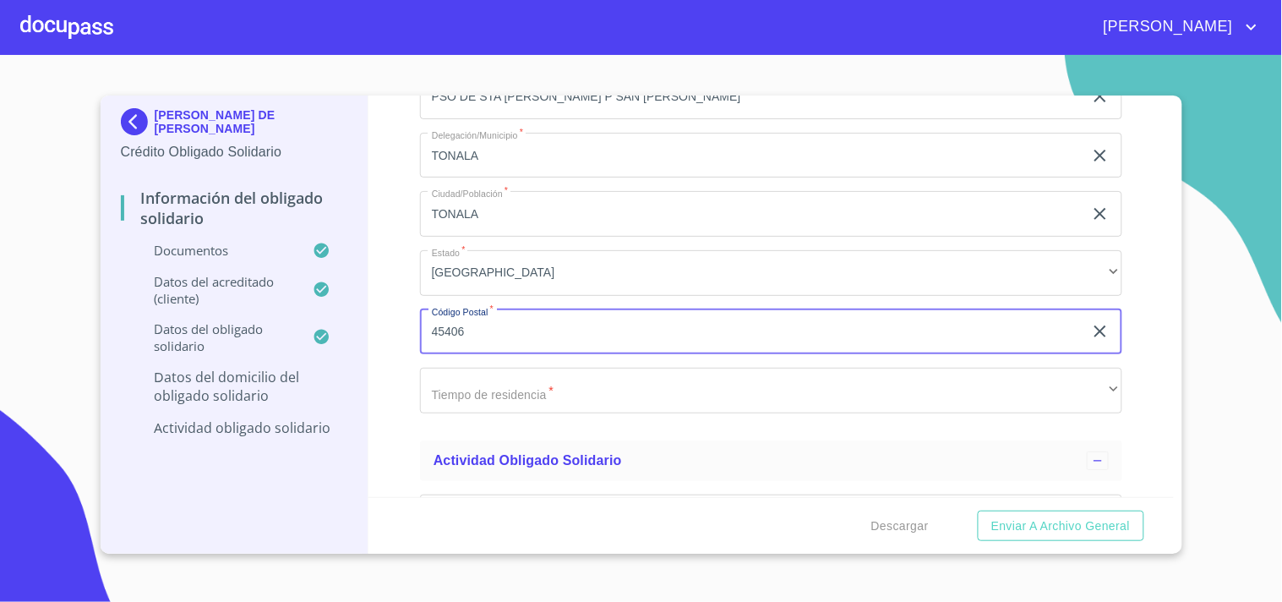
type input "45406"
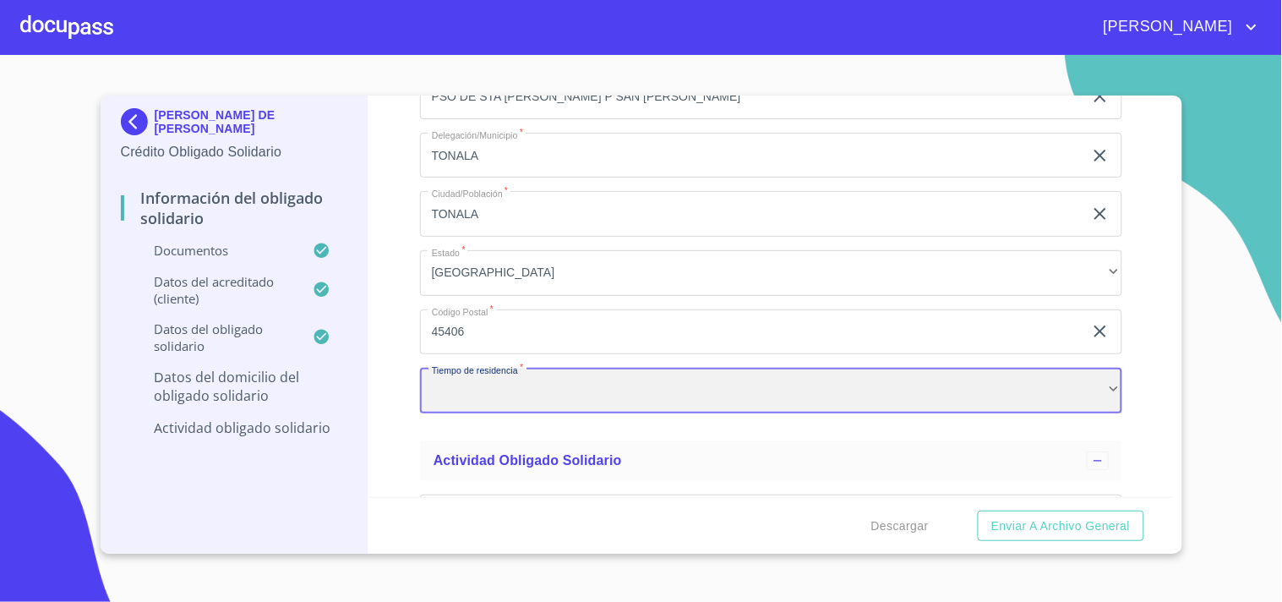
click at [772, 392] on div "​" at bounding box center [771, 391] width 702 height 46
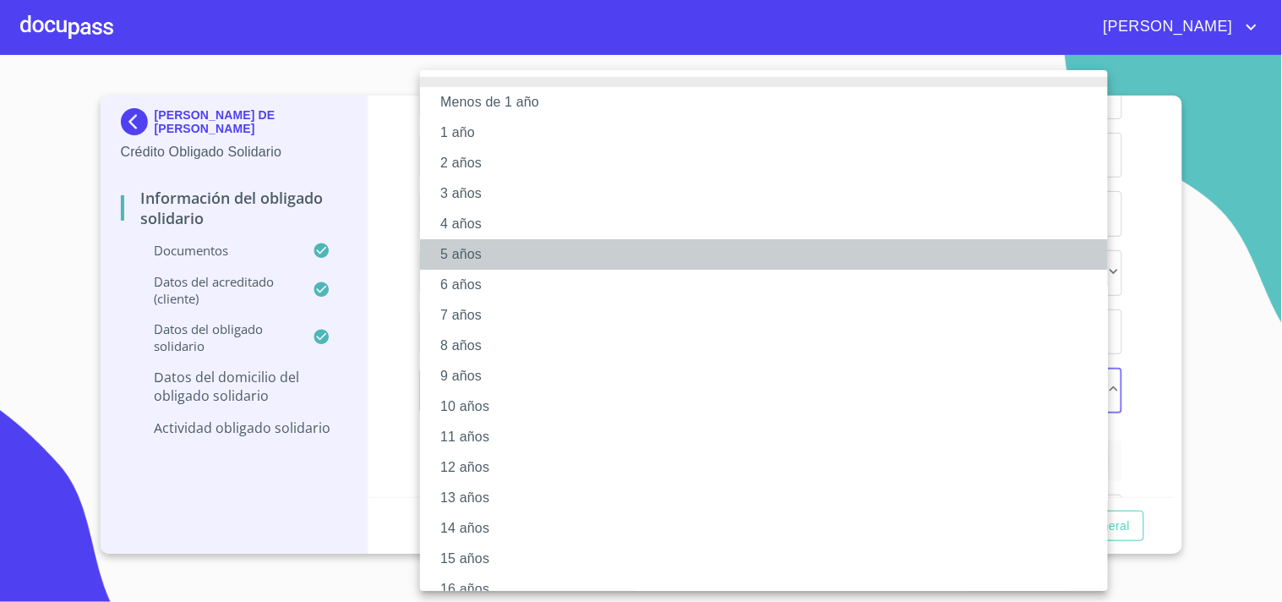
click at [452, 255] on li "5 años" at bounding box center [771, 254] width 702 height 30
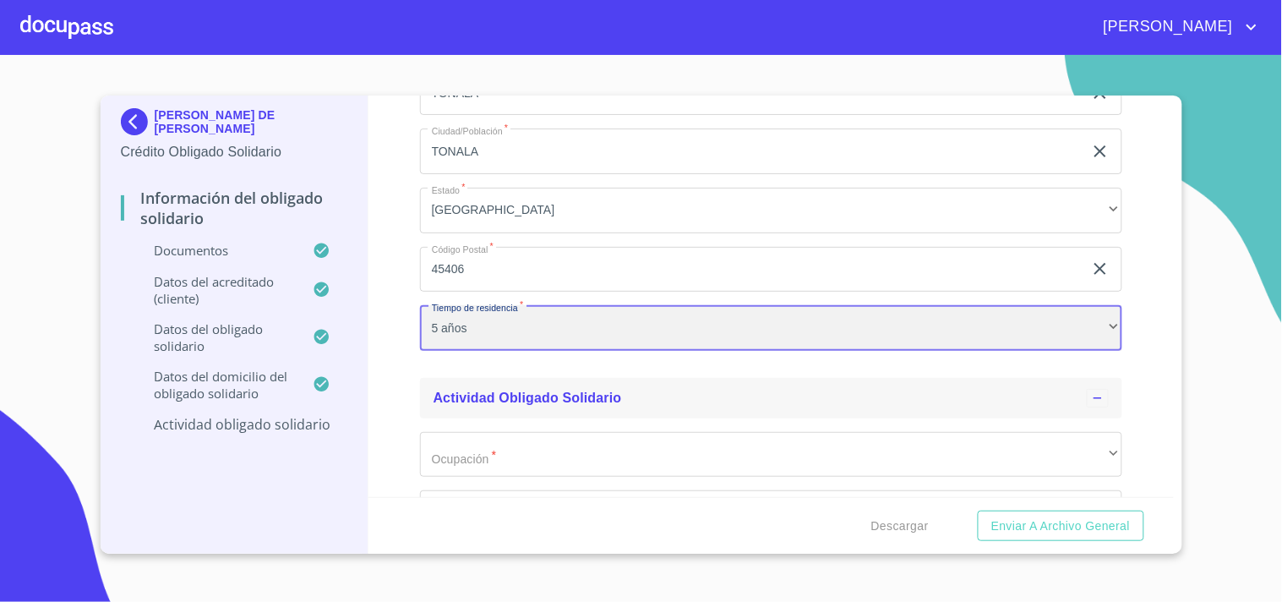
scroll to position [6606, 0]
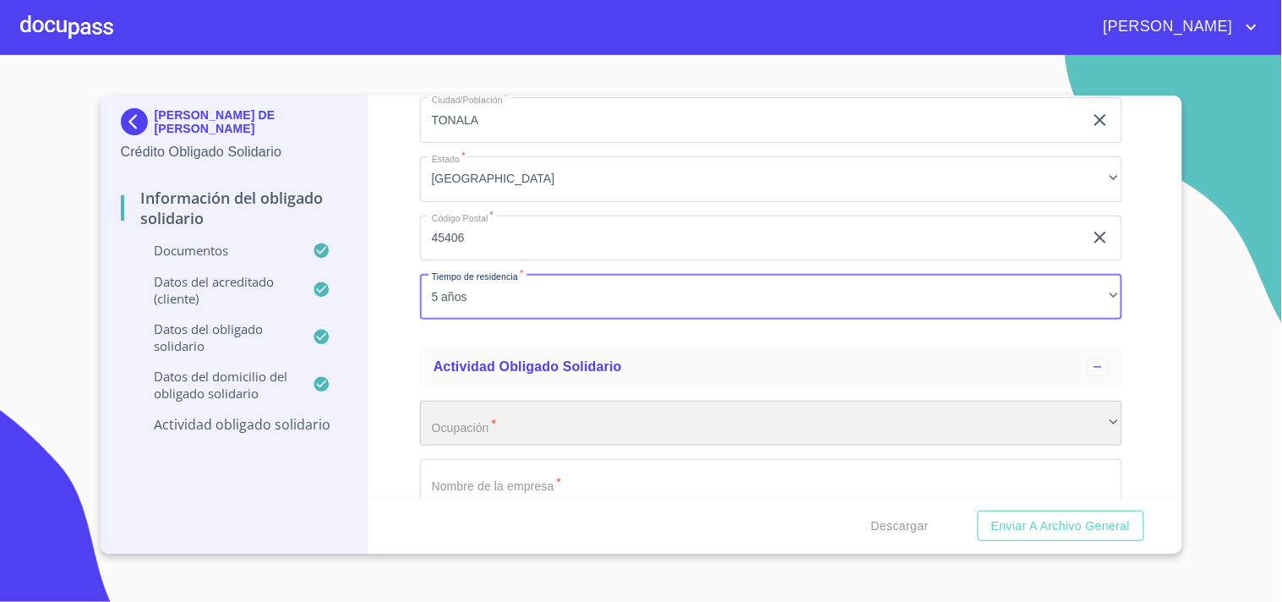
click at [553, 424] on div "​" at bounding box center [771, 424] width 702 height 46
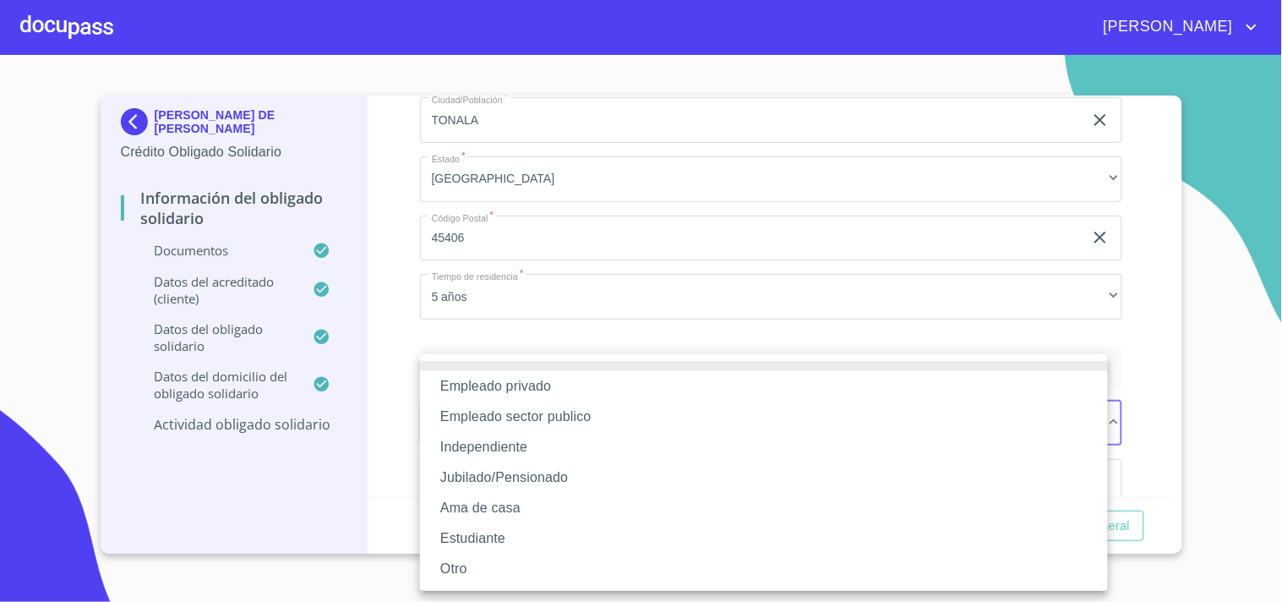
click at [503, 391] on li "Empleado privado" at bounding box center [764, 386] width 688 height 30
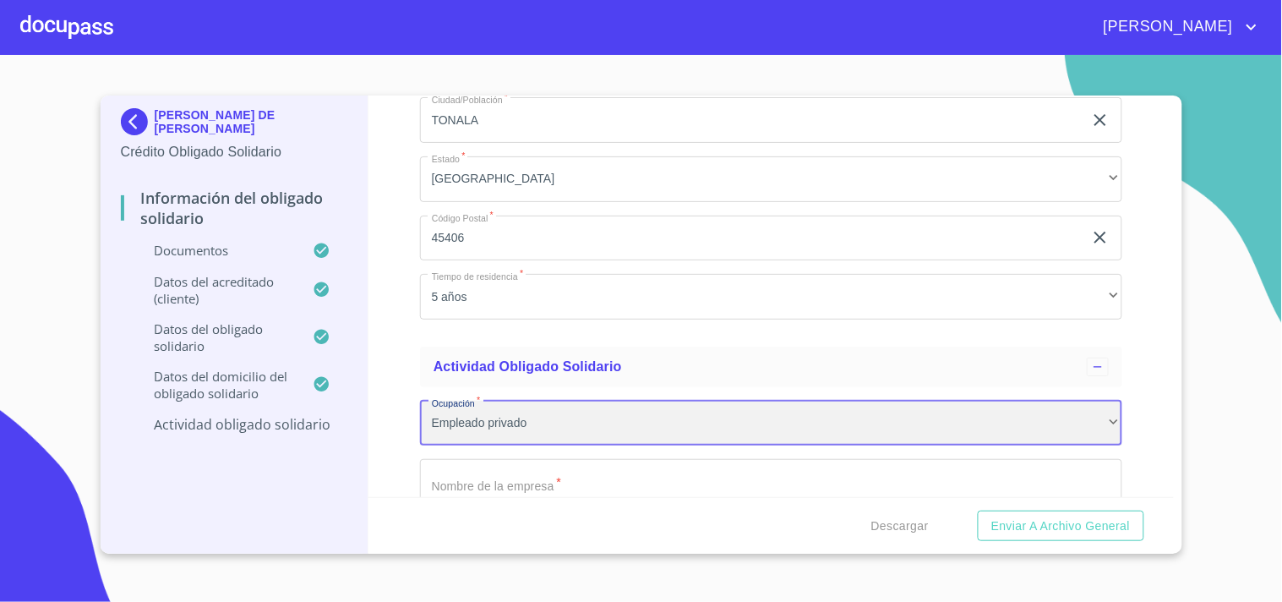
scroll to position [6701, 0]
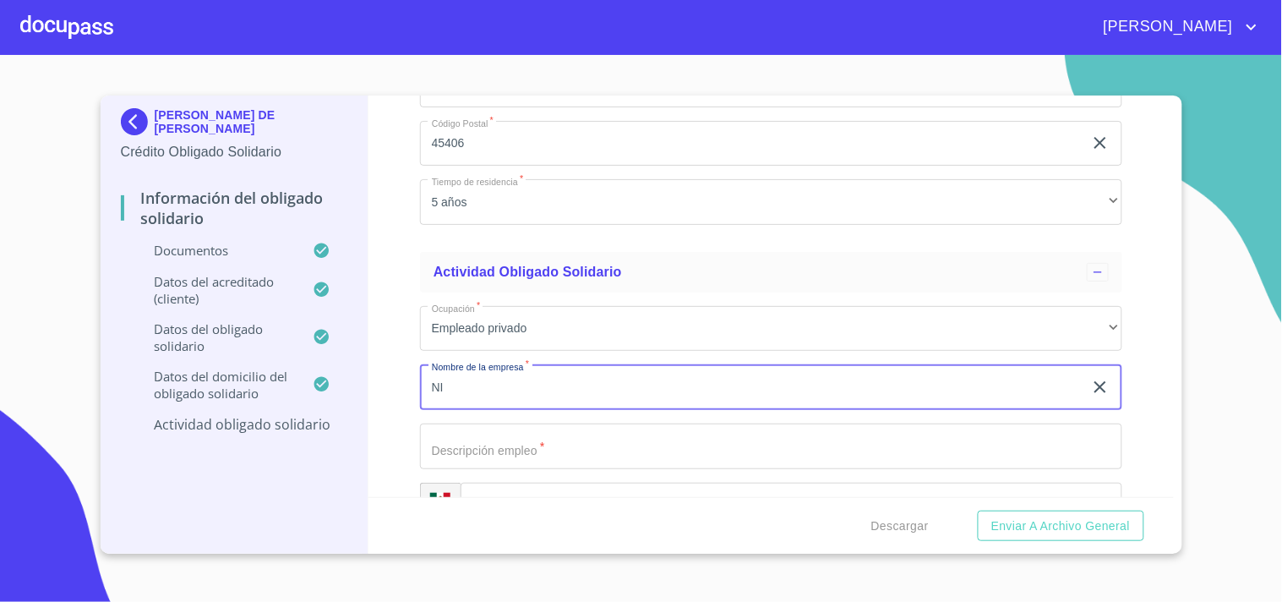
type input "N"
type input "NISSAN LAS [PERSON_NAME]"
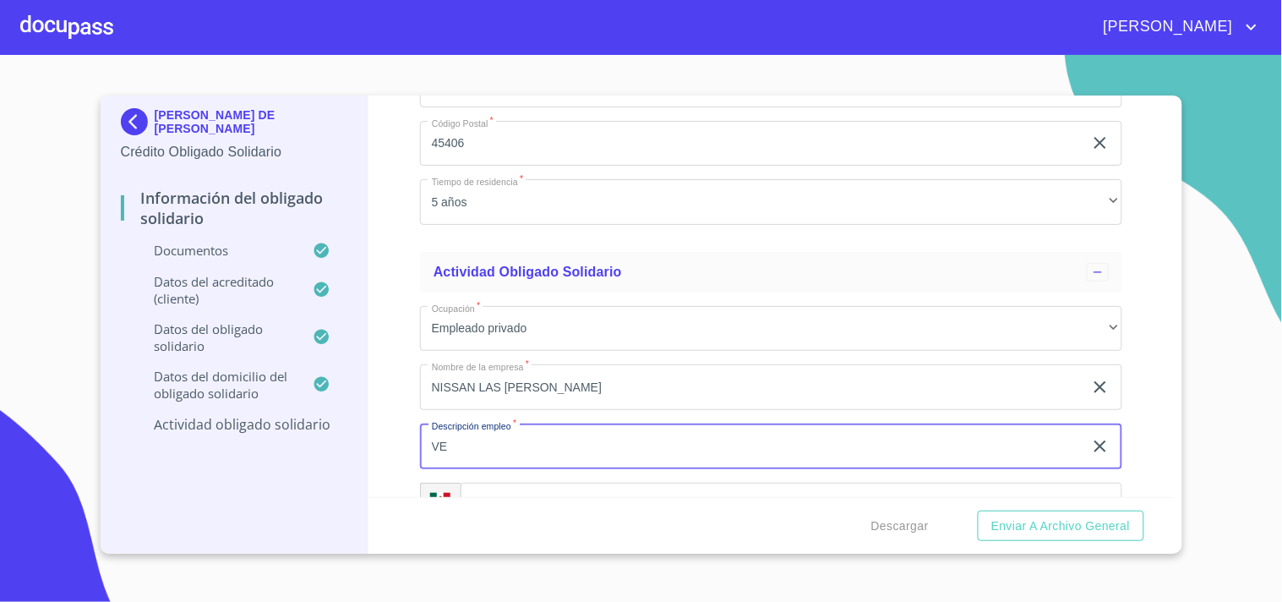
type input "V"
type input "VENDEDOR"
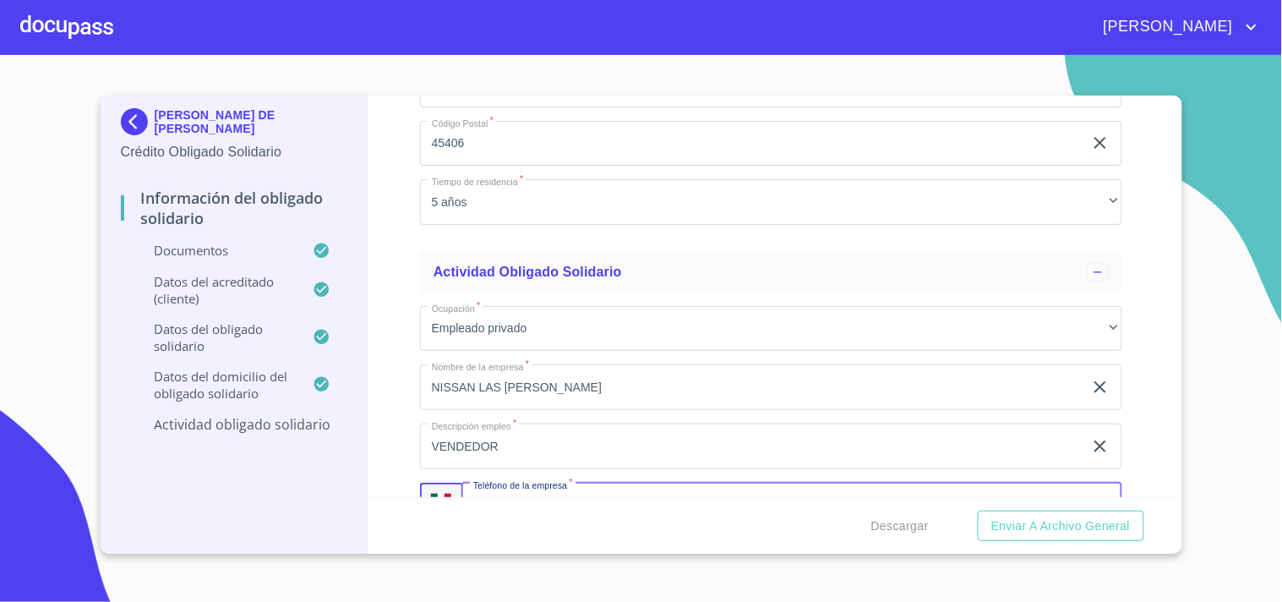
scroll to position [6721, 0]
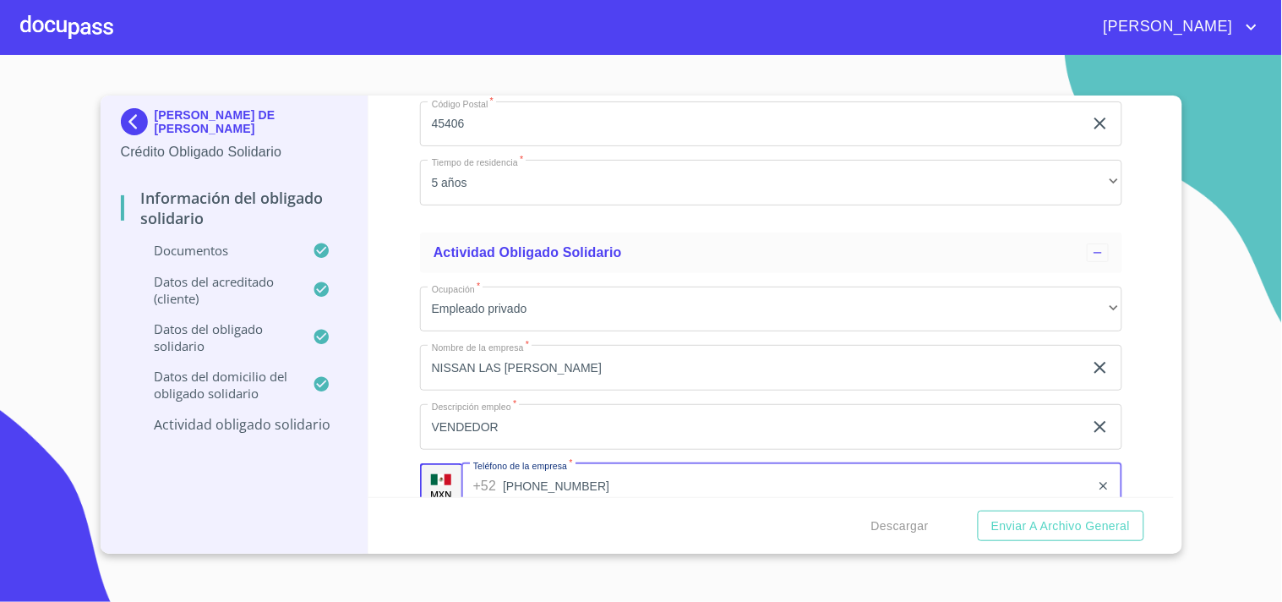
type input "[PHONE_NUMBER]"
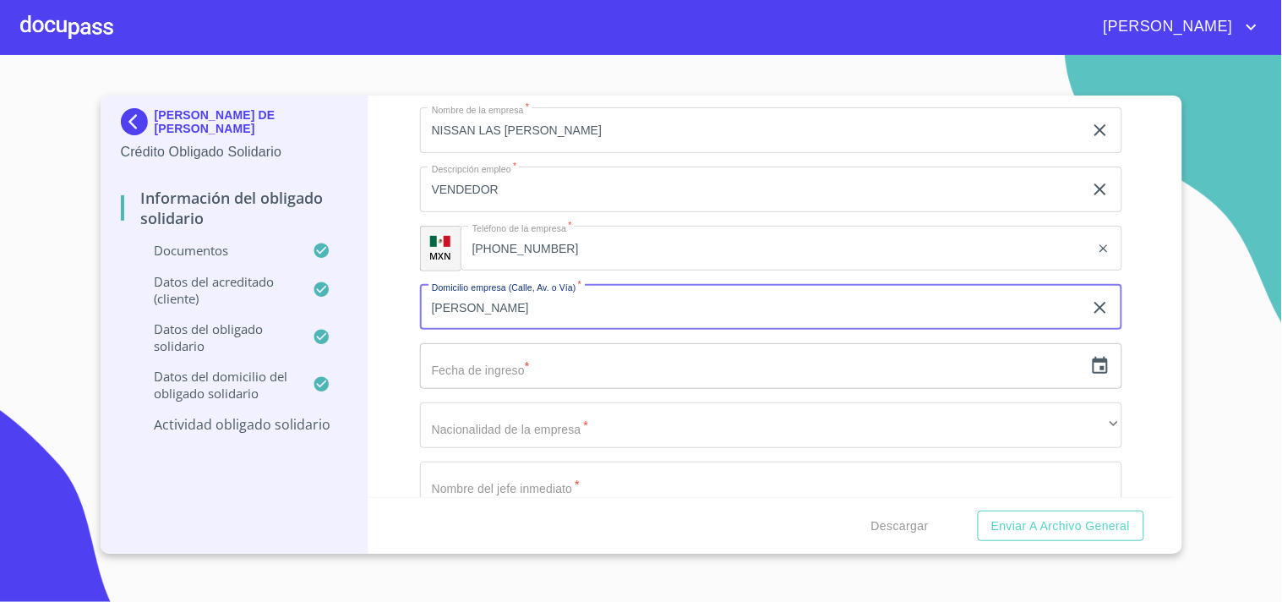
type input "[PERSON_NAME]"
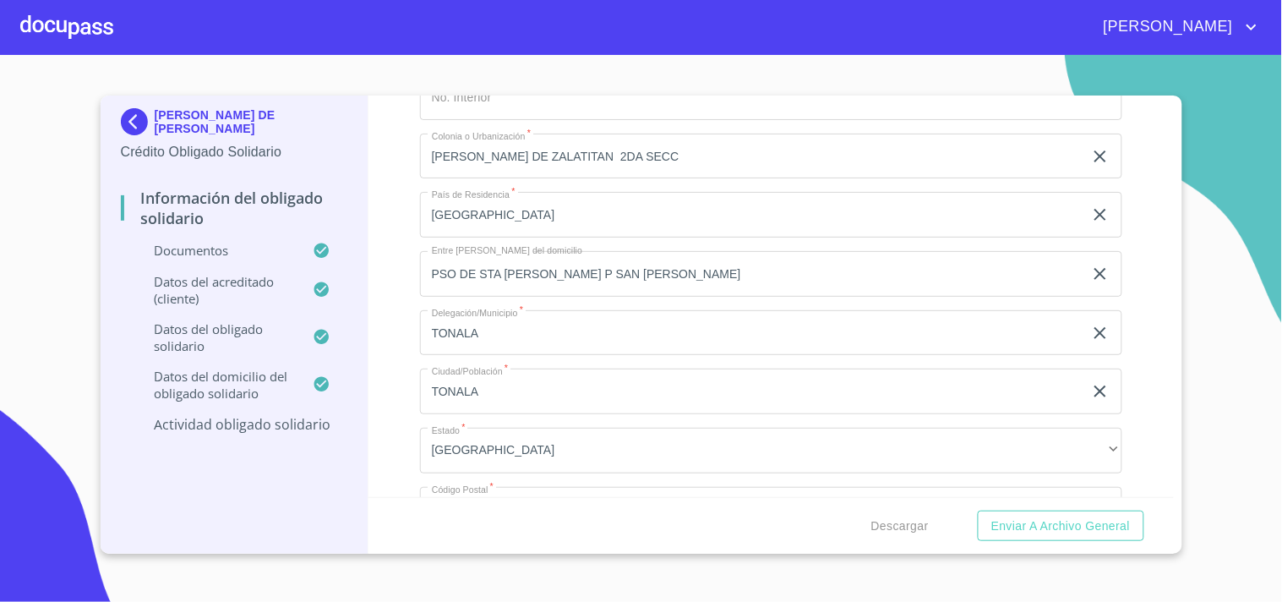
scroll to position [6333, 0]
click at [380, 271] on div "Información del Obligado Solidario Documentos Documento de identificación Oblig…" at bounding box center [770, 295] width 805 height 401
